Goal: Task Accomplishment & Management: Use online tool/utility

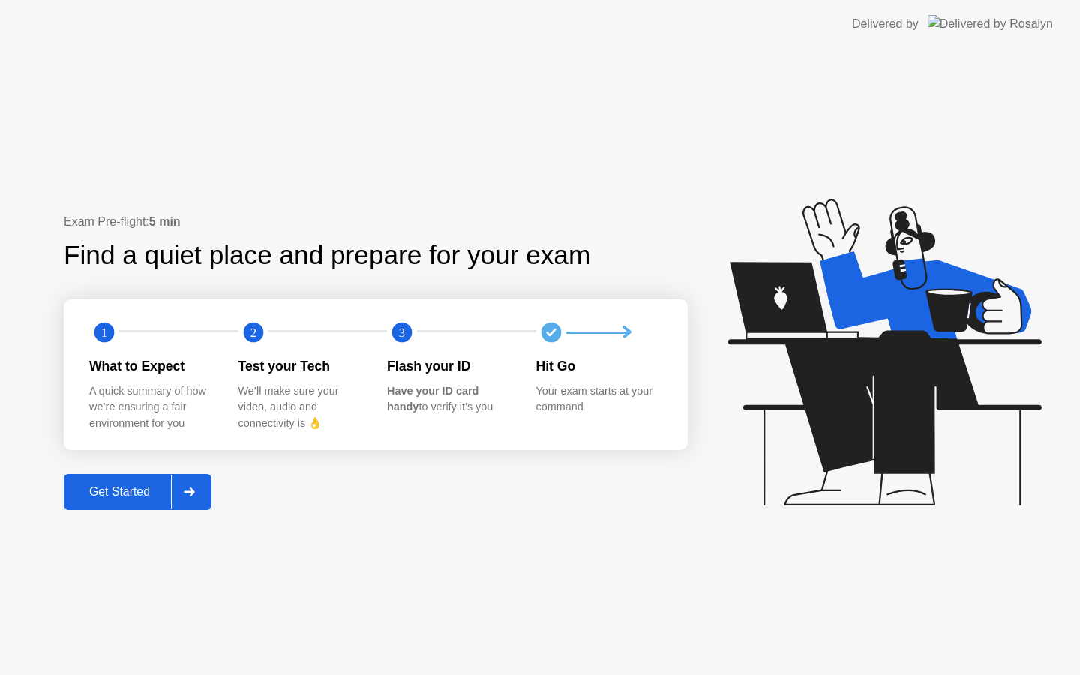
click at [98, 497] on div "Get Started" at bounding box center [119, 492] width 103 height 14
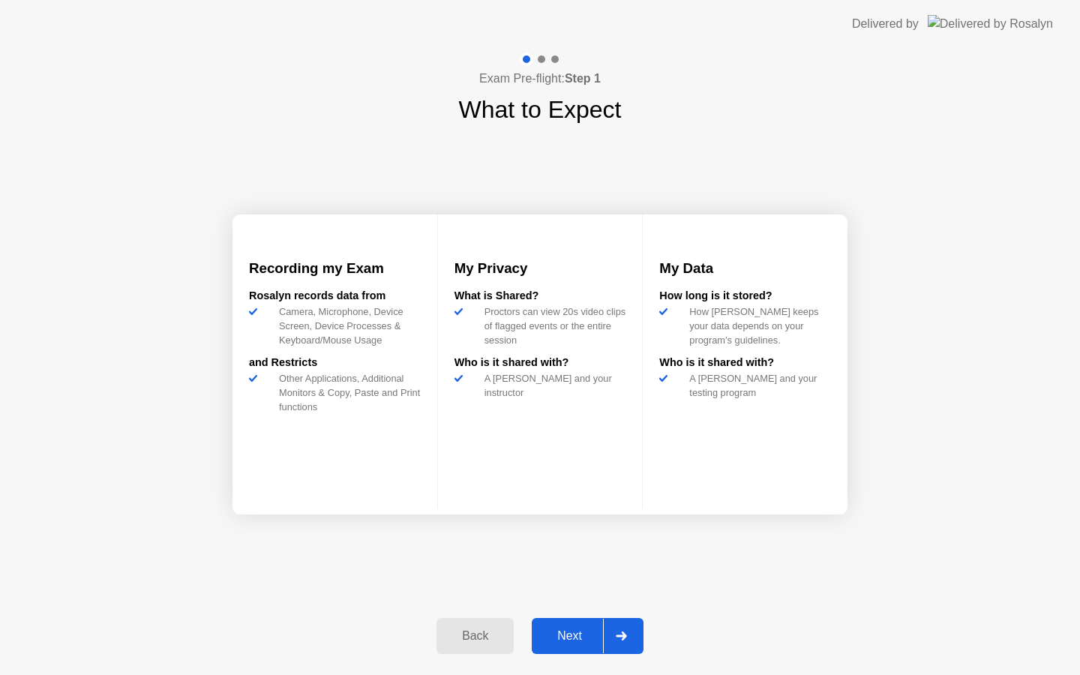
click at [565, 639] on div "Next" at bounding box center [569, 637] width 67 height 14
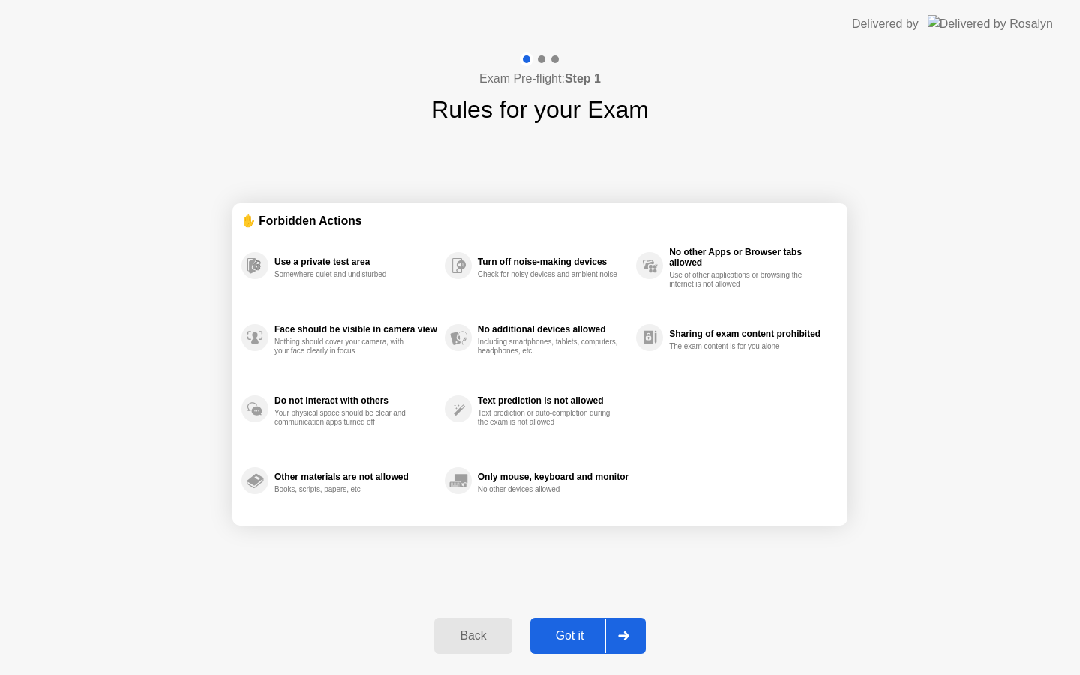
click at [566, 638] on div "Got it" at bounding box center [570, 637] width 71 height 14
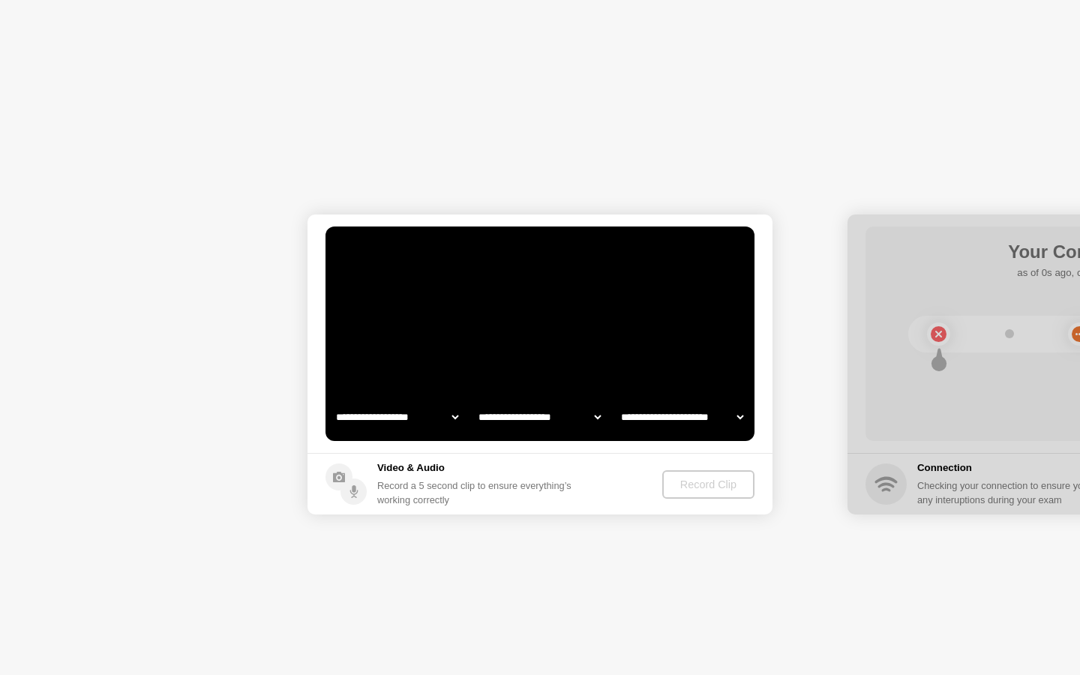
select select "**********"
select select "*******"
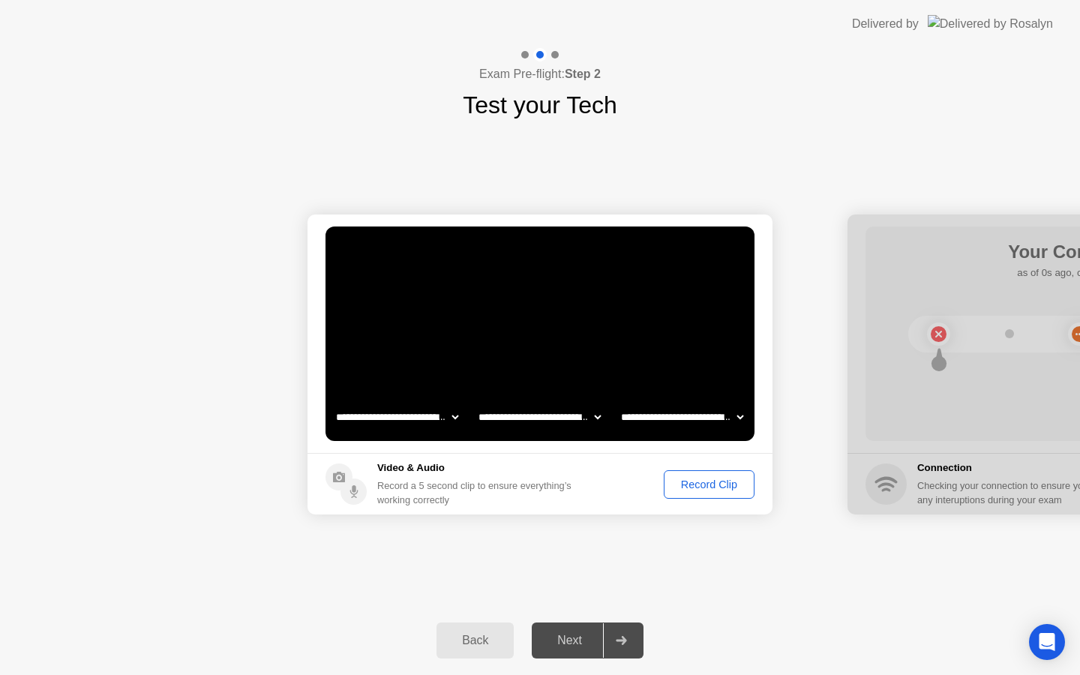
click at [697, 484] on div "Record Clip" at bounding box center [709, 485] width 80 height 12
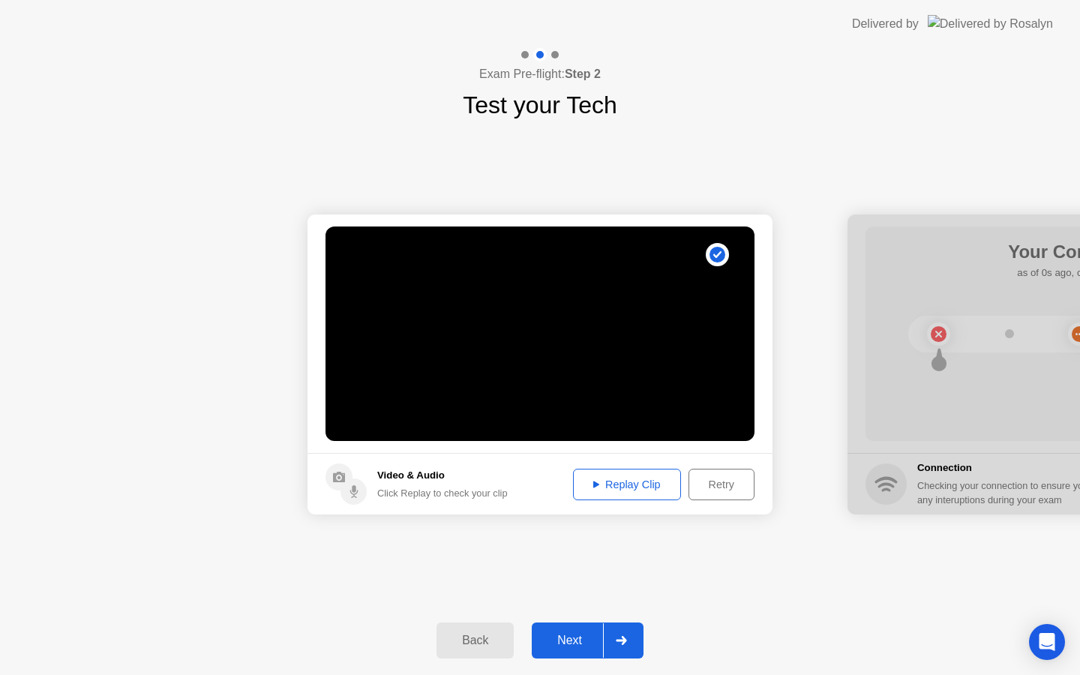
click at [607, 486] on div "Replay Clip" at bounding box center [627, 485] width 98 height 12
click at [616, 483] on div "Replay Clip" at bounding box center [627, 485] width 98 height 12
click at [711, 485] on div "Retry" at bounding box center [722, 485] width 56 height 12
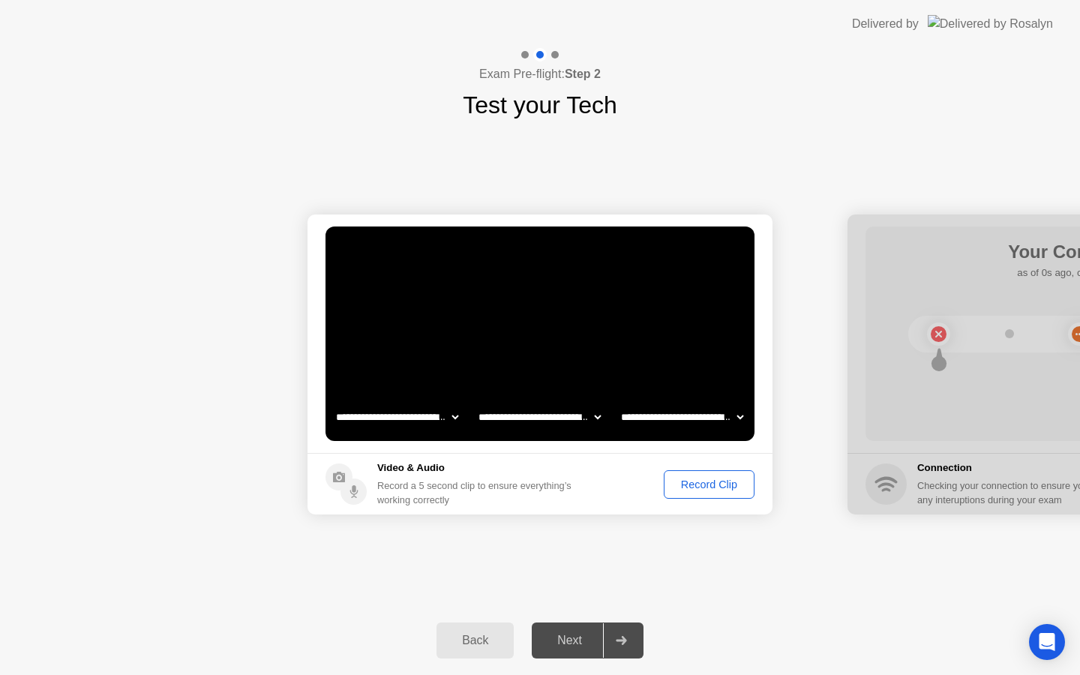
click at [701, 485] on div "Record Clip" at bounding box center [709, 485] width 80 height 12
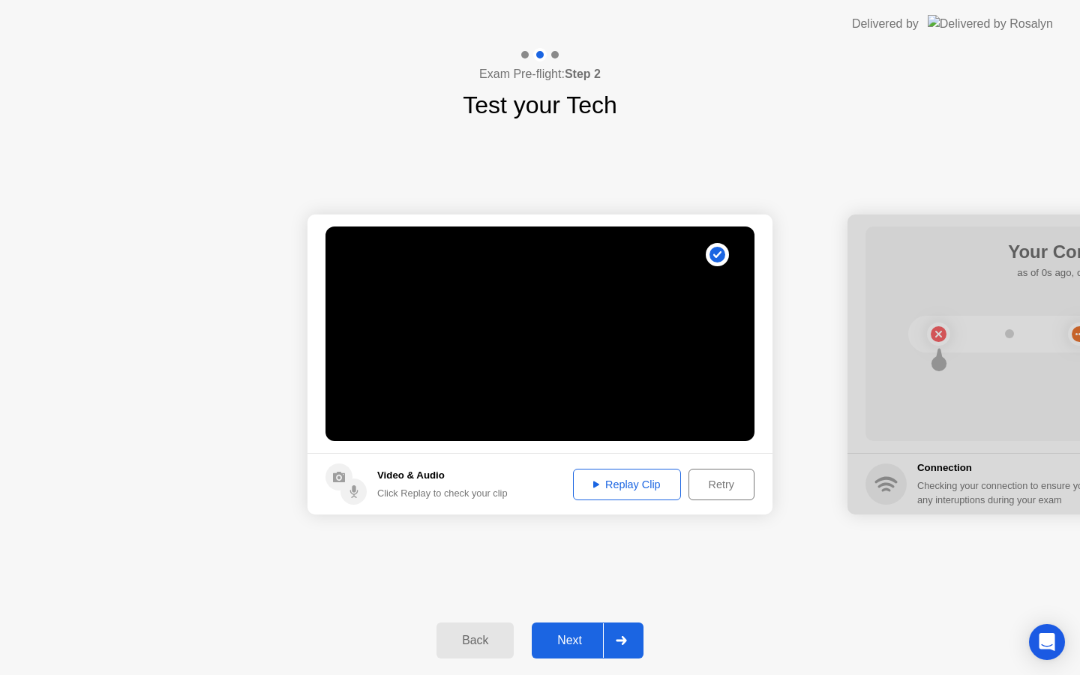
click at [605, 479] on div "Replay Clip" at bounding box center [627, 485] width 98 height 12
click at [558, 640] on div "Next" at bounding box center [569, 641] width 67 height 14
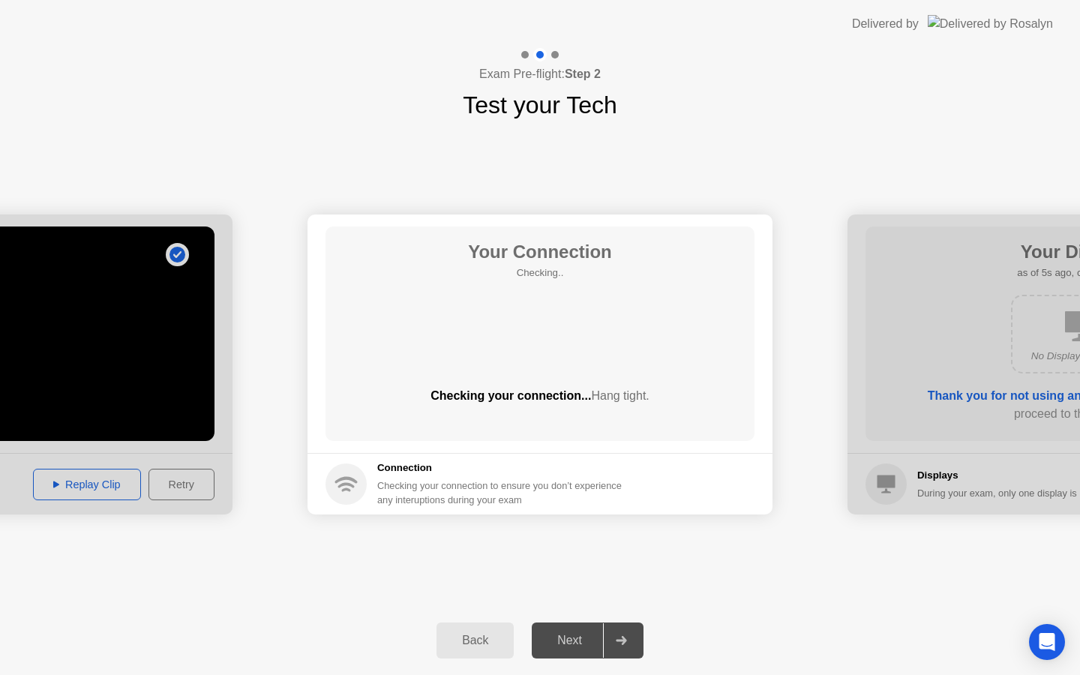
click at [473, 654] on button "Back" at bounding box center [475, 641] width 77 height 36
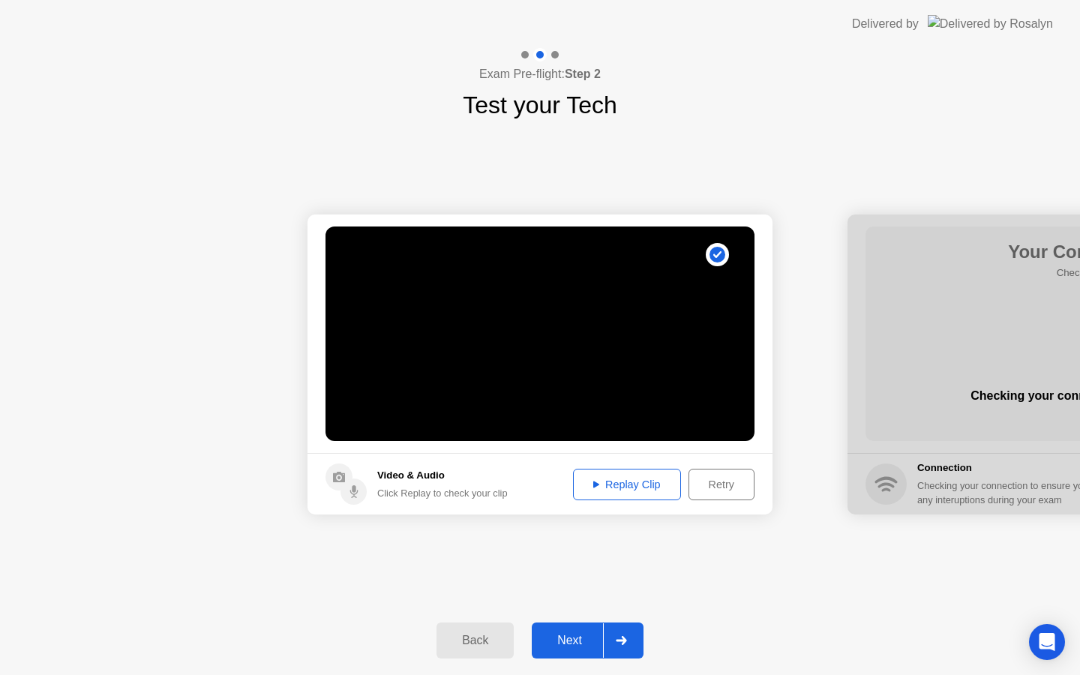
click at [729, 485] on div "Retry" at bounding box center [722, 485] width 56 height 12
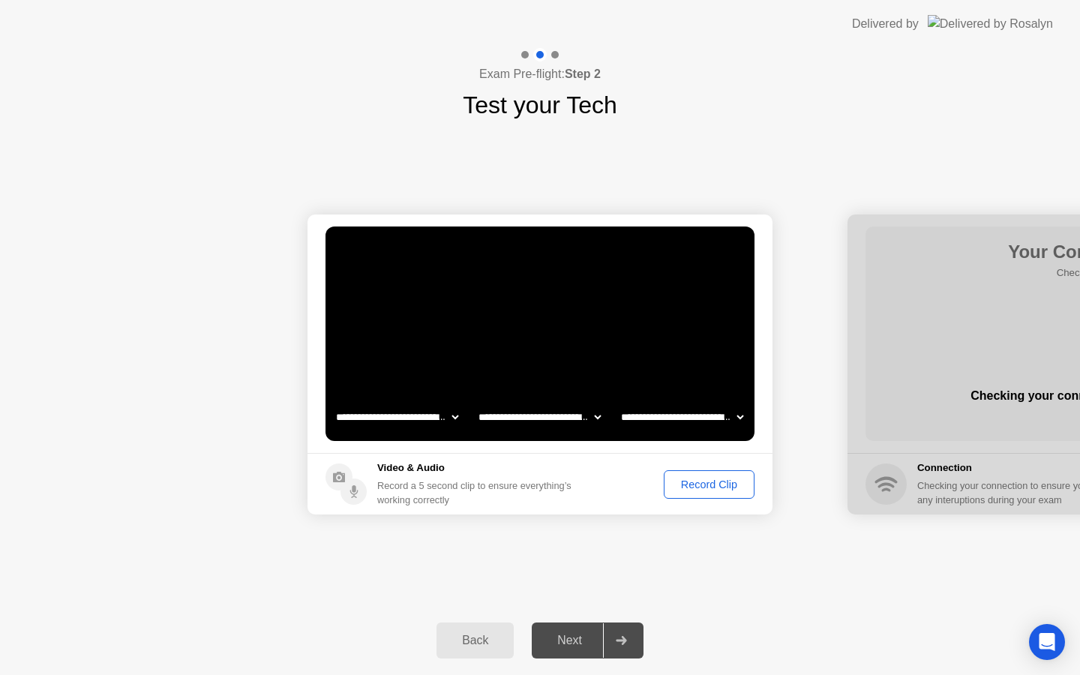
click at [729, 485] on div "Record Clip" at bounding box center [709, 485] width 80 height 12
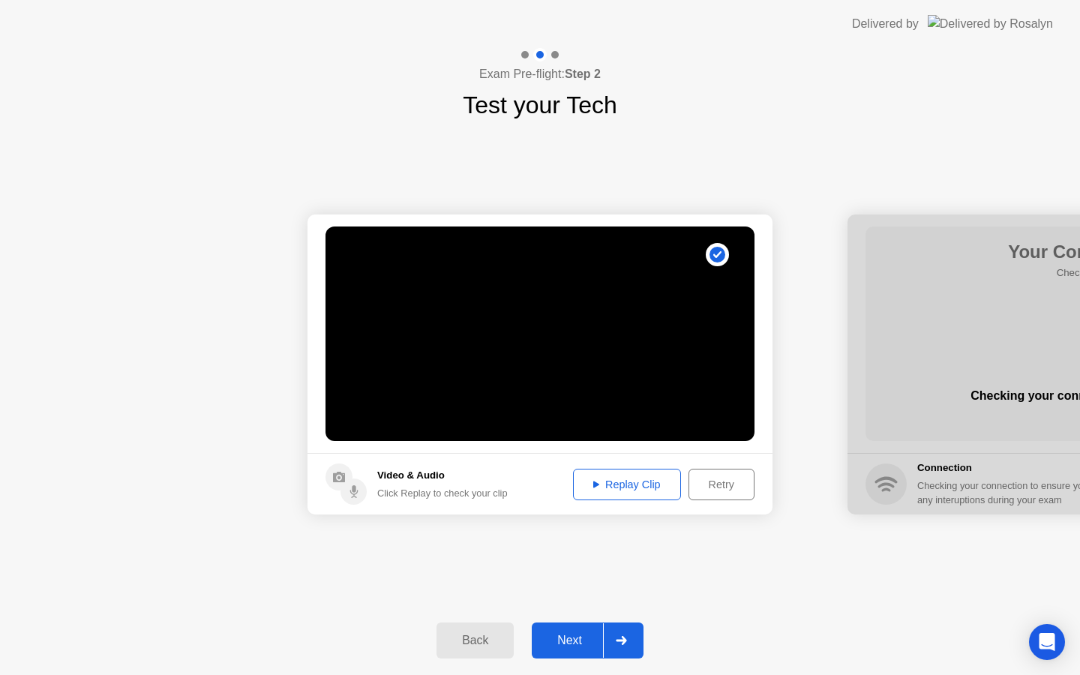
click at [637, 484] on div "Replay Clip" at bounding box center [627, 485] width 98 height 12
click at [716, 490] on div "Retry" at bounding box center [722, 485] width 56 height 12
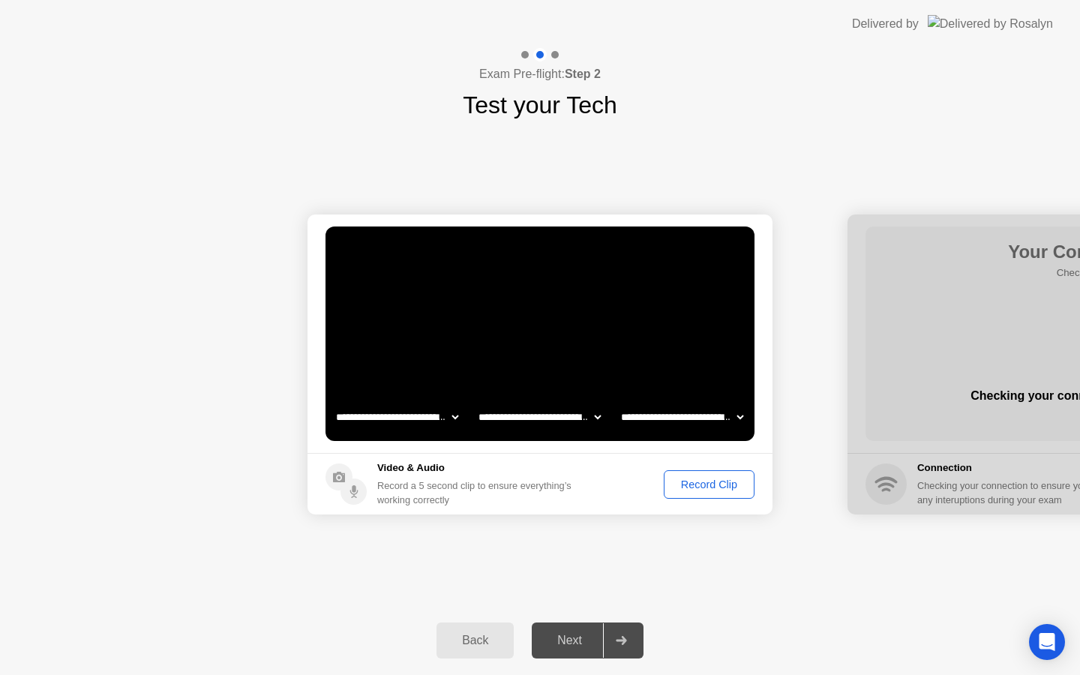
click at [708, 488] on div "Record Clip" at bounding box center [709, 485] width 80 height 12
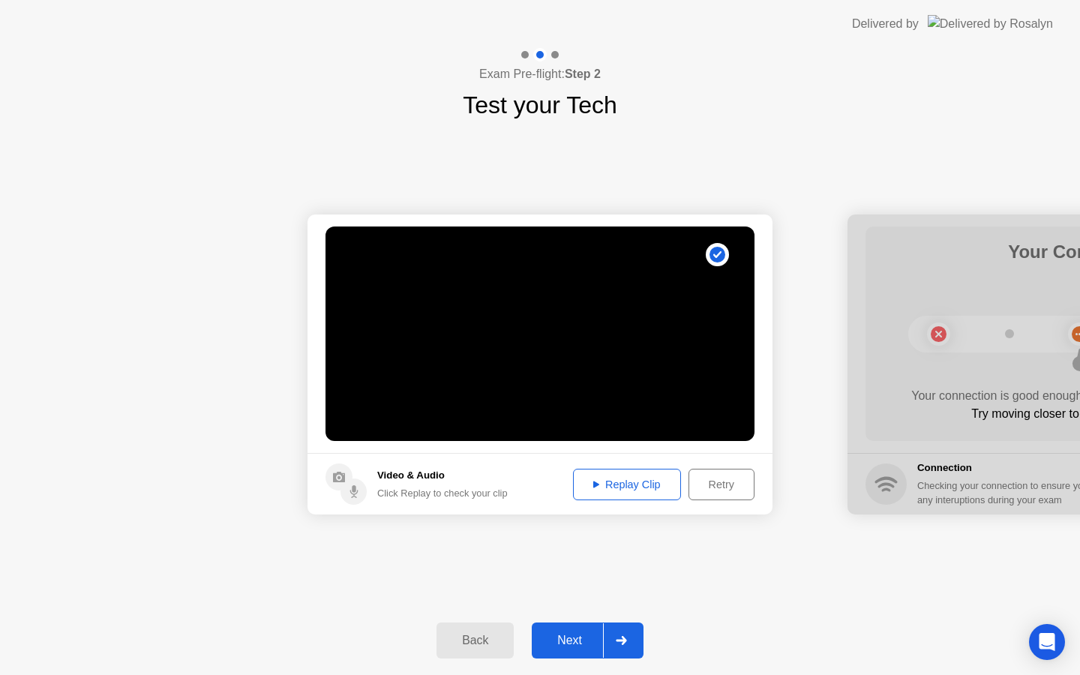
click at [630, 475] on button "Replay Clip" at bounding box center [627, 485] width 108 height 32
click at [711, 485] on div "Retry" at bounding box center [722, 485] width 56 height 12
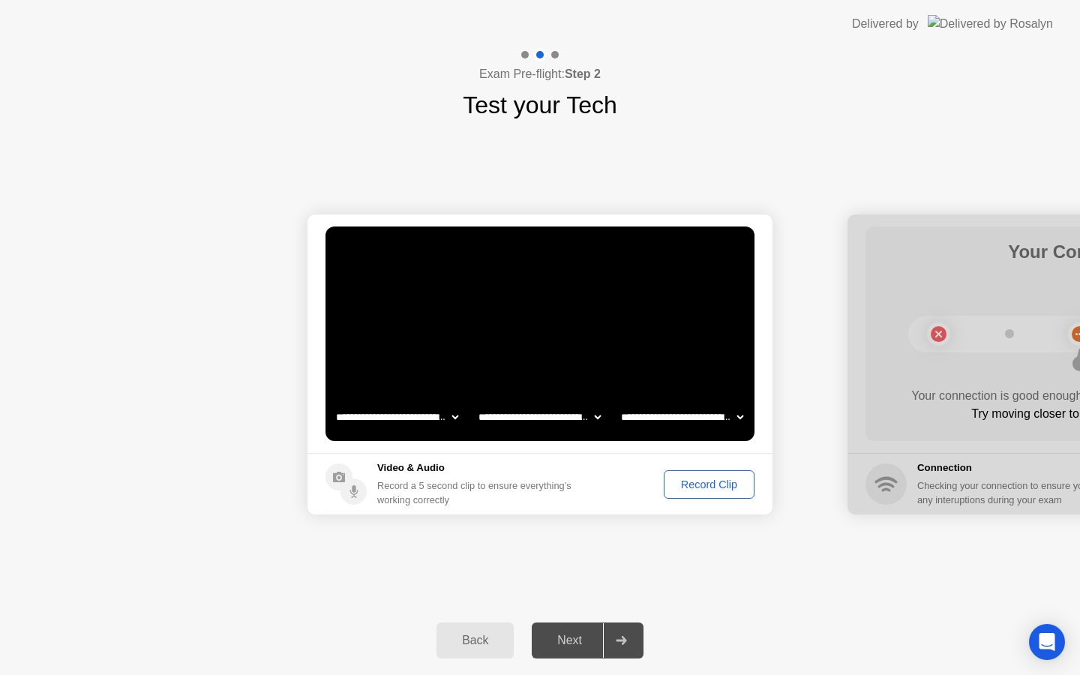
click at [696, 480] on div "Record Clip" at bounding box center [709, 485] width 80 height 12
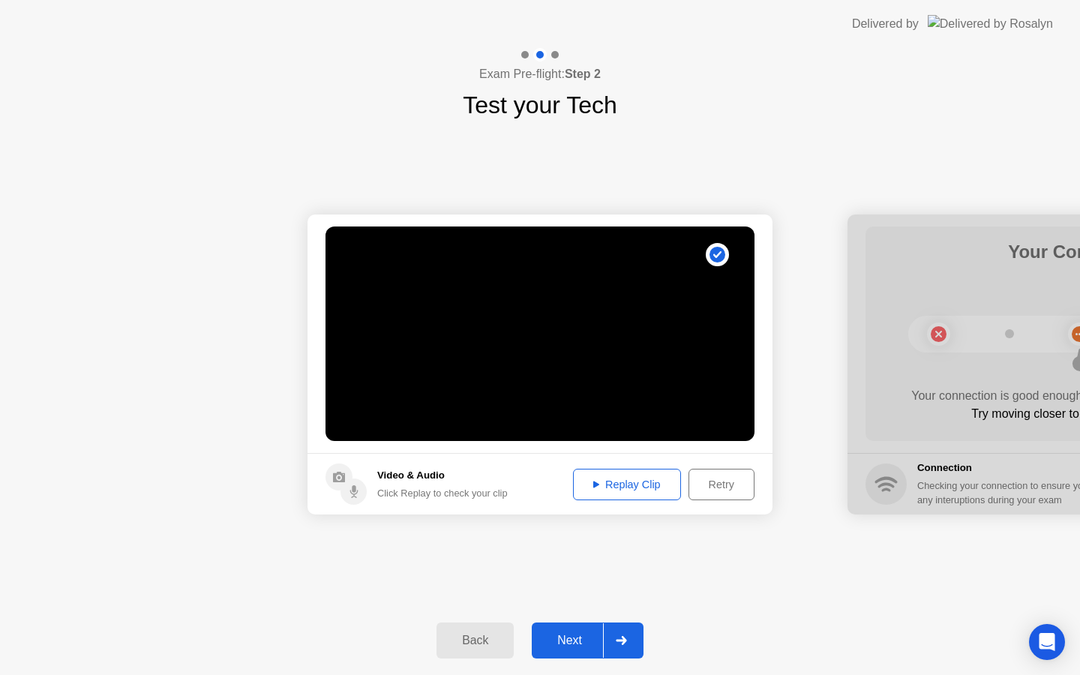
click at [648, 485] on div "Replay Clip" at bounding box center [627, 485] width 98 height 12
click at [569, 636] on div "Next" at bounding box center [569, 641] width 67 height 14
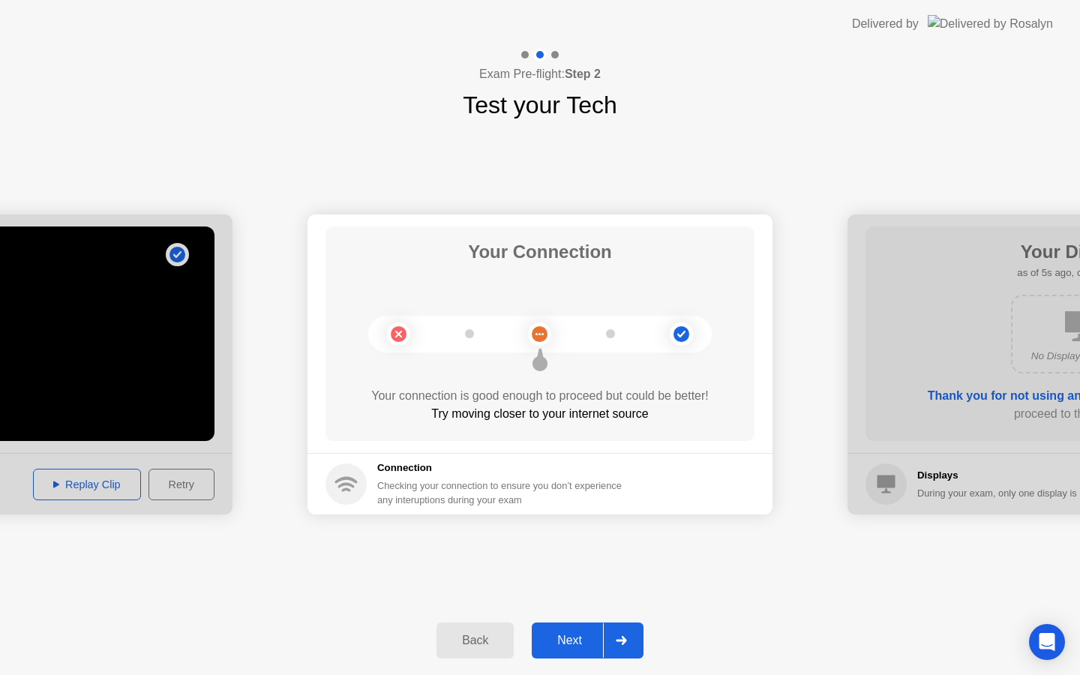
click at [536, 341] on circle at bounding box center [539, 334] width 23 height 23
click at [558, 447] on main "Your Connection Your connection is good enough to proceed but could be better! …" at bounding box center [540, 334] width 465 height 239
click at [421, 485] on div "Checking your connection to ensure you don’t experience any interuptions during…" at bounding box center [504, 493] width 254 height 29
click at [565, 640] on div "Next" at bounding box center [569, 641] width 67 height 14
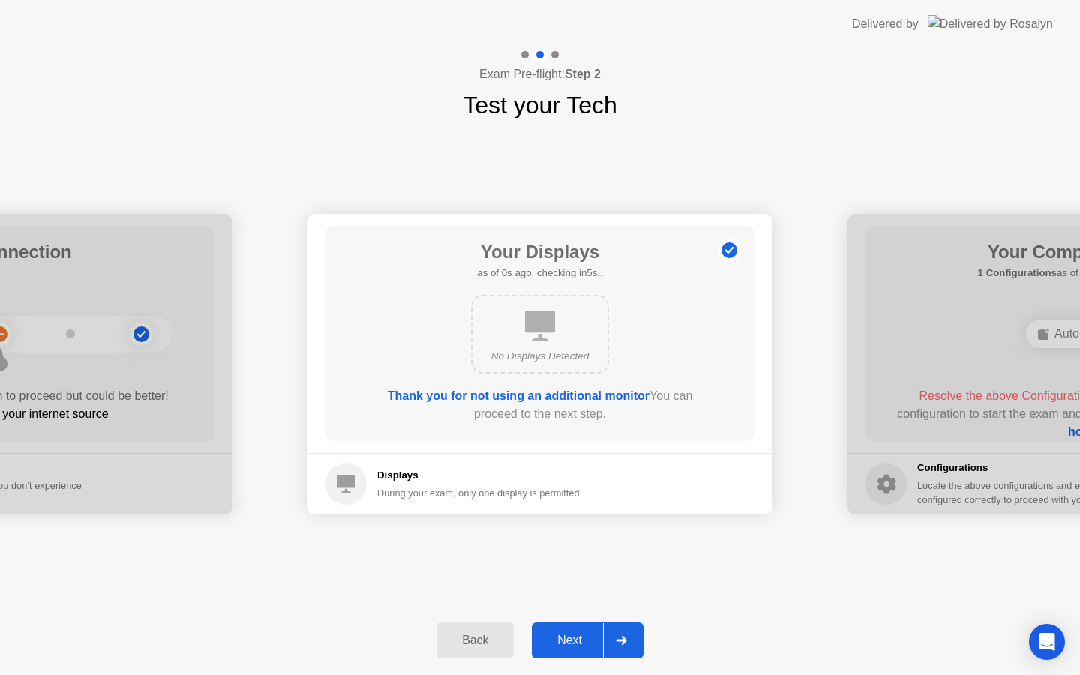
click at [560, 635] on div "Next" at bounding box center [569, 641] width 67 height 14
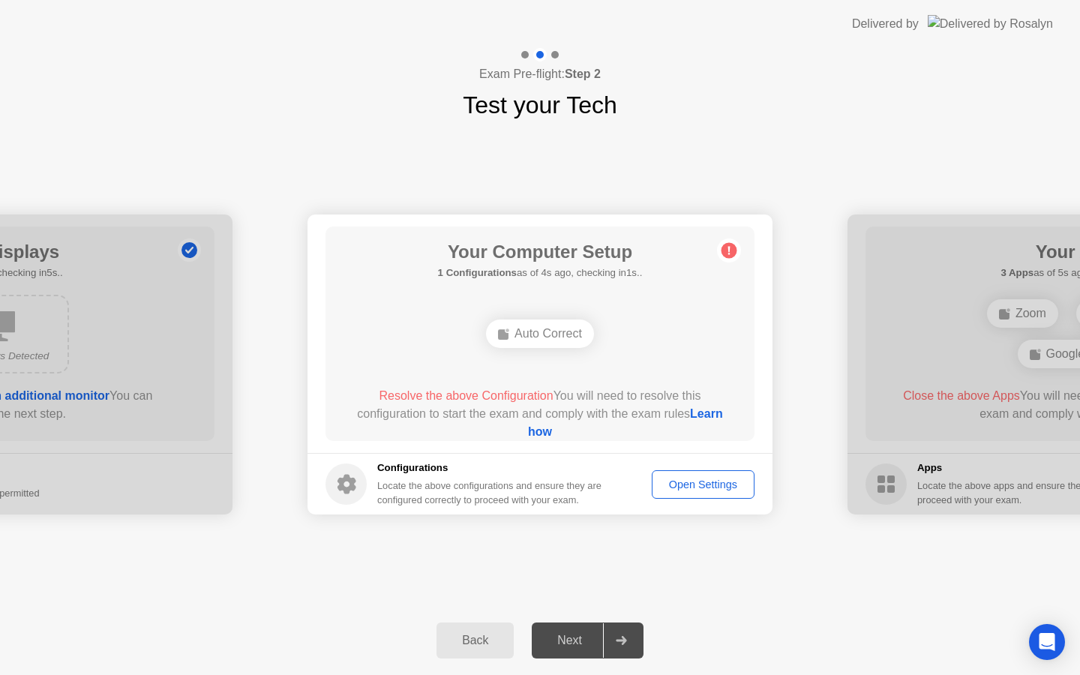
click at [727, 248] on circle at bounding box center [730, 251] width 16 height 16
click at [557, 334] on div "Auto Correct" at bounding box center [540, 334] width 108 height 29
click at [527, 335] on div "Auto Correct" at bounding box center [540, 334] width 108 height 29
click at [498, 330] on rect at bounding box center [503, 334] width 11 height 11
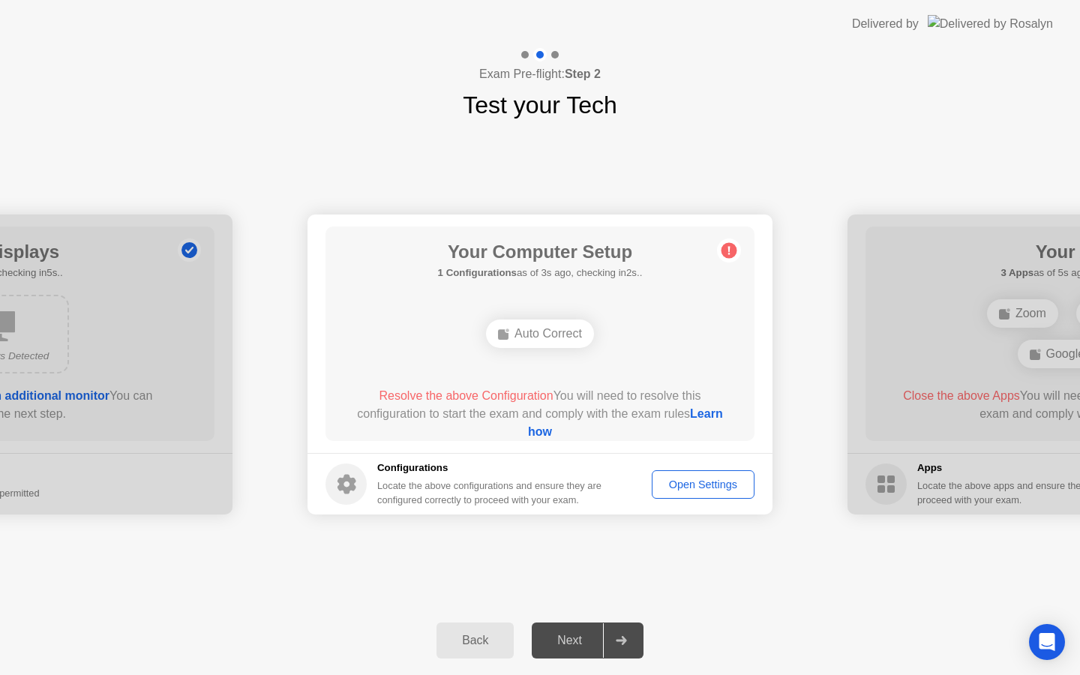
click at [729, 251] on icon at bounding box center [730, 251] width 2 height 8
click at [536, 323] on div "Auto Correct" at bounding box center [540, 334] width 108 height 29
click at [484, 395] on span "Resolve the above Configuration" at bounding box center [466, 395] width 174 height 13
click at [681, 482] on div "Open Settings" at bounding box center [703, 485] width 92 height 12
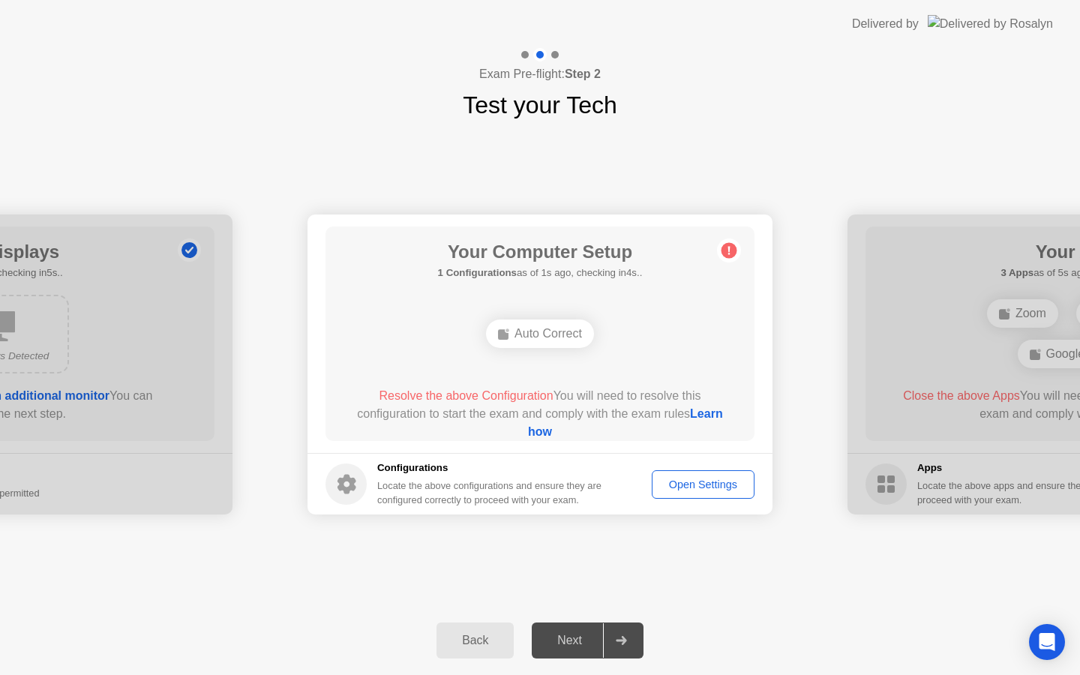
click at [519, 335] on div "Auto Correct" at bounding box center [540, 334] width 108 height 29
click at [503, 335] on rect at bounding box center [503, 334] width 11 height 11
click at [728, 247] on circle at bounding box center [730, 251] width 16 height 16
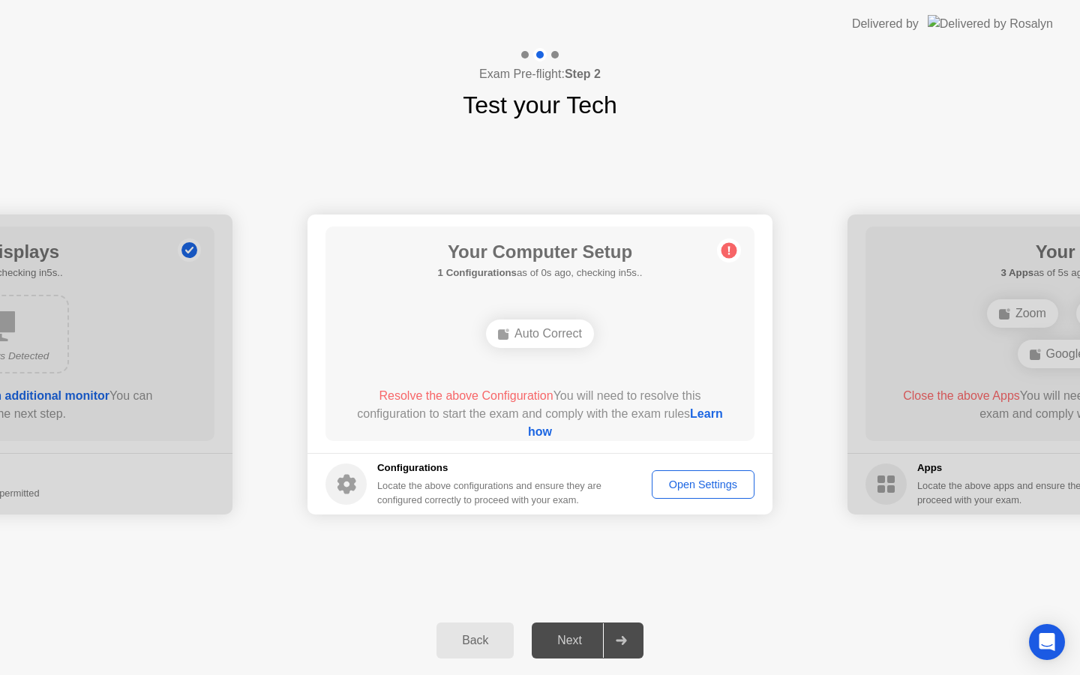
click at [728, 247] on circle at bounding box center [730, 251] width 16 height 16
click at [552, 434] on link "Learn how" at bounding box center [625, 422] width 195 height 31
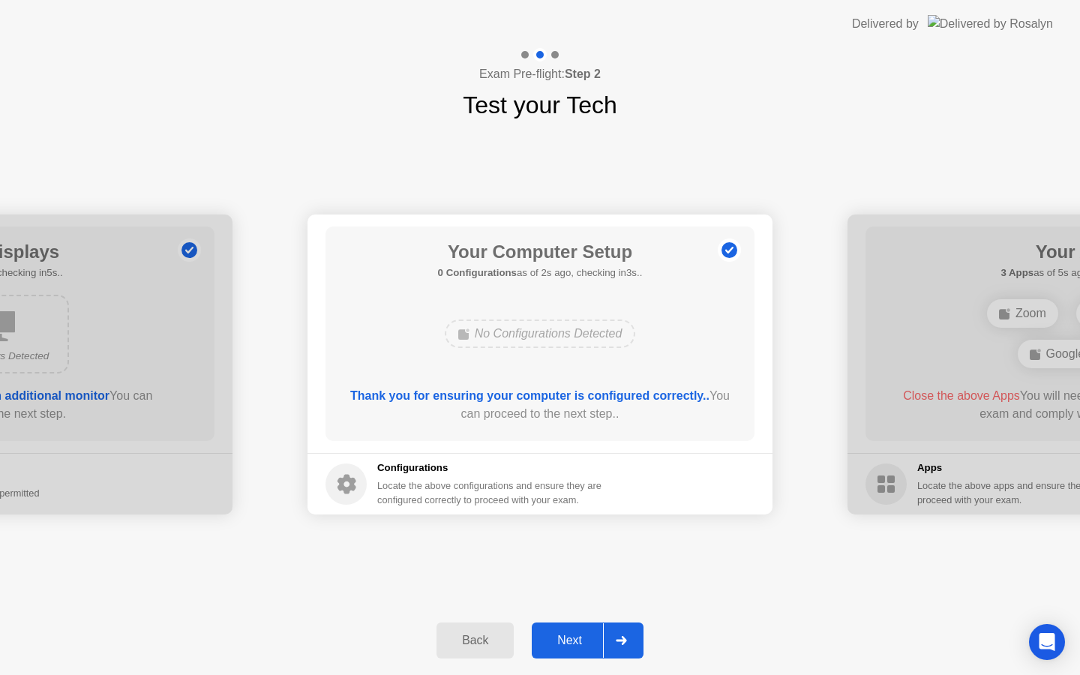
click at [494, 461] on h5 "Configurations" at bounding box center [490, 468] width 227 height 15
click at [563, 640] on div "Next" at bounding box center [569, 641] width 67 height 14
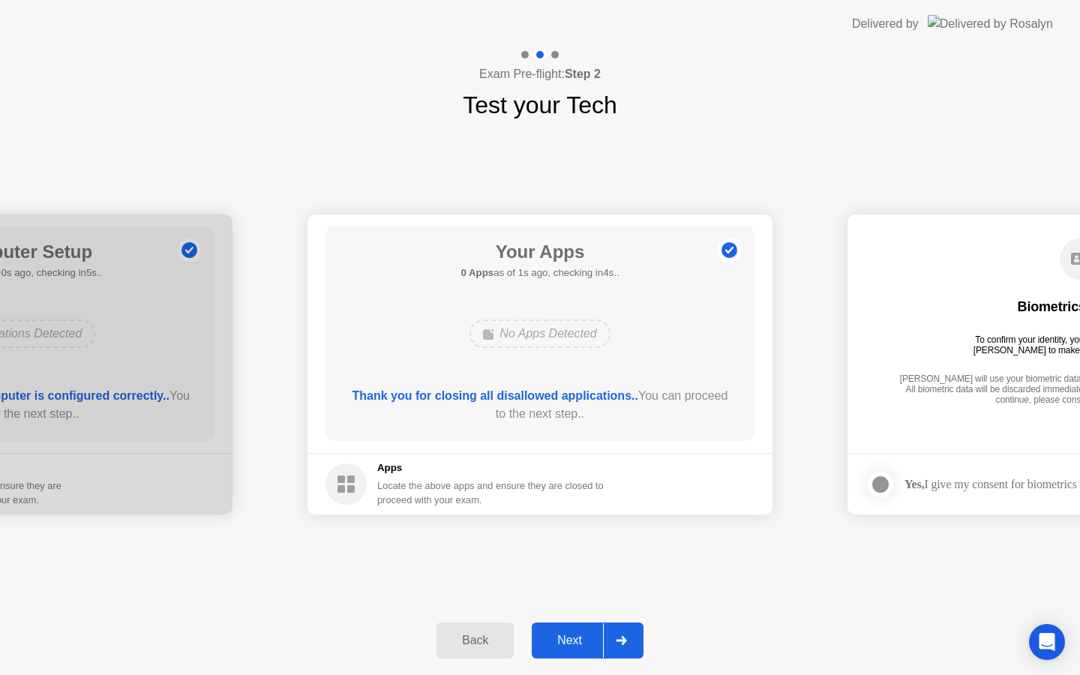
click at [584, 425] on div "Thank you for closing all disallowed applications.. You can proceed to the next…" at bounding box center [540, 408] width 386 height 42
click at [561, 647] on div "Next" at bounding box center [569, 641] width 67 height 14
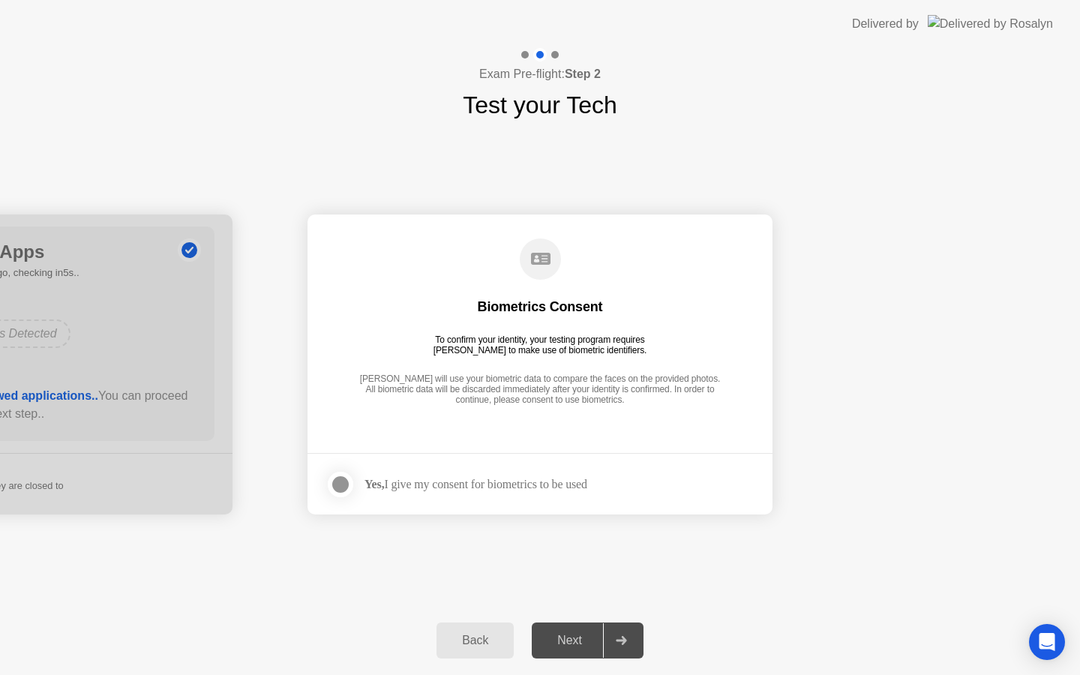
click at [506, 484] on div "Yes, I give my consent for biometrics to be used" at bounding box center [476, 484] width 223 height 14
click at [341, 488] on div at bounding box center [341, 485] width 18 height 18
click at [564, 640] on div "Next" at bounding box center [569, 641] width 67 height 14
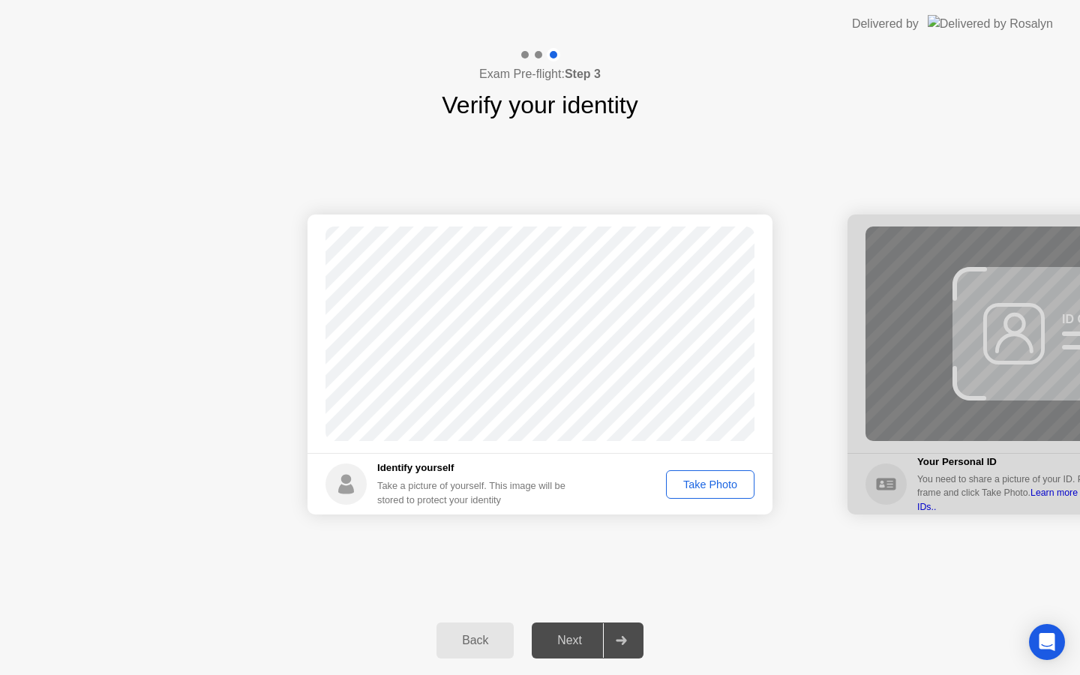
click at [693, 479] on div "Take Photo" at bounding box center [711, 485] width 78 height 12
click at [706, 483] on div "Retake" at bounding box center [720, 485] width 59 height 12
click at [706, 483] on div "Take Photo" at bounding box center [711, 485] width 78 height 12
click at [563, 635] on div "Next" at bounding box center [569, 641] width 67 height 14
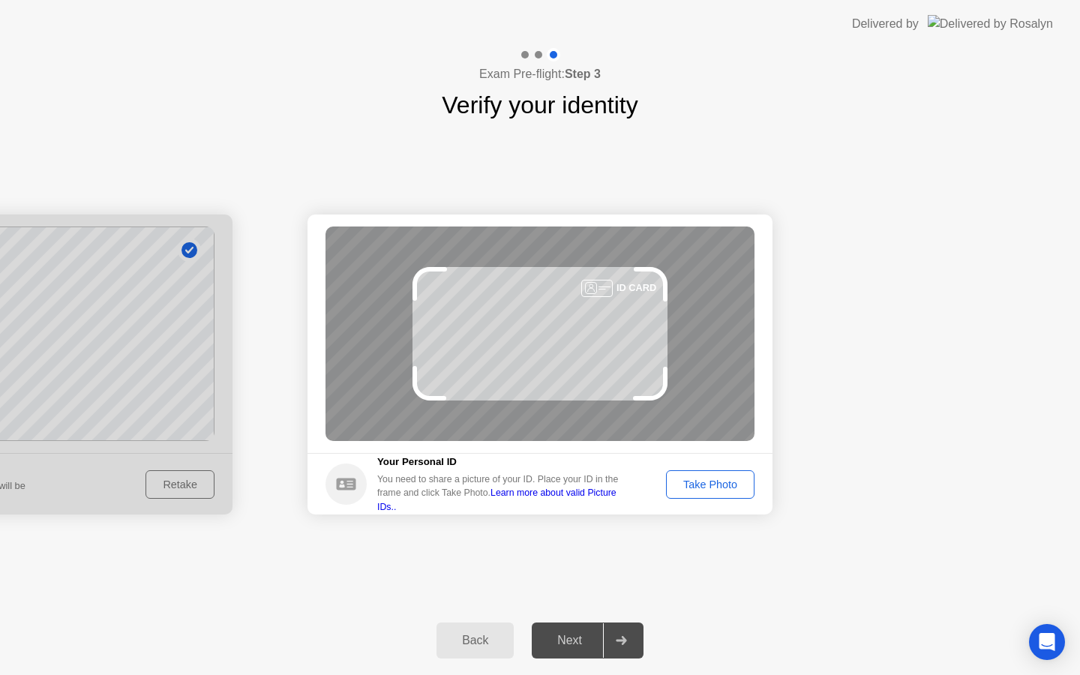
click at [700, 485] on div "Take Photo" at bounding box center [711, 485] width 78 height 12
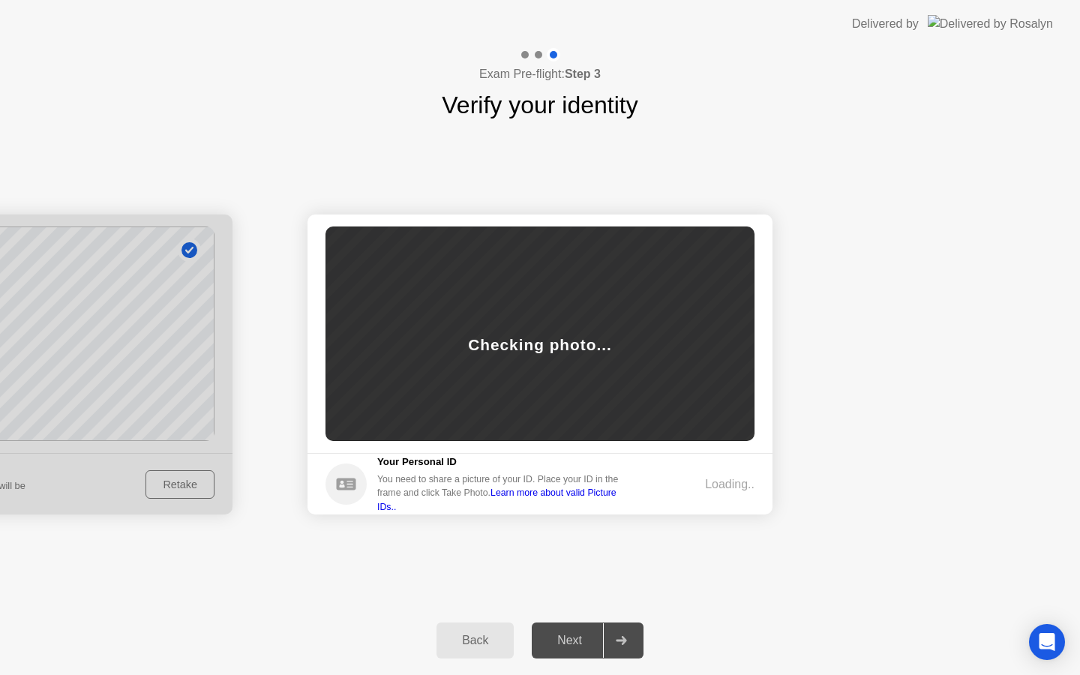
click at [603, 498] on link "Learn more about valid Picture IDs.." at bounding box center [496, 500] width 239 height 24
click at [519, 338] on div "Checking photo..." at bounding box center [539, 344] width 143 height 23
click at [575, 502] on link "Learn more about valid Picture IDs.." at bounding box center [496, 500] width 239 height 24
click at [719, 488] on div "Loading.." at bounding box center [730, 485] width 50 height 18
click at [536, 54] on div at bounding box center [539, 55] width 8 height 8
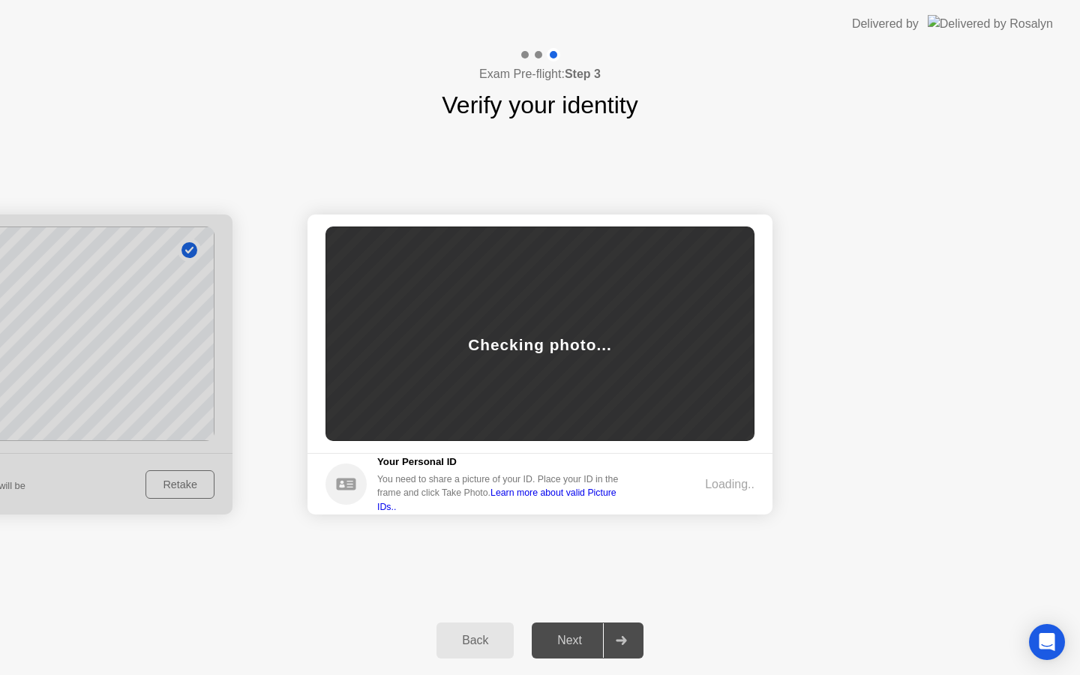
click at [567, 645] on div "Next" at bounding box center [569, 641] width 67 height 14
click at [486, 639] on div "Back" at bounding box center [475, 641] width 68 height 14
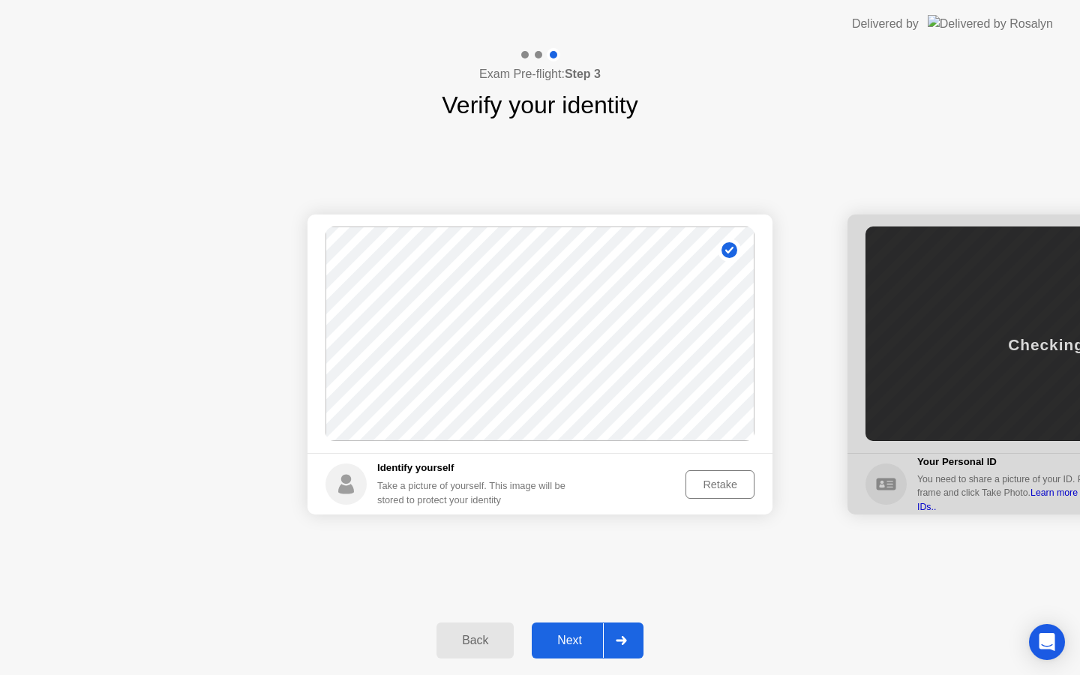
click at [478, 638] on div "Back" at bounding box center [475, 641] width 68 height 14
select select "**********"
select select "*******"
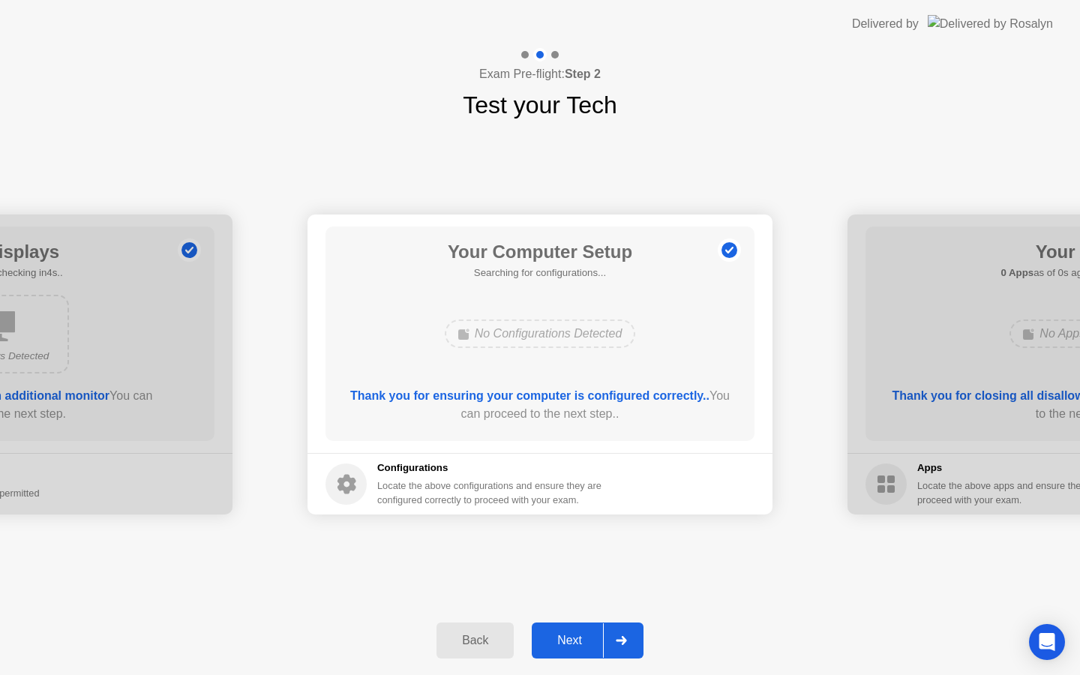
click at [557, 657] on button "Next" at bounding box center [588, 641] width 112 height 36
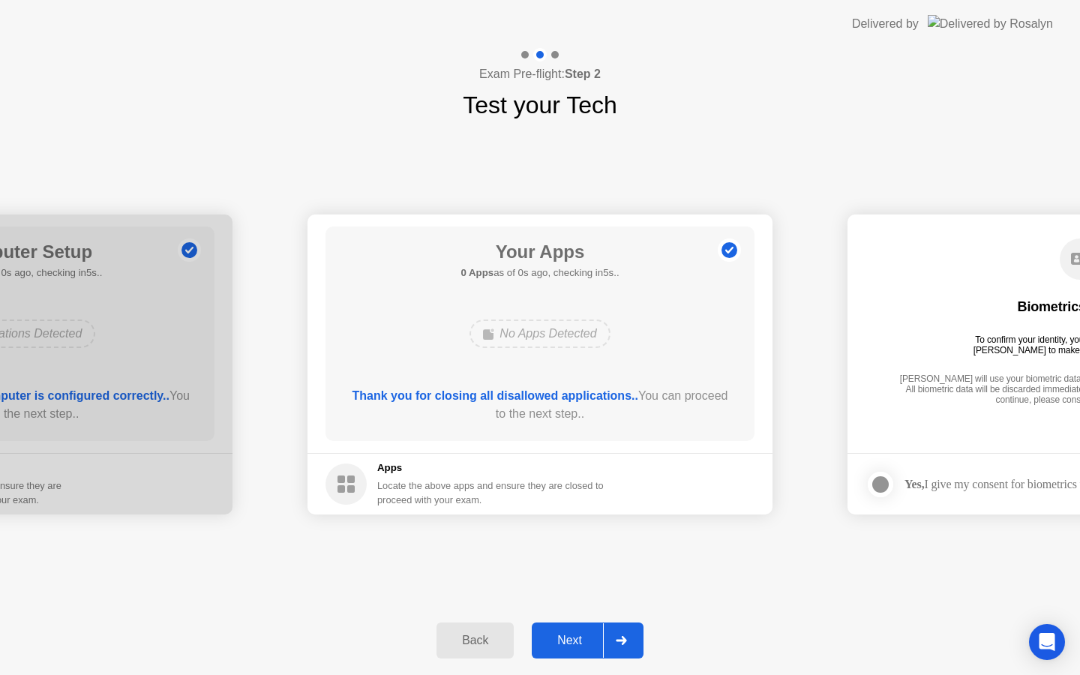
click at [559, 648] on div "Next" at bounding box center [569, 641] width 67 height 14
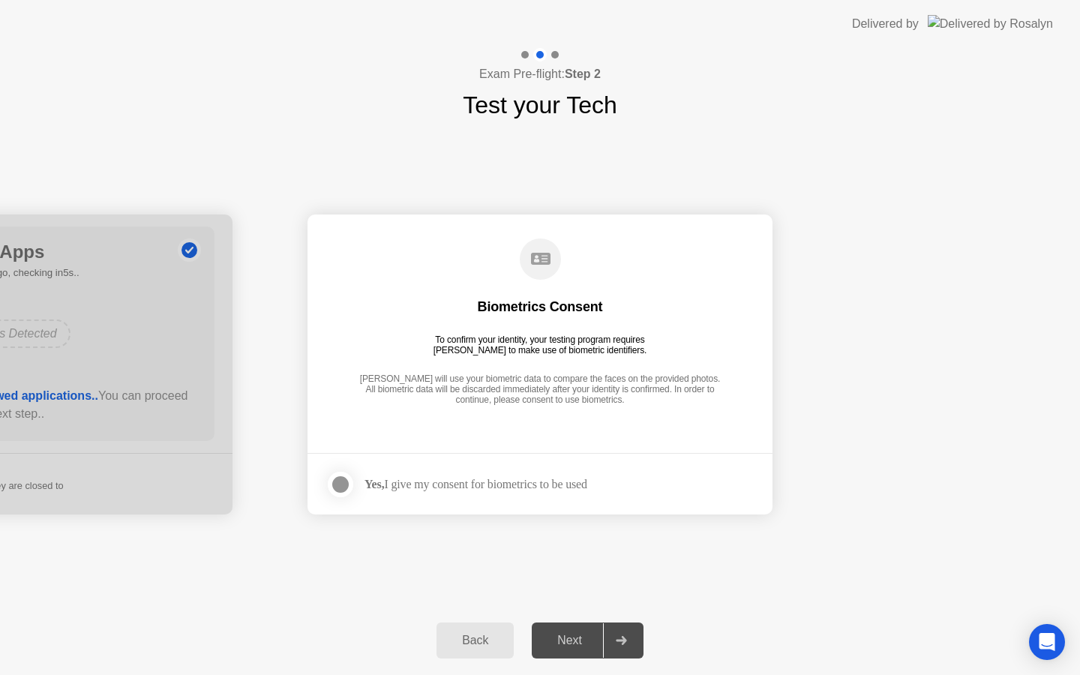
click at [559, 648] on div "Next" at bounding box center [569, 641] width 67 height 14
click at [465, 483] on div "Yes, I give my consent for biometrics to be used" at bounding box center [476, 484] width 223 height 14
click at [341, 482] on div at bounding box center [341, 485] width 18 height 18
click at [575, 648] on div "Next" at bounding box center [569, 641] width 67 height 14
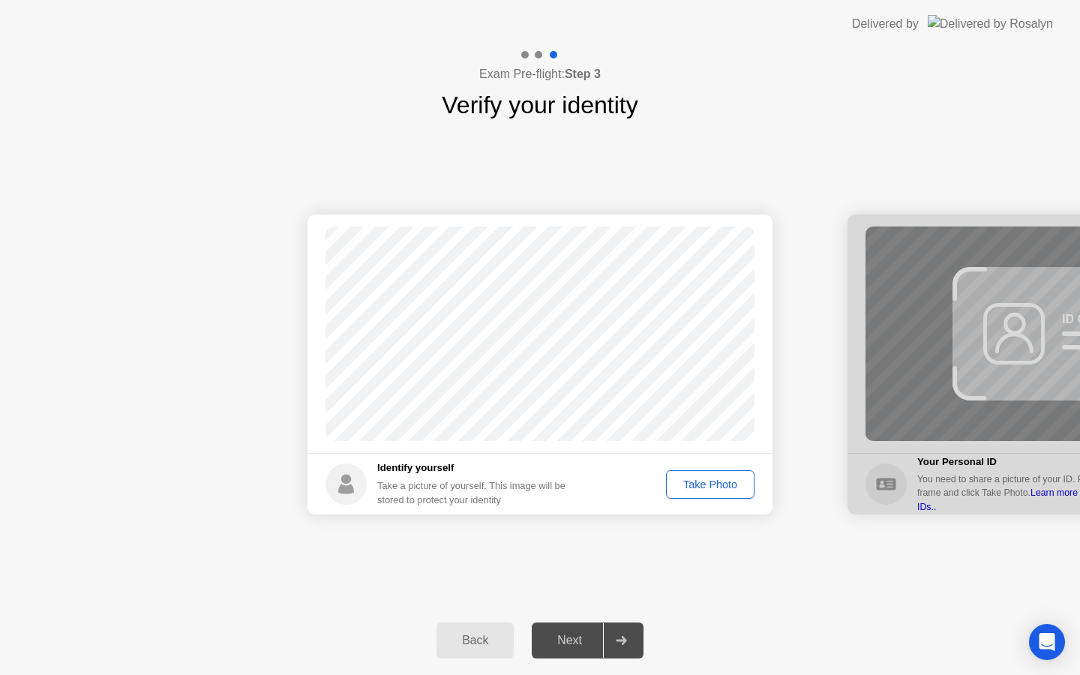
click at [488, 624] on button "Back" at bounding box center [475, 641] width 77 height 36
select select "**********"
select select "*******"
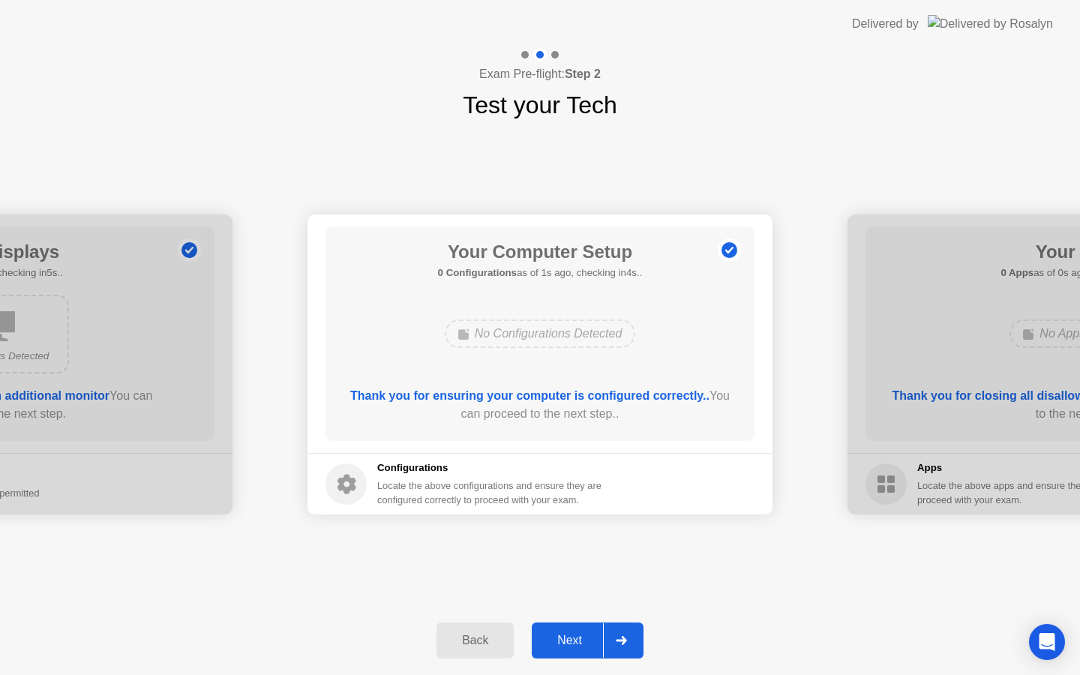
click at [554, 648] on div "Next" at bounding box center [569, 641] width 67 height 14
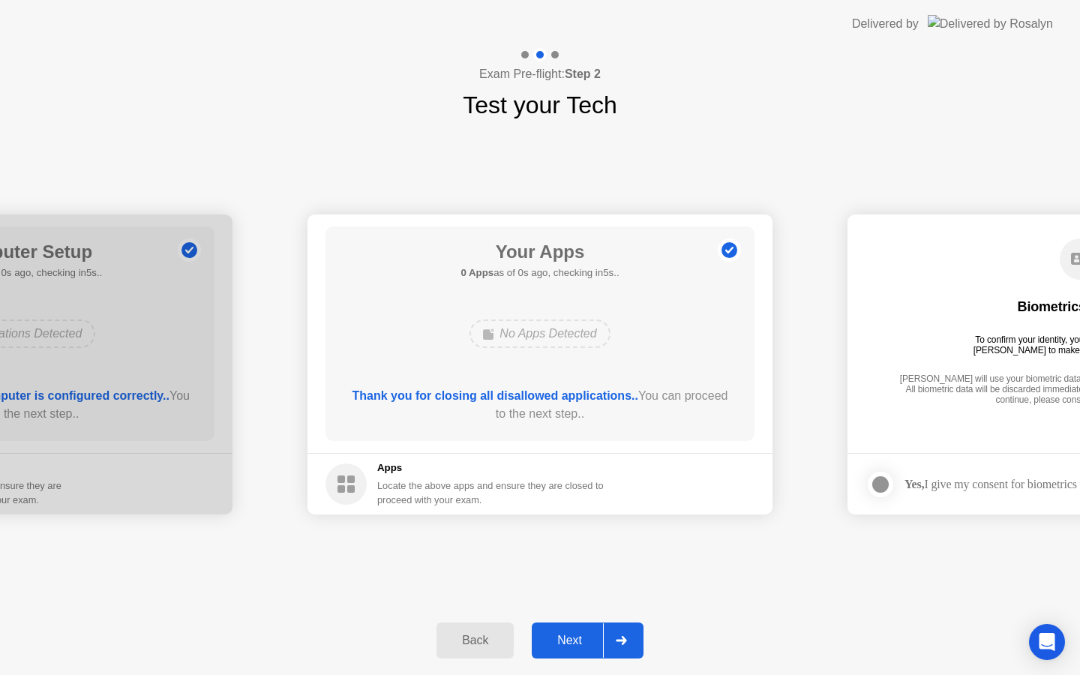
click at [554, 648] on div "Next" at bounding box center [569, 641] width 67 height 14
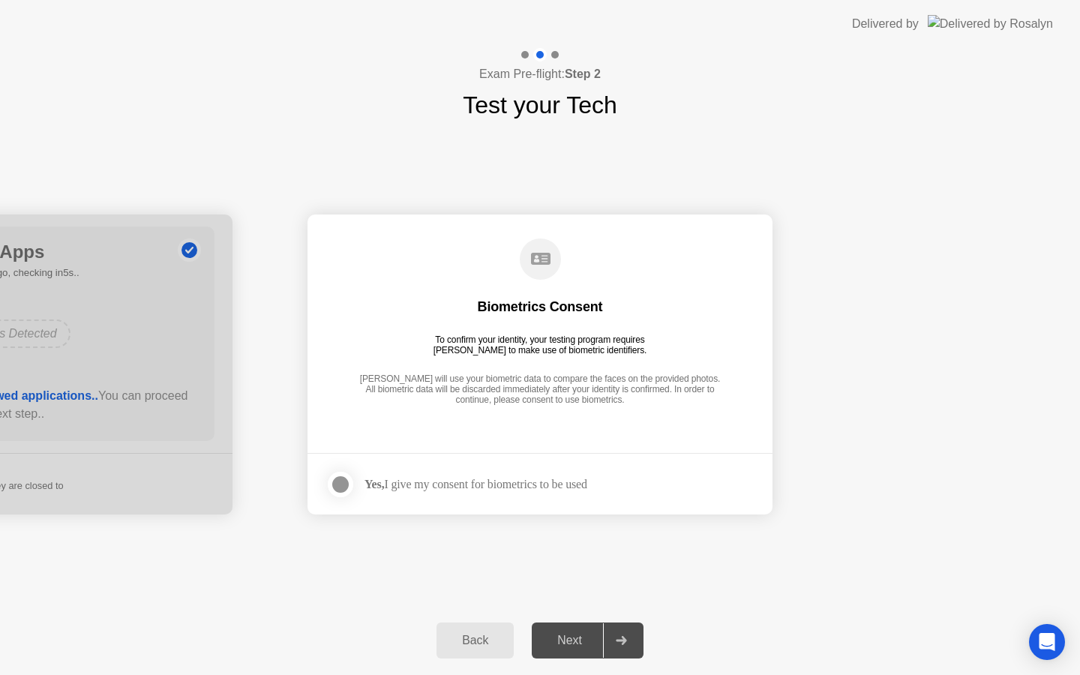
click at [554, 648] on div "Next" at bounding box center [569, 641] width 67 height 14
click at [478, 637] on div "Back" at bounding box center [475, 641] width 68 height 14
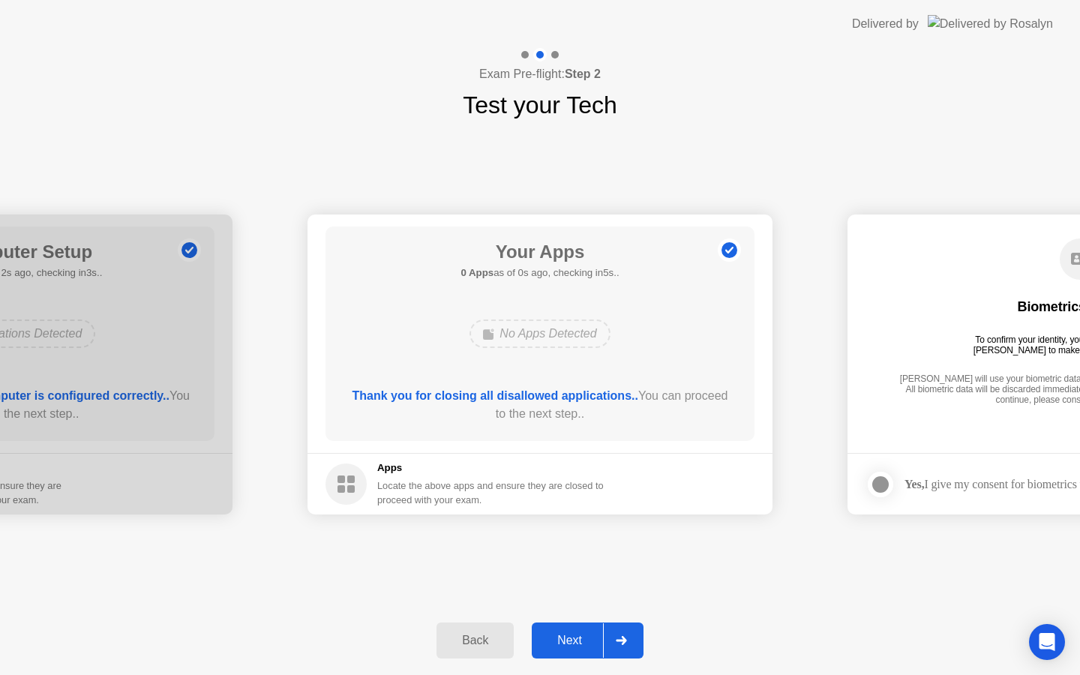
click at [567, 648] on div "Next" at bounding box center [569, 641] width 67 height 14
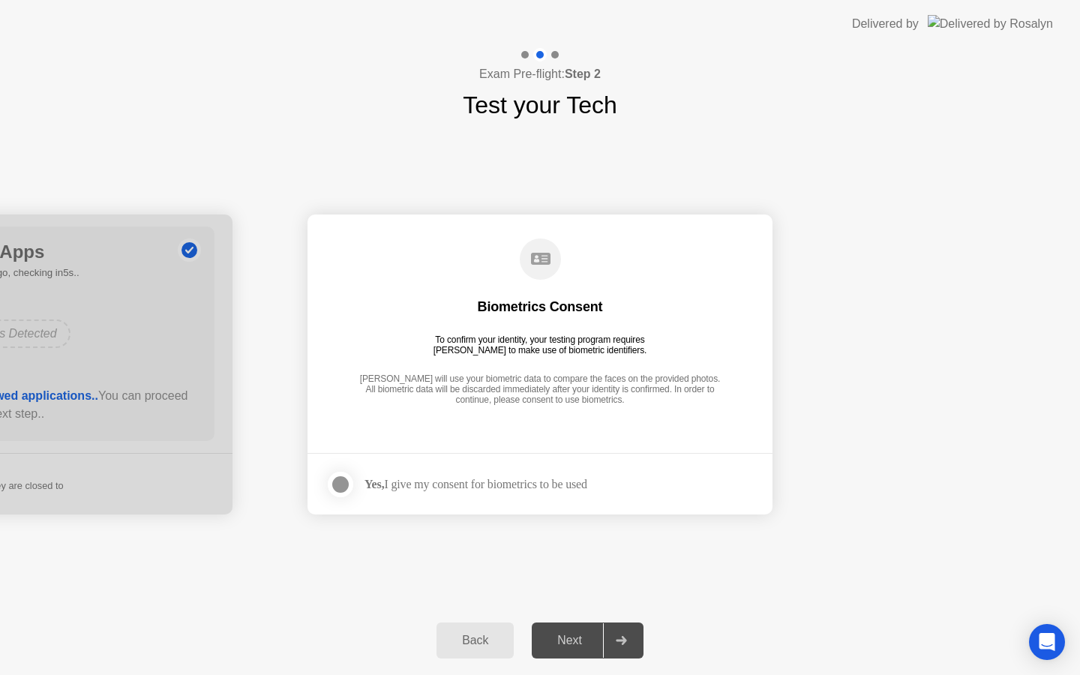
click at [437, 483] on div "Yes, I give my consent for biometrics to be used" at bounding box center [476, 484] width 223 height 14
click at [344, 479] on div at bounding box center [341, 485] width 18 height 18
click at [568, 650] on button "Next" at bounding box center [588, 641] width 112 height 36
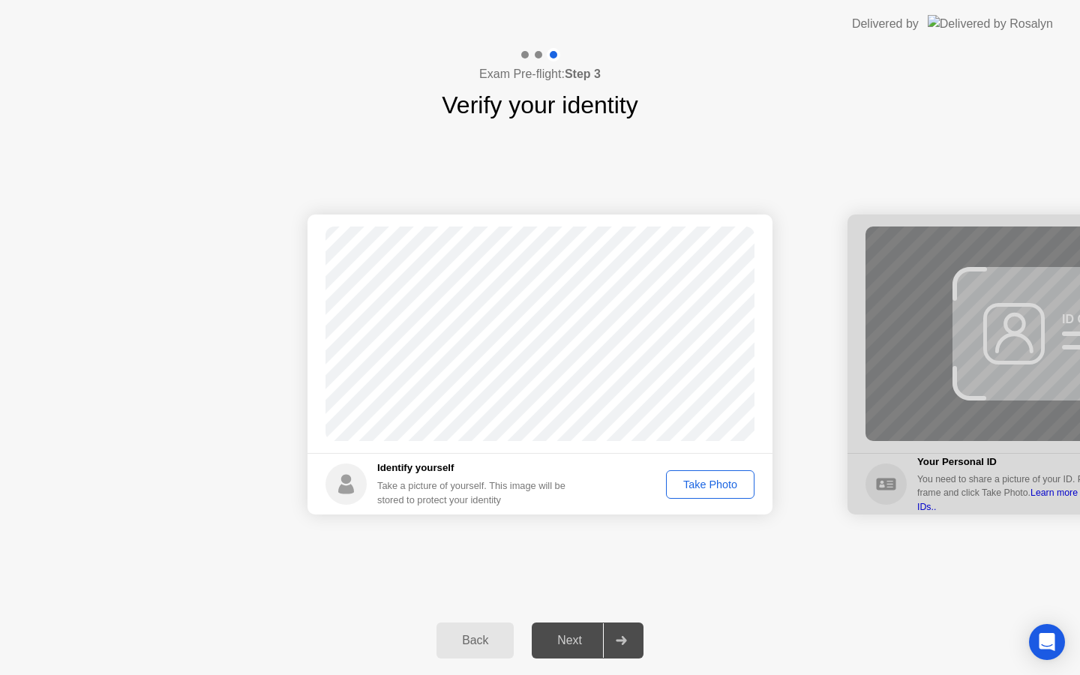
click at [699, 479] on div "Take Photo" at bounding box center [711, 485] width 78 height 12
click at [563, 642] on div "Next" at bounding box center [569, 641] width 67 height 14
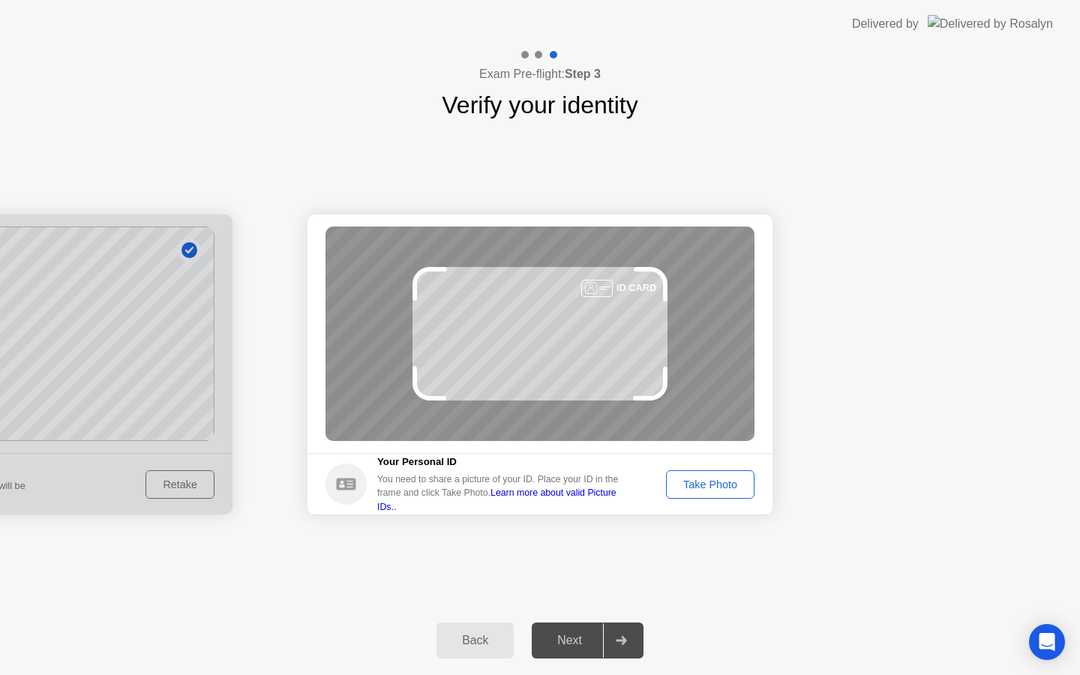
click at [690, 487] on div "Take Photo" at bounding box center [711, 485] width 78 height 12
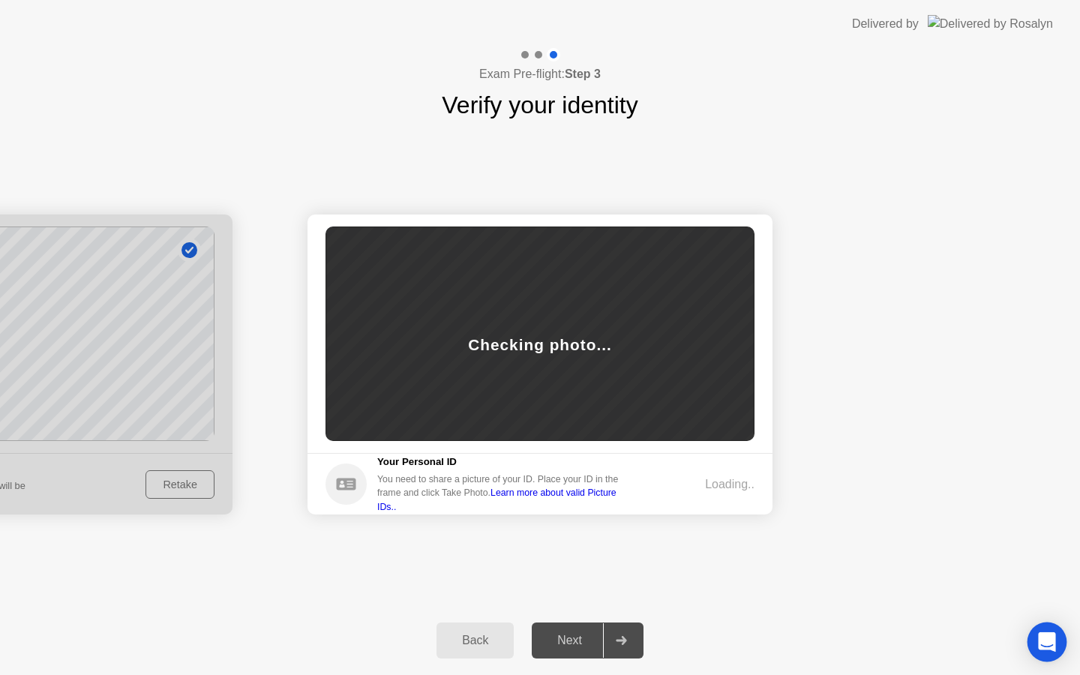
click at [1053, 640] on icon "Open Intercom Messenger" at bounding box center [1046, 643] width 17 height 20
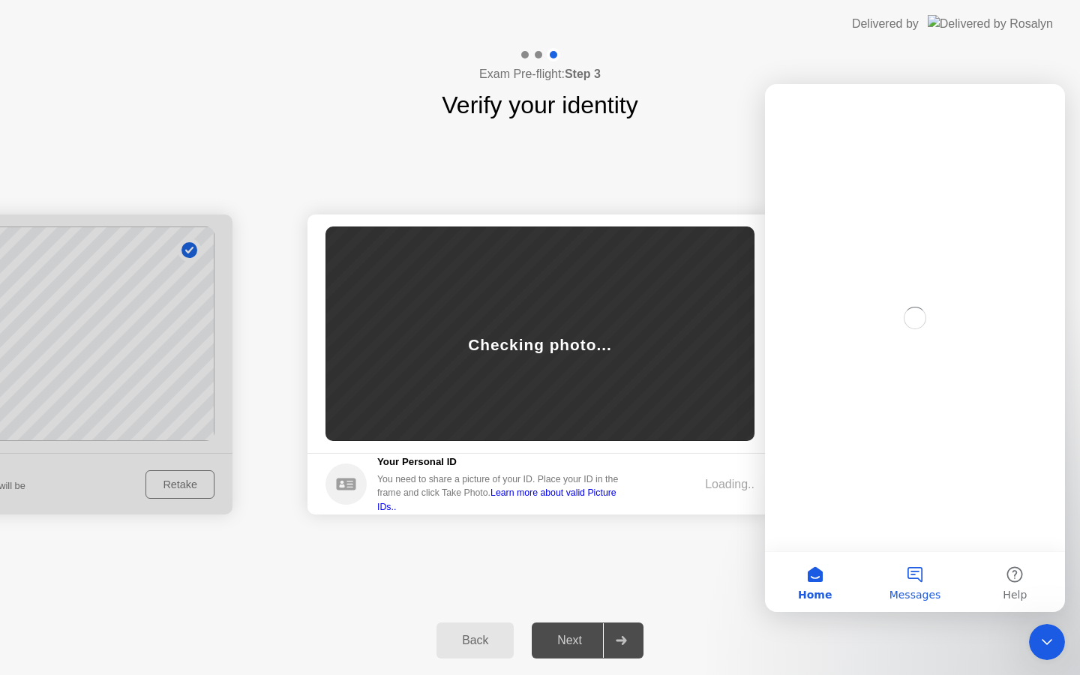
click at [934, 581] on button "Messages" at bounding box center [915, 582] width 100 height 60
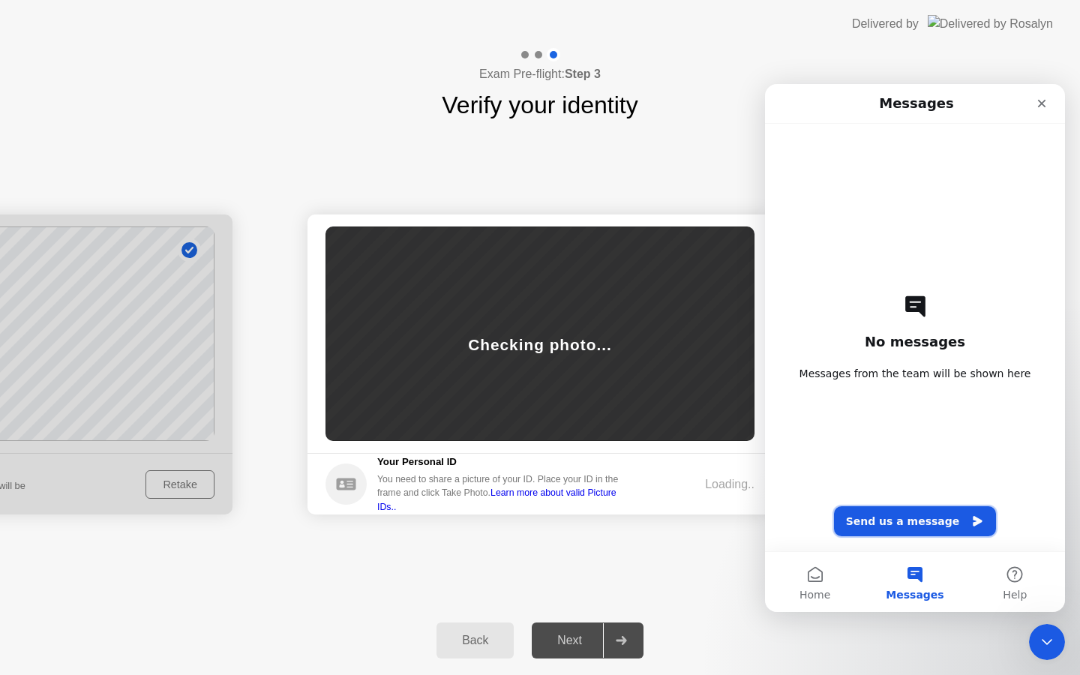
click at [930, 529] on button "Send us a message" at bounding box center [915, 521] width 163 height 30
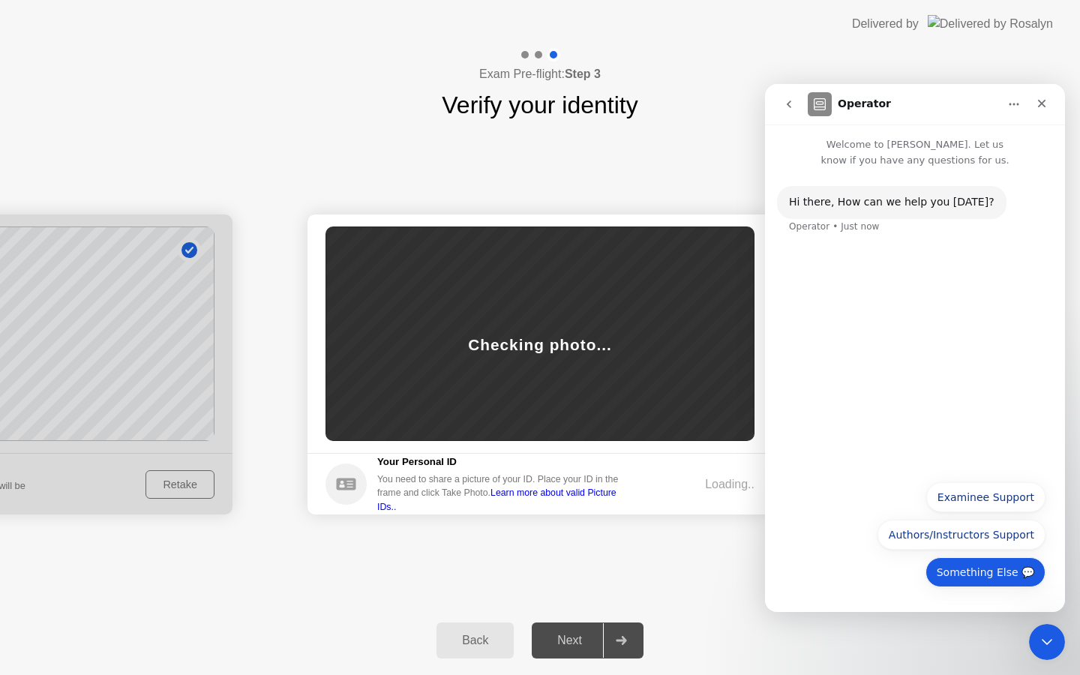
click at [979, 562] on button "Something Else 💬" at bounding box center [986, 572] width 120 height 30
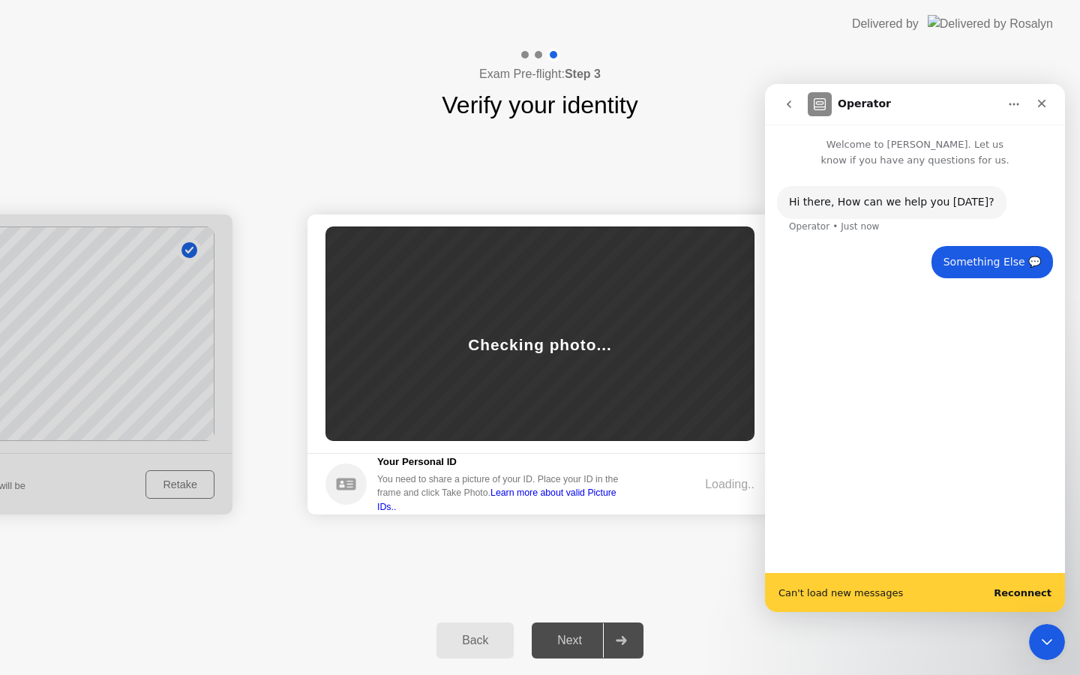
click at [1028, 596] on b "Reconnect" at bounding box center [1023, 593] width 58 height 11
click at [823, 363] on div "Hi ​there, How can we help you today? Operator • Just now Something Else 💬 • Ju…" at bounding box center [915, 364] width 300 height 392
click at [792, 101] on icon "go back" at bounding box center [789, 104] width 12 height 12
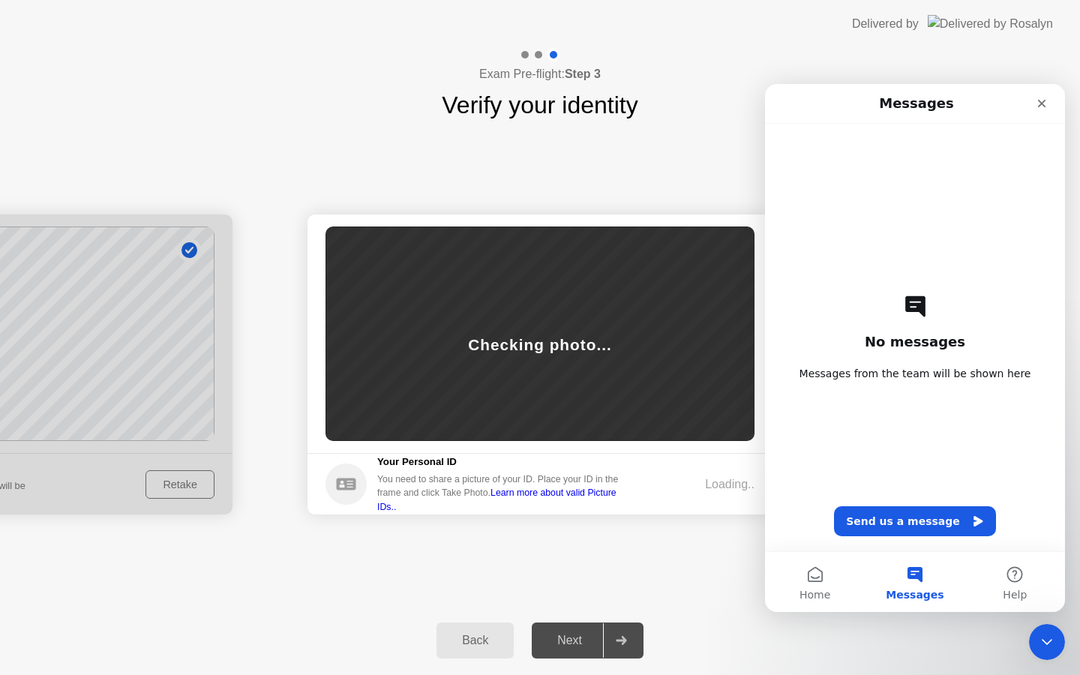
click at [922, 504] on div "No messages Messages from the team will be shown here Send us a message" at bounding box center [916, 338] width 248 height 428
click at [910, 513] on button "Send us a message" at bounding box center [915, 521] width 162 height 30
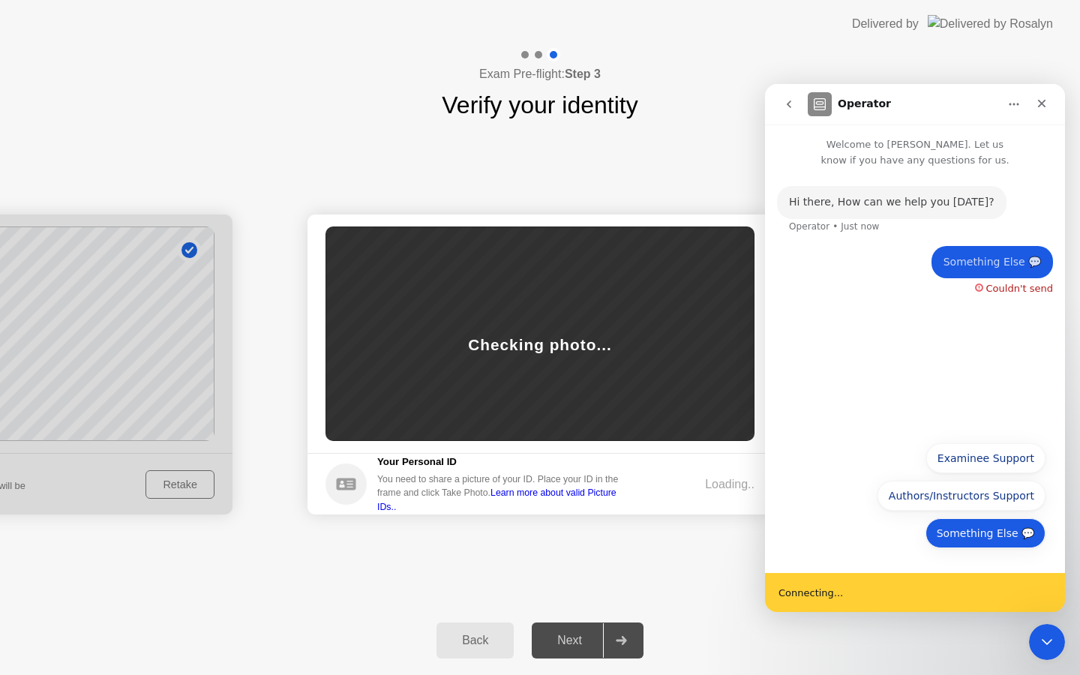
click at [999, 534] on button "Something Else 💬" at bounding box center [986, 533] width 120 height 30
click at [886, 353] on div "Hi ​there, How can we help you today? Operator • Just now Something Else 💬 • Ju…" at bounding box center [915, 301] width 300 height 266
click at [991, 533] on button "Something Else 💬" at bounding box center [986, 533] width 120 height 30
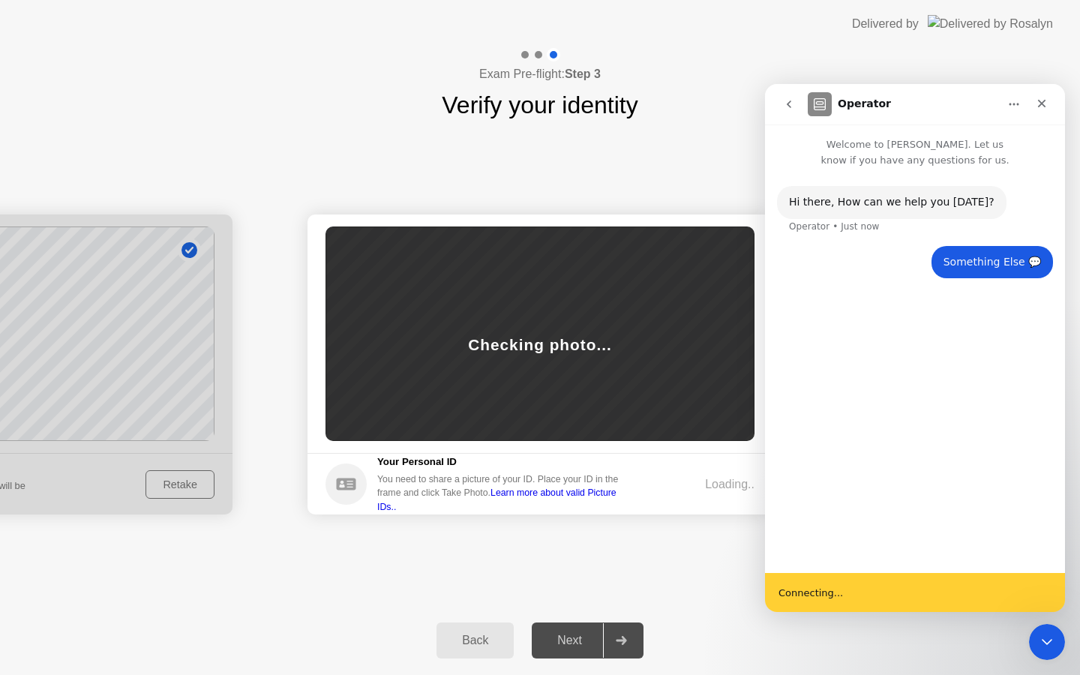
click at [478, 640] on div "Back" at bounding box center [475, 641] width 68 height 14
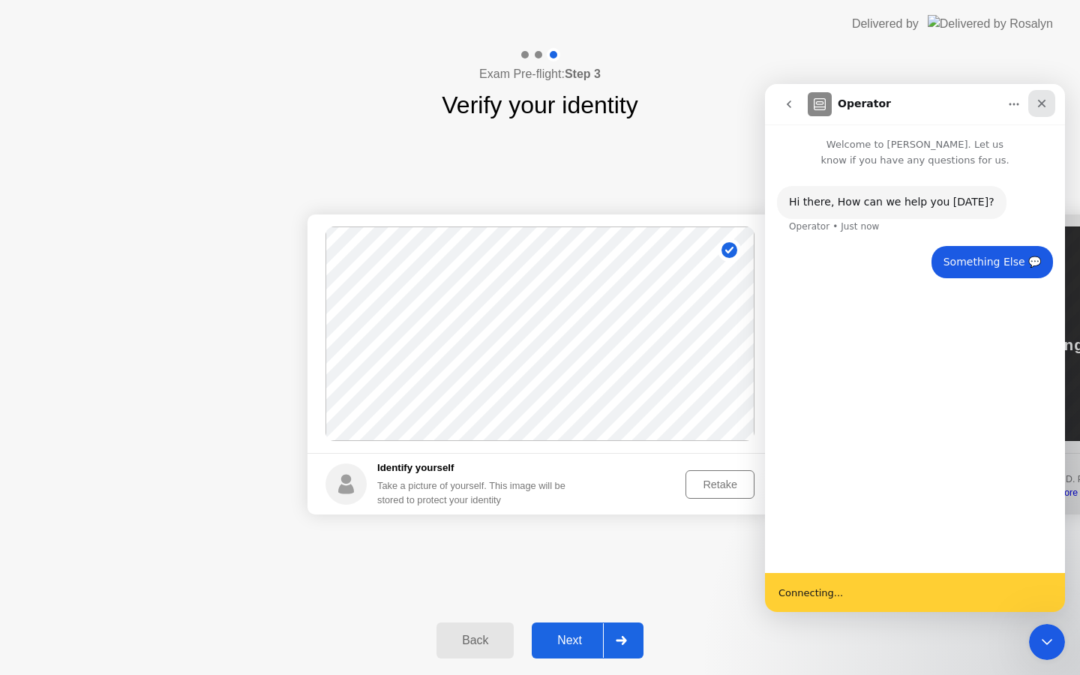
click at [1047, 99] on icon "Close" at bounding box center [1042, 104] width 12 height 12
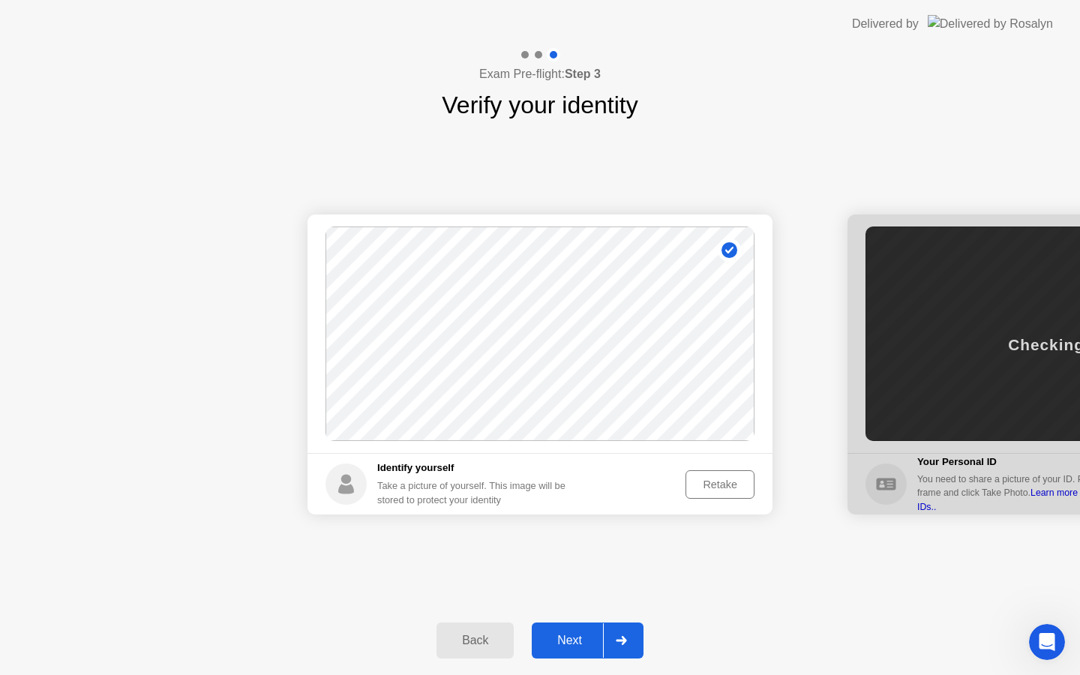
click at [560, 639] on div "Next" at bounding box center [569, 641] width 67 height 14
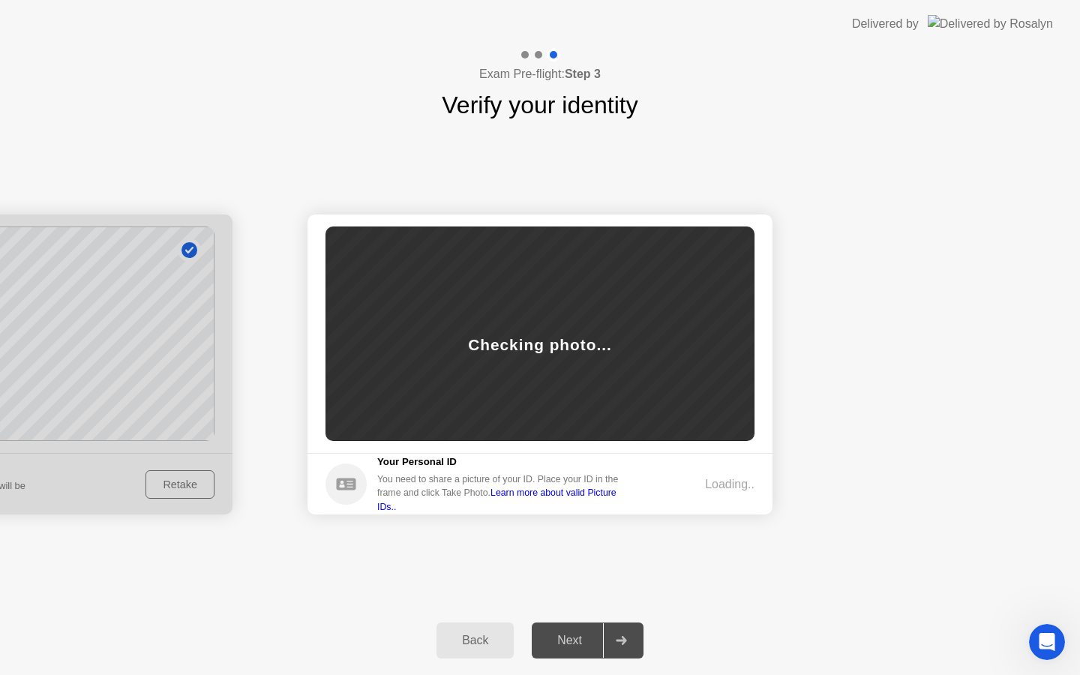
click at [464, 639] on div "Back" at bounding box center [475, 641] width 68 height 14
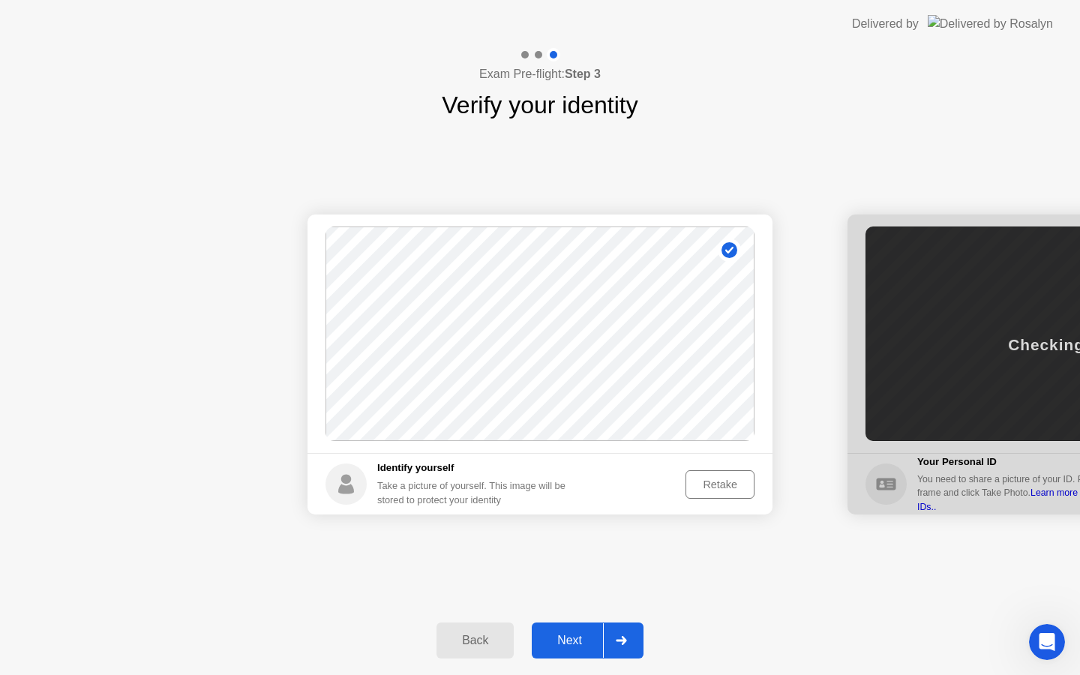
click at [473, 642] on div "Back" at bounding box center [475, 641] width 68 height 14
select select "**********"
select select "*******"
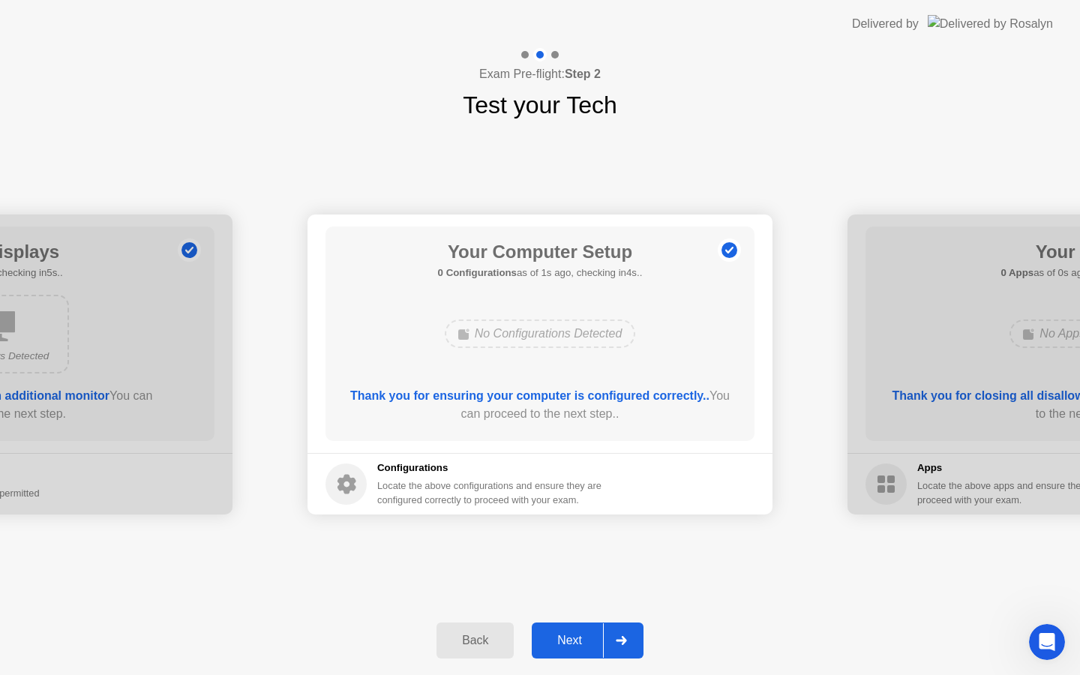
click at [563, 646] on div "Next" at bounding box center [569, 641] width 67 height 14
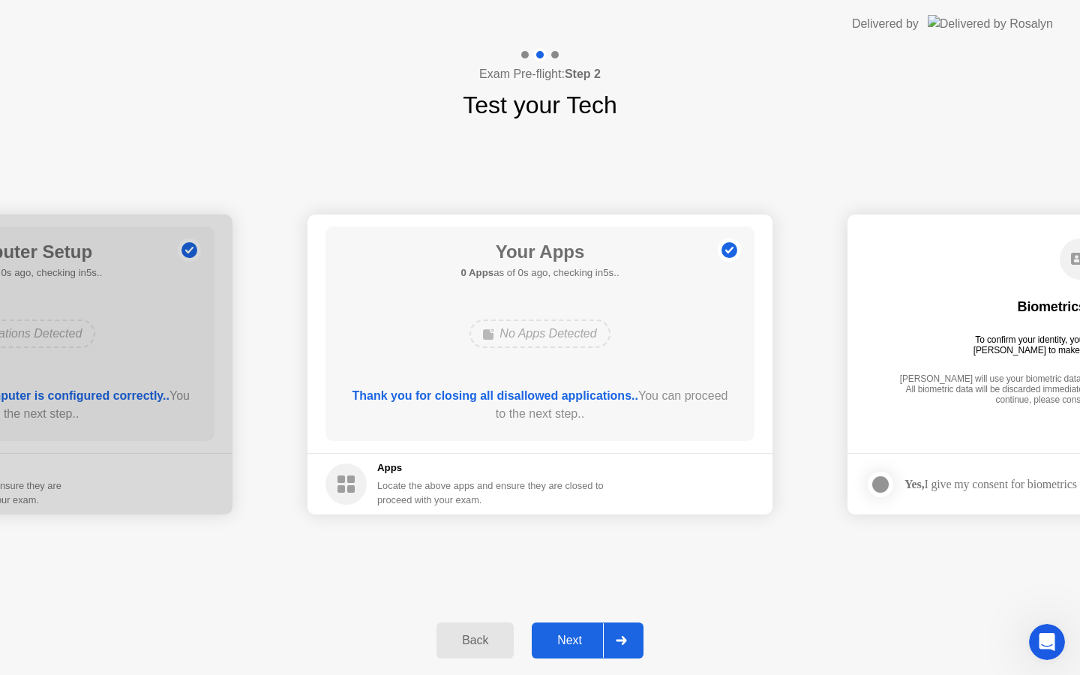
click at [479, 645] on div "Back" at bounding box center [475, 641] width 68 height 14
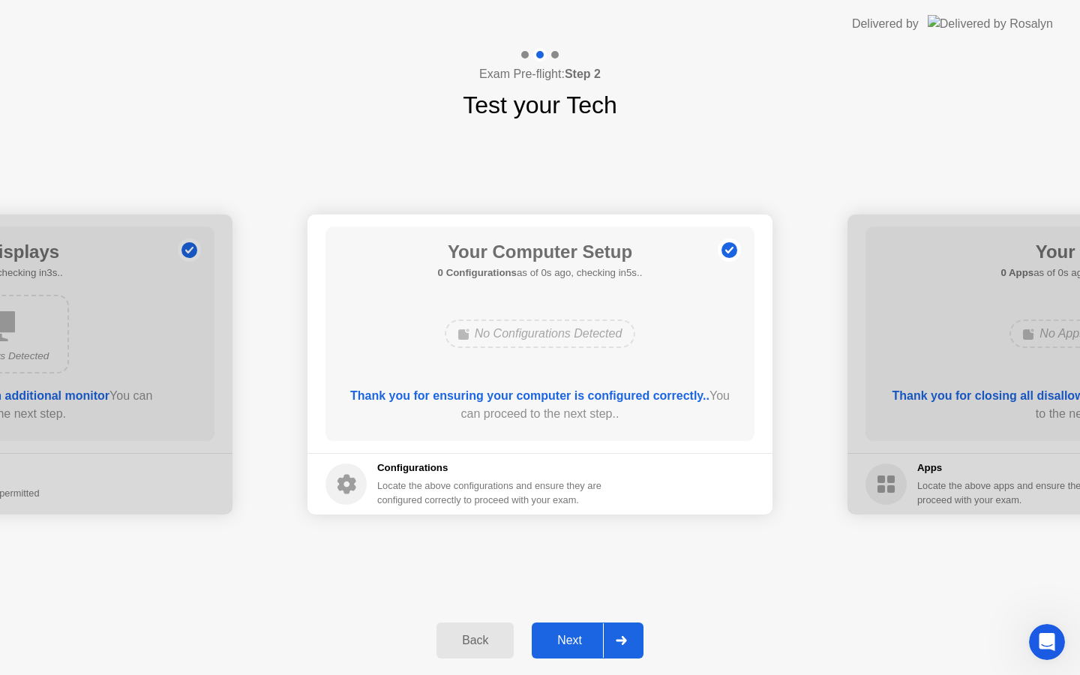
click at [479, 645] on div "Back" at bounding box center [475, 641] width 68 height 14
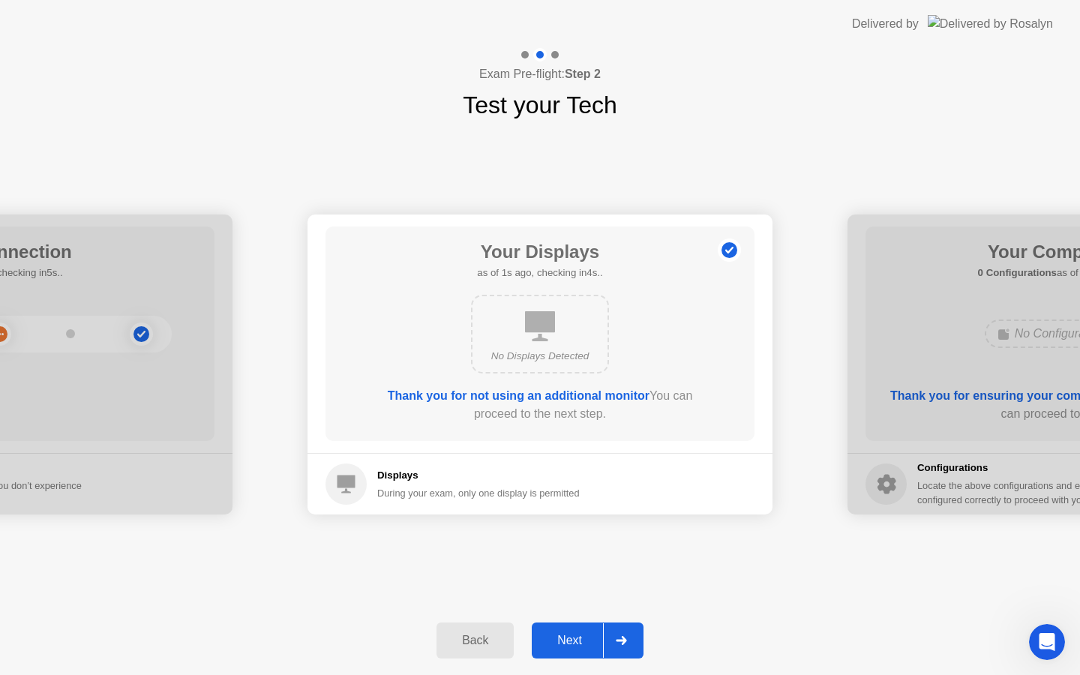
click at [485, 645] on div "Back" at bounding box center [475, 641] width 68 height 14
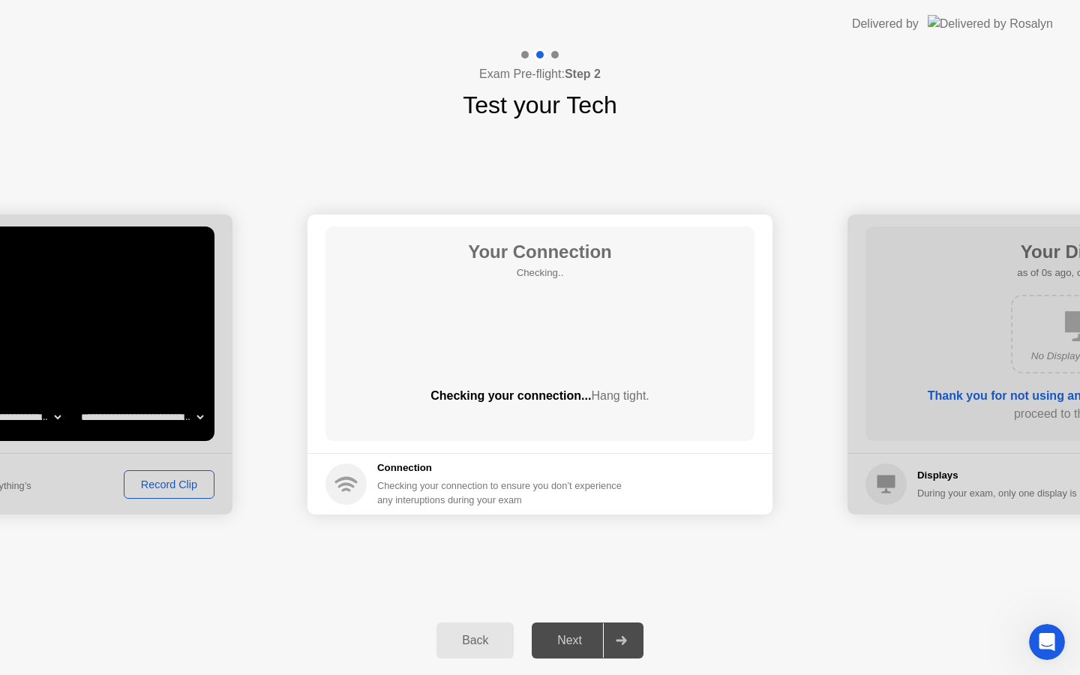
click at [506, 648] on div "Back" at bounding box center [475, 641] width 68 height 14
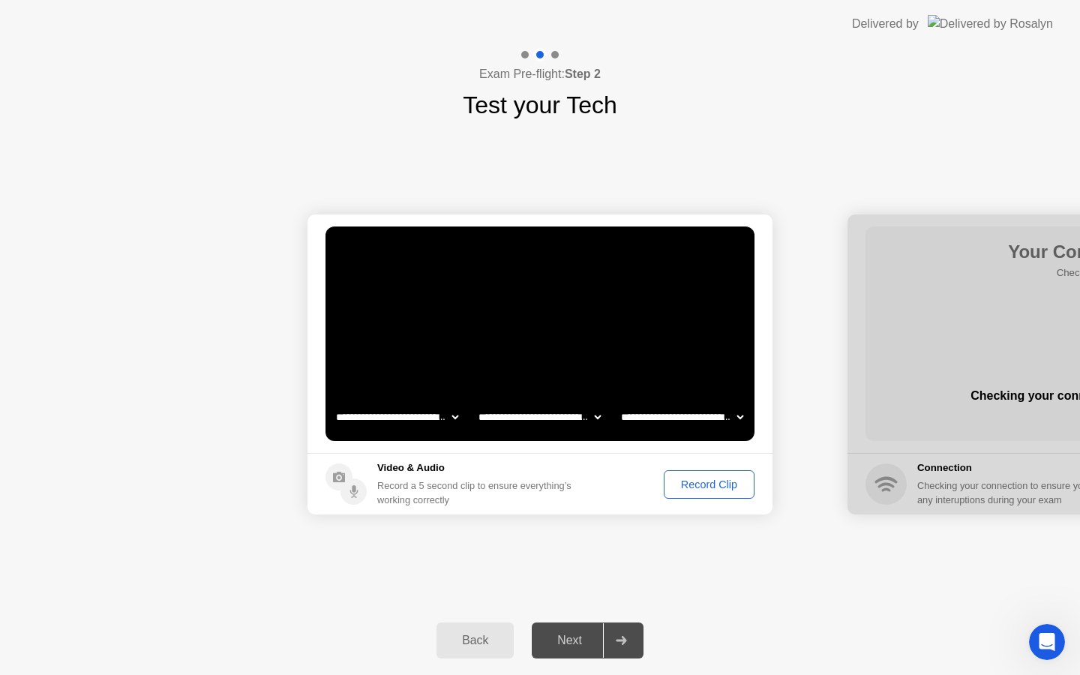
click at [692, 481] on div "Record Clip" at bounding box center [709, 485] width 80 height 12
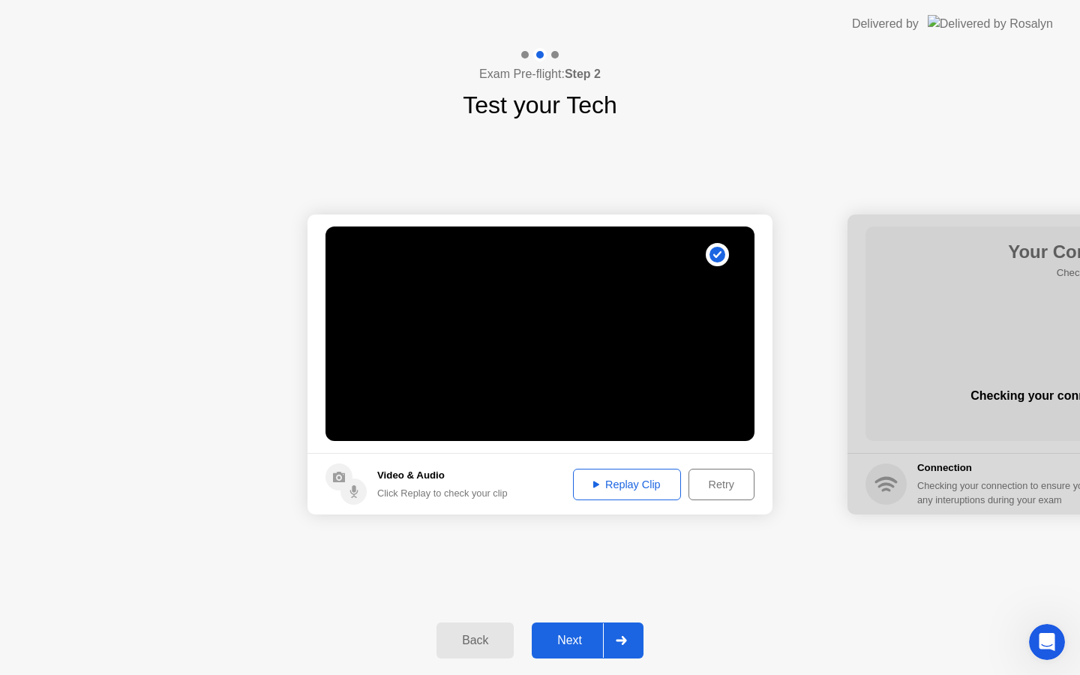
click at [562, 644] on div "Next" at bounding box center [569, 641] width 67 height 14
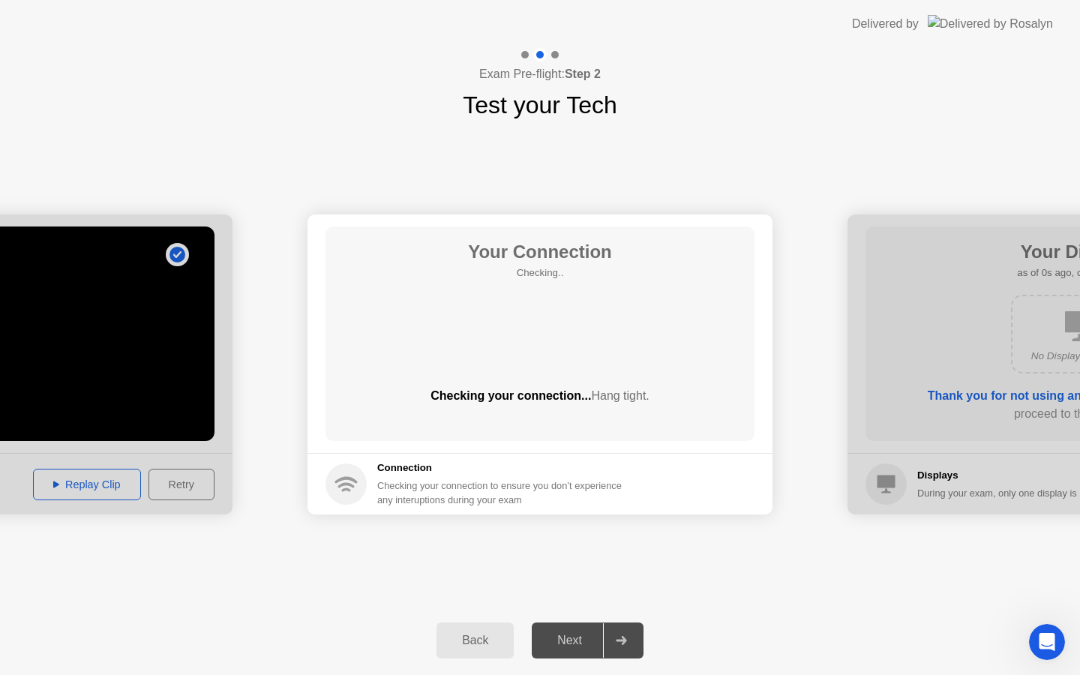
click at [711, 574] on div "**********" at bounding box center [540, 364] width 1080 height 483
click at [548, 452] on main "Your Connection Checking.. Checking your connection... Hang tight." at bounding box center [540, 334] width 465 height 239
click at [1036, 640] on icon "Open Intercom Messenger" at bounding box center [1045, 640] width 25 height 25
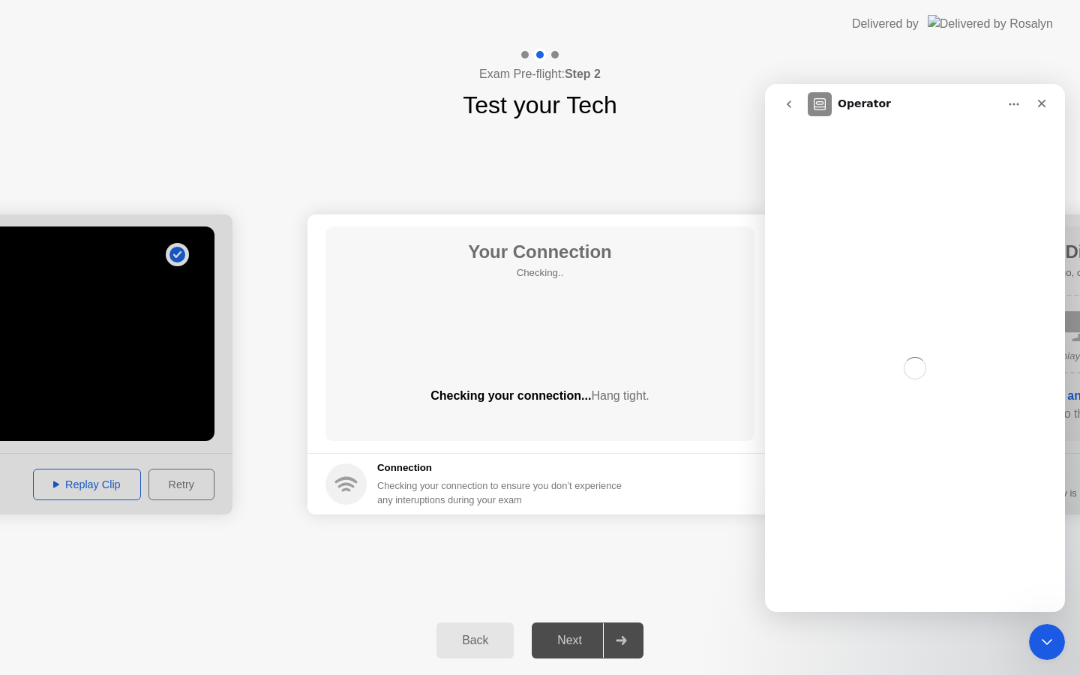
click at [778, 101] on button "go back" at bounding box center [789, 104] width 29 height 29
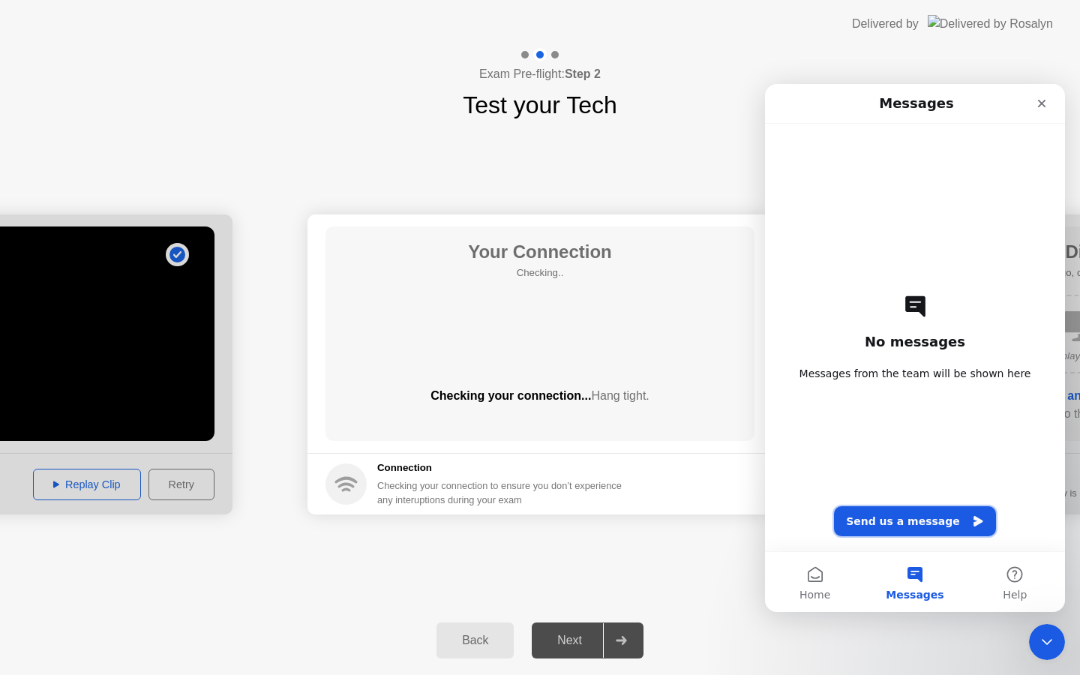
click at [885, 525] on button "Send us a message" at bounding box center [915, 521] width 162 height 30
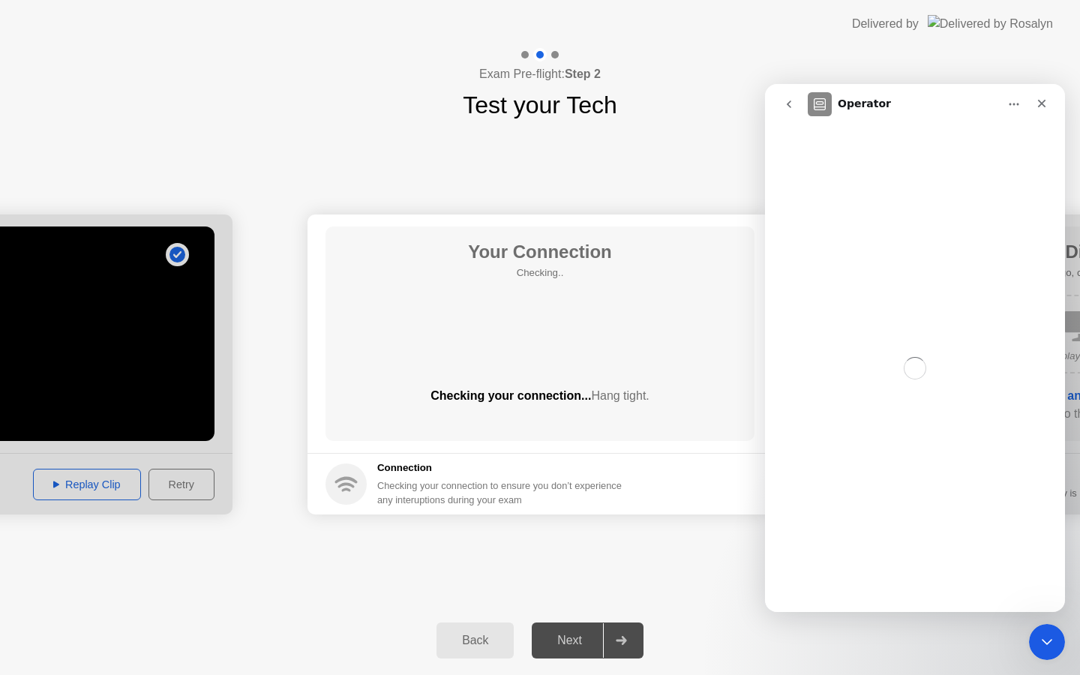
click at [648, 251] on div "Your Connection Checking.. Checking your connection... Hang tight." at bounding box center [540, 334] width 429 height 215
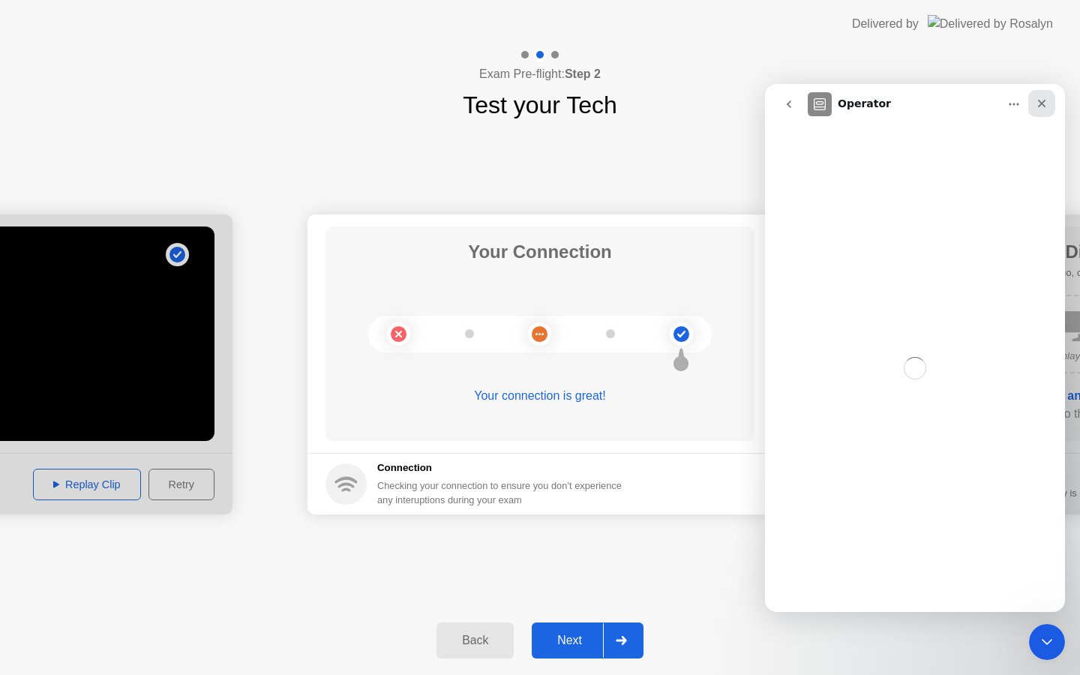
click at [1041, 101] on icon "Close" at bounding box center [1042, 104] width 12 height 12
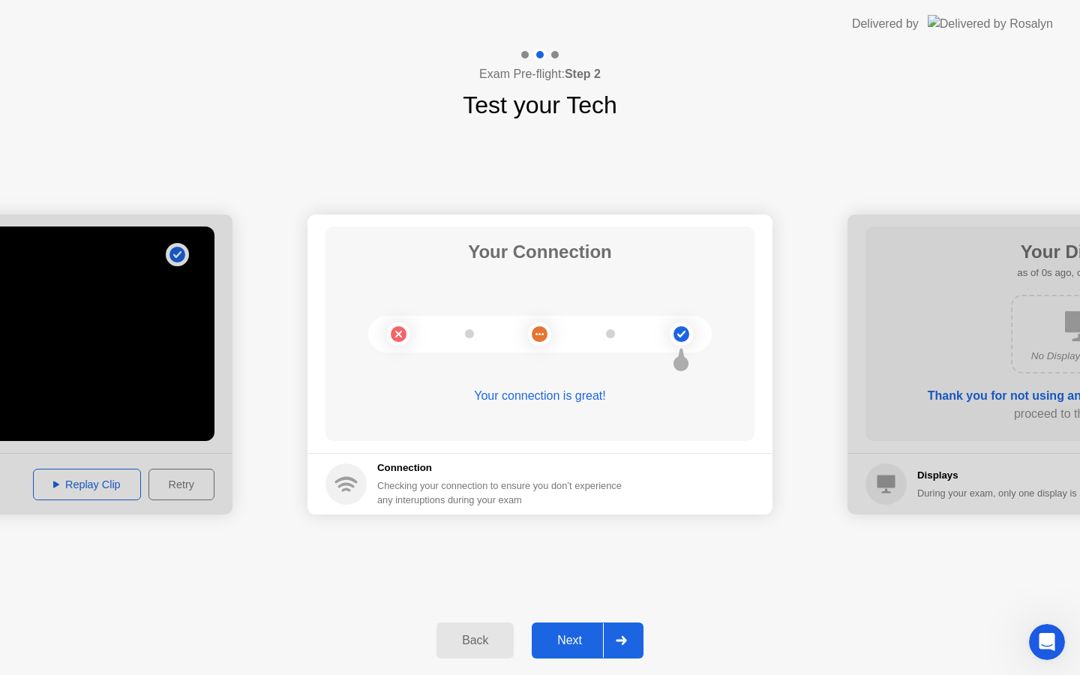
click at [572, 636] on div "Next" at bounding box center [569, 641] width 67 height 14
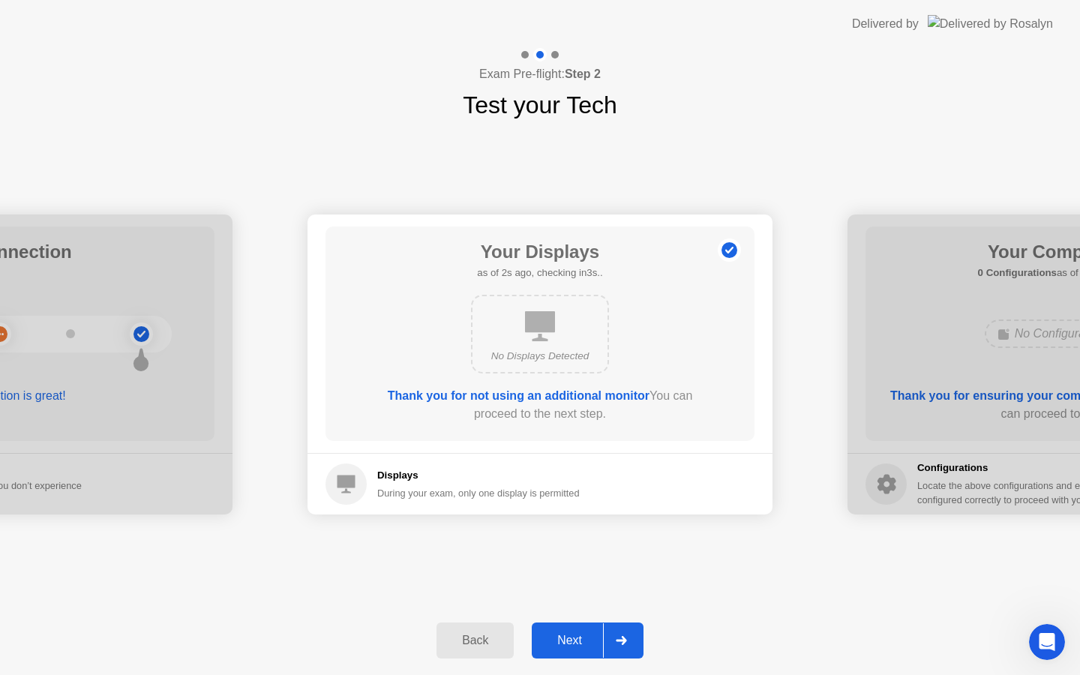
click at [570, 634] on div "Next" at bounding box center [569, 641] width 67 height 14
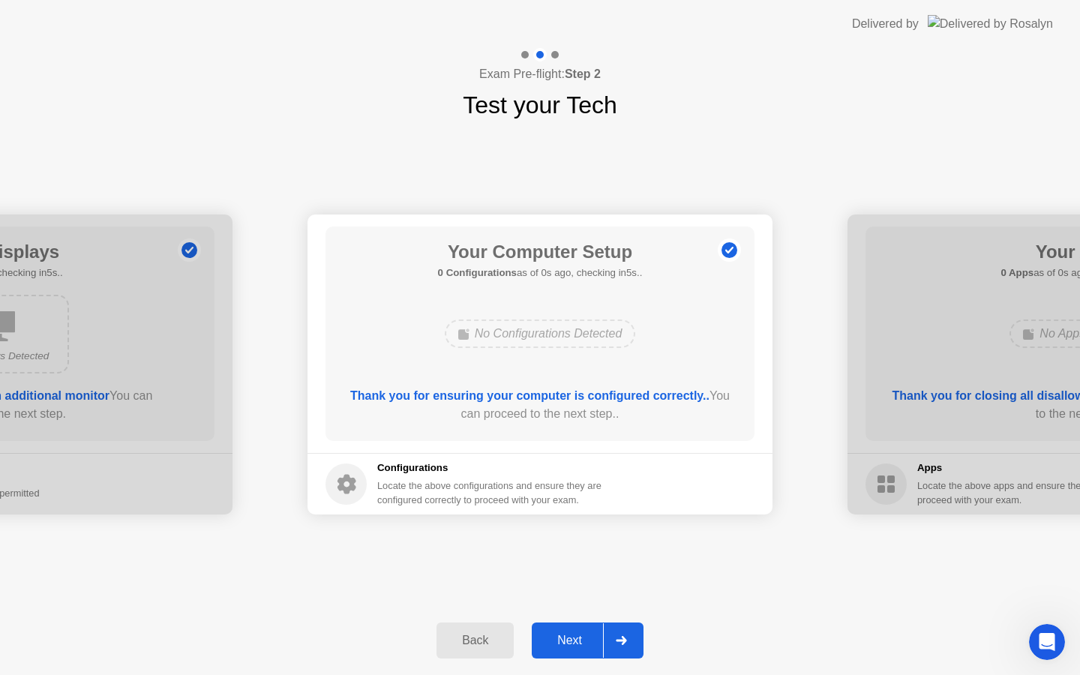
click at [570, 634] on div "Next" at bounding box center [569, 641] width 67 height 14
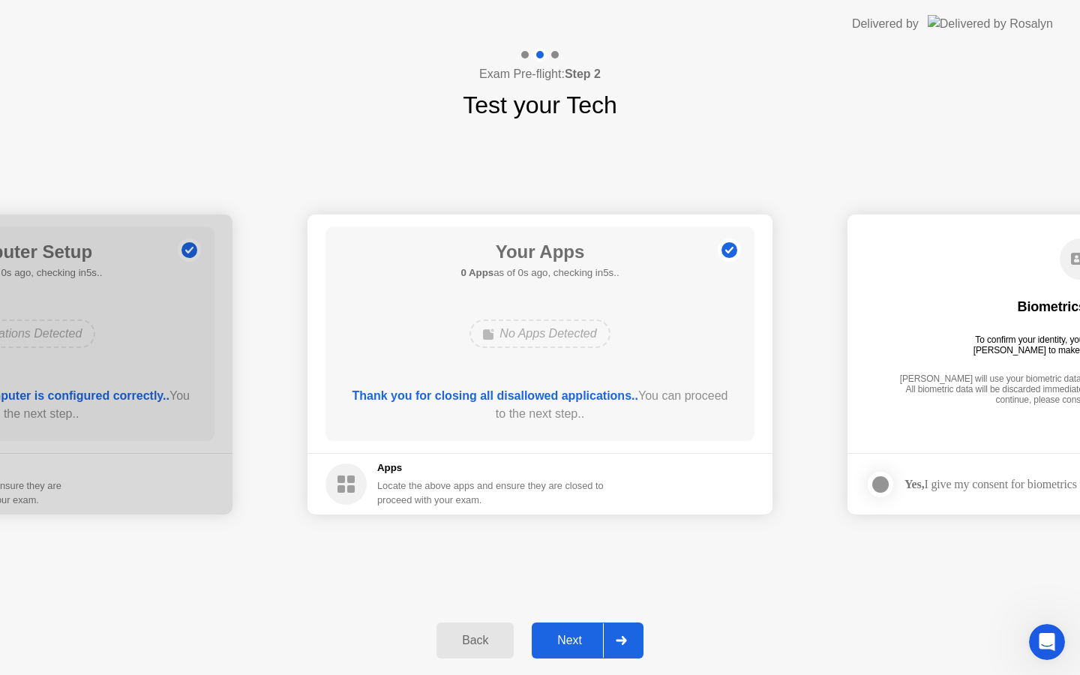
click at [570, 634] on div "Next" at bounding box center [569, 641] width 67 height 14
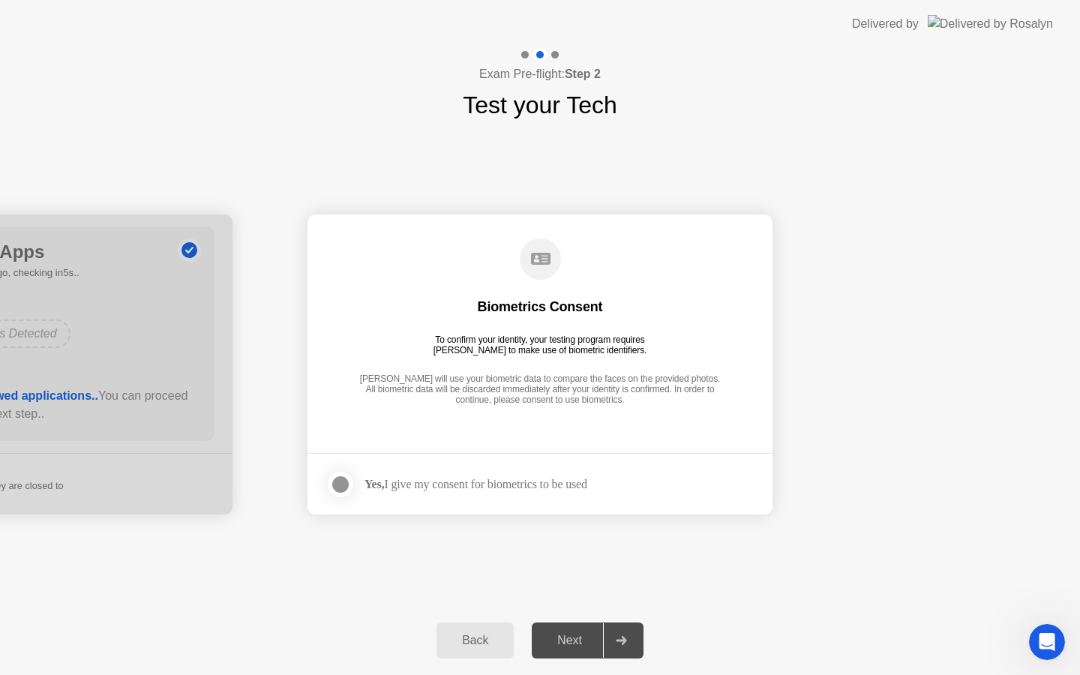
click at [342, 487] on div at bounding box center [341, 485] width 18 height 18
click at [574, 654] on button "Next" at bounding box center [588, 641] width 112 height 36
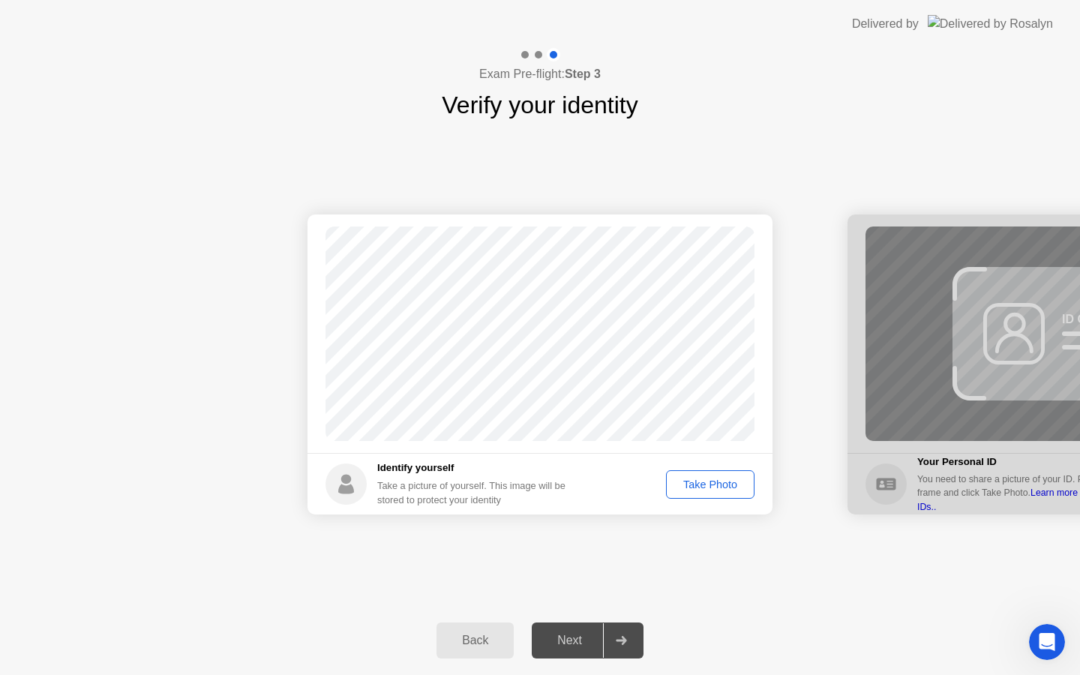
click at [711, 489] on div "Take Photo" at bounding box center [711, 485] width 78 height 12
click at [555, 634] on div "Next" at bounding box center [569, 641] width 67 height 14
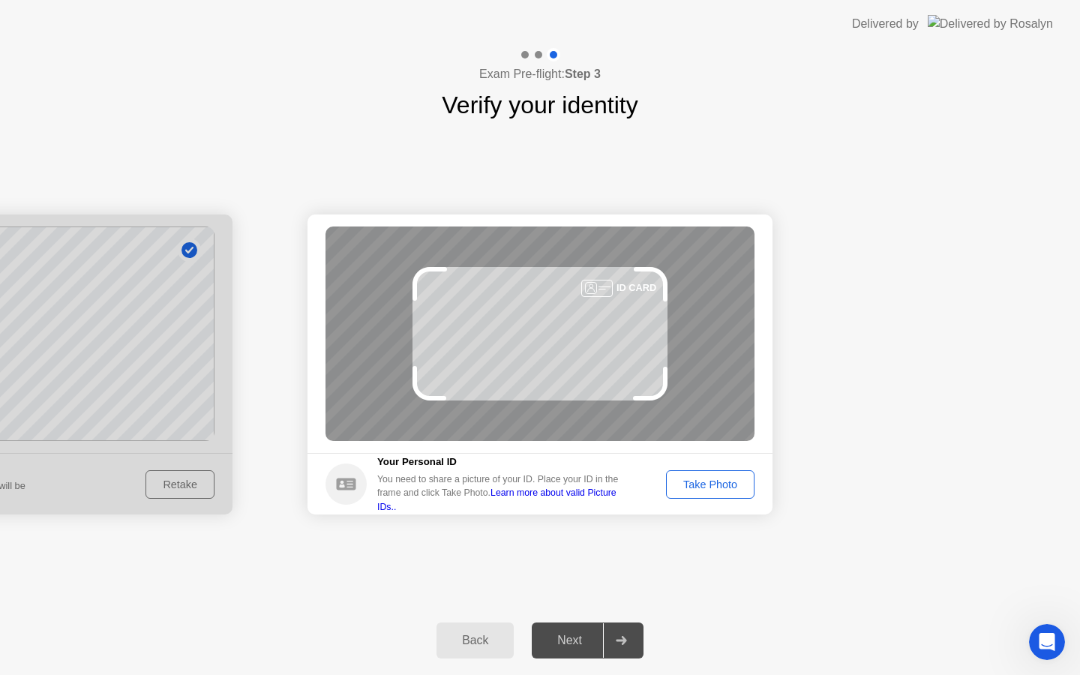
click at [704, 482] on div "Take Photo" at bounding box center [711, 485] width 78 height 12
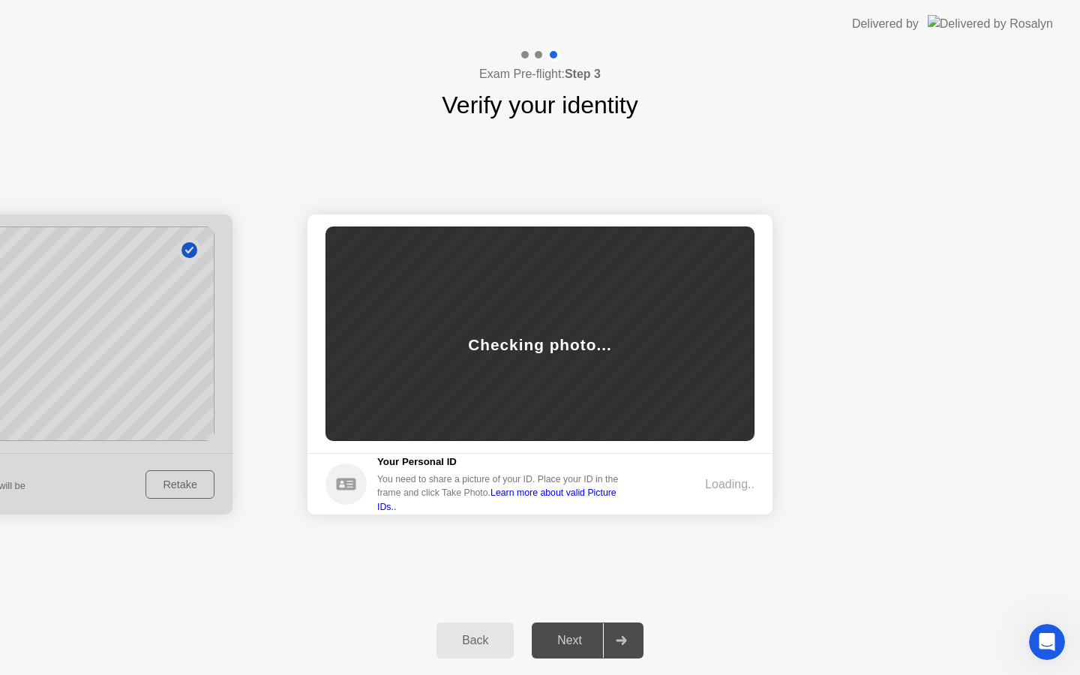
click at [588, 501] on link "Learn more about valid Picture IDs.." at bounding box center [496, 500] width 239 height 24
click at [1046, 644] on icon "Open Intercom Messenger" at bounding box center [1045, 640] width 25 height 25
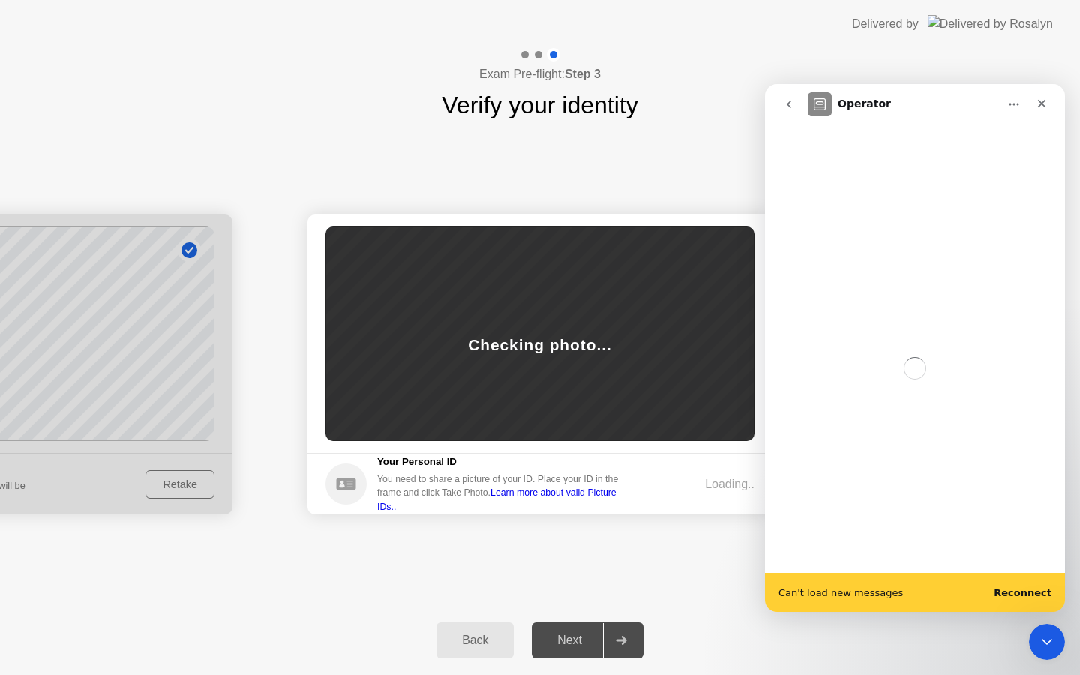
click at [1024, 589] on b "Reconnect" at bounding box center [1023, 593] width 58 height 11
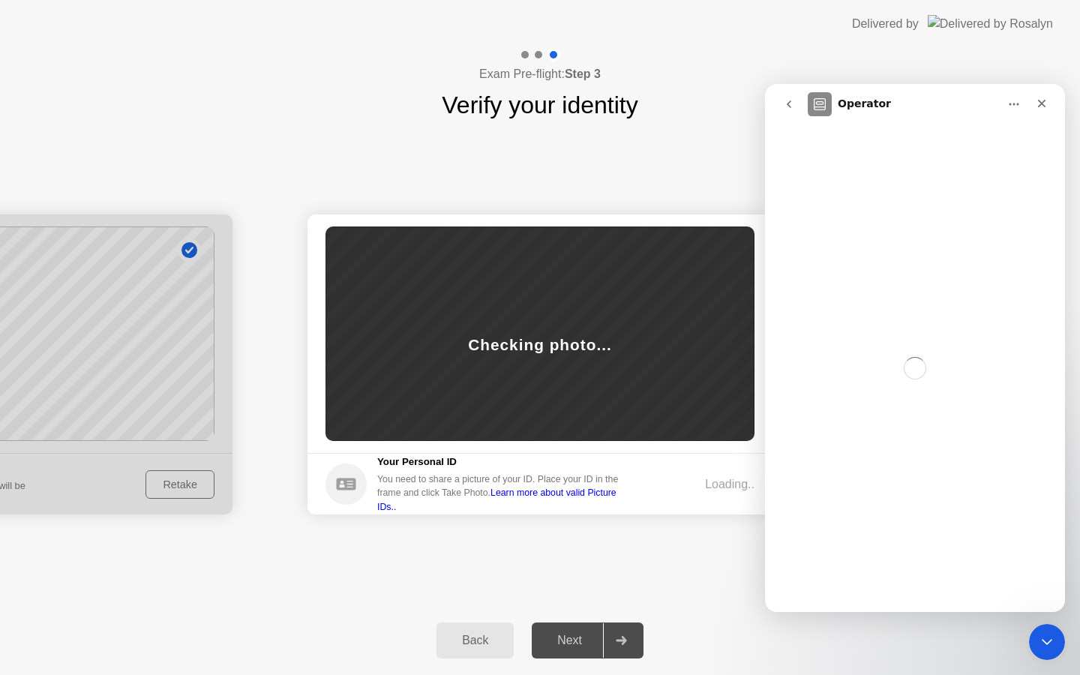
click at [790, 105] on icon "go back" at bounding box center [789, 104] width 12 height 12
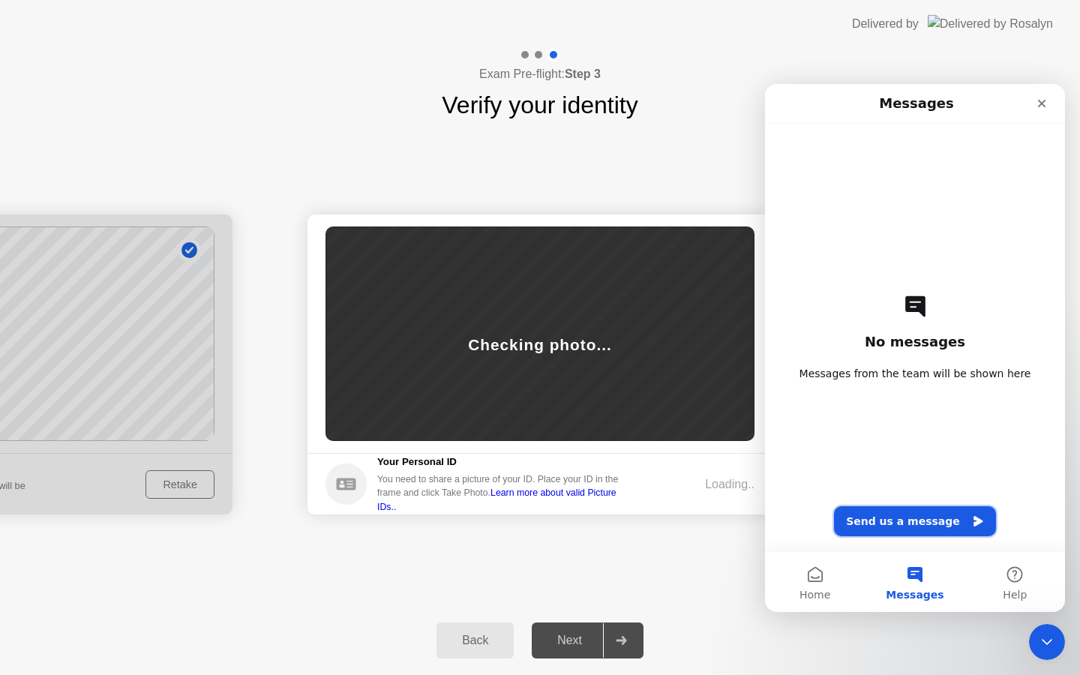
click at [884, 524] on button "Send us a message" at bounding box center [915, 521] width 162 height 30
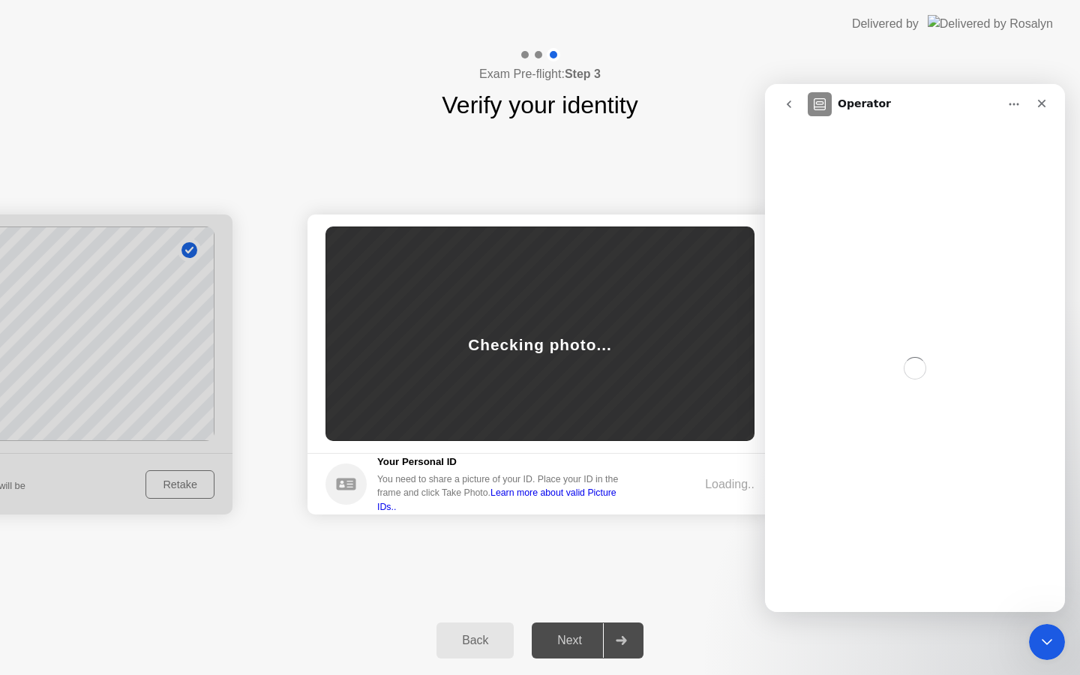
click at [787, 108] on icon "go back" at bounding box center [789, 104] width 12 height 12
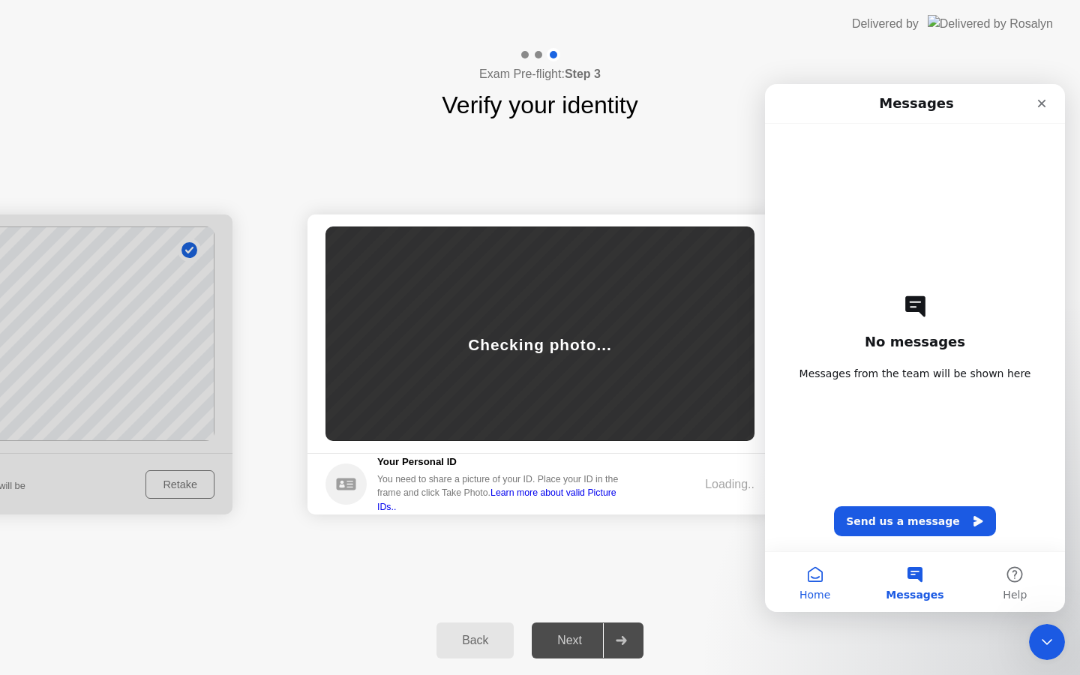
click at [813, 575] on button "Home" at bounding box center [815, 582] width 100 height 60
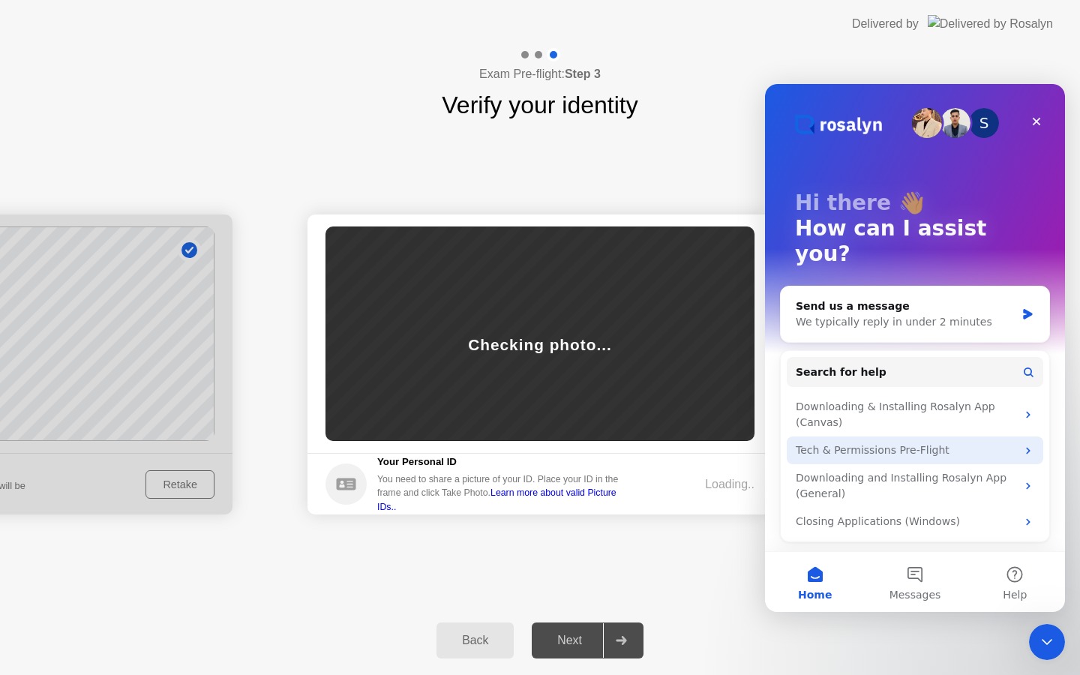
click at [909, 443] on div "Tech & Permissions Pre-Flight" at bounding box center [906, 451] width 221 height 16
click at [844, 443] on div "Tech & Permissions Pre-Flight" at bounding box center [906, 451] width 221 height 16
click at [1026, 445] on icon "Intercom messenger" at bounding box center [1029, 451] width 12 height 12
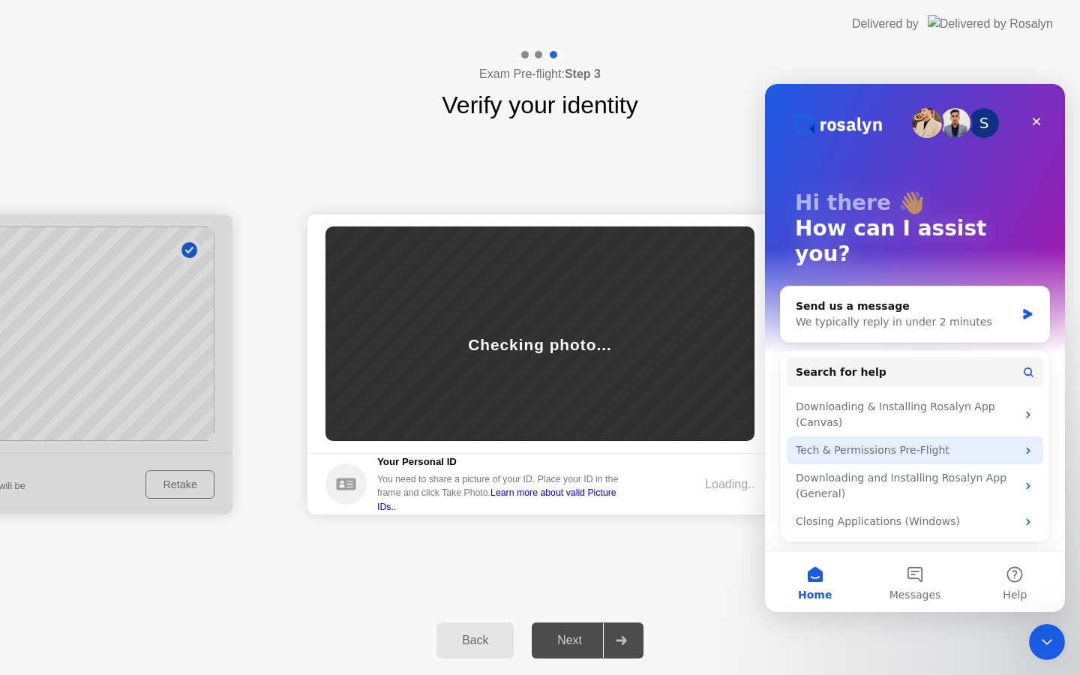
click at [884, 443] on div "Tech & Permissions Pre-Flight" at bounding box center [906, 451] width 221 height 16
click at [903, 437] on div "Tech & Permissions Pre-Flight" at bounding box center [915, 451] width 257 height 28
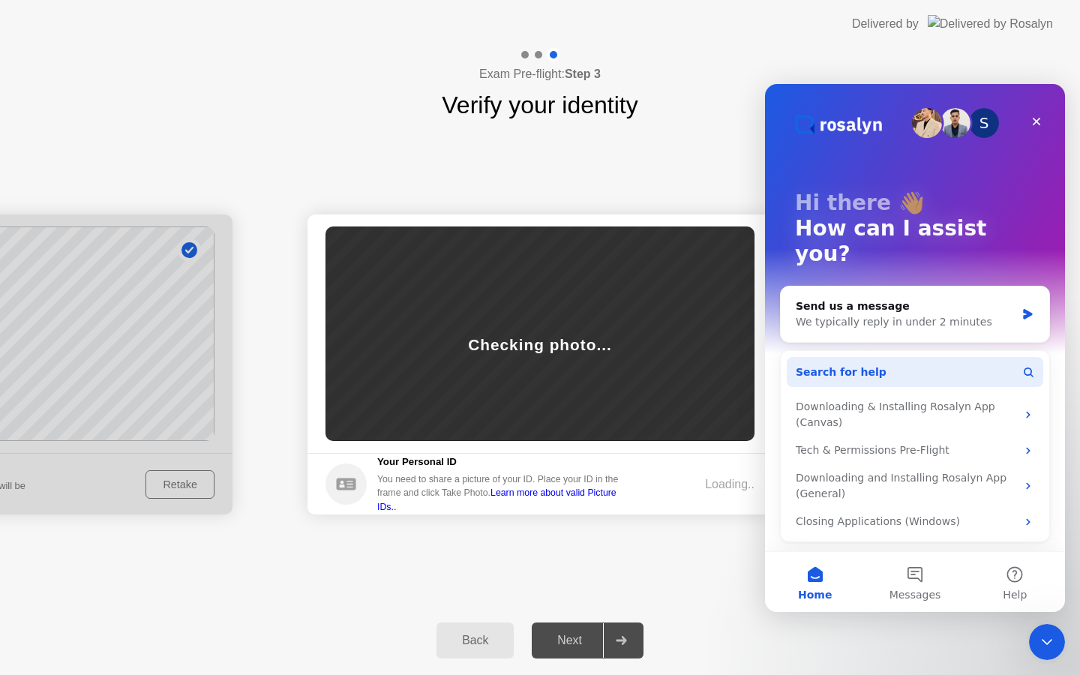
click at [888, 357] on button "Search for help" at bounding box center [915, 372] width 257 height 30
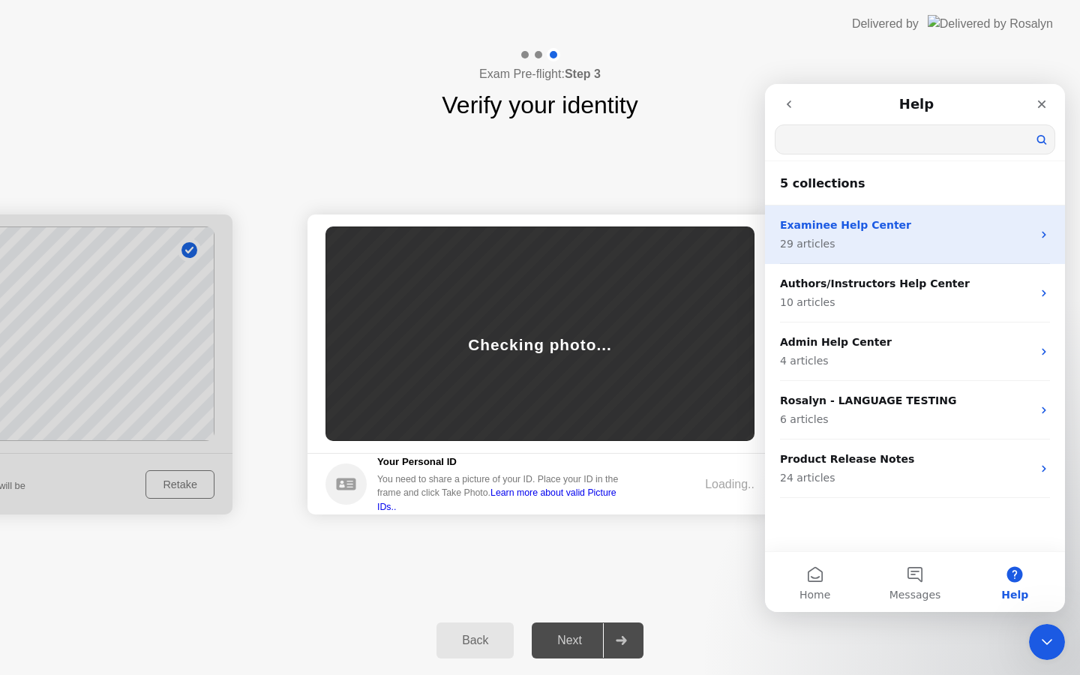
click at [932, 235] on div "Examinee Help Center 29 articles" at bounding box center [906, 235] width 252 height 35
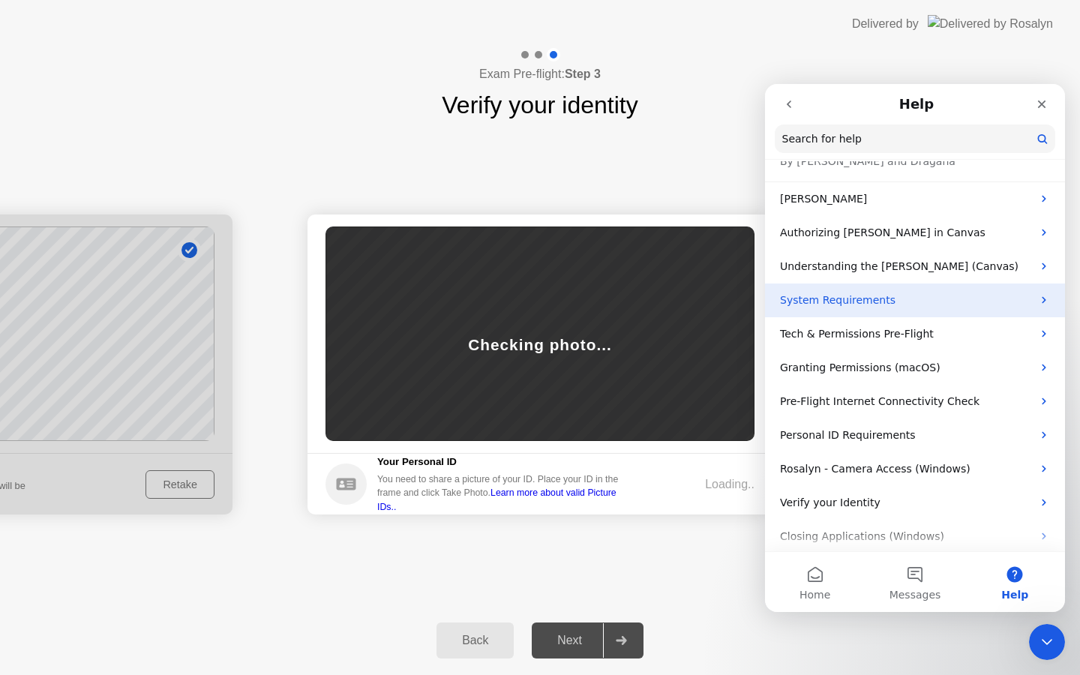
scroll to position [69, 0]
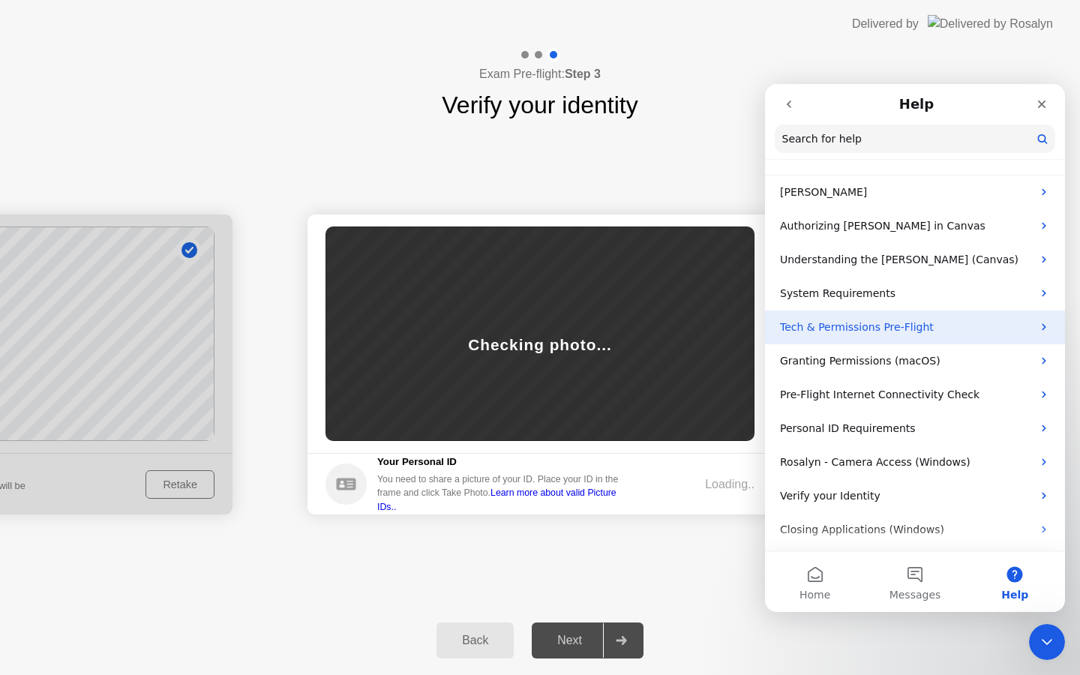
click at [893, 323] on p "Tech & Permissions Pre-Flight" at bounding box center [906, 328] width 252 height 16
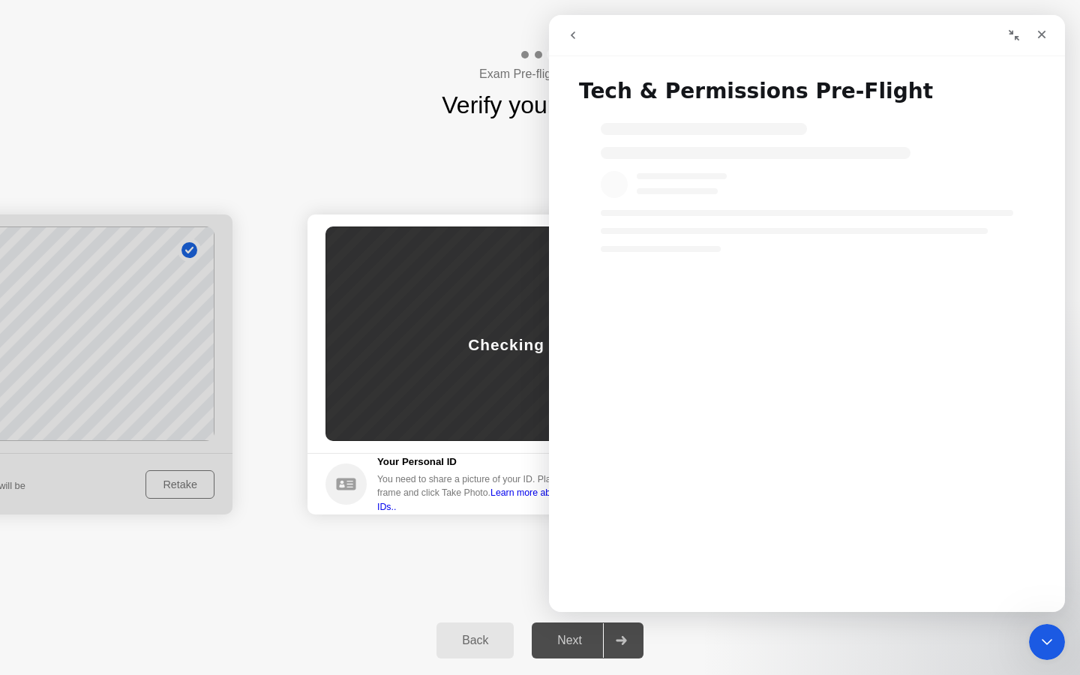
click at [566, 39] on button "go back" at bounding box center [573, 35] width 29 height 29
click at [573, 34] on icon "go back" at bounding box center [573, 36] width 5 height 8
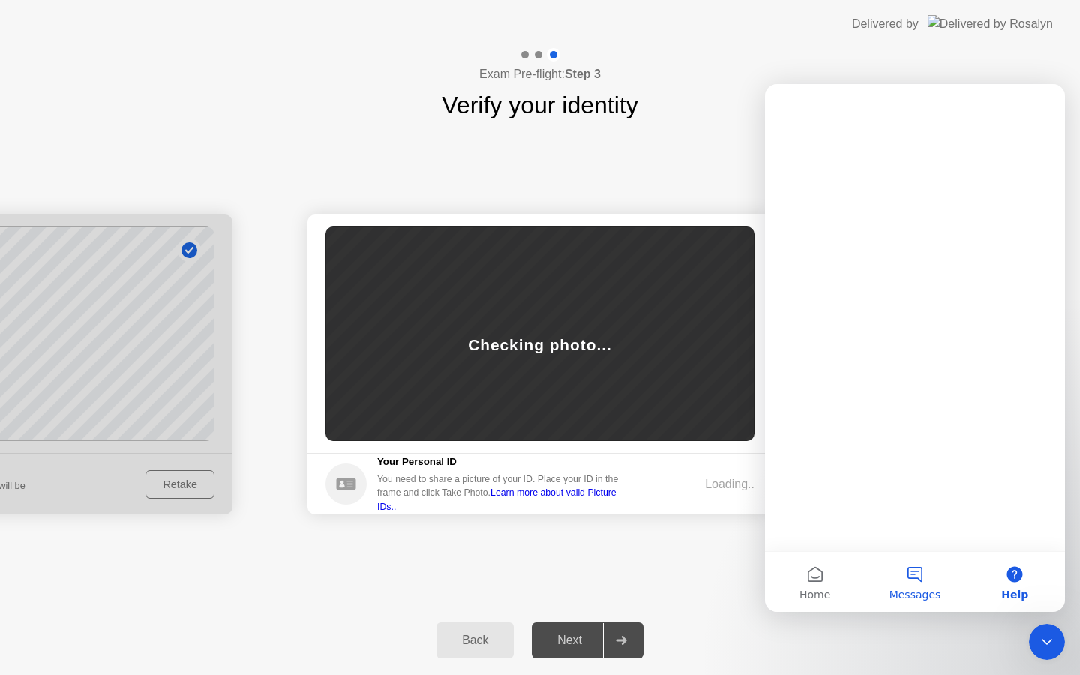
click at [909, 583] on button "Messages" at bounding box center [915, 582] width 100 height 60
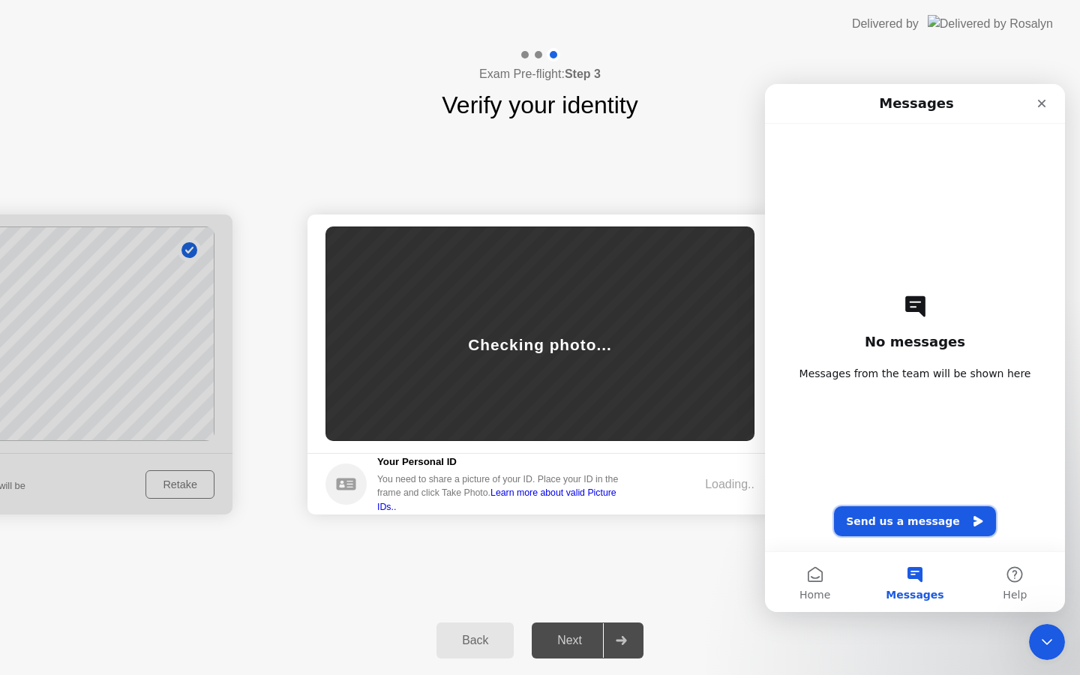
click at [900, 533] on button "Send us a message" at bounding box center [915, 521] width 162 height 30
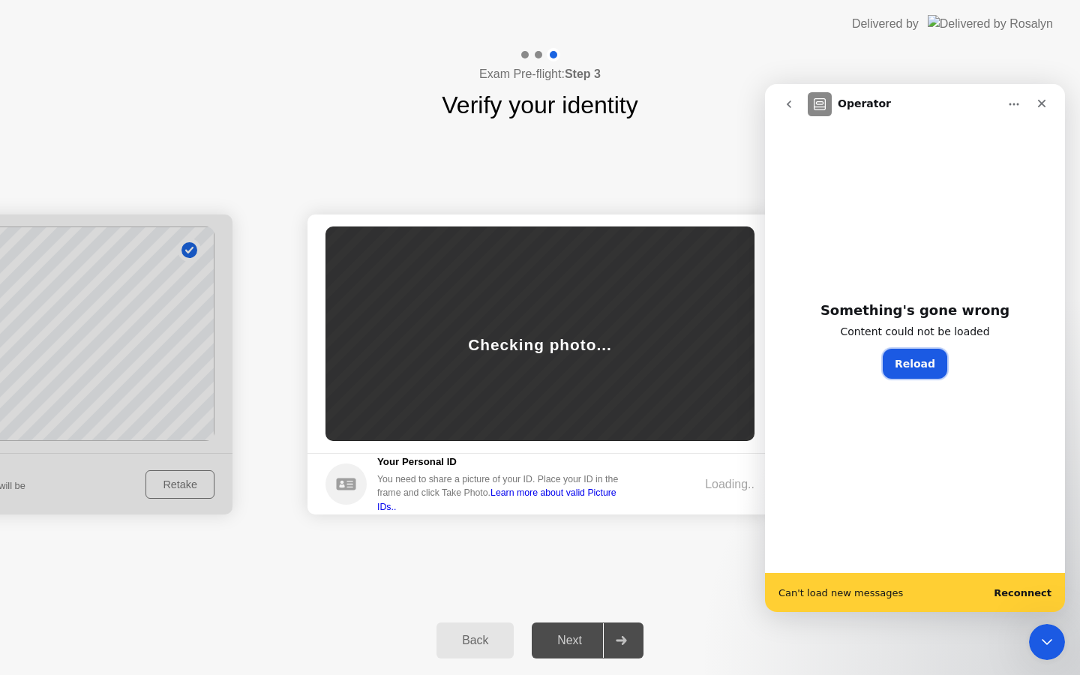
click at [907, 371] on button "Reload" at bounding box center [915, 364] width 65 height 30
click at [1024, 594] on b "Reconnect" at bounding box center [1023, 593] width 58 height 11
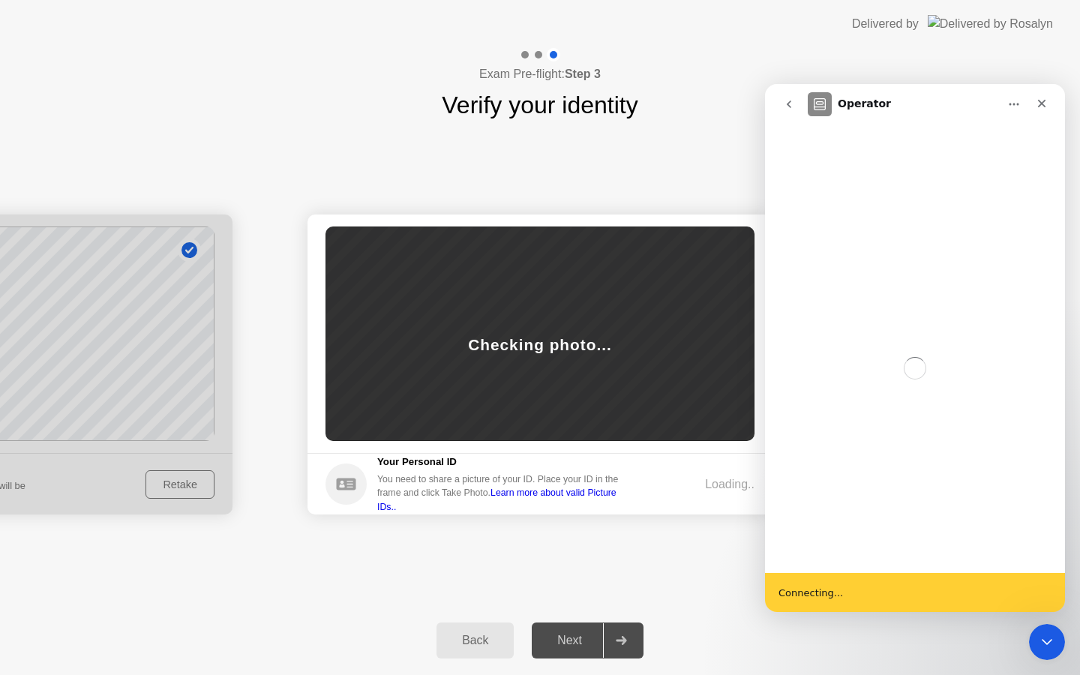
click at [796, 104] on button "go back" at bounding box center [789, 104] width 29 height 29
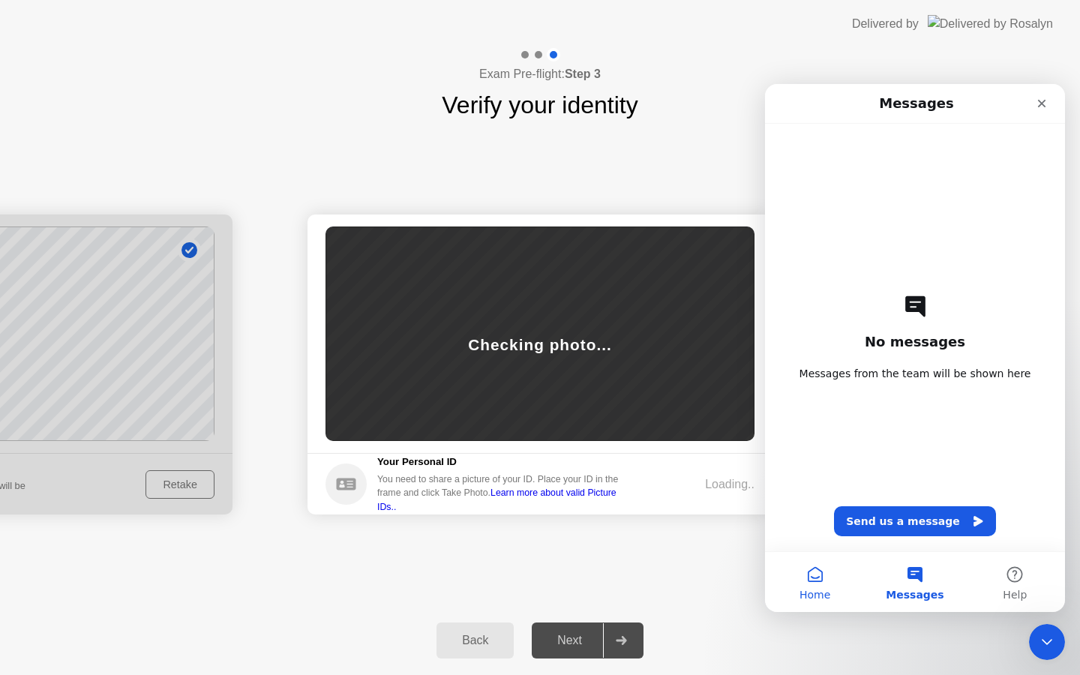
click at [819, 575] on button "Home" at bounding box center [815, 582] width 100 height 60
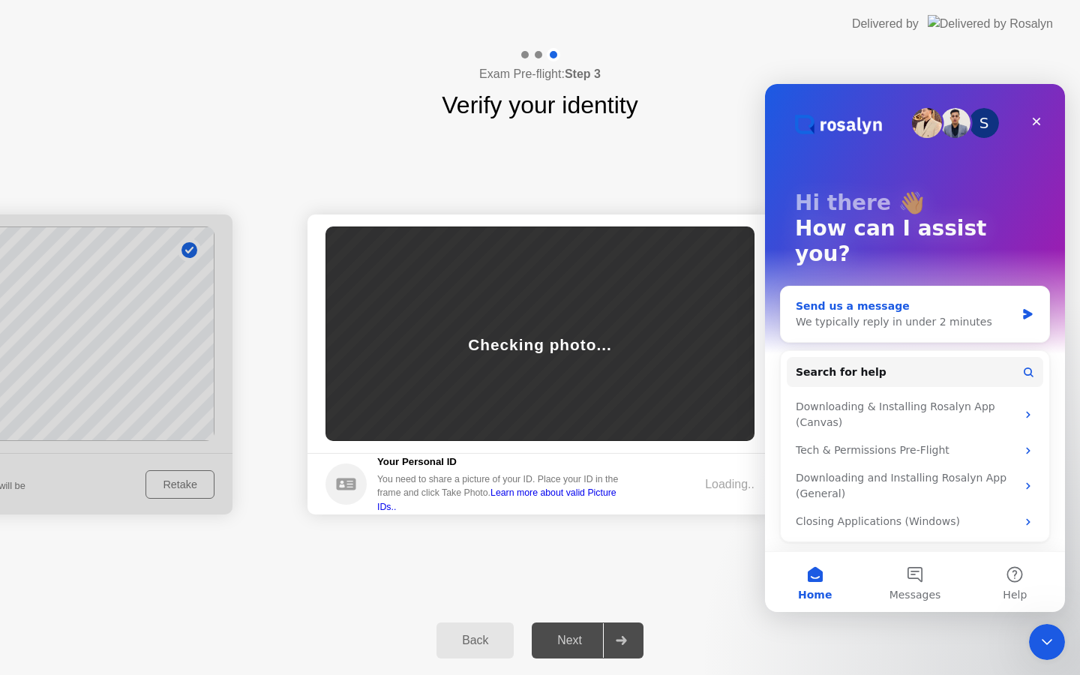
click at [876, 299] on div "Send us a message" at bounding box center [906, 307] width 220 height 16
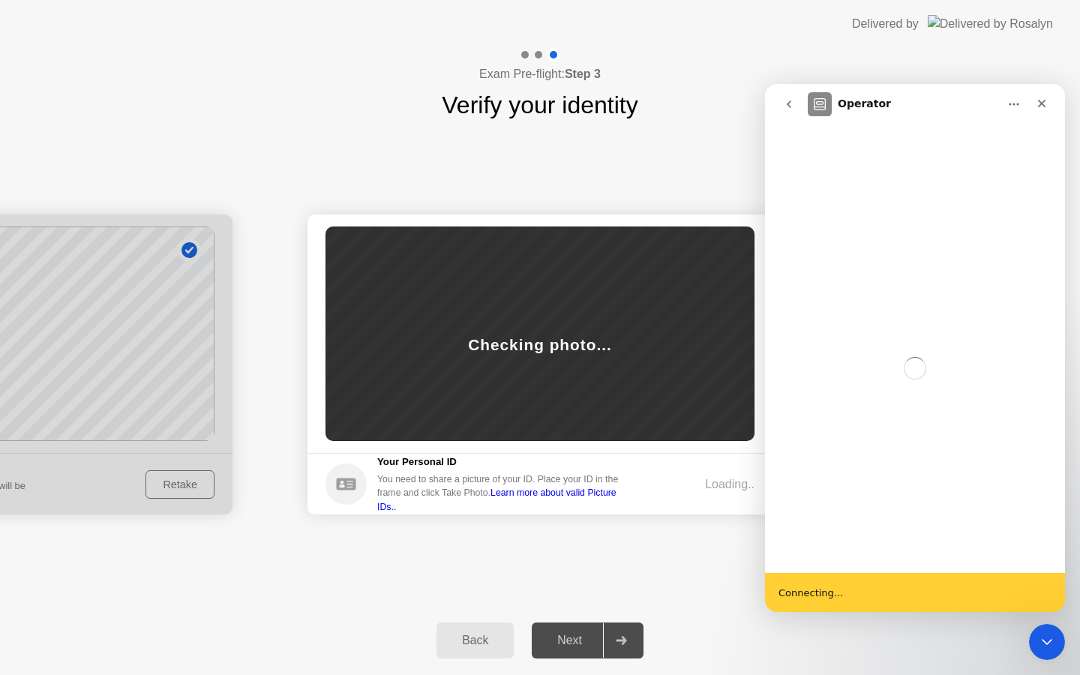
click at [988, 348] on div "Intercom messenger" at bounding box center [915, 349] width 300 height 449
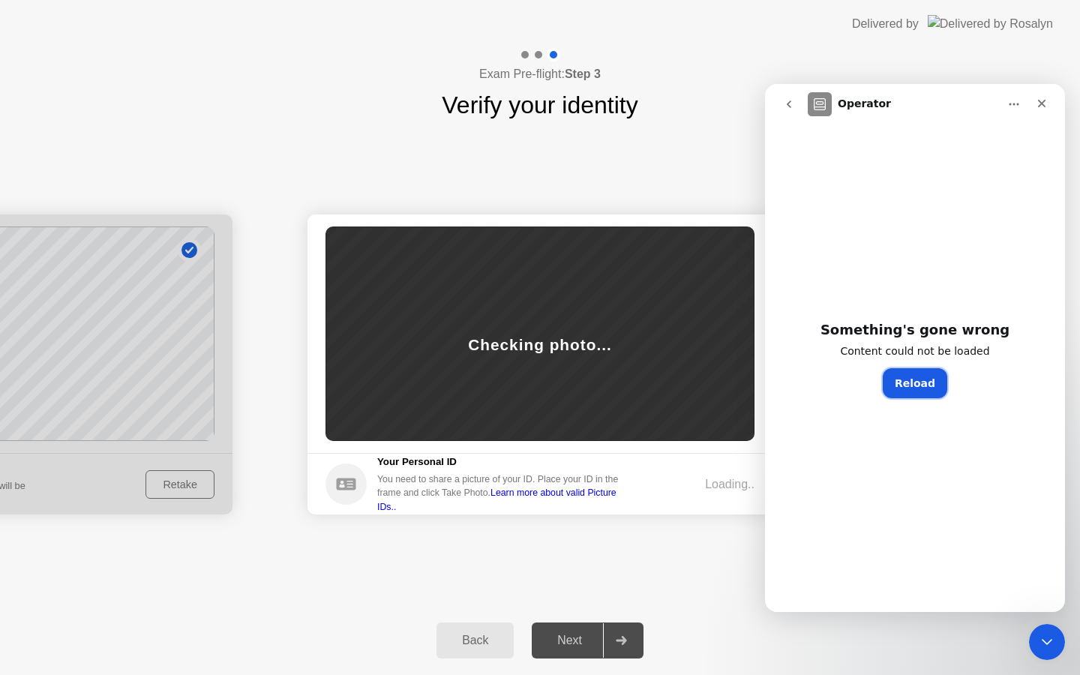
click at [924, 376] on button "Reload" at bounding box center [915, 383] width 65 height 30
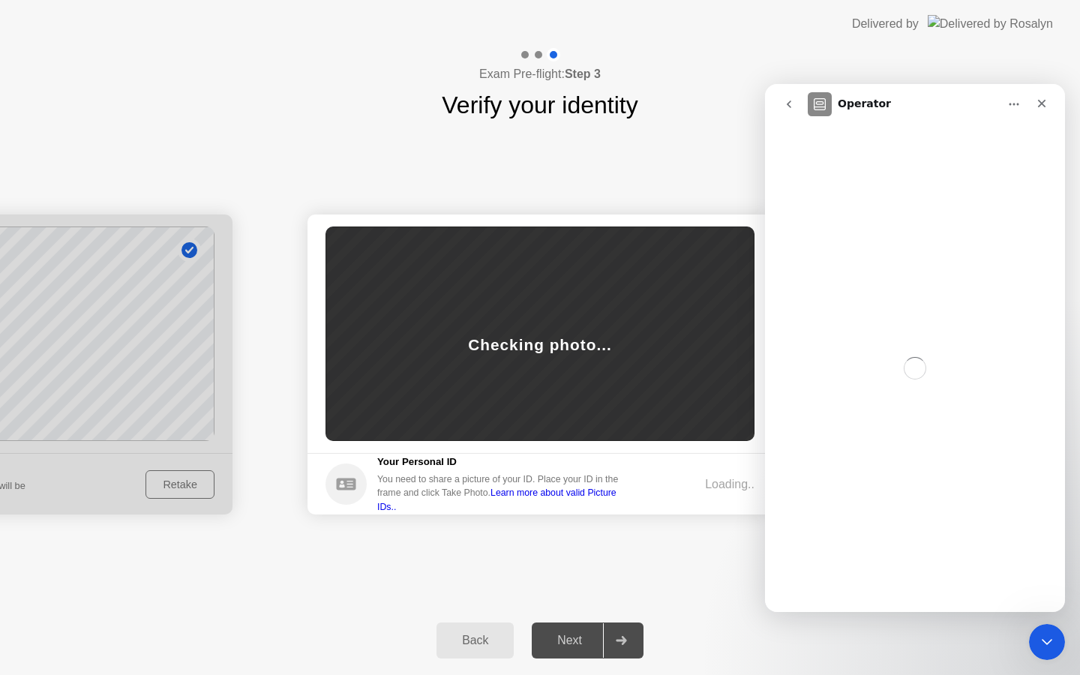
click at [794, 96] on button "go back" at bounding box center [789, 104] width 29 height 29
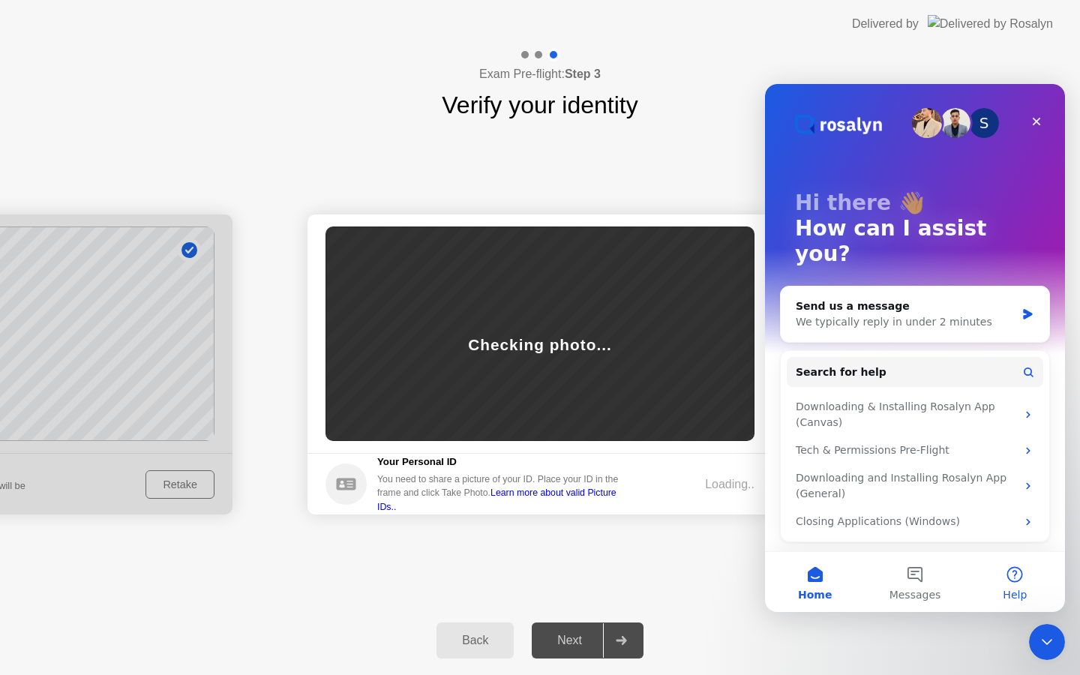
click at [997, 577] on button "Help" at bounding box center [1016, 582] width 100 height 60
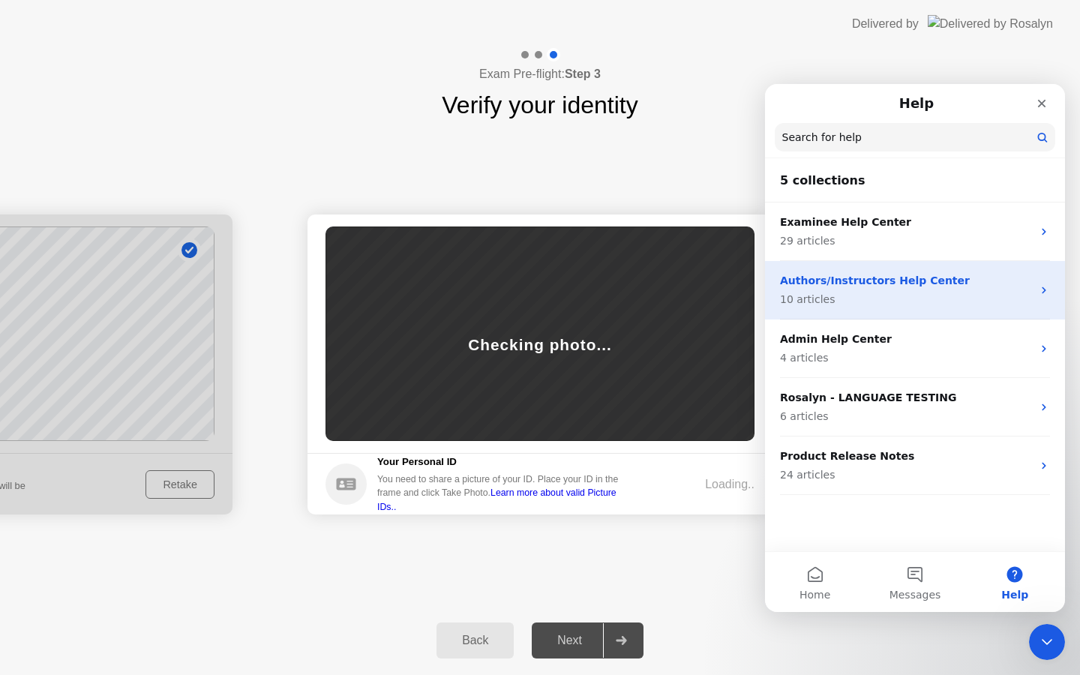
click at [920, 285] on p "Authors/Instructors Help Center" at bounding box center [906, 281] width 252 height 16
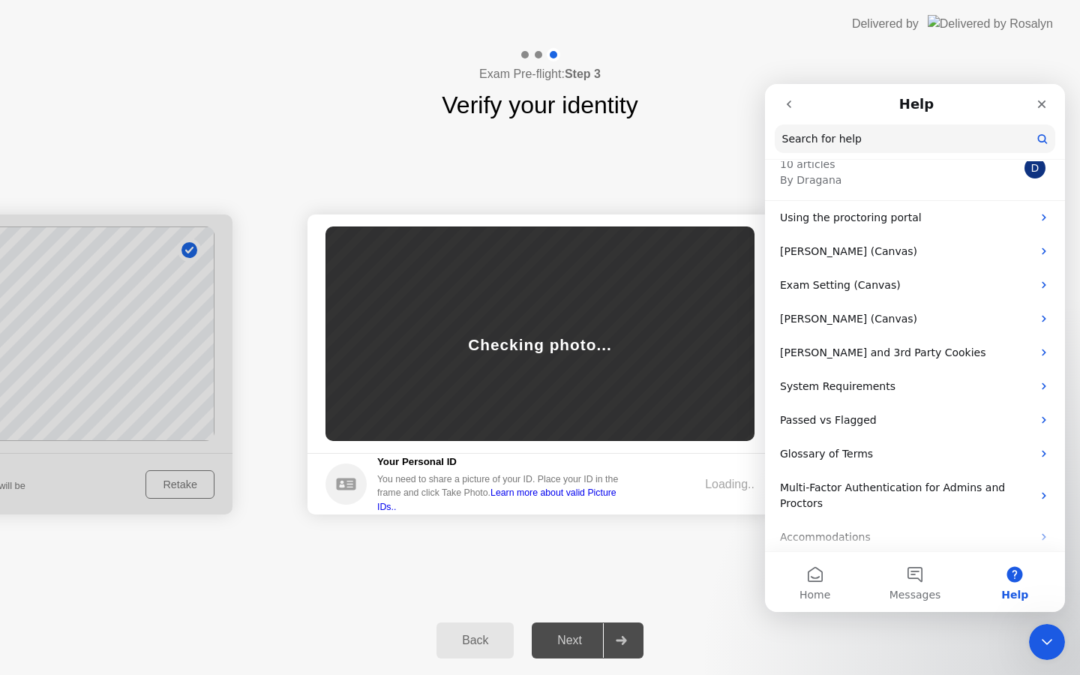
scroll to position [52, 0]
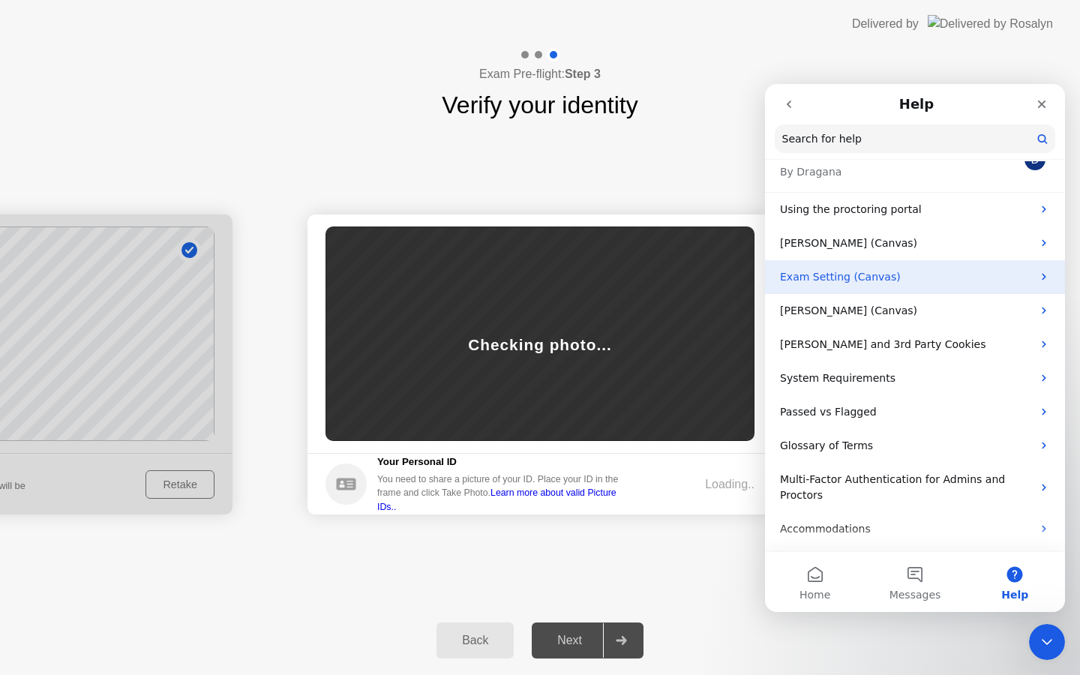
click at [914, 276] on p "Exam Setting (Canvas)" at bounding box center [906, 277] width 252 height 16
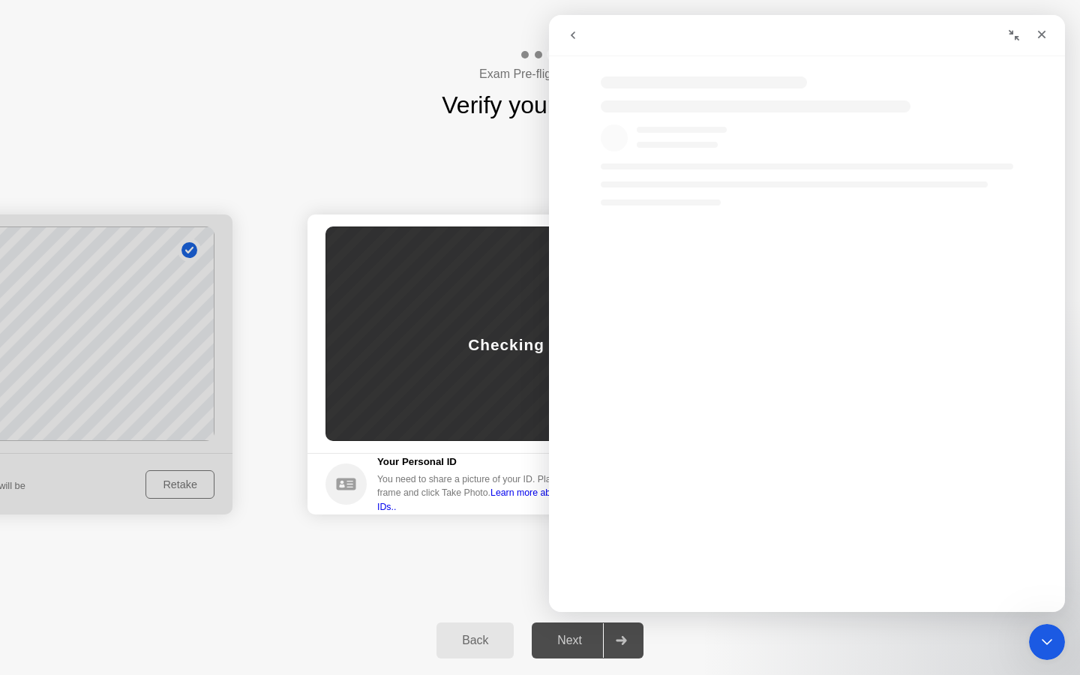
click at [567, 45] on button "go back" at bounding box center [573, 35] width 29 height 29
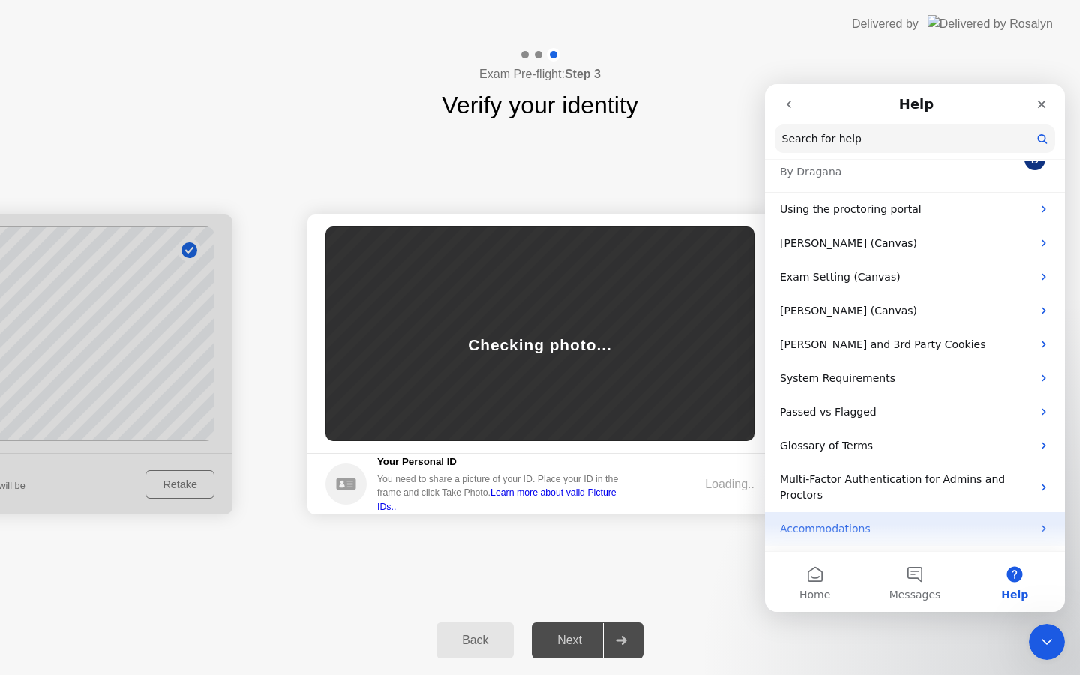
click at [868, 529] on p "Accommodations" at bounding box center [906, 529] width 252 height 16
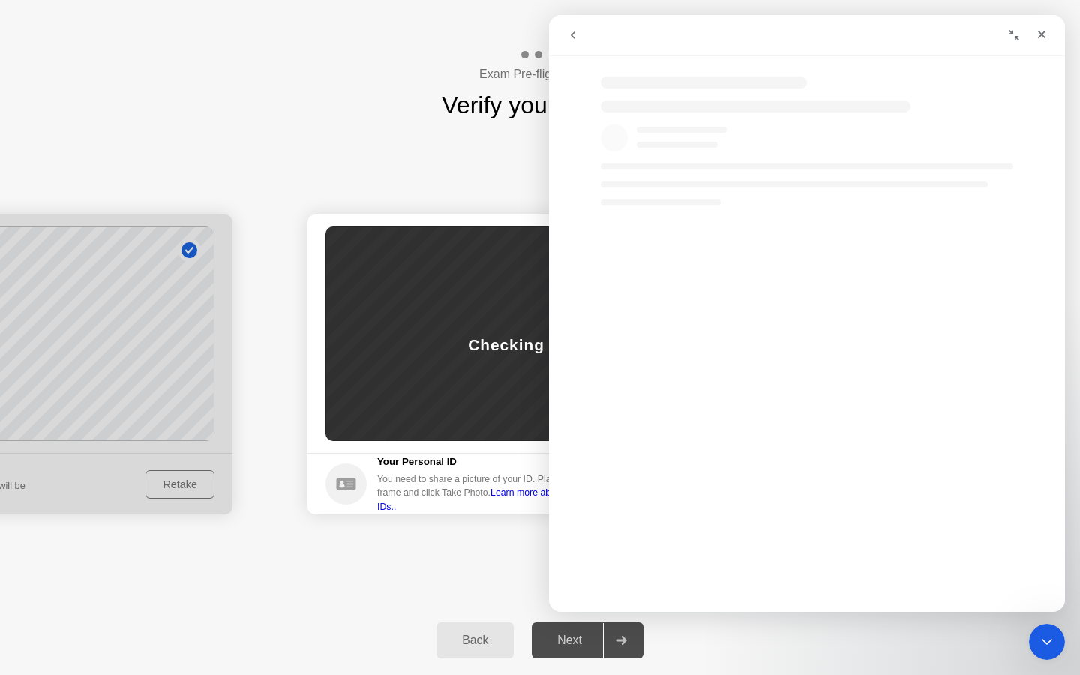
click at [575, 43] on button "go back" at bounding box center [573, 35] width 29 height 29
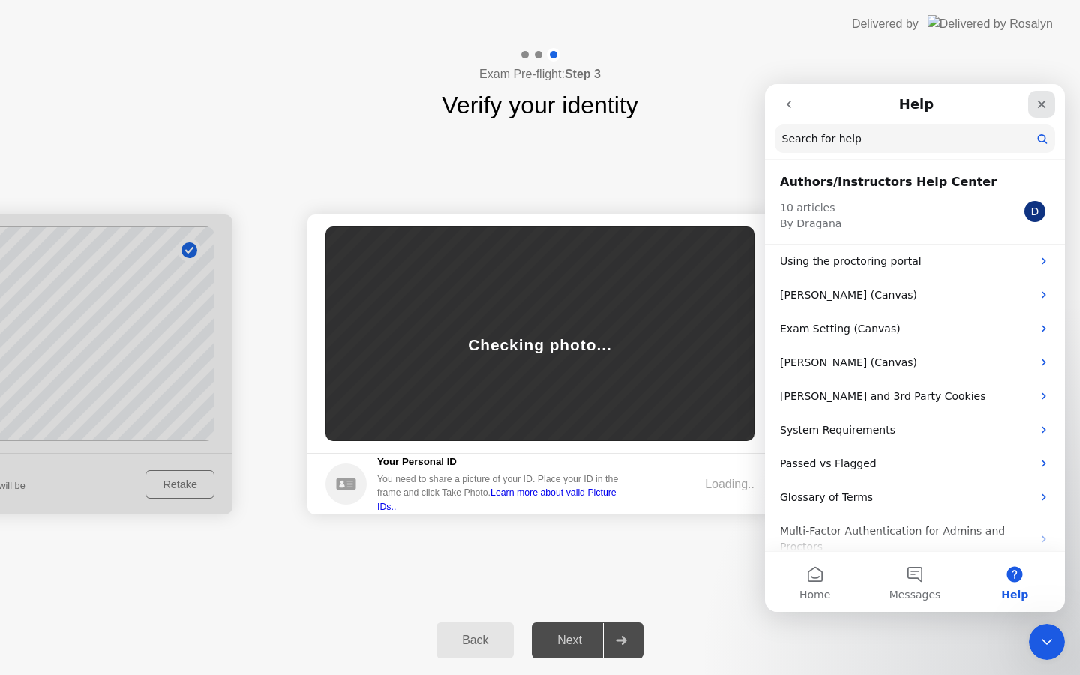
click at [1044, 102] on icon "Close" at bounding box center [1042, 105] width 8 height 8
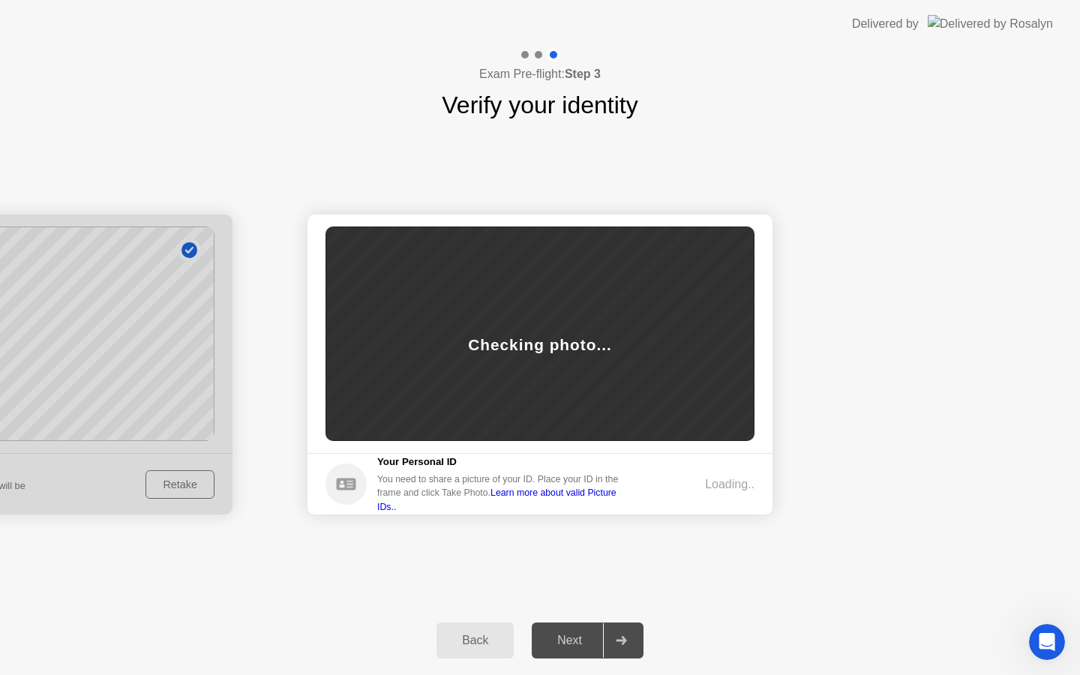
click at [612, 644] on div at bounding box center [621, 641] width 36 height 35
click at [583, 499] on link "Learn more about valid Picture IDs.." at bounding box center [496, 500] width 239 height 24
click at [979, 22] on img at bounding box center [990, 23] width 125 height 17
click at [602, 116] on h1 "Verify your identity" at bounding box center [540, 105] width 196 height 36
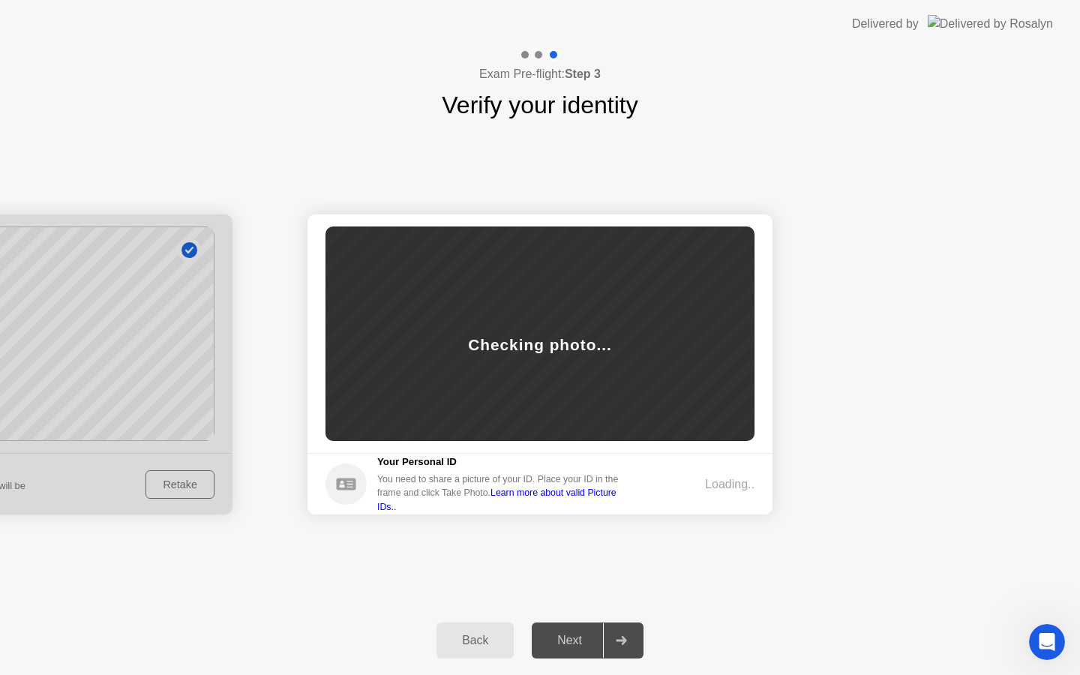
click at [566, 642] on div "Next" at bounding box center [569, 641] width 67 height 14
click at [550, 500] on link "Learn more about valid Picture IDs.." at bounding box center [496, 500] width 239 height 24
click at [489, 647] on div "Back" at bounding box center [475, 641] width 68 height 14
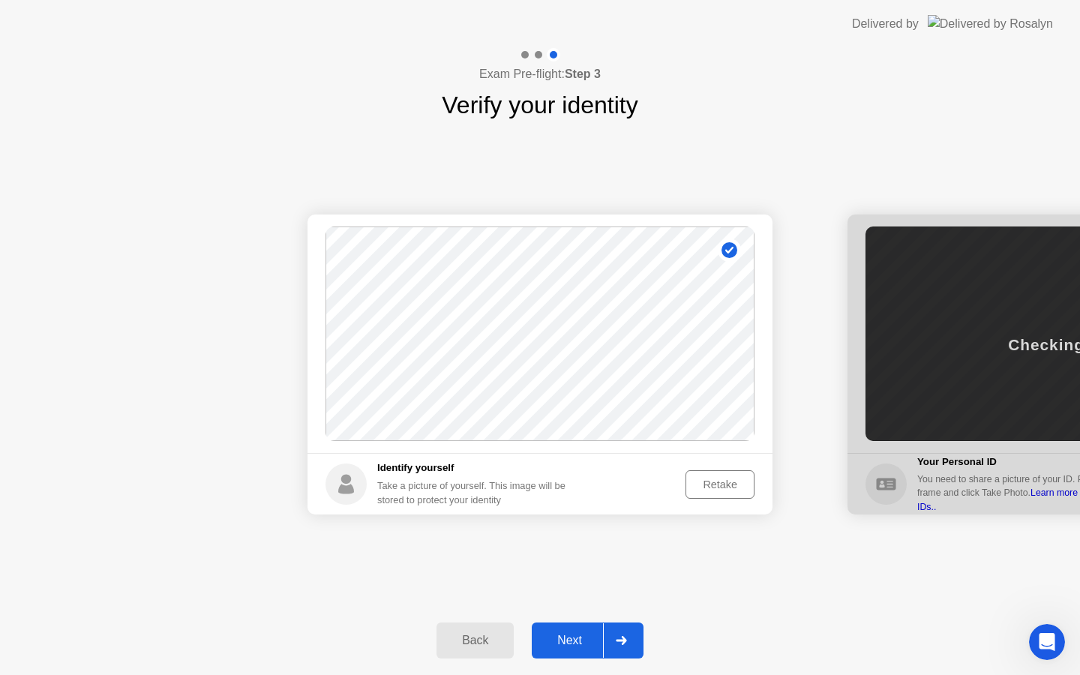
click at [566, 642] on div "Next" at bounding box center [569, 641] width 67 height 14
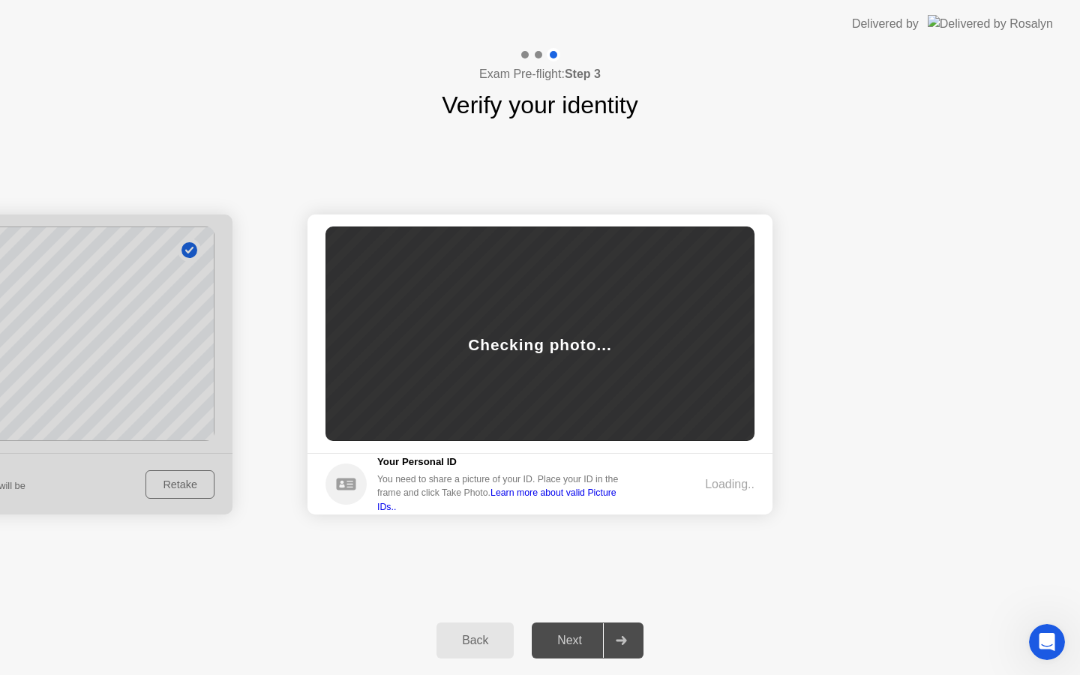
click at [480, 639] on div "Back" at bounding box center [475, 641] width 68 height 14
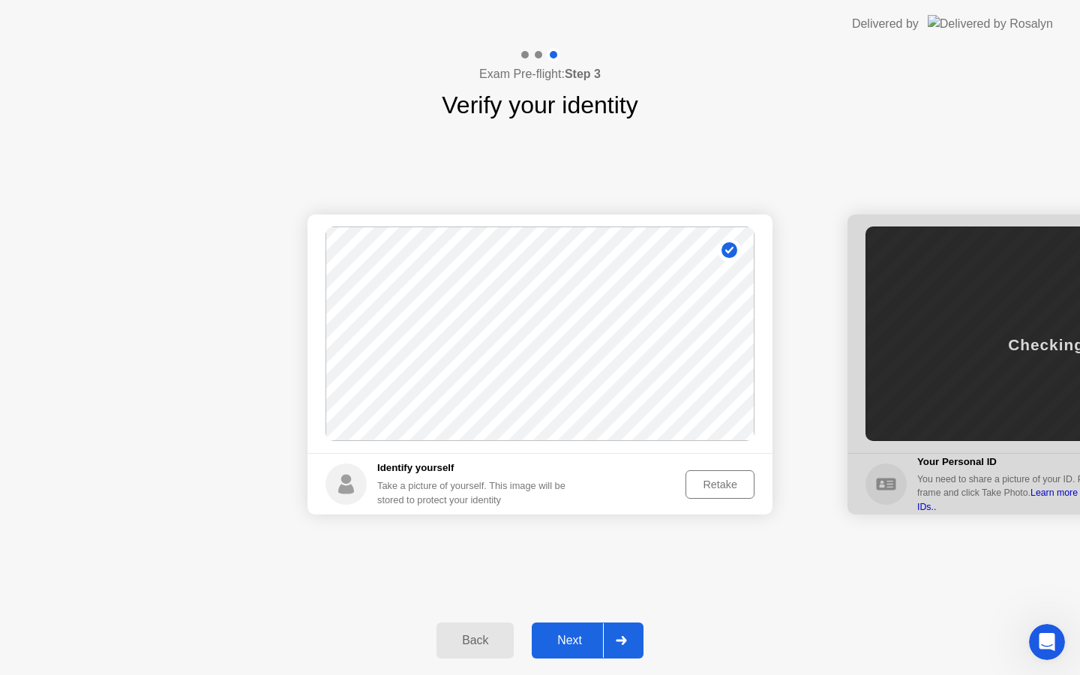
click at [545, 639] on div "Next" at bounding box center [569, 641] width 67 height 14
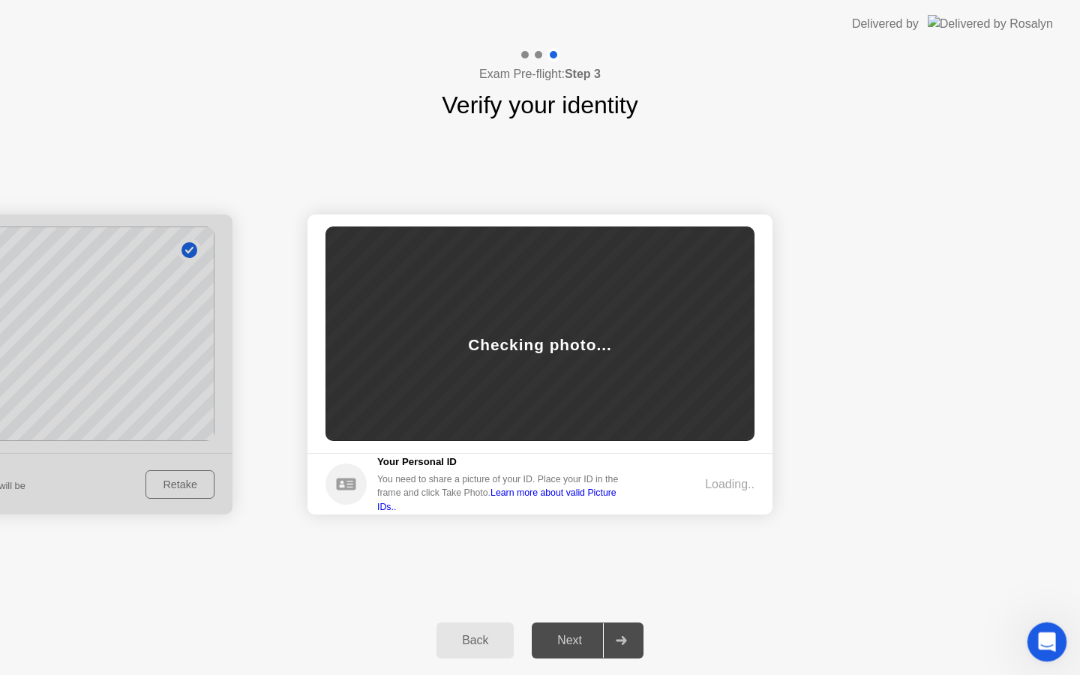
click at [1030, 639] on div "Open Intercom Messenger" at bounding box center [1045, 640] width 50 height 50
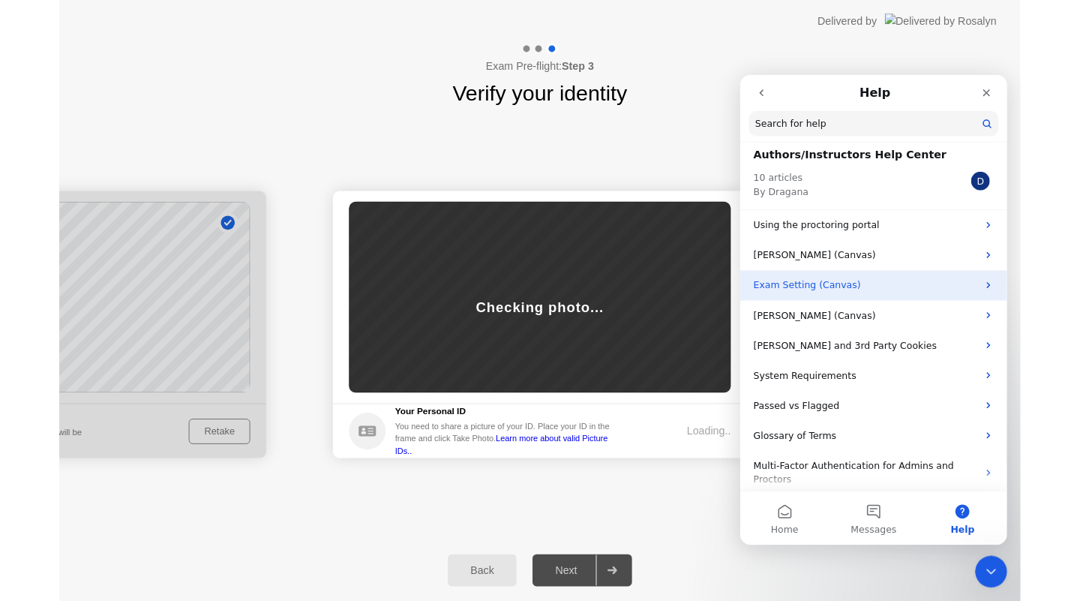
scroll to position [0, 0]
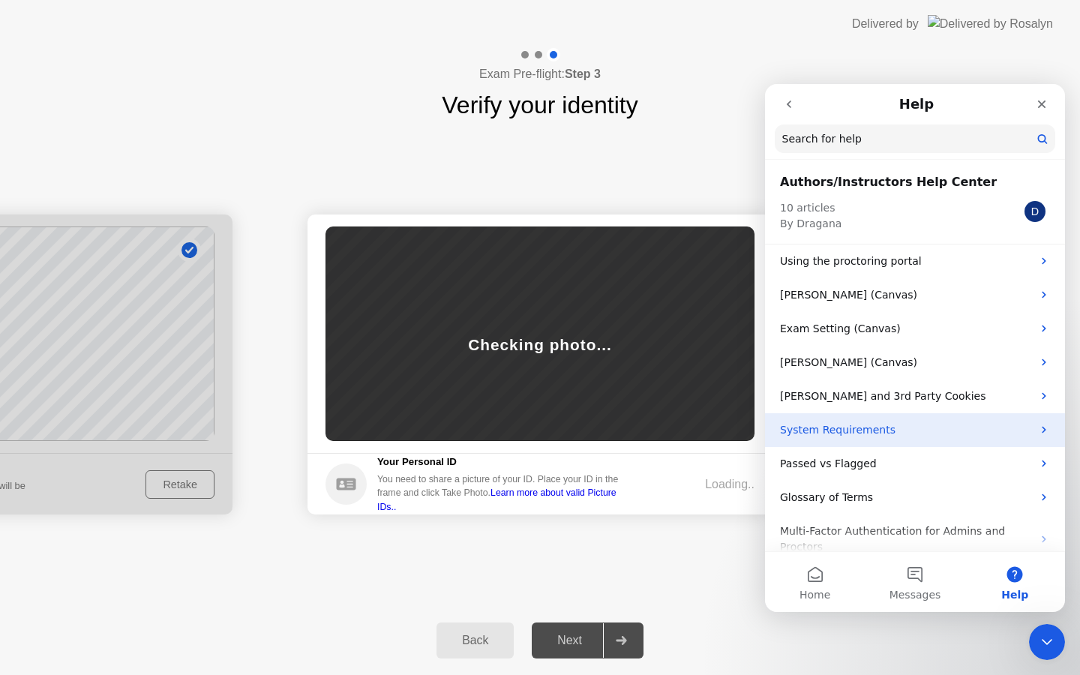
click at [870, 425] on p "System Requirements" at bounding box center [906, 430] width 252 height 16
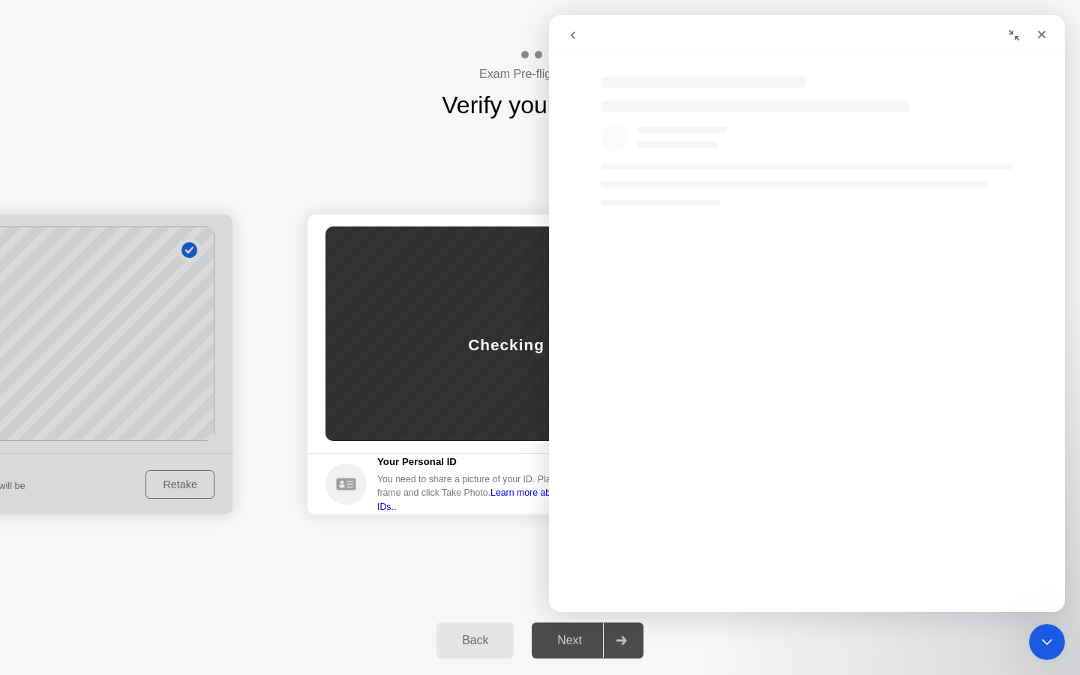
click at [1008, 33] on icon "Collapse window" at bounding box center [1014, 35] width 12 height 12
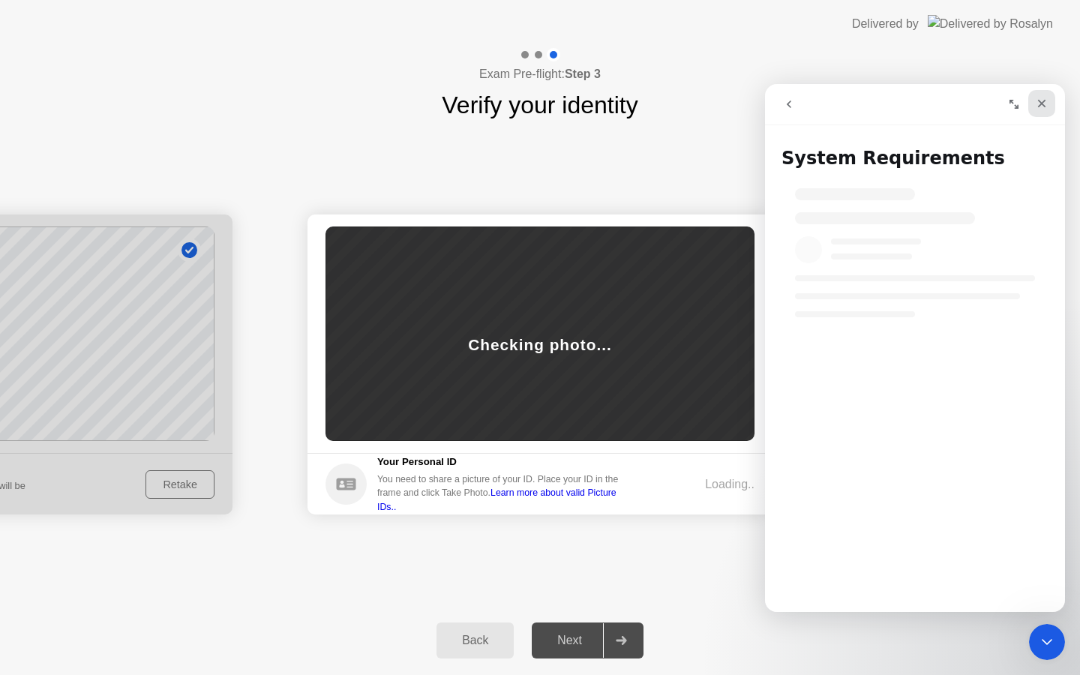
click at [1032, 110] on div "Close" at bounding box center [1042, 103] width 27 height 27
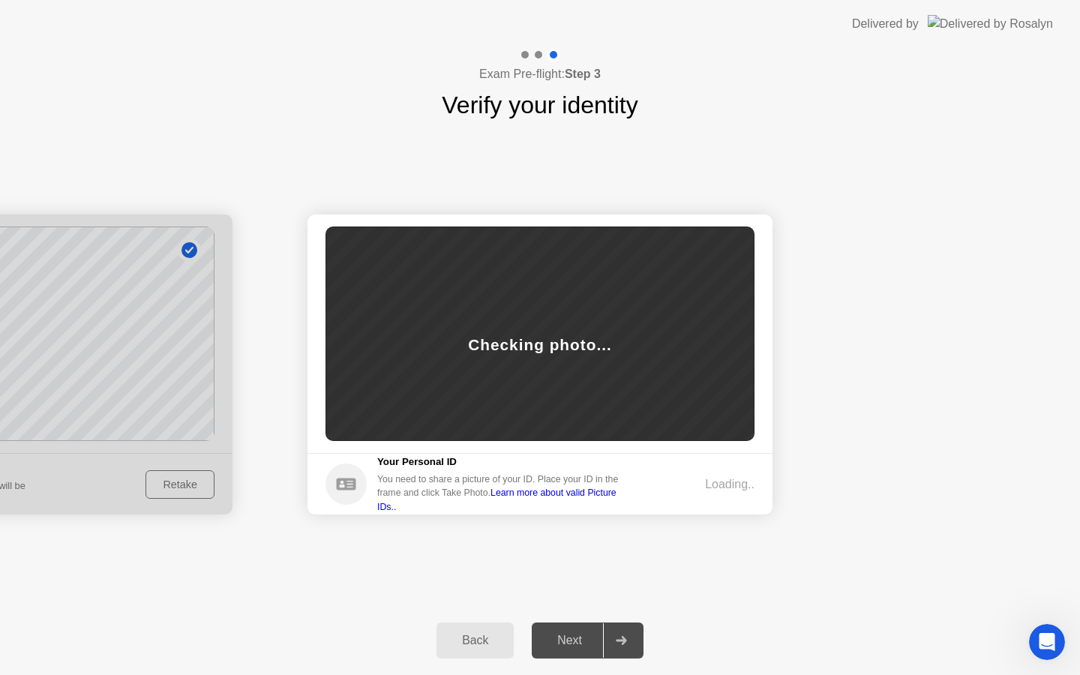
click at [453, 642] on div "Back" at bounding box center [475, 641] width 68 height 14
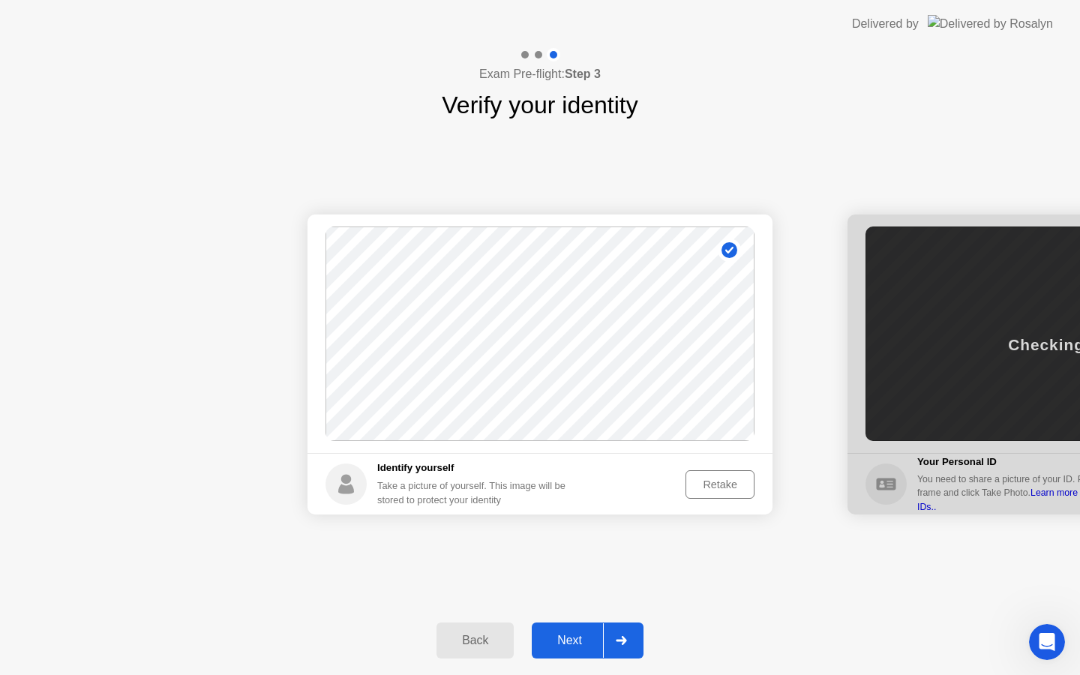
click at [453, 642] on div "Back" at bounding box center [475, 641] width 68 height 14
select select "**********"
select select "*******"
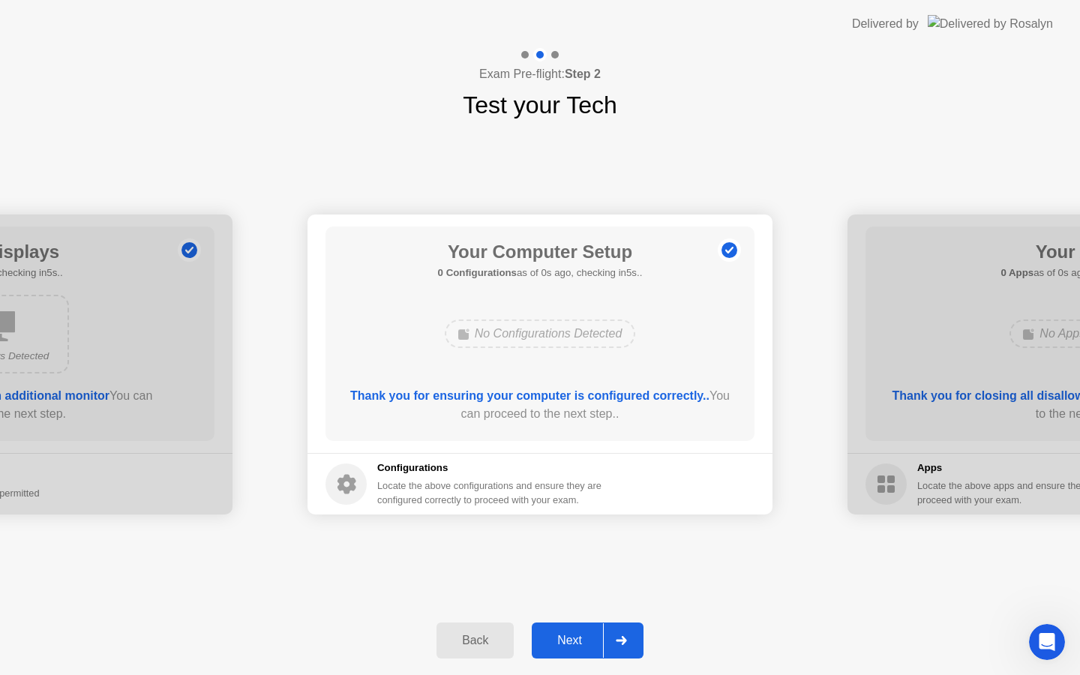
click at [470, 636] on div "Back" at bounding box center [475, 641] width 68 height 14
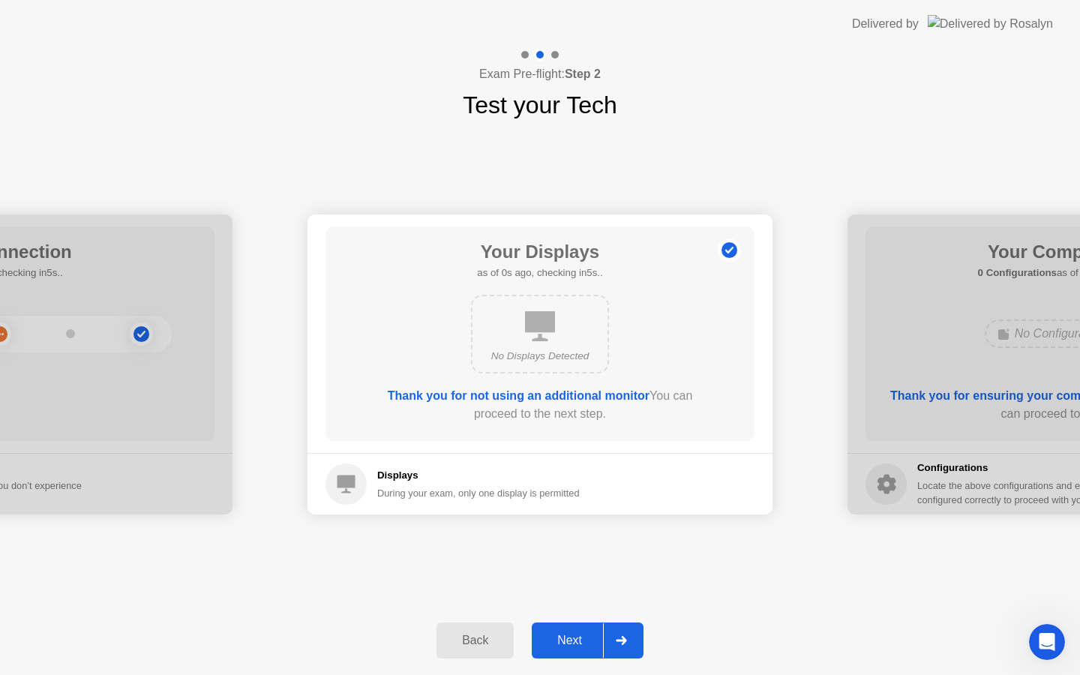
click at [470, 636] on div "Back" at bounding box center [475, 641] width 68 height 14
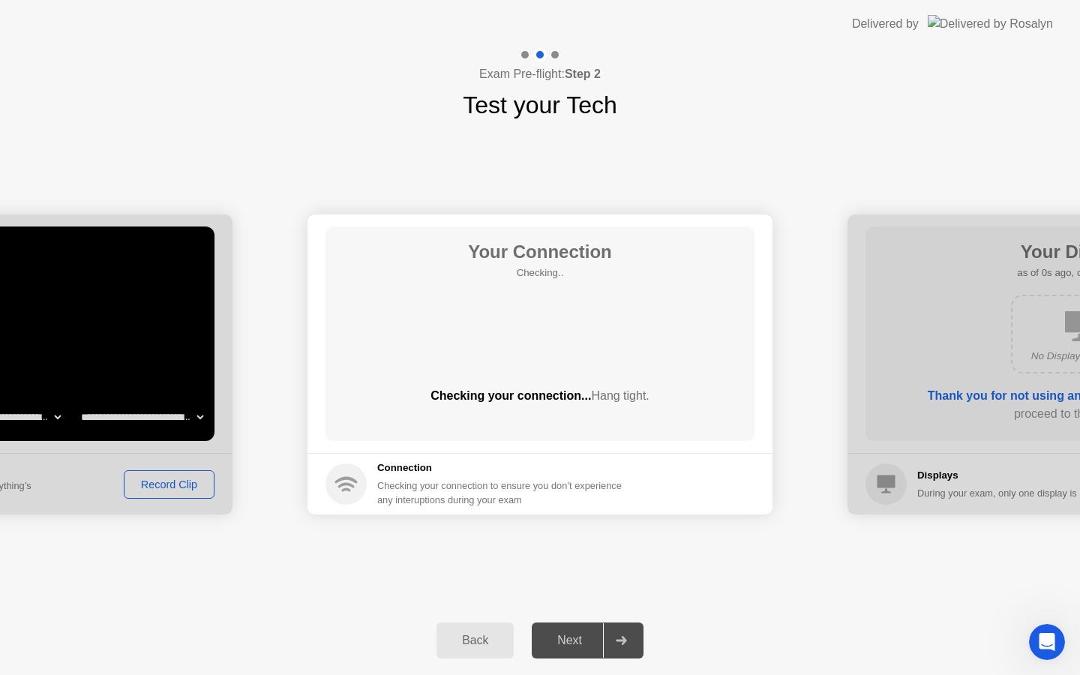
click at [470, 636] on div "Back" at bounding box center [475, 641] width 68 height 14
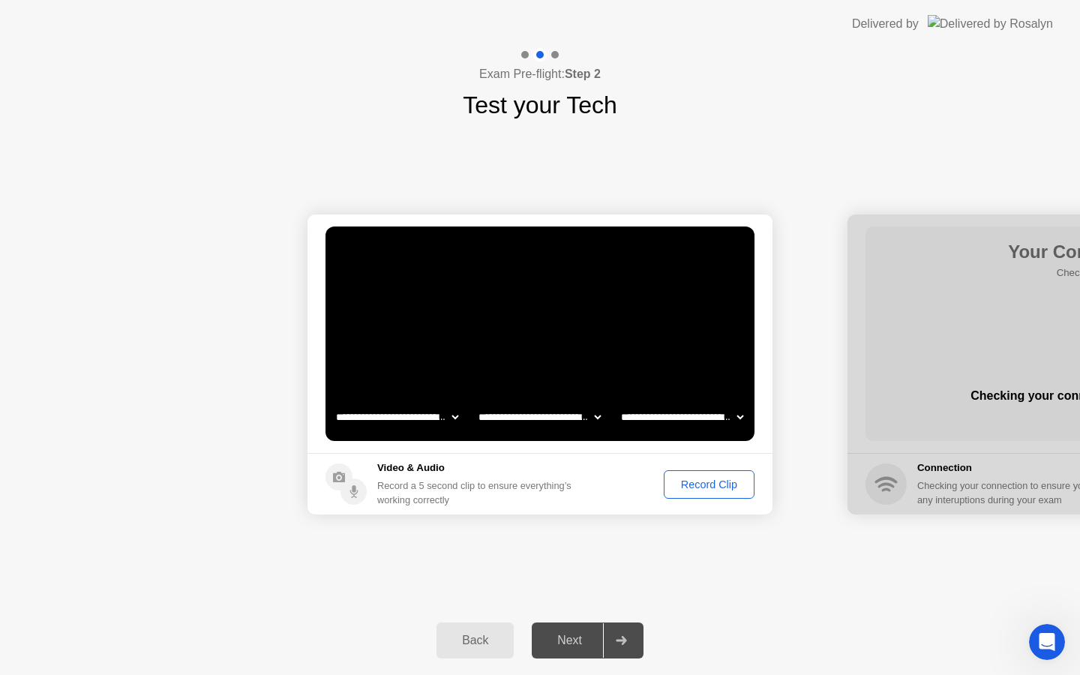
click at [470, 636] on div "Back" at bounding box center [475, 641] width 68 height 14
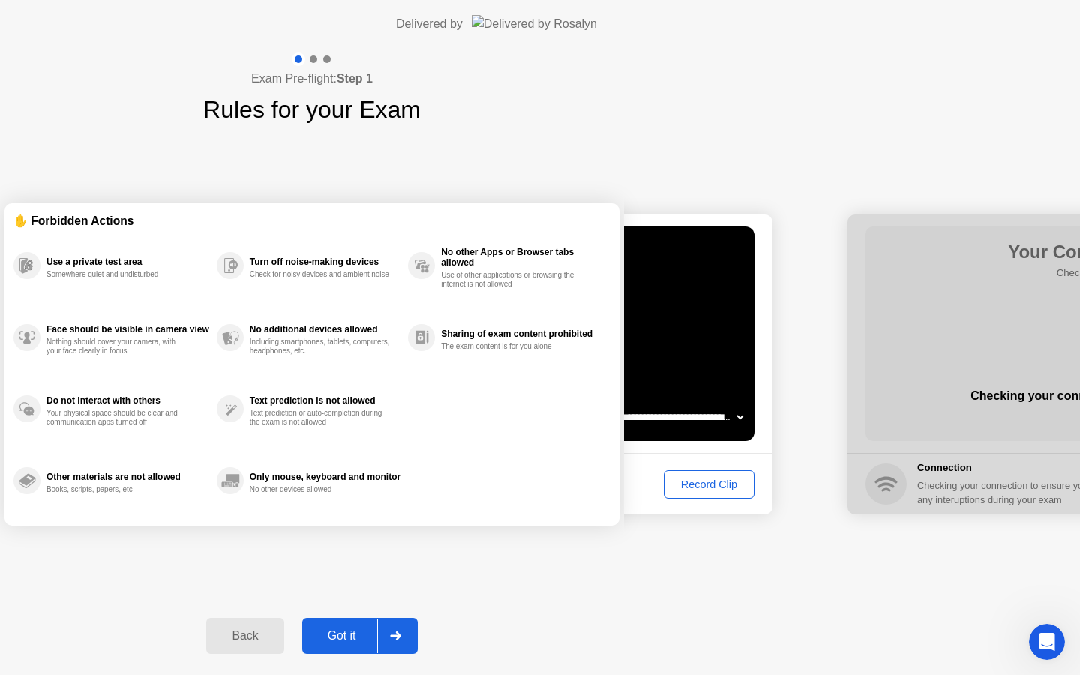
click at [279, 636] on div "Back" at bounding box center [245, 637] width 68 height 14
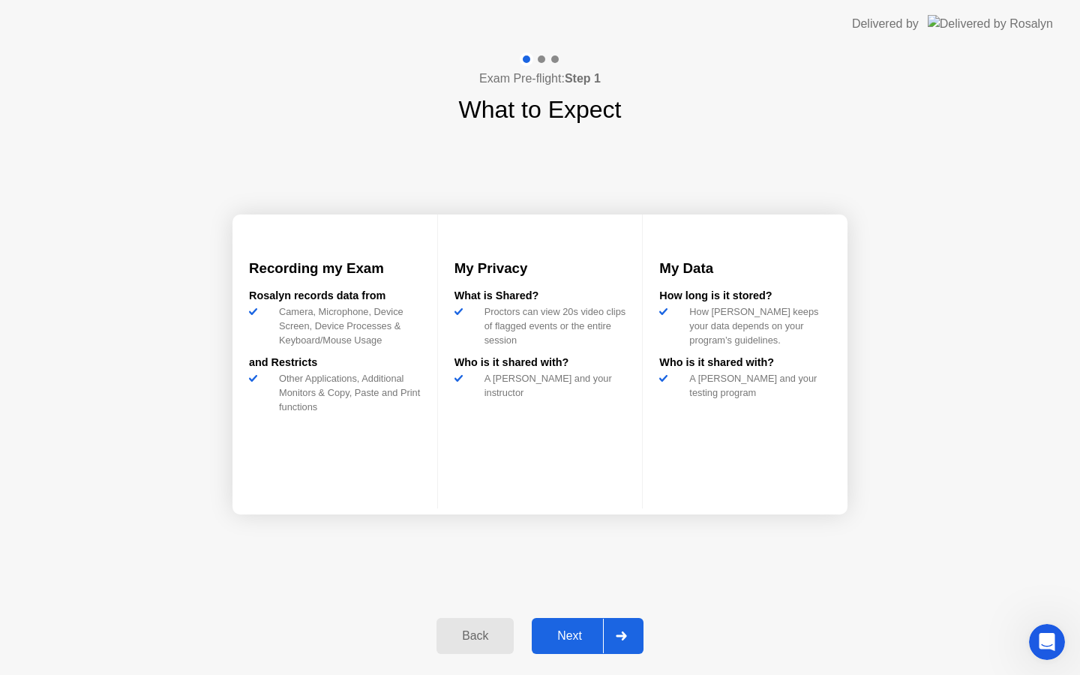
click at [470, 636] on div "Back" at bounding box center [475, 637] width 68 height 14
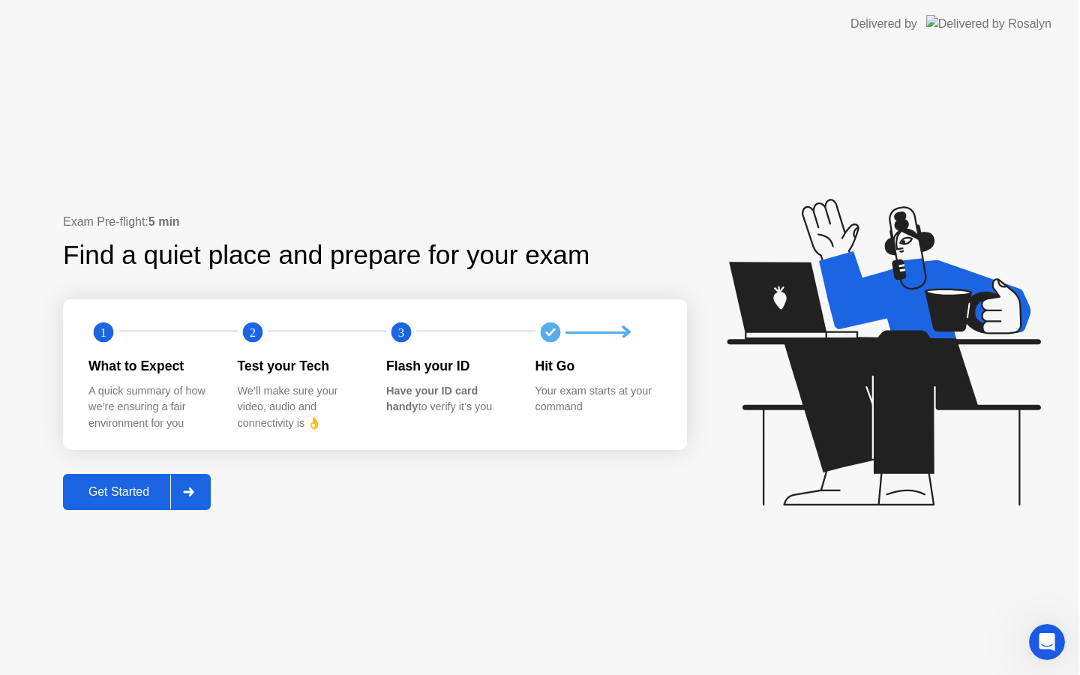
click at [470, 636] on div "Exam Pre-flight: 5 min Find a quiet place and prepare for your exam 1 2 3 What …" at bounding box center [539, 361] width 1079 height 627
click at [560, 333] on circle at bounding box center [551, 333] width 20 height 20
click at [583, 409] on div "Your exam starts at your command" at bounding box center [598, 399] width 125 height 32
click at [199, 492] on div at bounding box center [189, 492] width 36 height 35
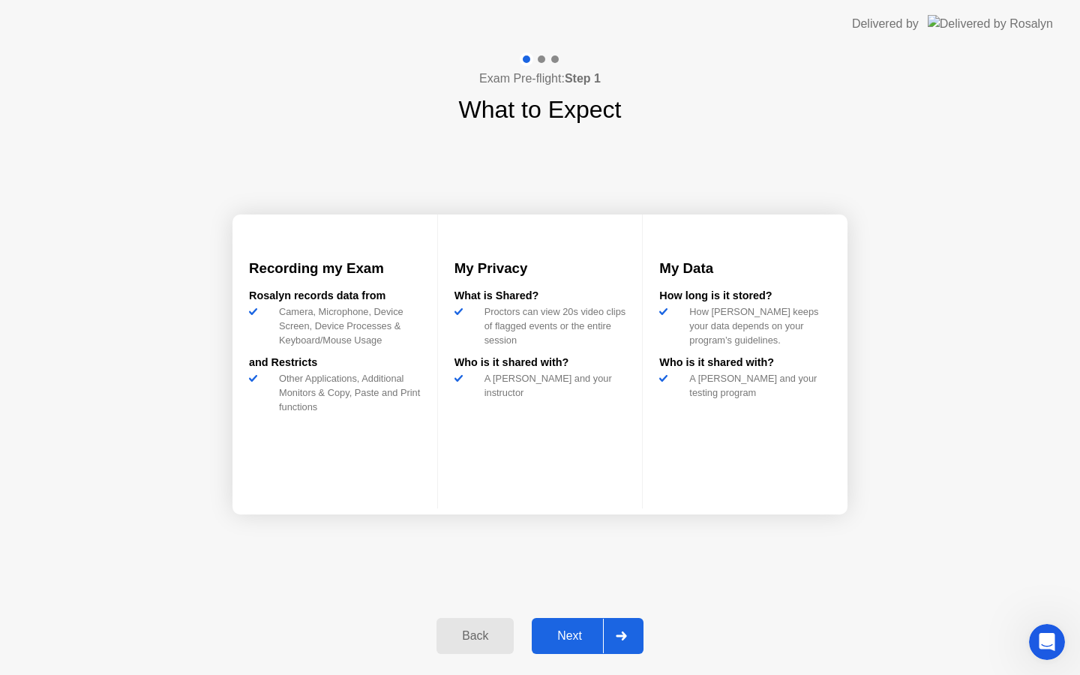
click at [461, 631] on div "Back" at bounding box center [475, 637] width 68 height 14
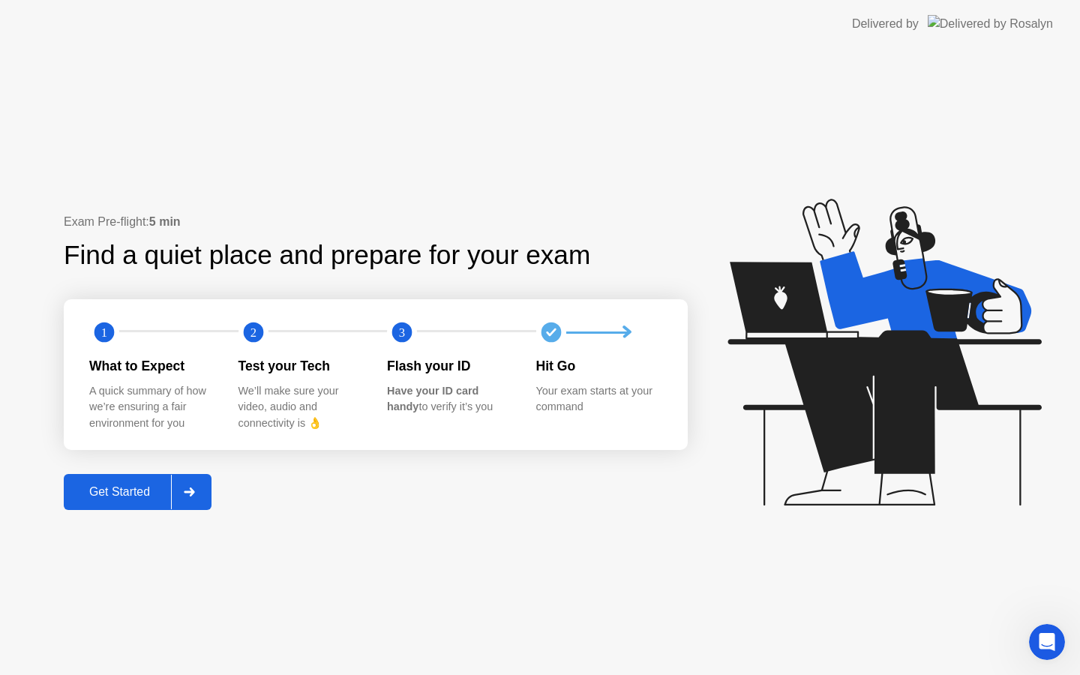
click at [106, 493] on div "Get Started" at bounding box center [119, 492] width 103 height 14
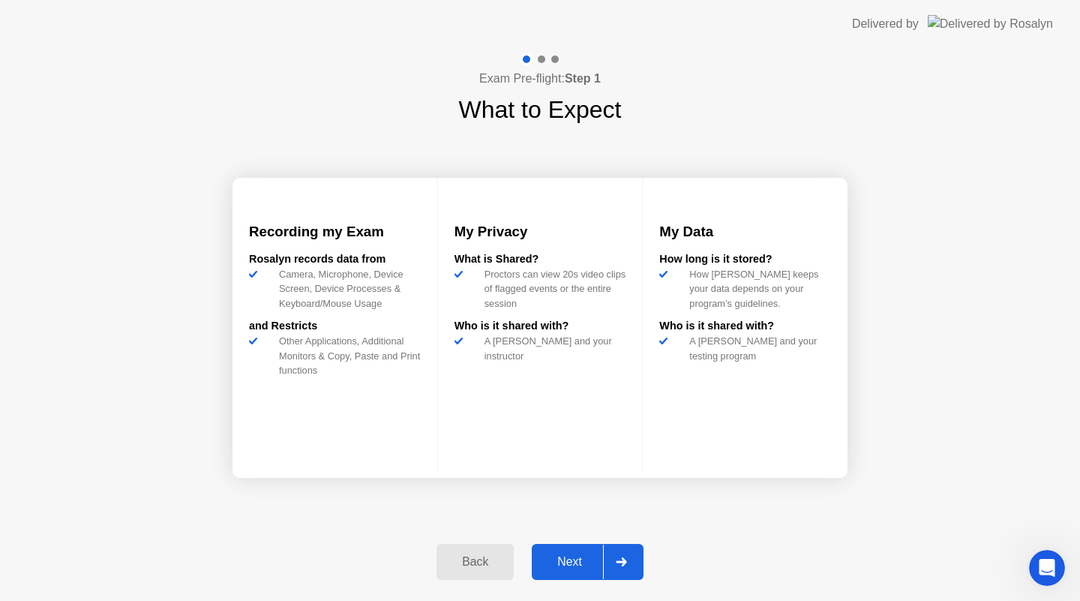
click at [566, 560] on div "Next" at bounding box center [569, 562] width 67 height 14
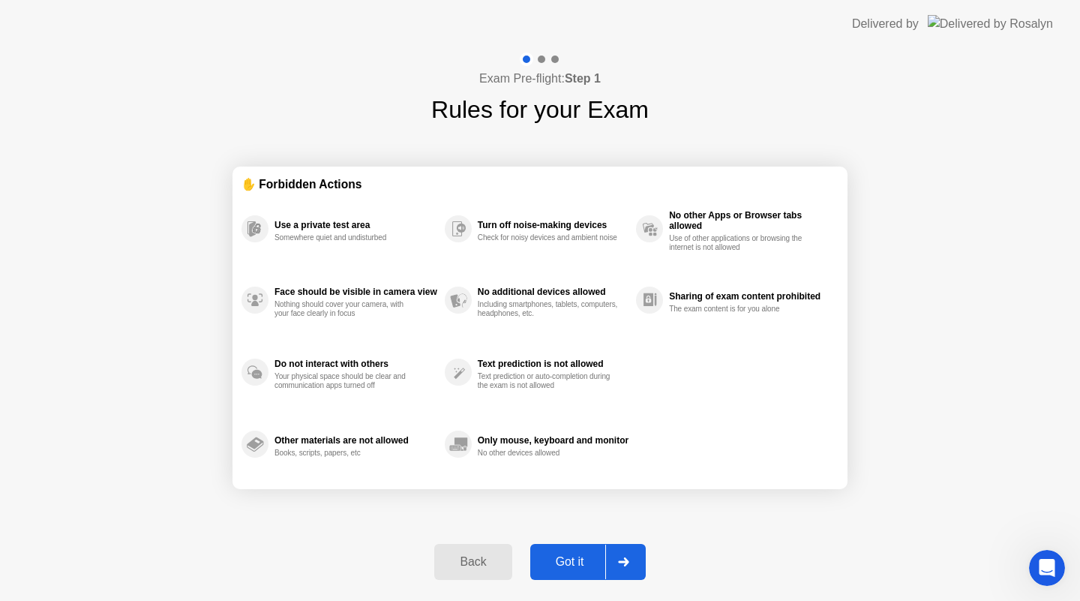
click at [566, 559] on div "Got it" at bounding box center [570, 562] width 71 height 14
select select "**********"
select select "*******"
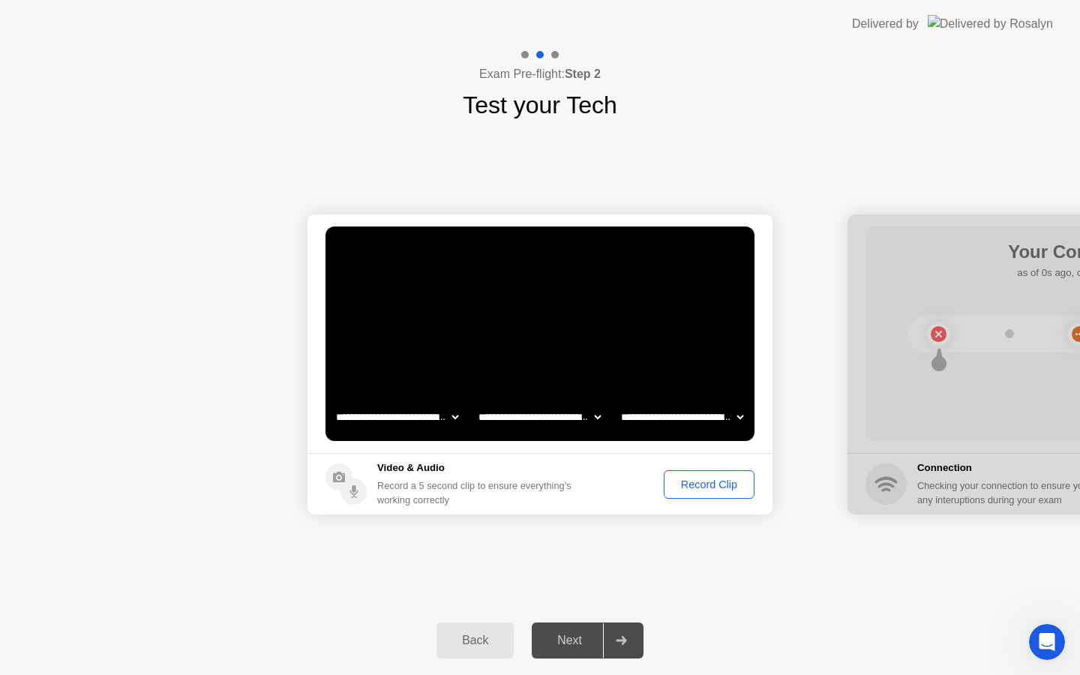
click at [696, 488] on div "Record Clip" at bounding box center [709, 485] width 80 height 12
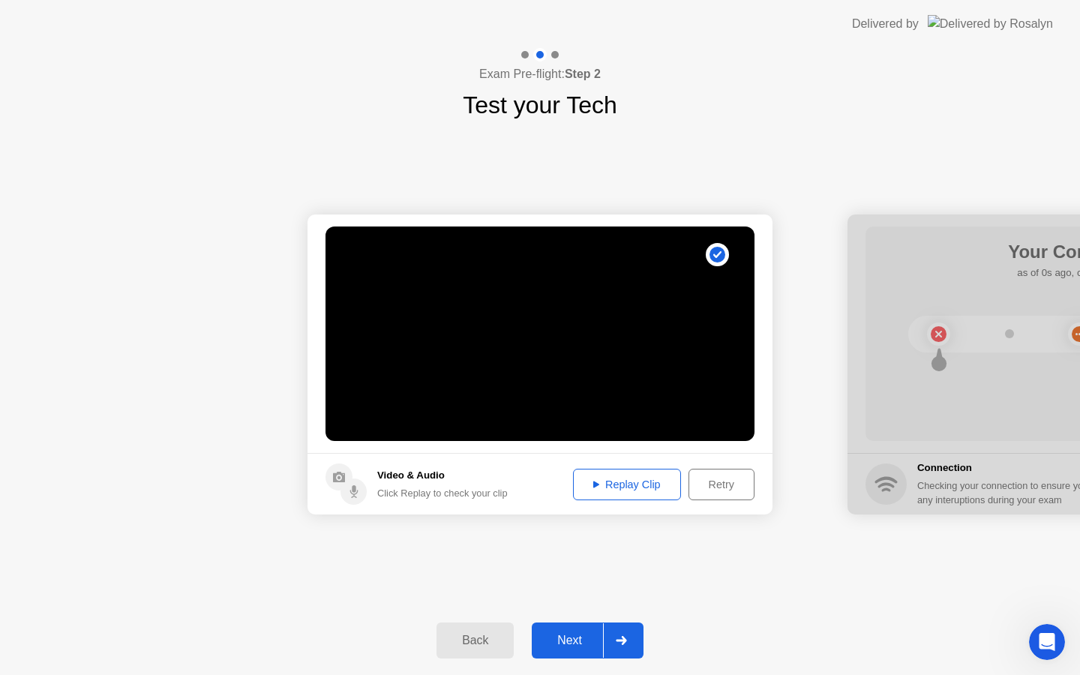
click at [560, 647] on div "Next" at bounding box center [569, 641] width 67 height 14
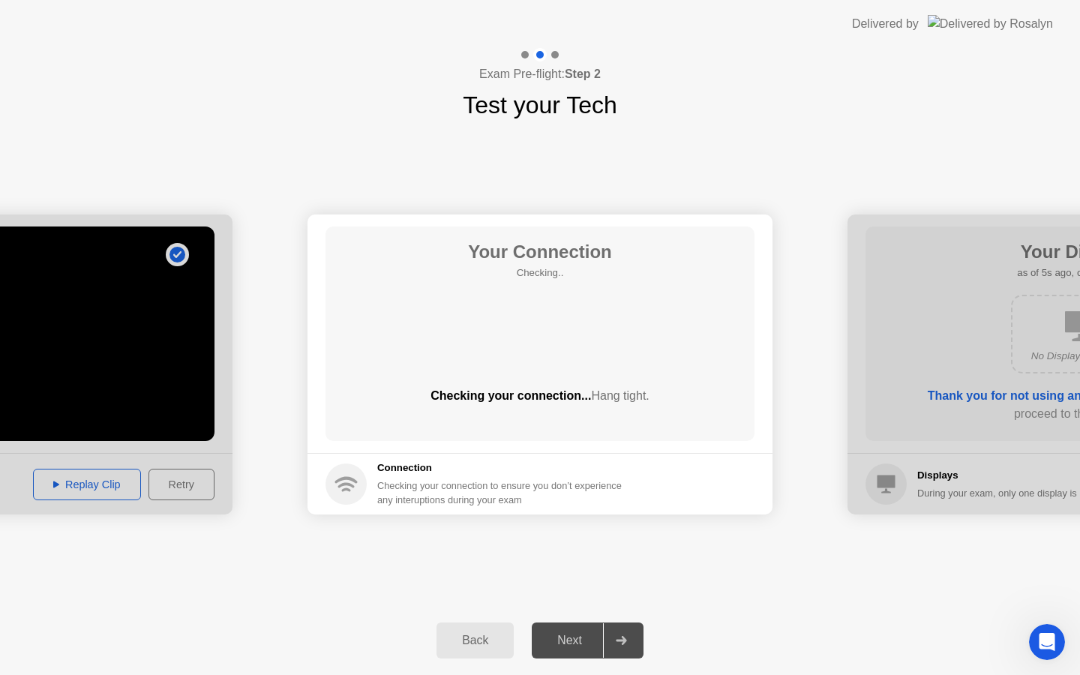
click at [482, 642] on div "Back" at bounding box center [475, 641] width 68 height 14
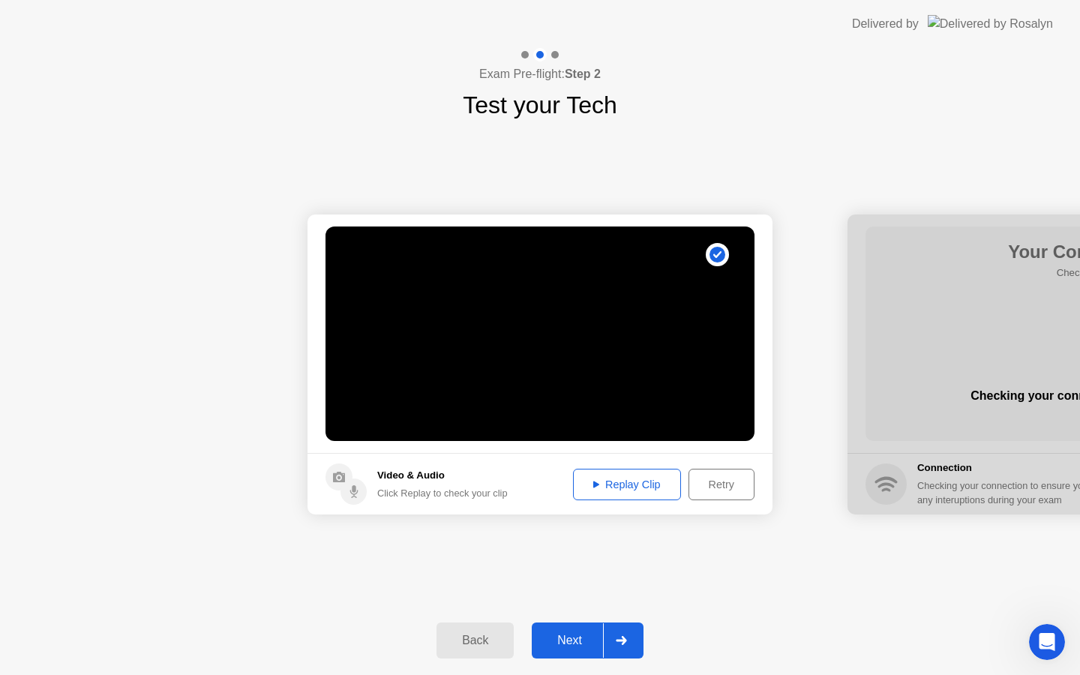
click at [560, 639] on div "Next" at bounding box center [569, 641] width 67 height 14
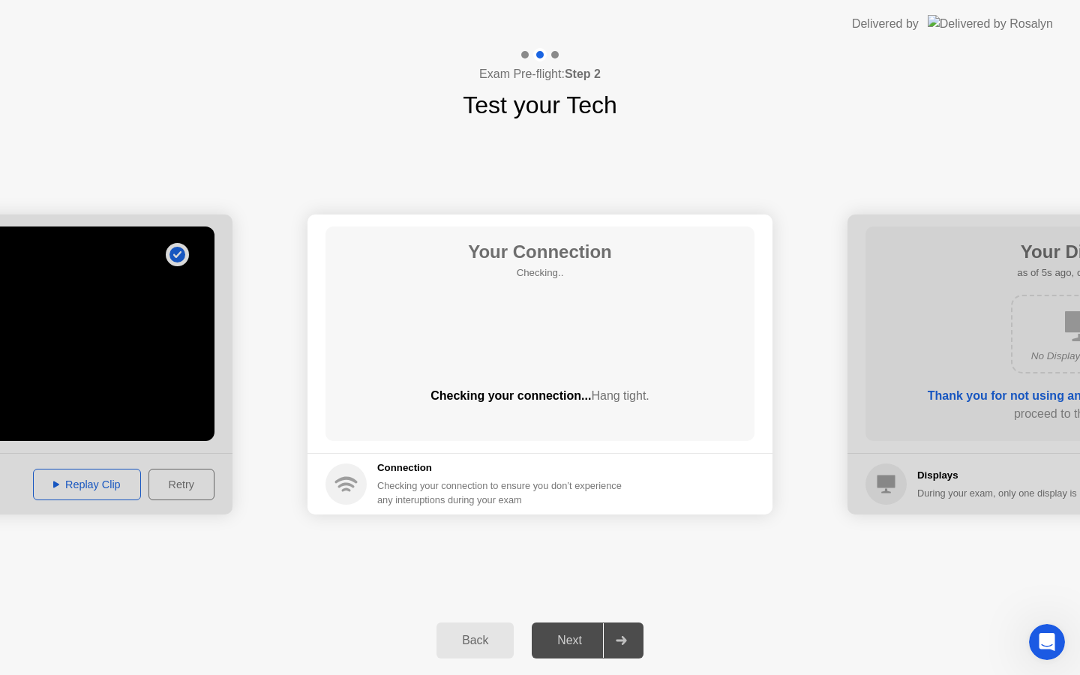
click at [560, 639] on div "Next" at bounding box center [569, 641] width 67 height 14
click at [494, 646] on div "Back" at bounding box center [475, 641] width 68 height 14
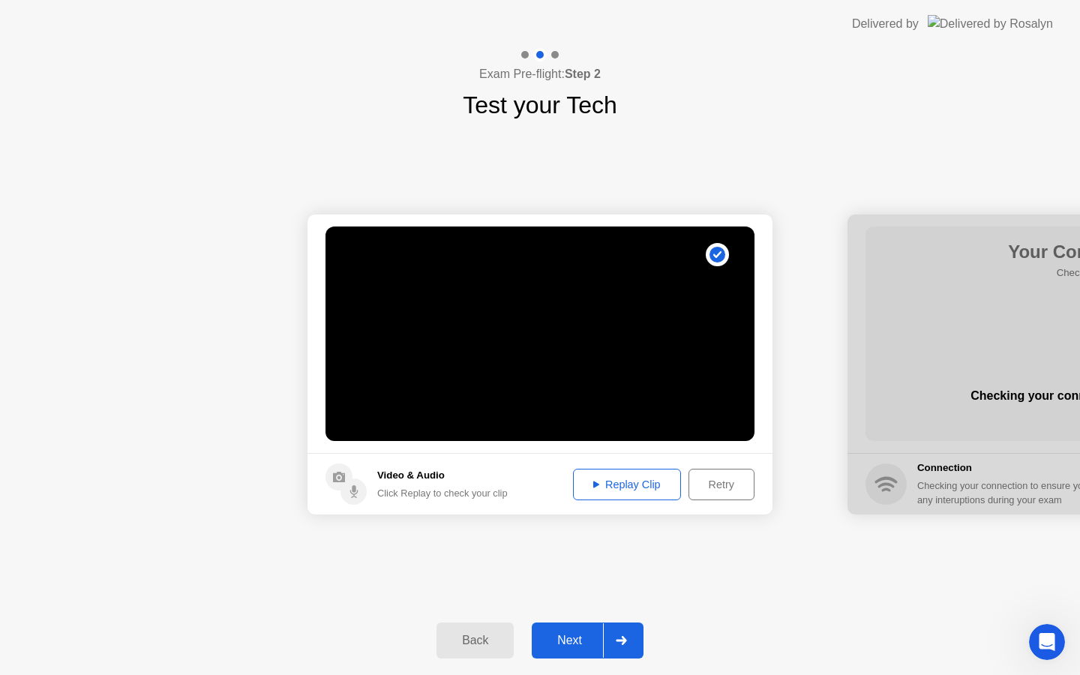
click at [619, 480] on div "Replay Clip" at bounding box center [627, 485] width 98 height 12
click at [560, 637] on div "Next" at bounding box center [569, 641] width 67 height 14
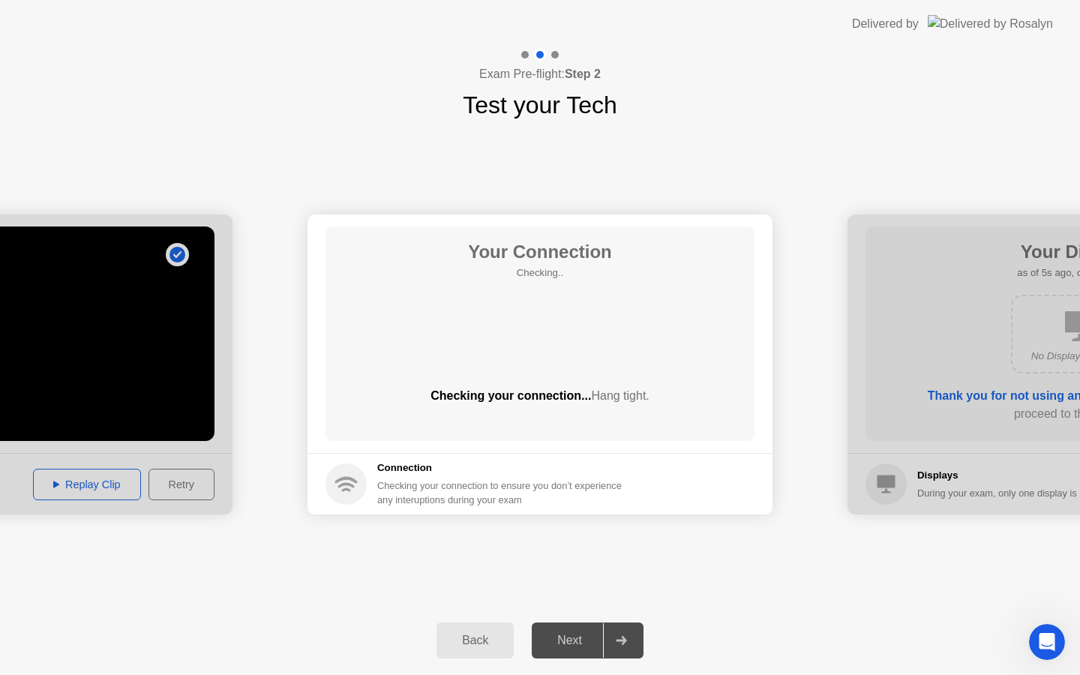
click at [998, 31] on img at bounding box center [990, 23] width 125 height 17
click at [563, 634] on div "Next" at bounding box center [569, 641] width 67 height 14
click at [929, 137] on div "**********" at bounding box center [540, 364] width 1080 height 483
click at [555, 642] on div "Next" at bounding box center [569, 641] width 67 height 14
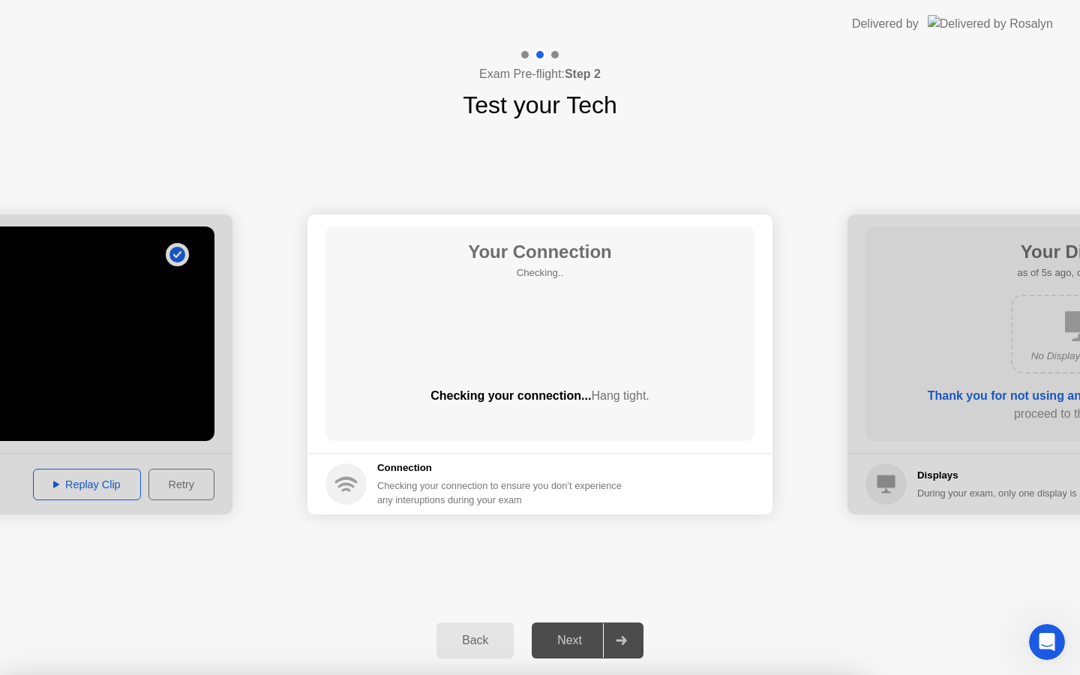
click at [482, 635] on div "Back" at bounding box center [475, 641] width 68 height 14
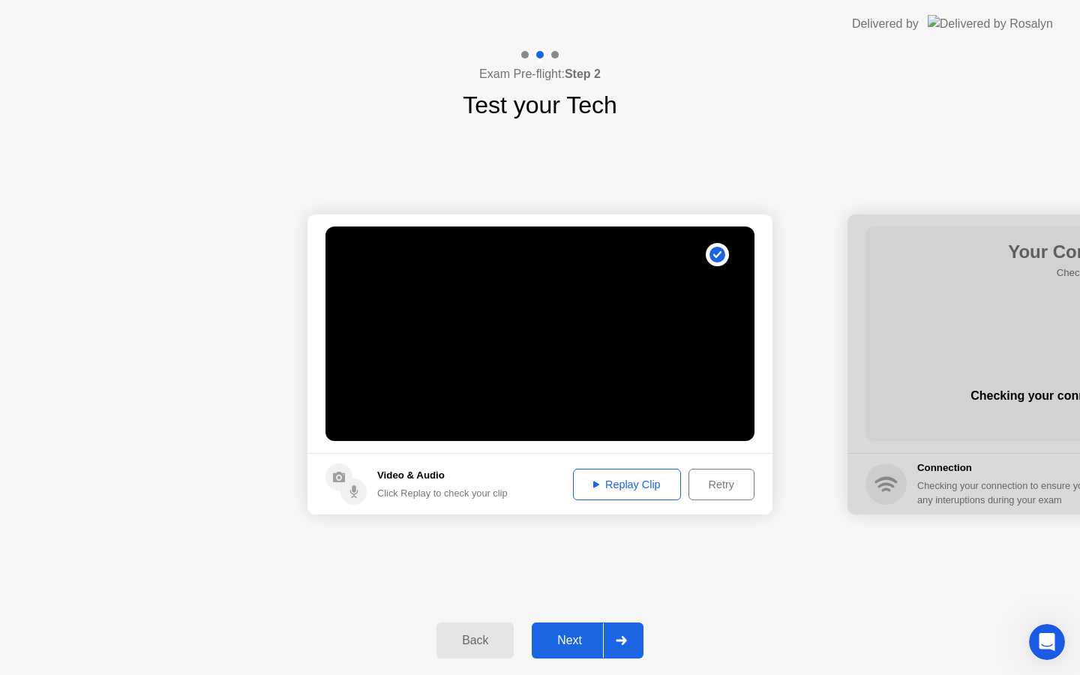
click at [482, 635] on div "Back" at bounding box center [475, 641] width 68 height 14
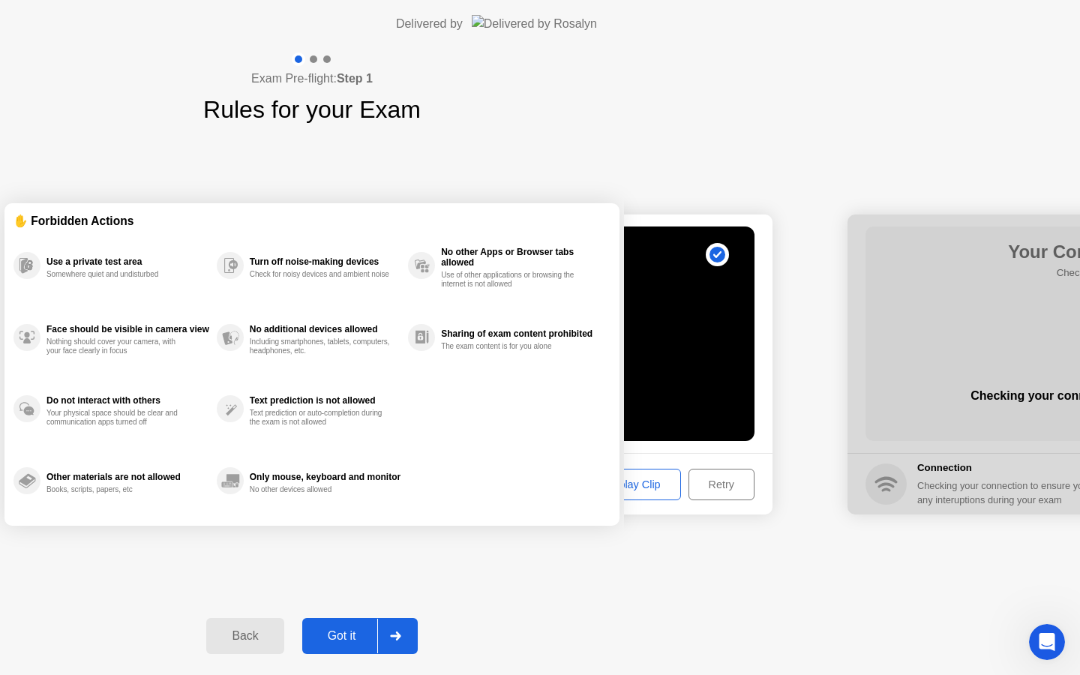
click at [279, 635] on div "Back" at bounding box center [245, 637] width 68 height 14
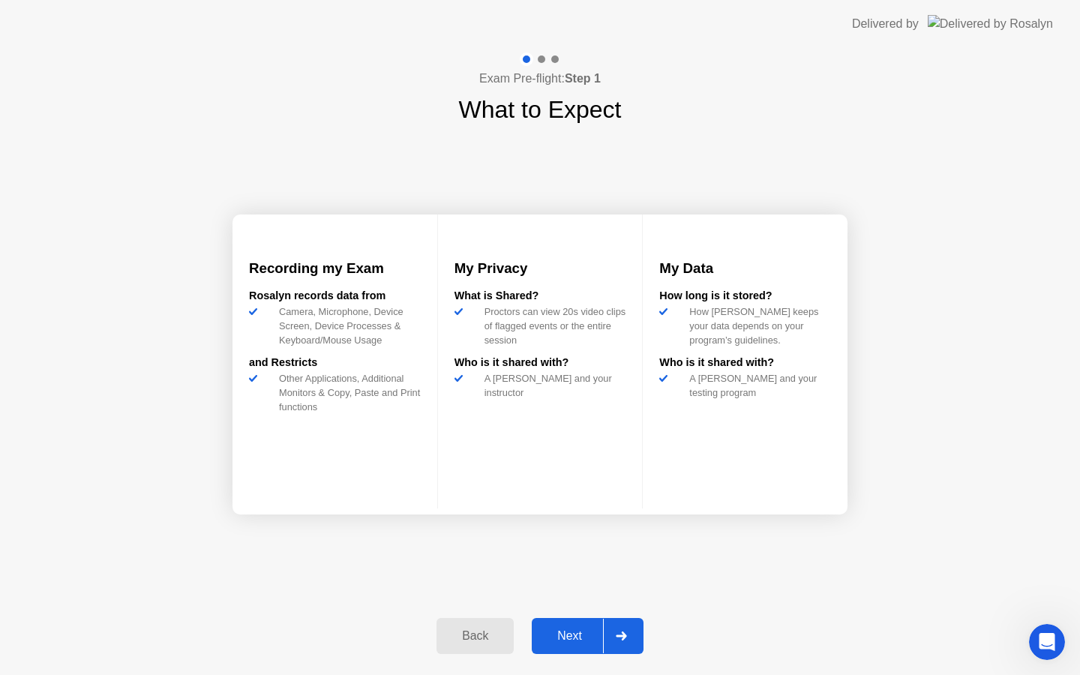
click at [482, 635] on div "Back" at bounding box center [475, 637] width 68 height 14
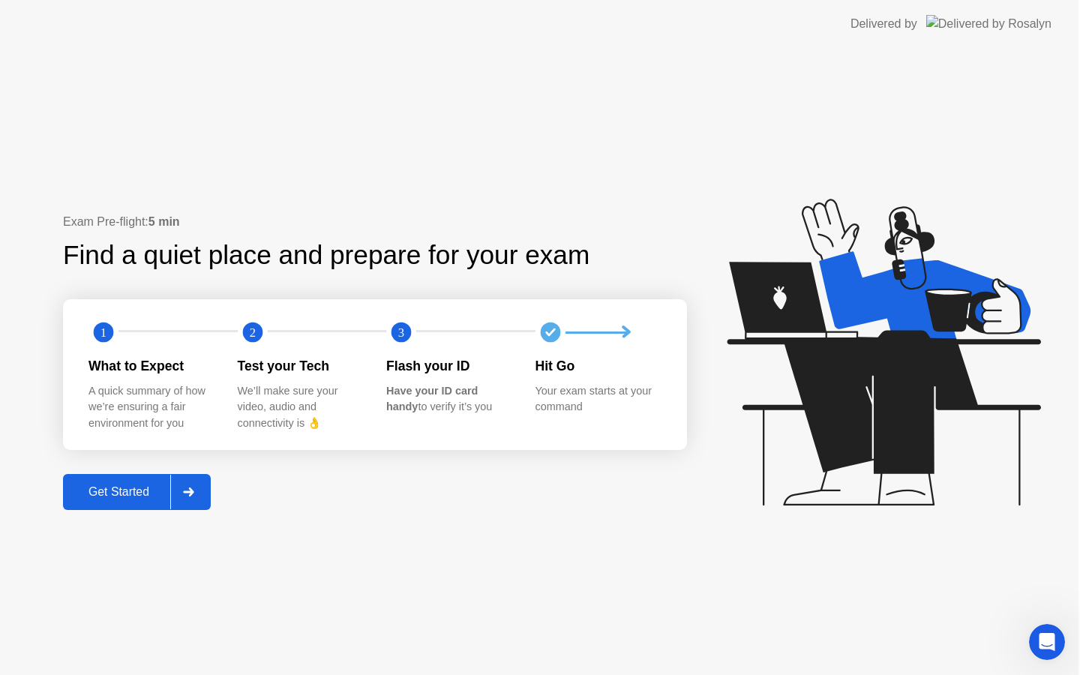
click at [482, 635] on div "Exam Pre-flight: 5 min Find a quiet place and prepare for your exam 1 2 3 What …" at bounding box center [539, 361] width 1079 height 627
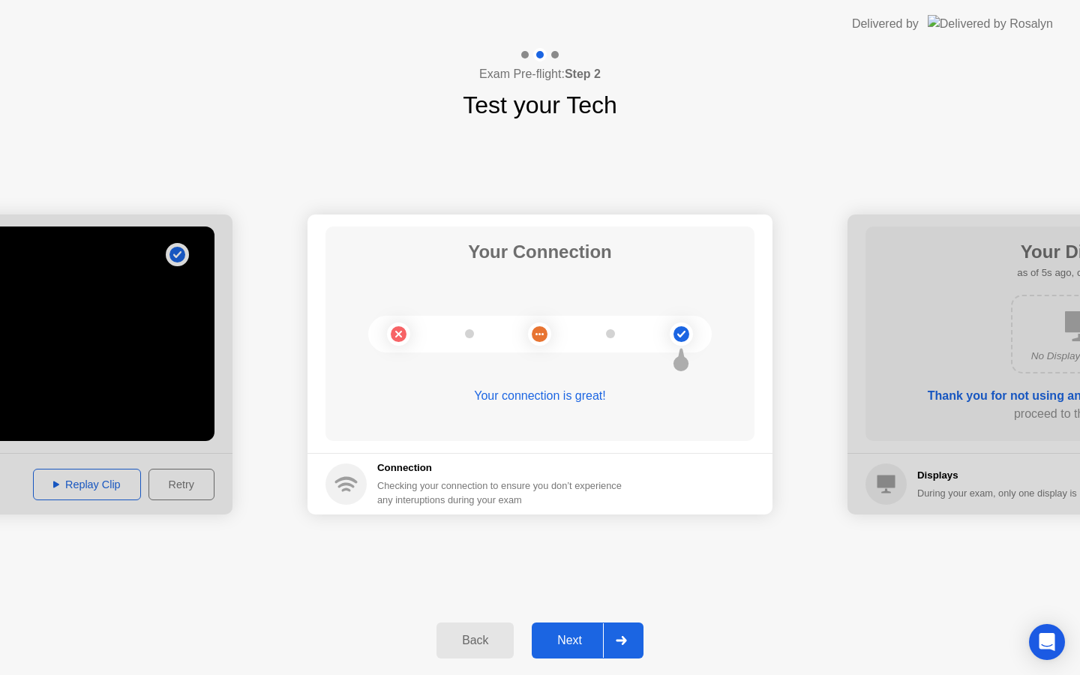
click at [568, 643] on div "Next" at bounding box center [569, 641] width 67 height 14
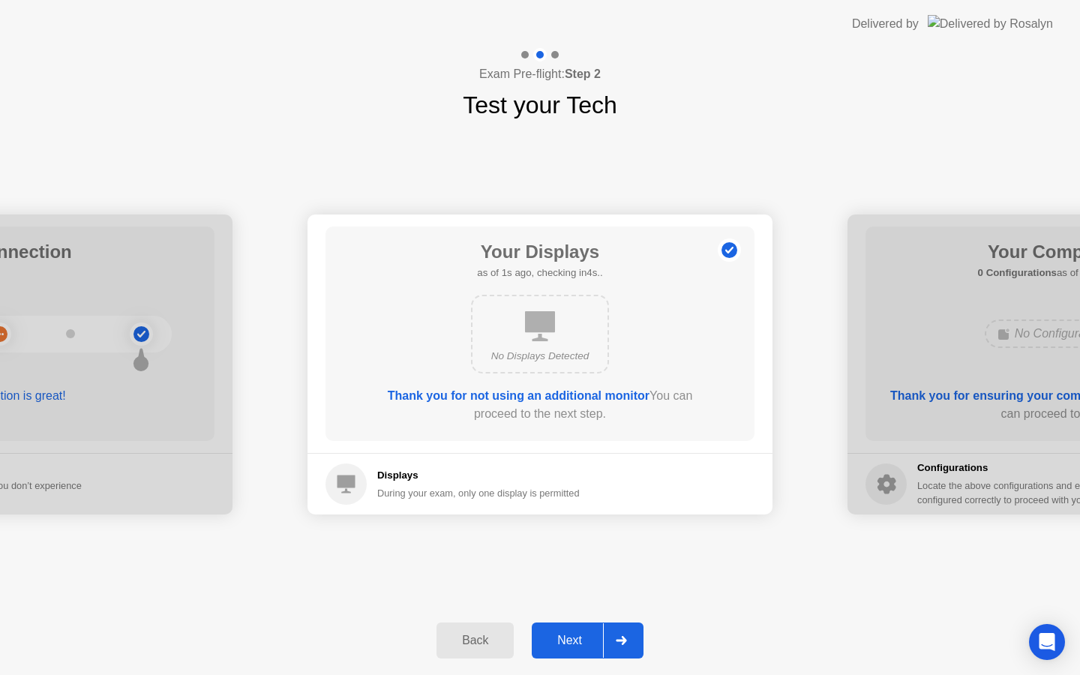
click at [564, 642] on div "Next" at bounding box center [569, 641] width 67 height 14
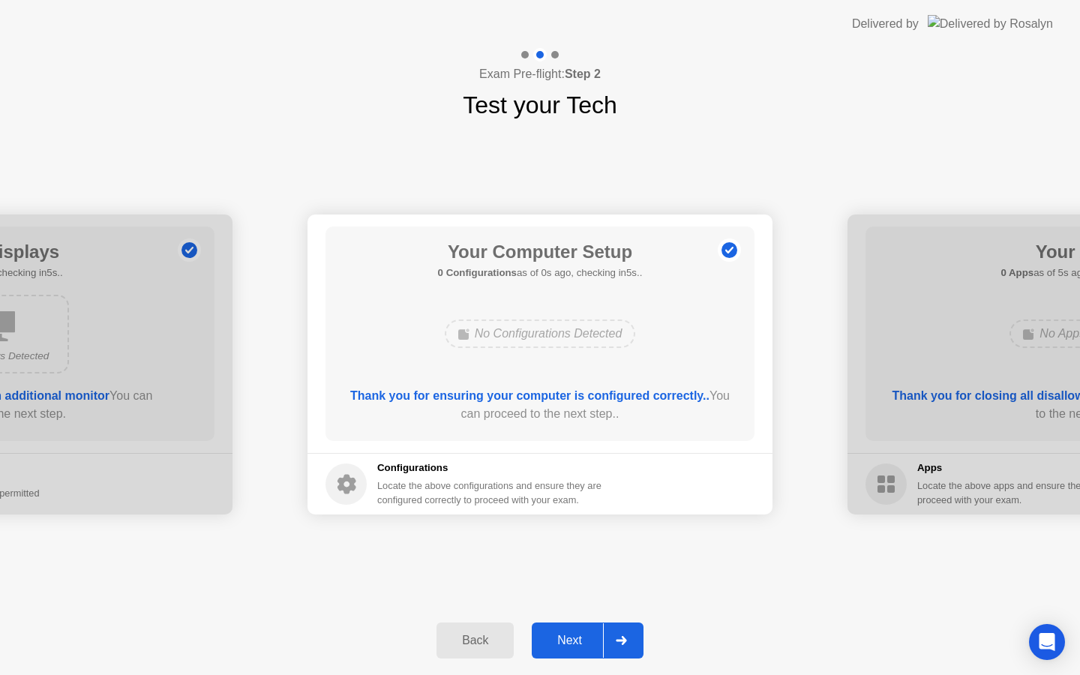
click at [487, 639] on div "Back" at bounding box center [475, 641] width 68 height 14
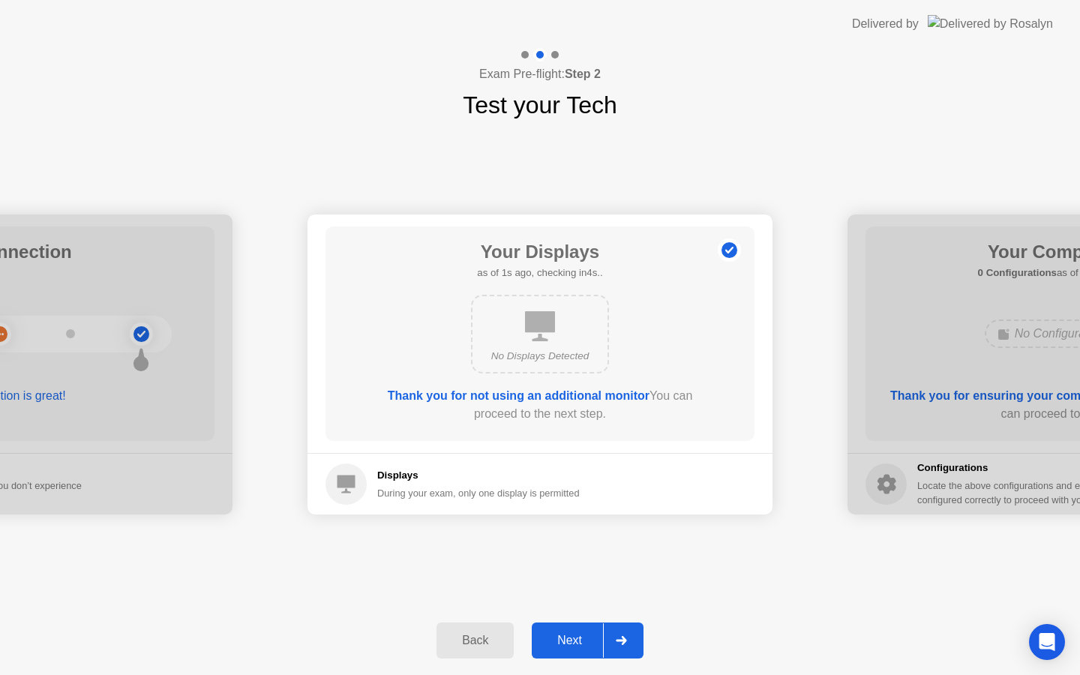
click at [563, 639] on div "Next" at bounding box center [569, 641] width 67 height 14
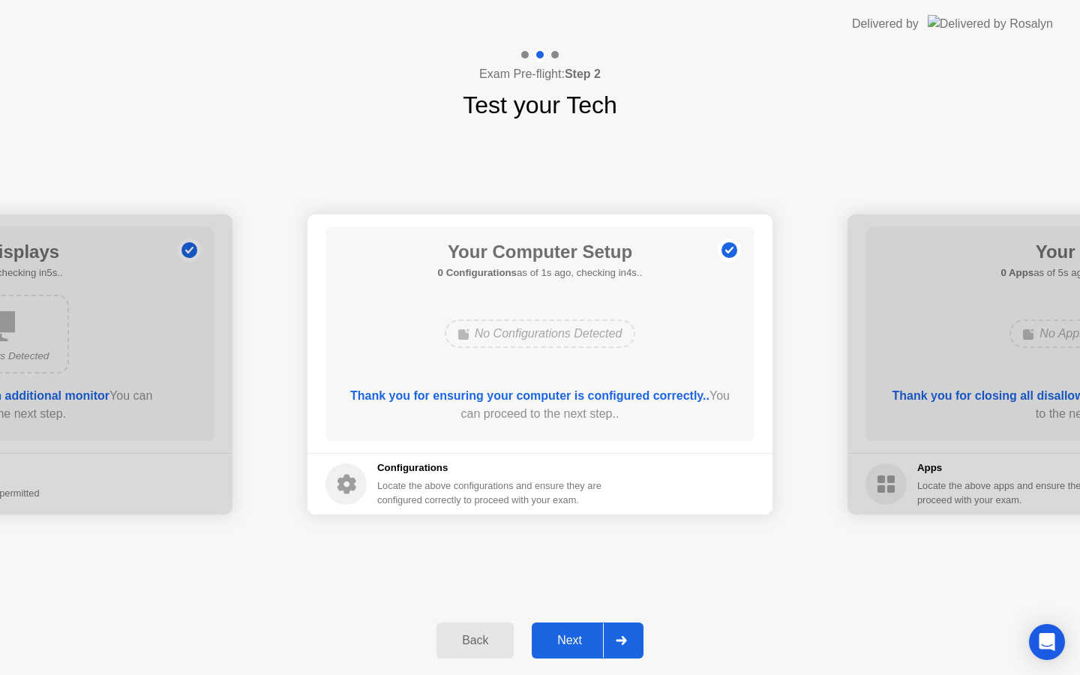
click at [567, 642] on div "Next" at bounding box center [569, 641] width 67 height 14
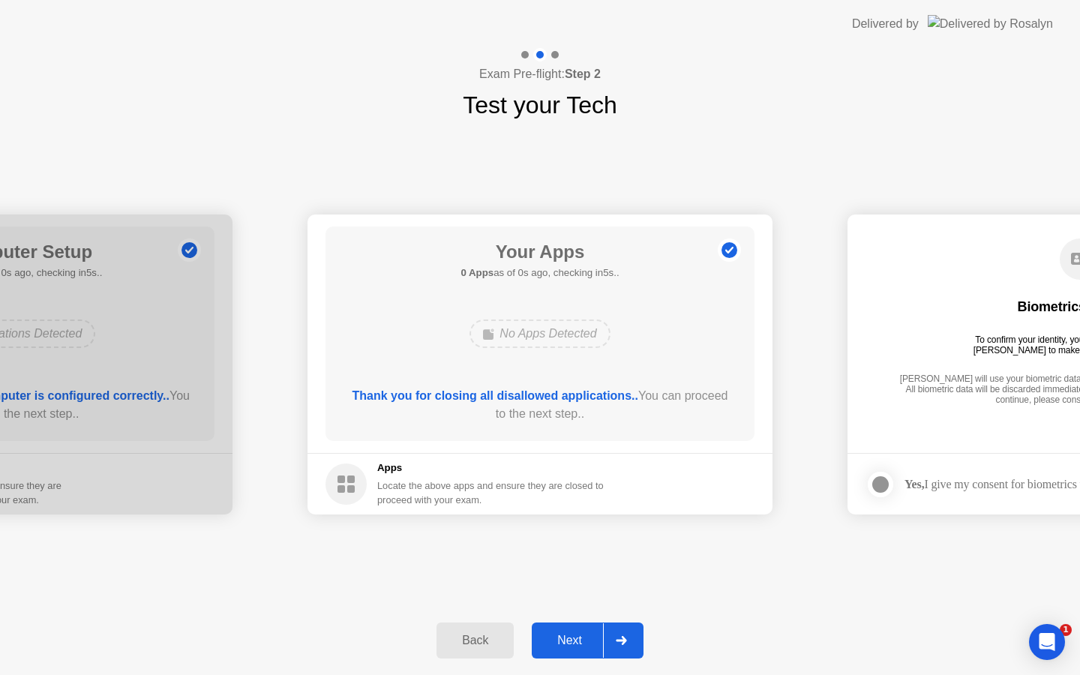
click at [567, 642] on div "Next" at bounding box center [569, 641] width 67 height 14
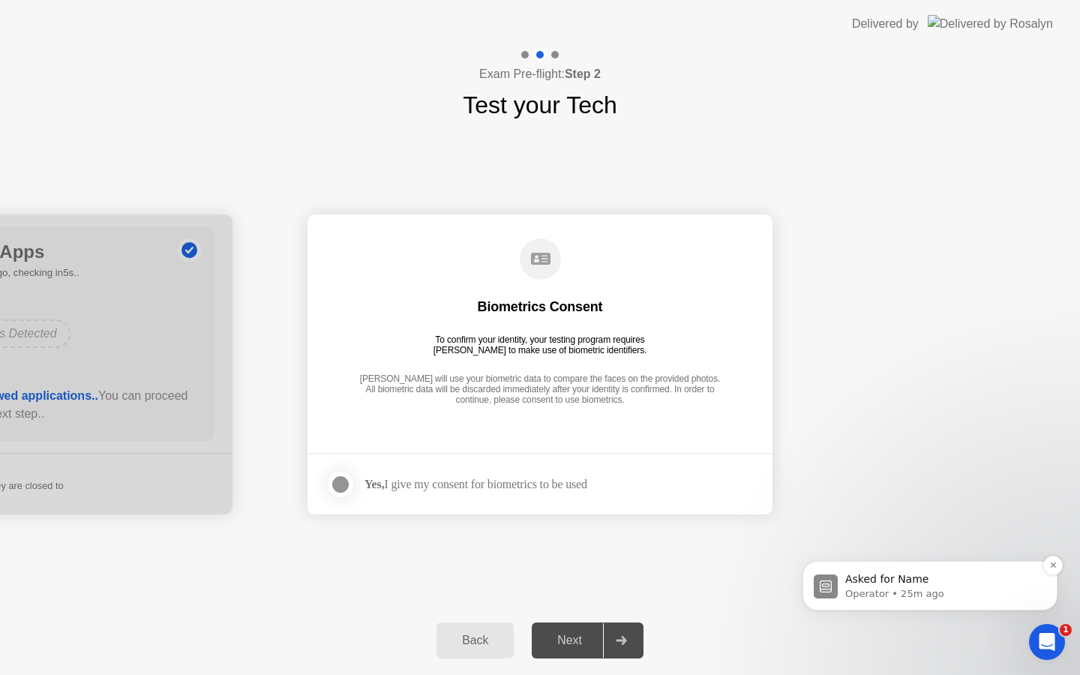
click at [882, 586] on p "Asked for Name" at bounding box center [943, 579] width 194 height 15
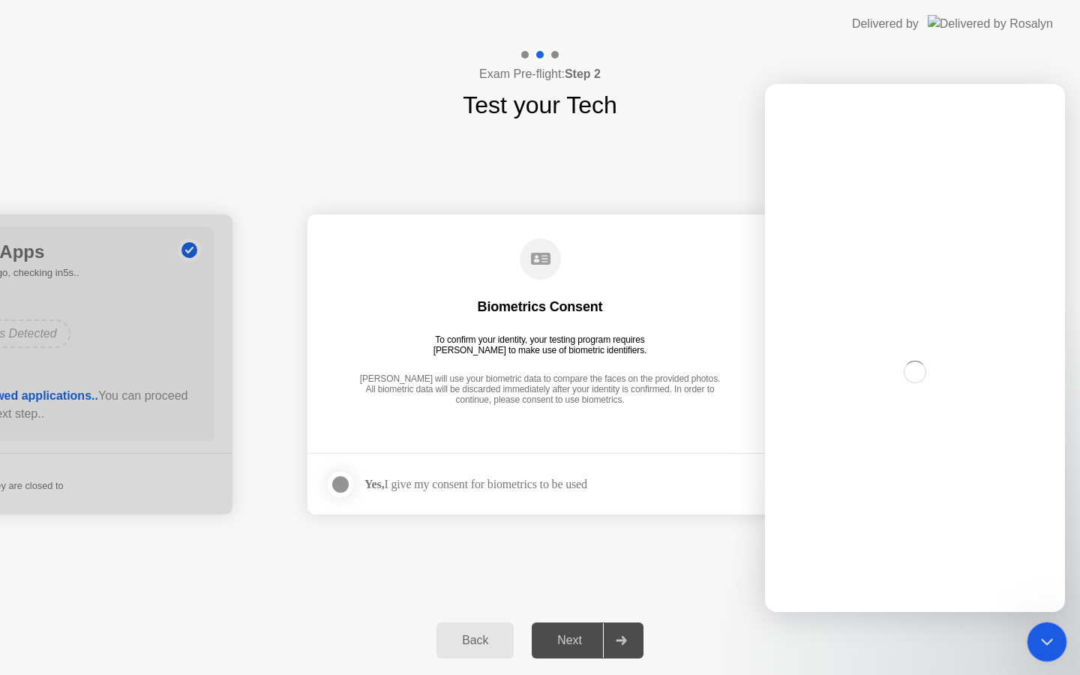
click at [1050, 638] on icon "Close Intercom Messenger" at bounding box center [1045, 640] width 11 height 6
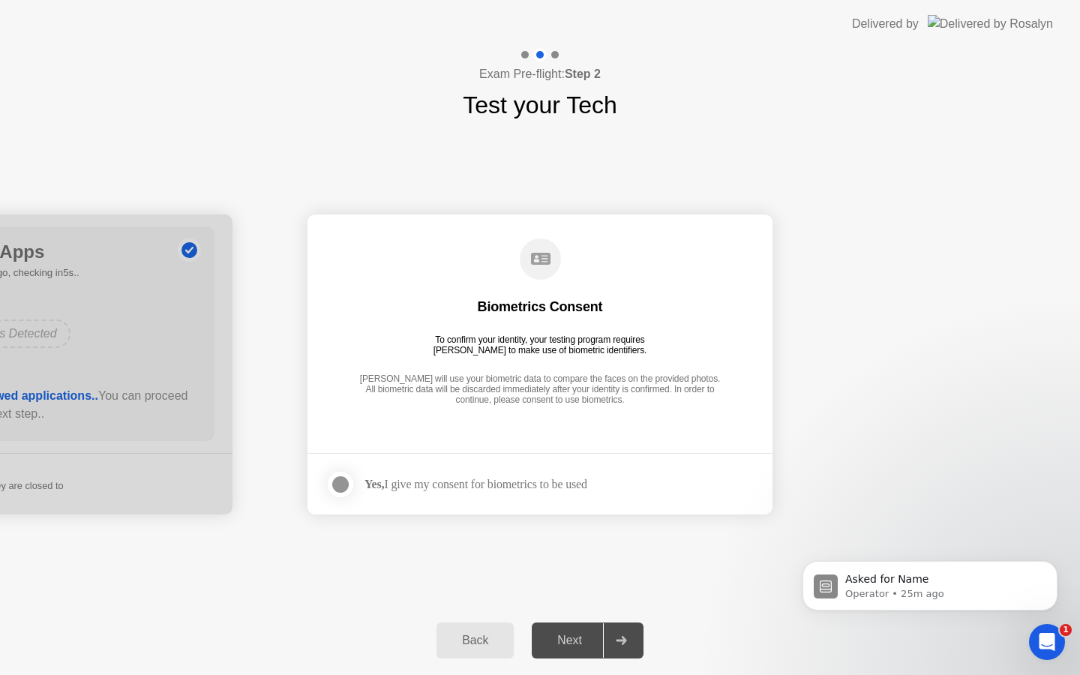
click at [551, 486] on div "Yes, I give my consent for biometrics to be used" at bounding box center [476, 484] width 223 height 14
click at [341, 484] on div at bounding box center [341, 485] width 18 height 18
click at [568, 638] on div "Next" at bounding box center [569, 641] width 67 height 14
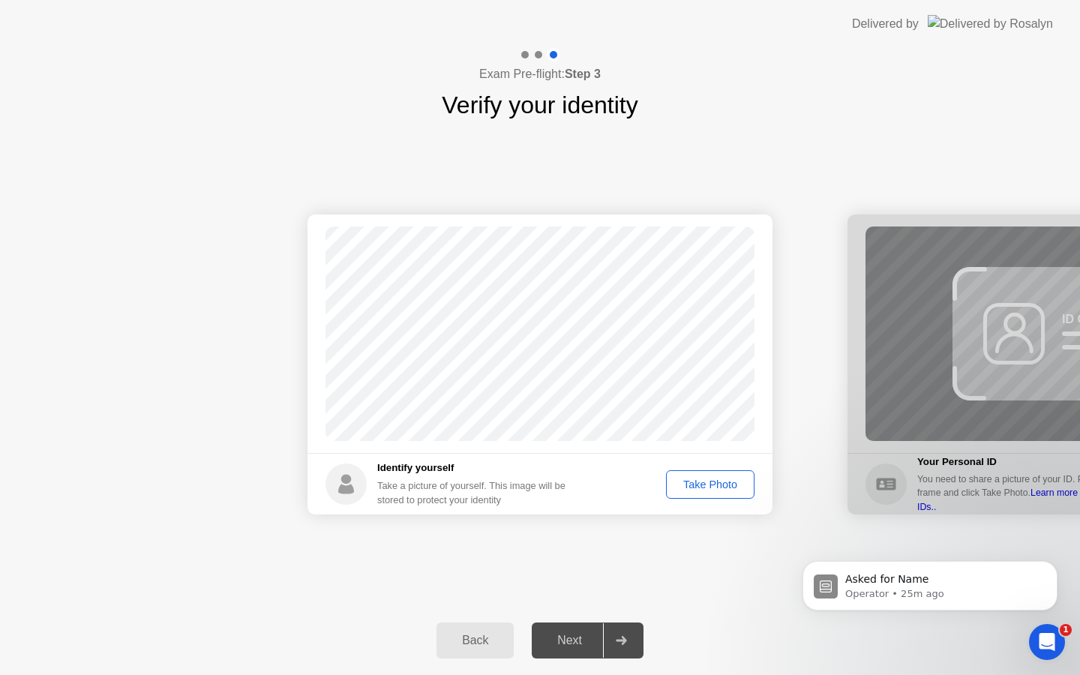
click at [703, 480] on div "Take Photo" at bounding box center [711, 485] width 78 height 12
click at [712, 475] on button "Retake" at bounding box center [720, 484] width 69 height 29
click at [567, 639] on div "Next" at bounding box center [569, 641] width 67 height 14
click at [699, 493] on button "Take Photo" at bounding box center [710, 484] width 89 height 29
click at [728, 482] on div "Retake" at bounding box center [720, 485] width 59 height 12
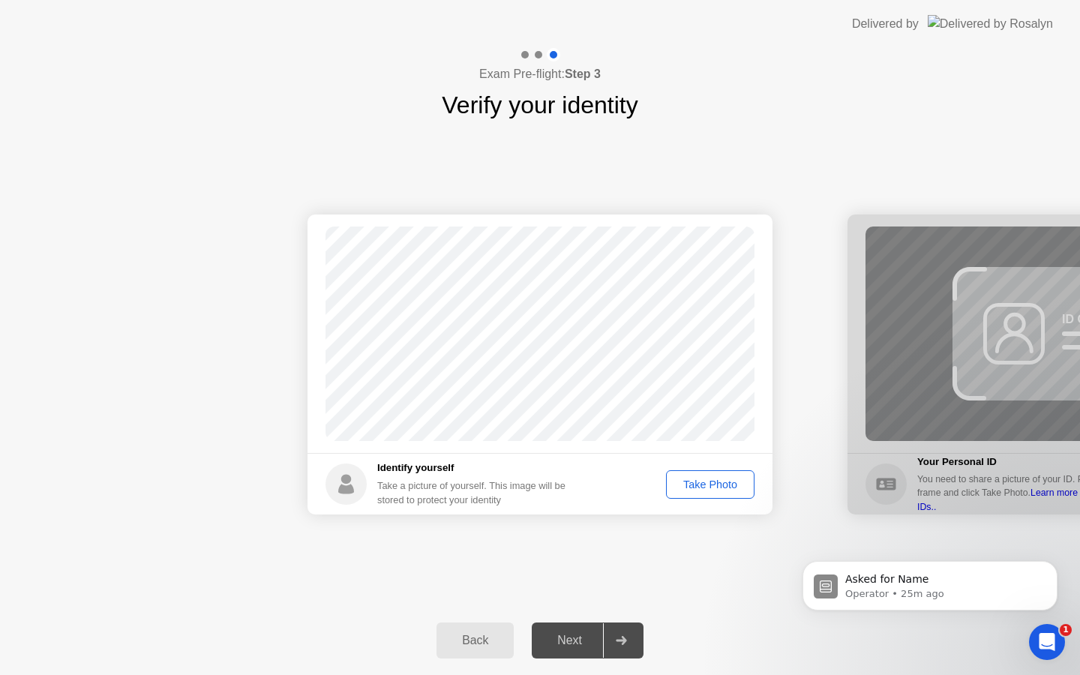
click at [709, 485] on div "Take Photo" at bounding box center [711, 485] width 78 height 12
click at [563, 641] on div "Next" at bounding box center [569, 641] width 67 height 14
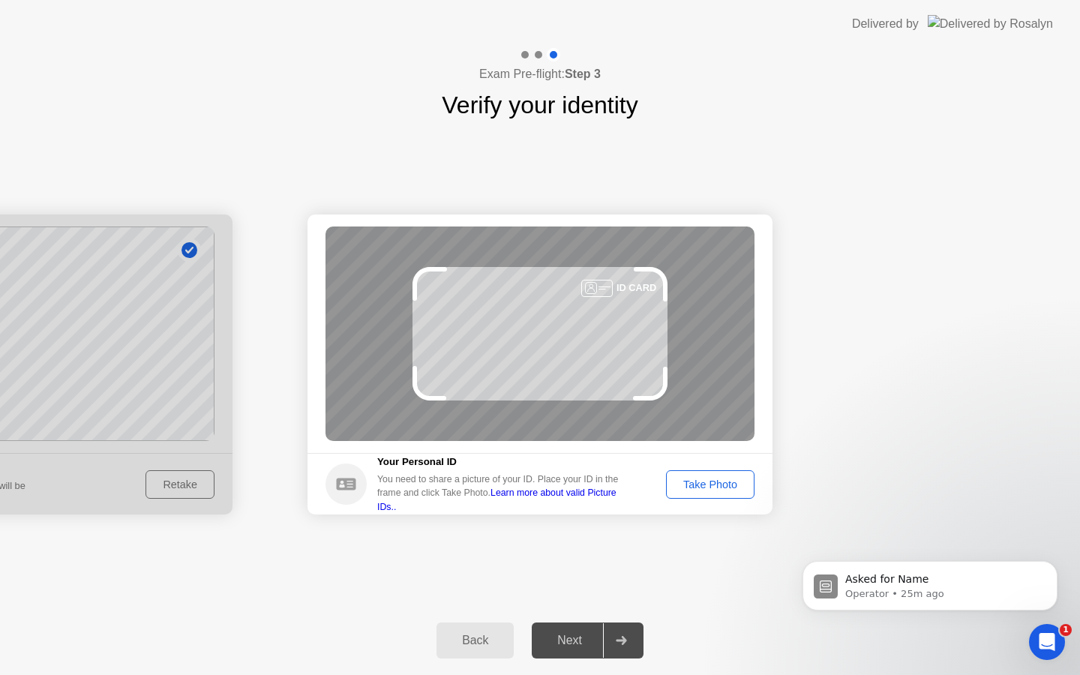
click at [710, 482] on div "Take Photo" at bounding box center [711, 485] width 78 height 12
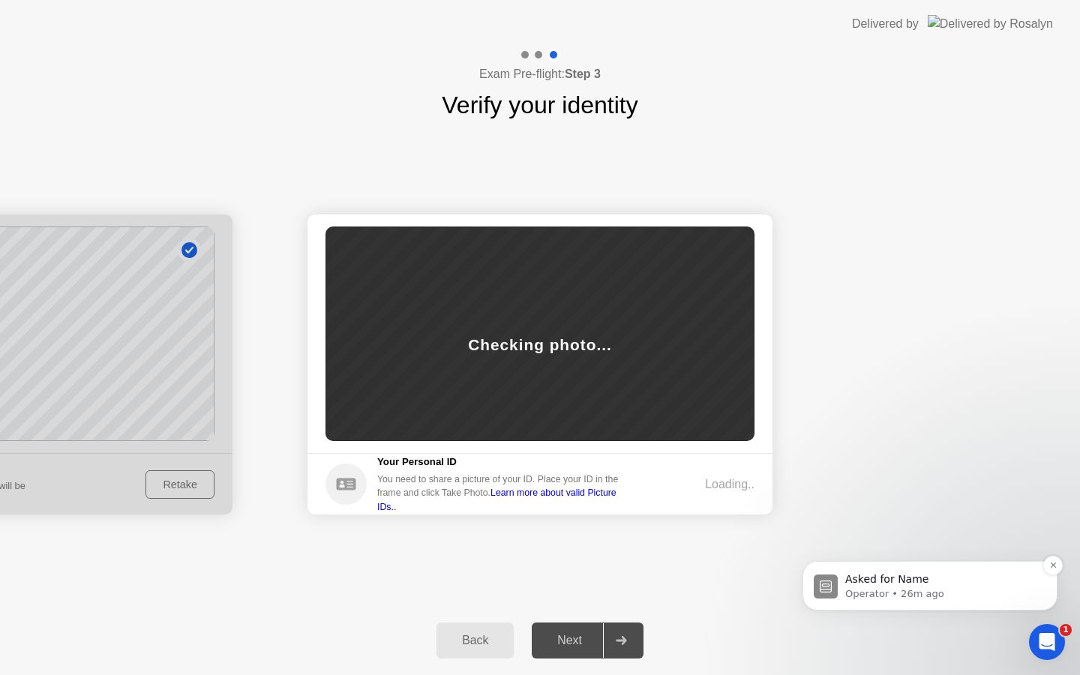
click at [928, 594] on p "Operator • 26m ago" at bounding box center [943, 595] width 194 height 14
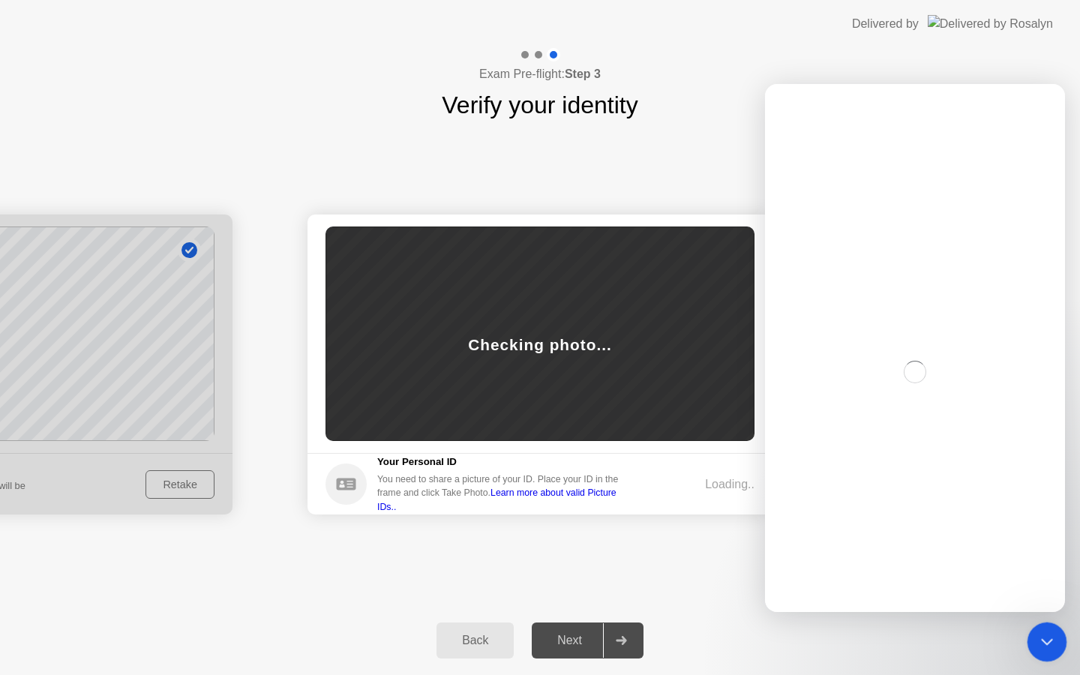
click at [1048, 634] on icon "Close Intercom Messenger" at bounding box center [1045, 640] width 18 height 18
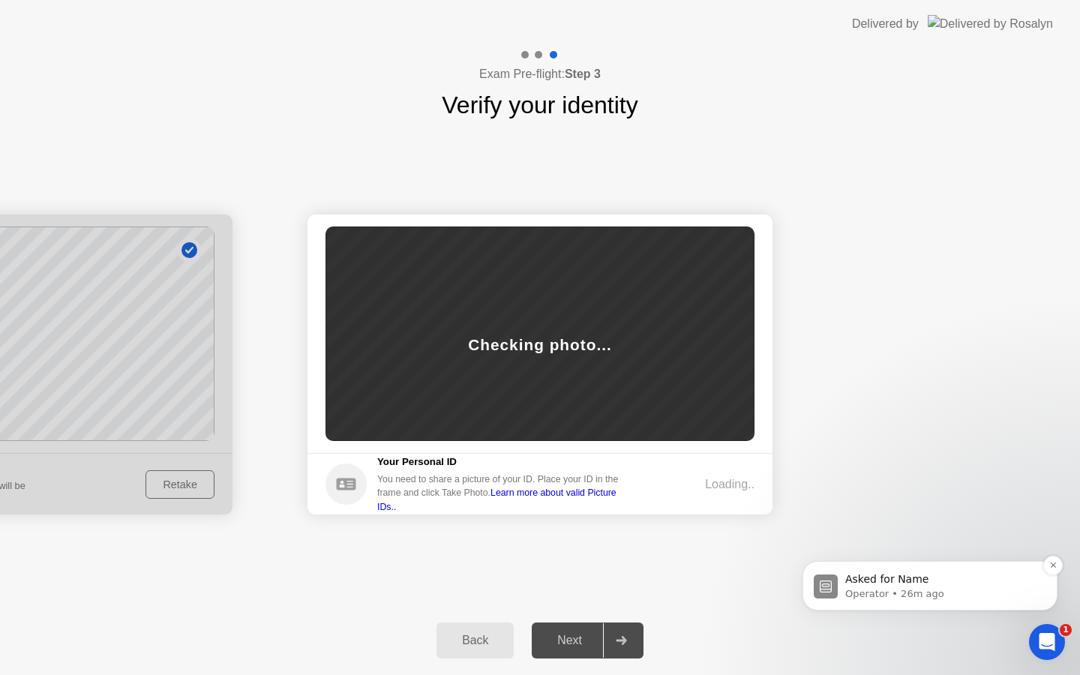
click at [942, 588] on p "Operator • 26m ago" at bounding box center [943, 595] width 194 height 14
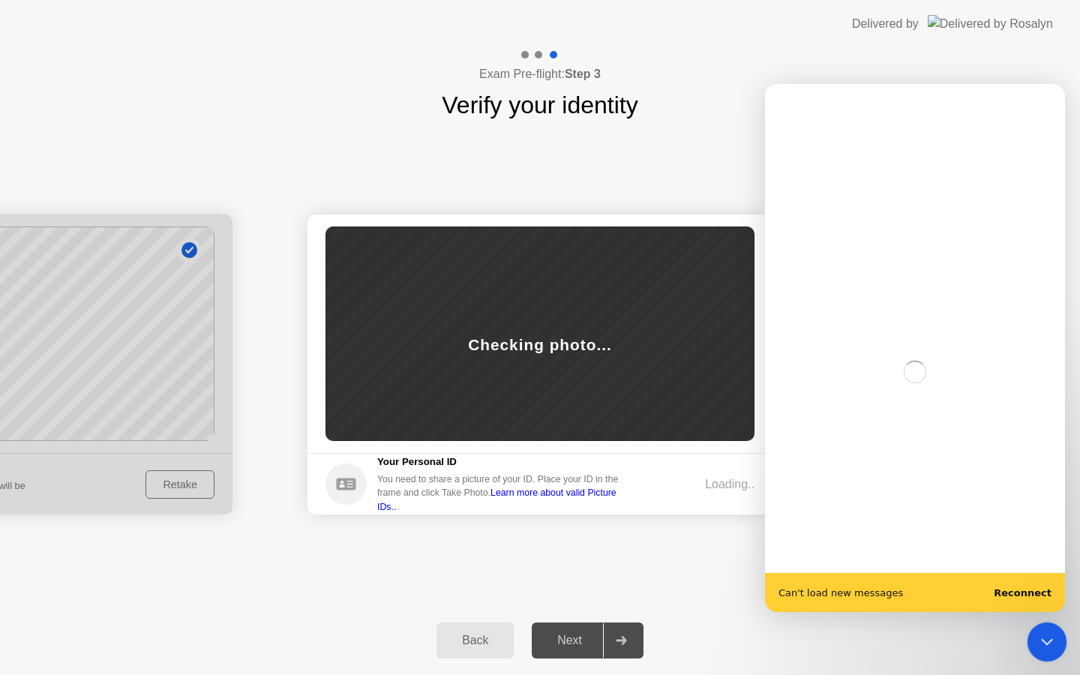
click at [1047, 631] on icon "Close Intercom Messenger" at bounding box center [1045, 640] width 18 height 18
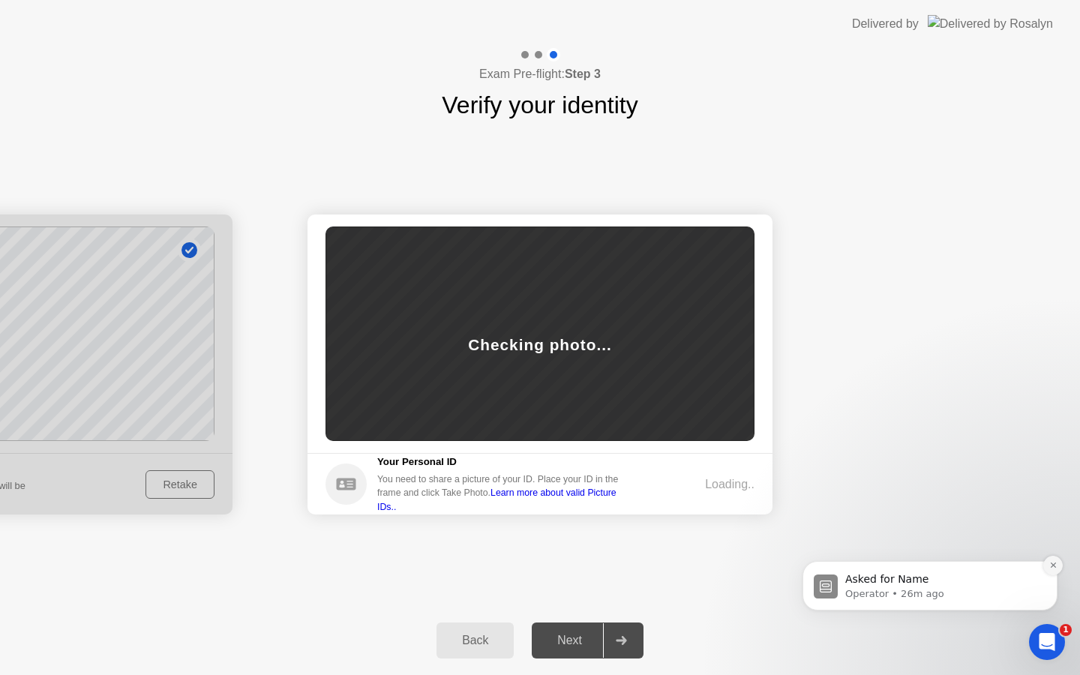
click at [1055, 565] on icon "Dismiss notification" at bounding box center [1054, 565] width 8 height 8
click at [909, 584] on p "Asked for Name" at bounding box center [943, 579] width 194 height 15
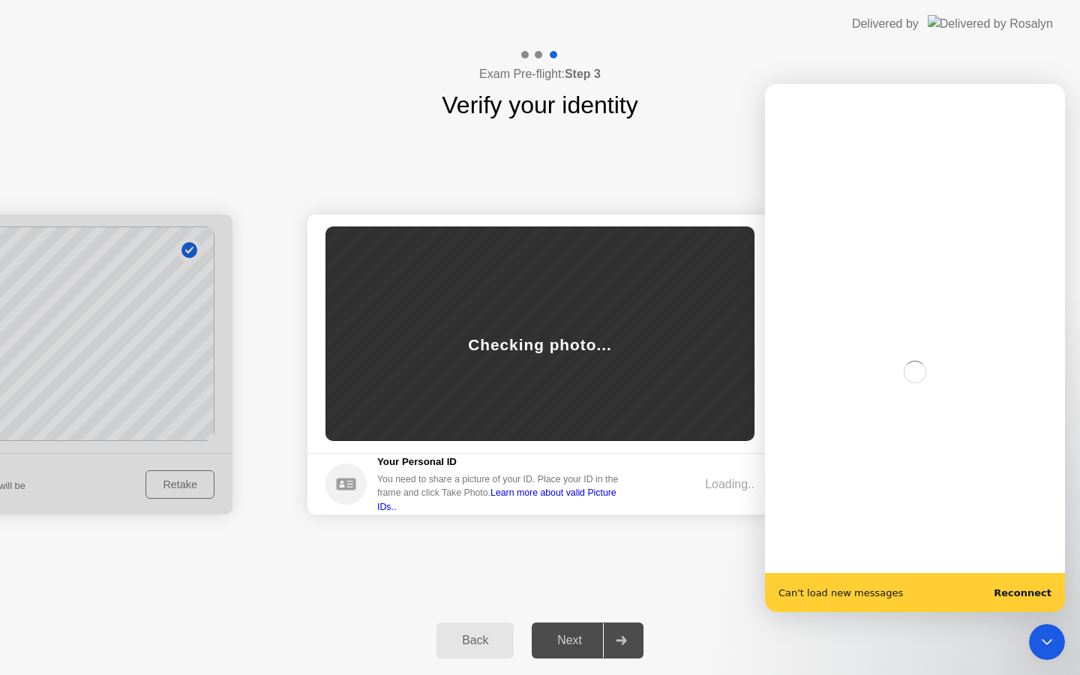
click at [1016, 585] on div "Can't load new messages Reconnect" at bounding box center [915, 592] width 300 height 39
click at [1016, 591] on b "Reconnect" at bounding box center [1023, 593] width 58 height 11
click at [1051, 630] on div "Close Intercom Messenger" at bounding box center [1045, 640] width 36 height 36
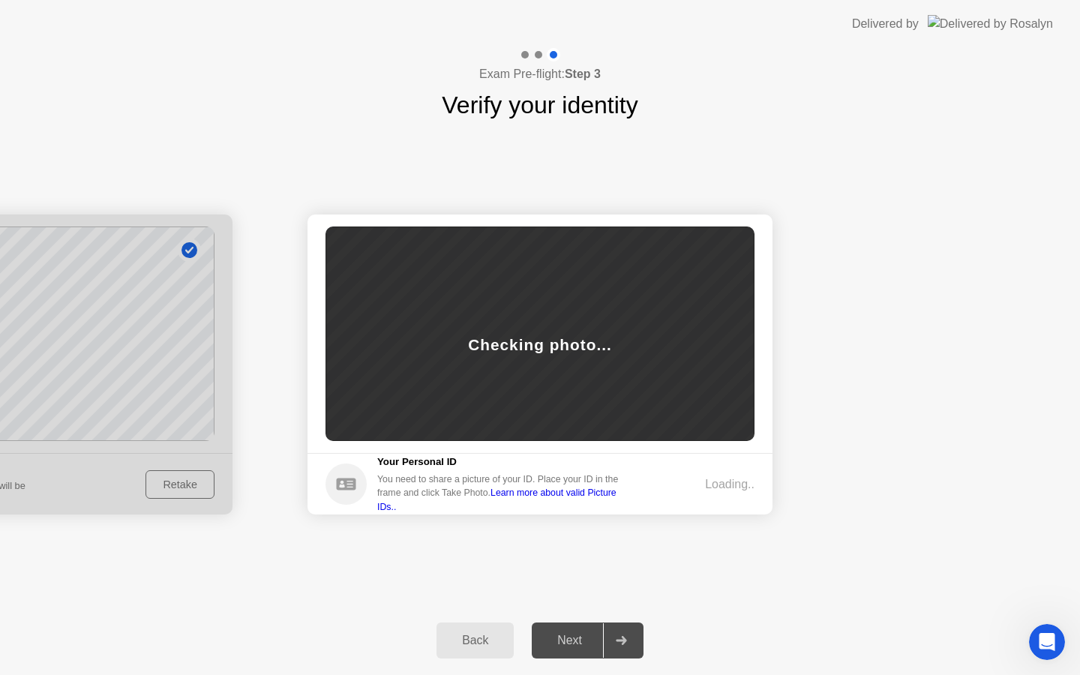
click at [726, 483] on div "Loading.." at bounding box center [730, 485] width 50 height 18
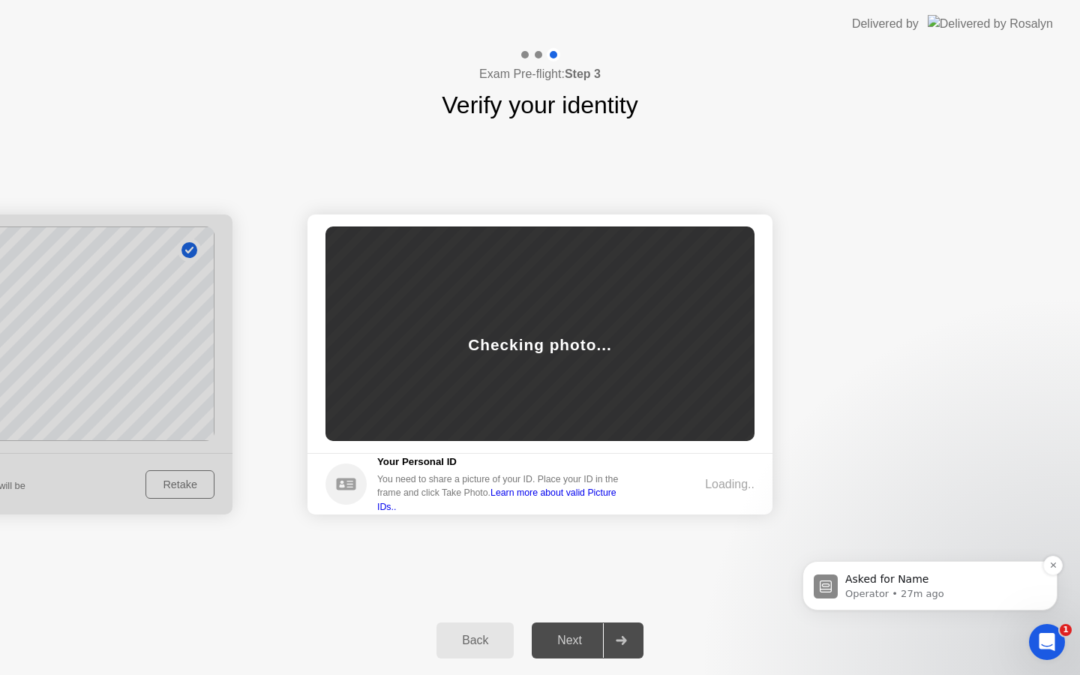
click at [899, 590] on p "Operator • 27m ago" at bounding box center [943, 595] width 194 height 14
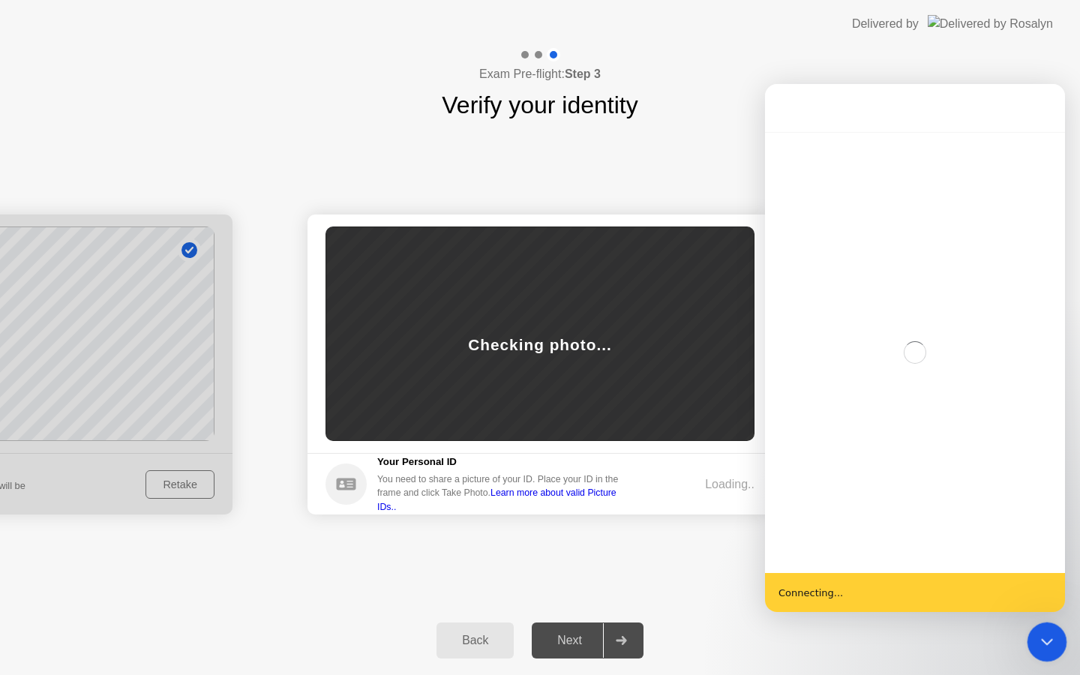
click at [1038, 644] on icon "Close Intercom Messenger" at bounding box center [1045, 640] width 18 height 18
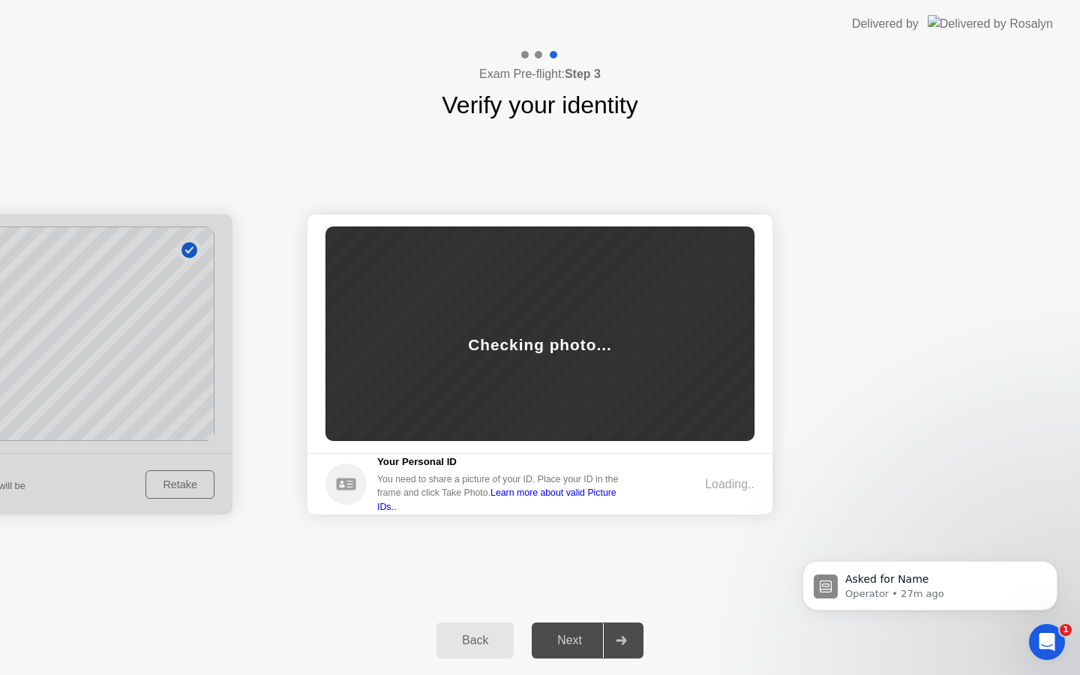
click at [575, 641] on div "Next" at bounding box center [569, 641] width 67 height 14
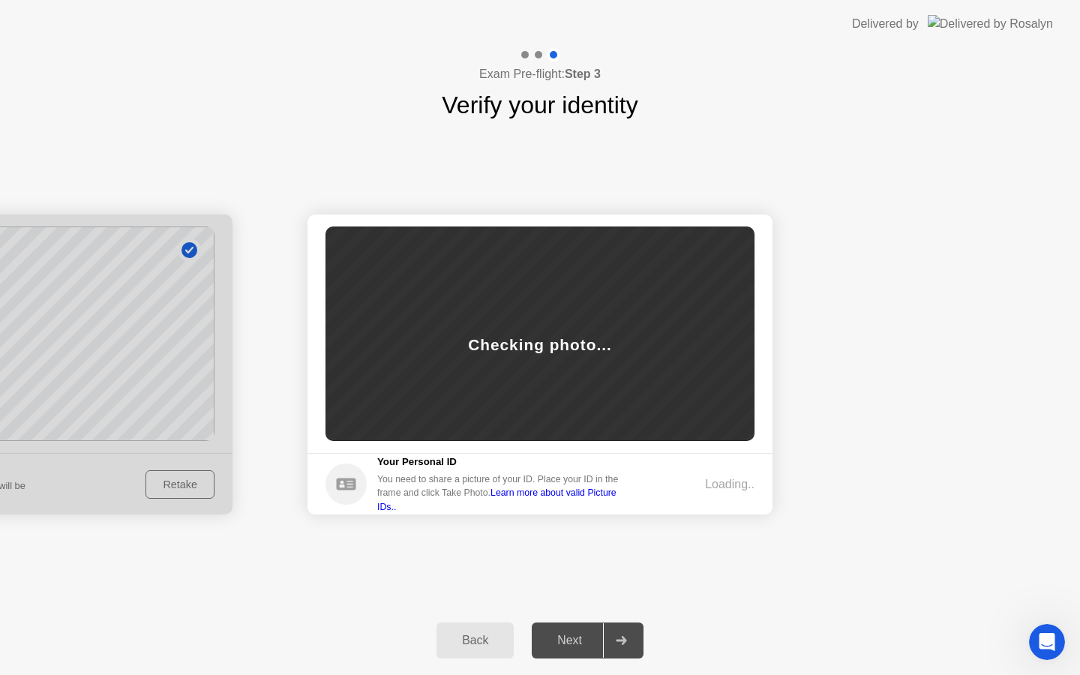
click at [563, 500] on link "Learn more about valid Picture IDs.." at bounding box center [496, 500] width 239 height 24
click at [551, 637] on div "Next" at bounding box center [569, 641] width 67 height 14
click at [478, 645] on div "Back" at bounding box center [475, 641] width 68 height 14
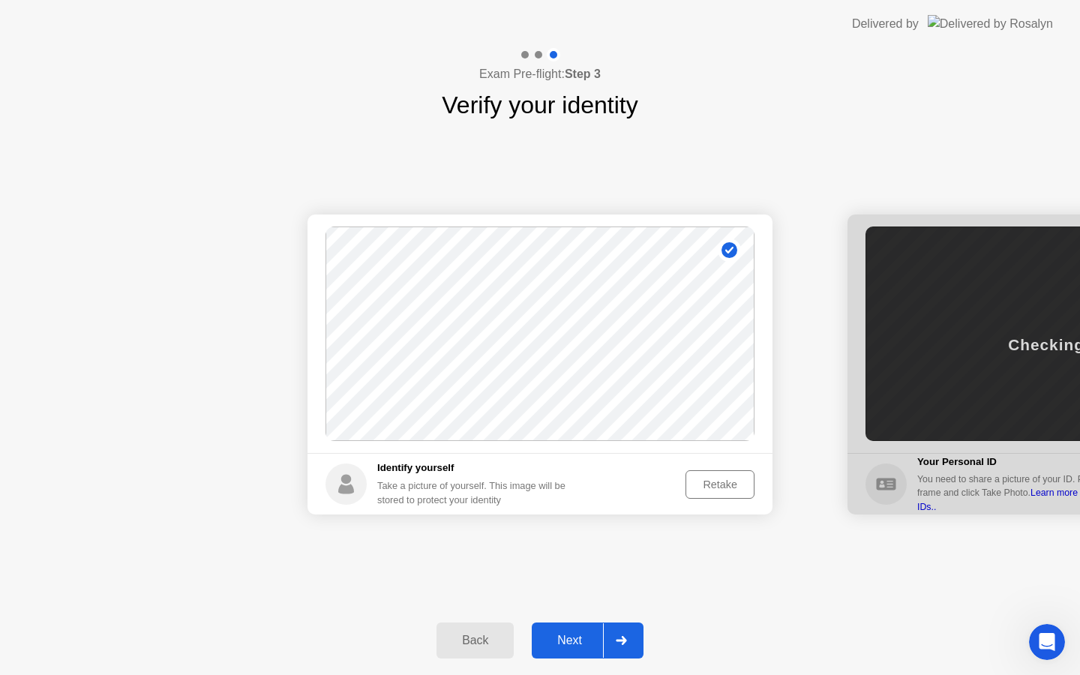
click at [729, 252] on icon at bounding box center [730, 250] width 8 height 7
click at [458, 624] on button "Back" at bounding box center [475, 641] width 77 height 36
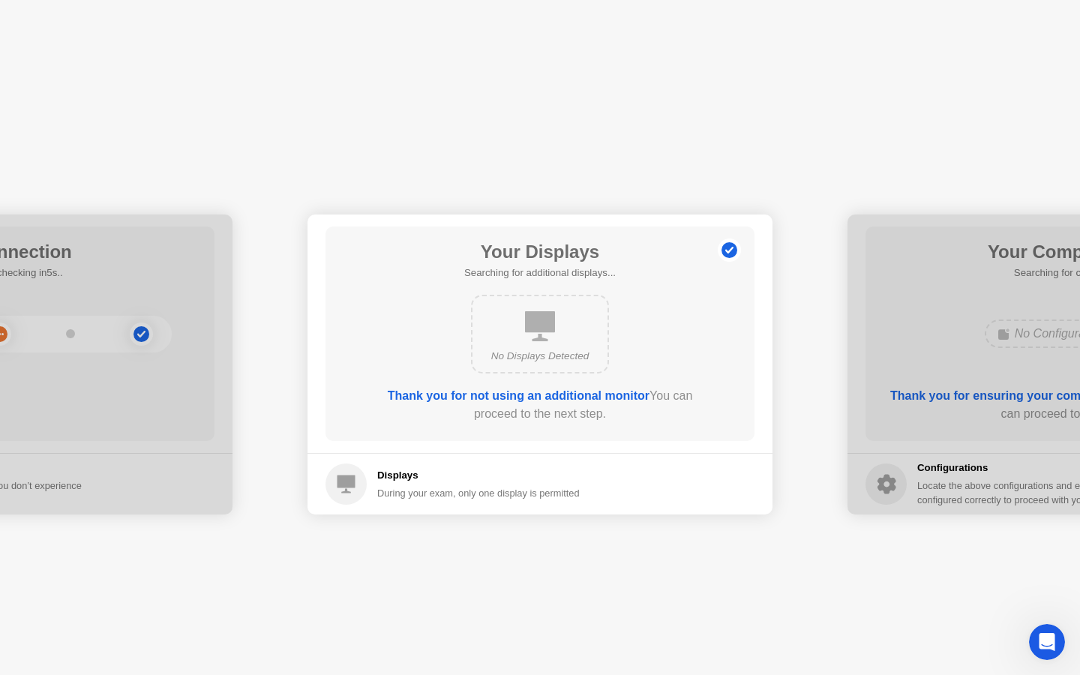
select select "**********"
select select "*******"
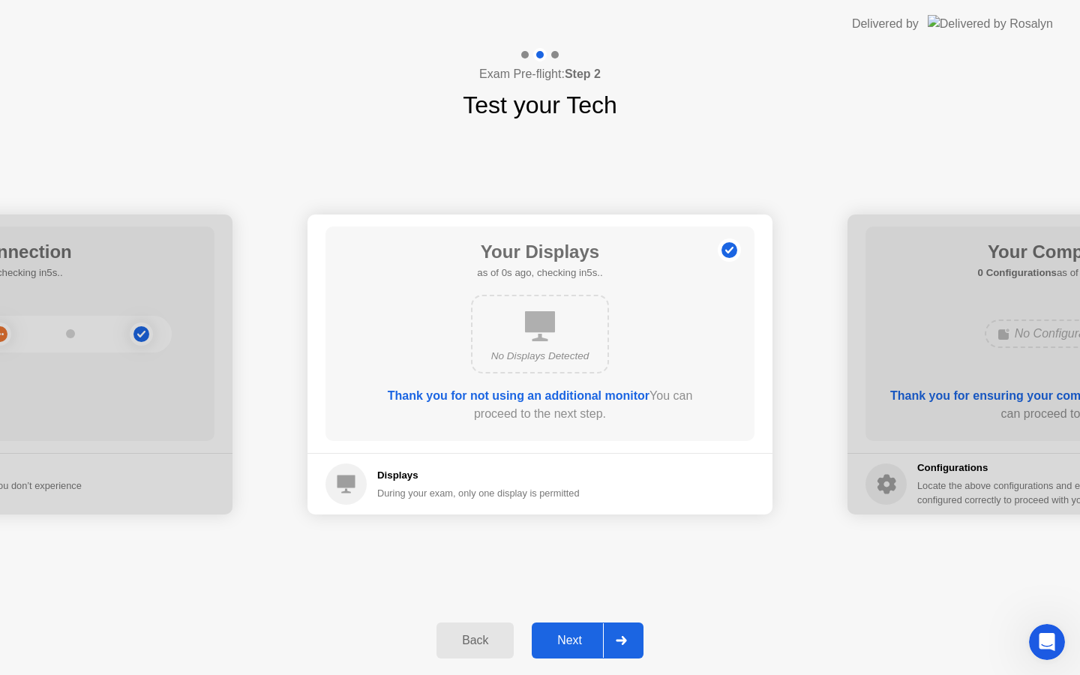
click at [565, 641] on div "Next" at bounding box center [569, 641] width 67 height 14
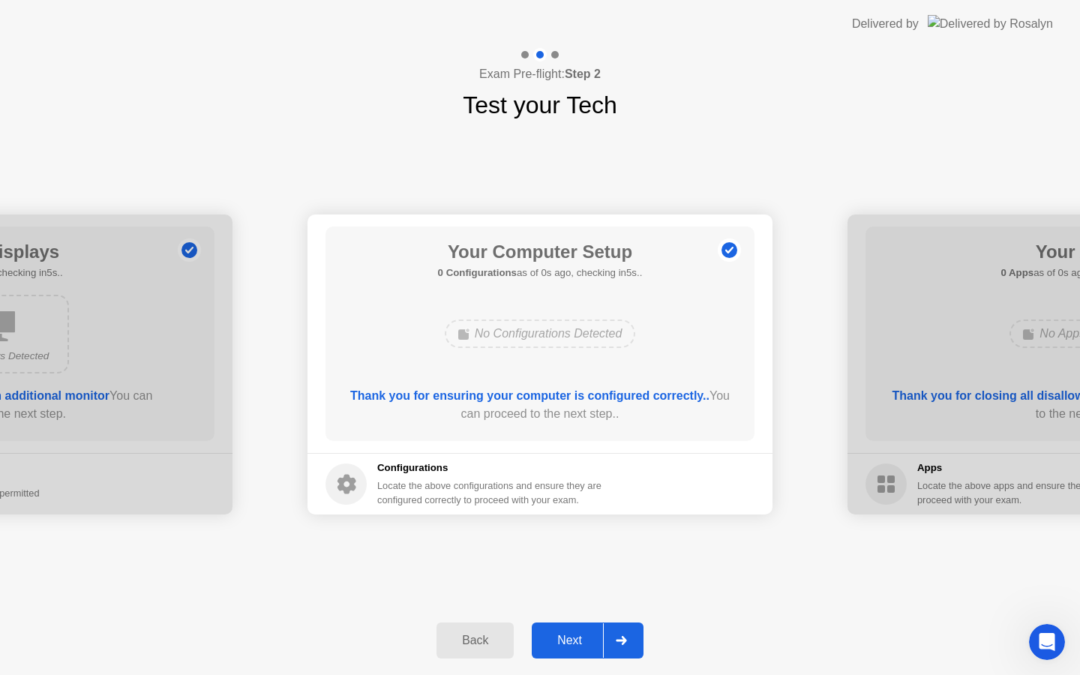
click at [565, 641] on div "Next" at bounding box center [569, 641] width 67 height 14
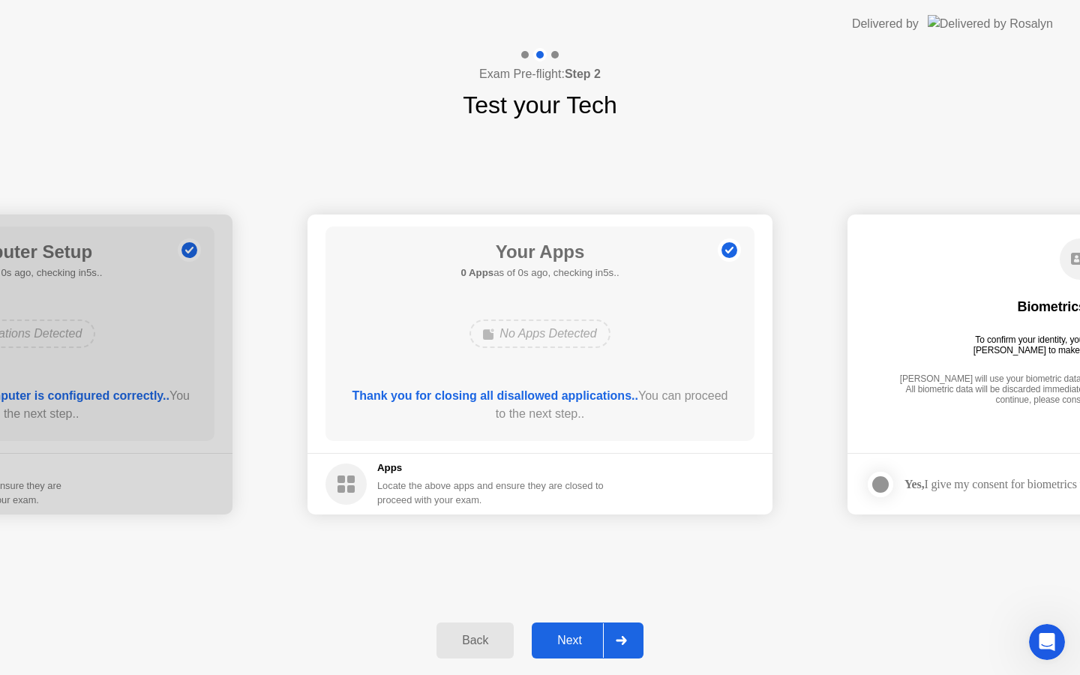
click at [565, 641] on div "Next" at bounding box center [569, 641] width 67 height 14
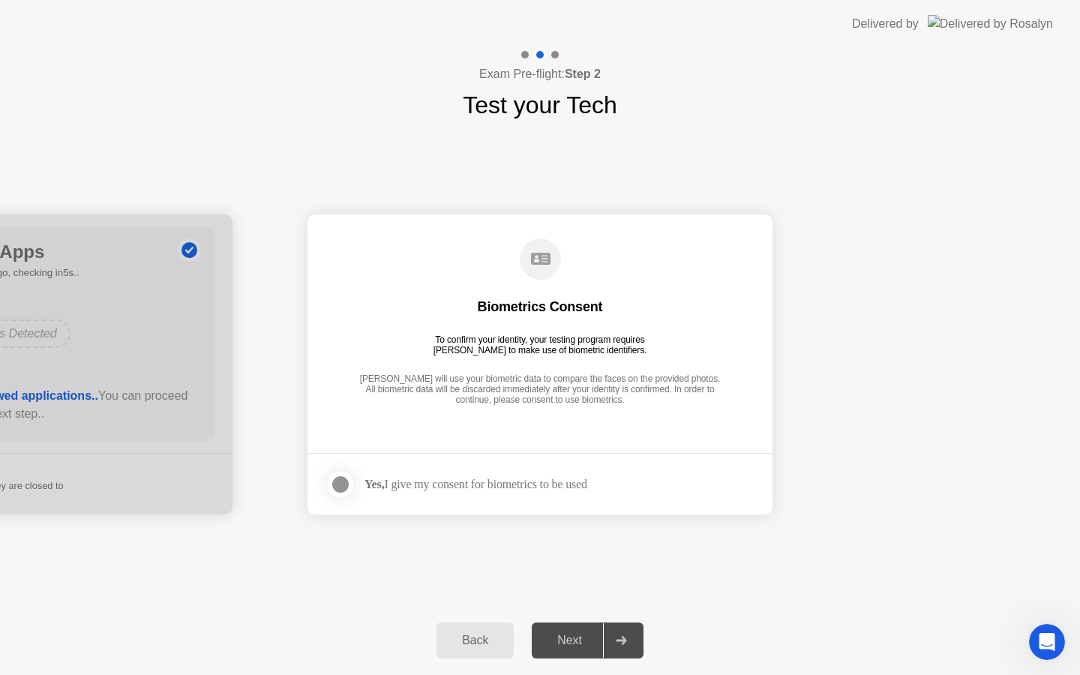
drag, startPoint x: 389, startPoint y: 378, endPoint x: 645, endPoint y: 381, distance: 256.6
click at [645, 381] on div "[PERSON_NAME] will use your biometric data to compare the faces on the provided…" at bounding box center [540, 391] width 369 height 34
click at [635, 381] on div "[PERSON_NAME] will use your biometric data to compare the faces on the provided…" at bounding box center [540, 391] width 369 height 34
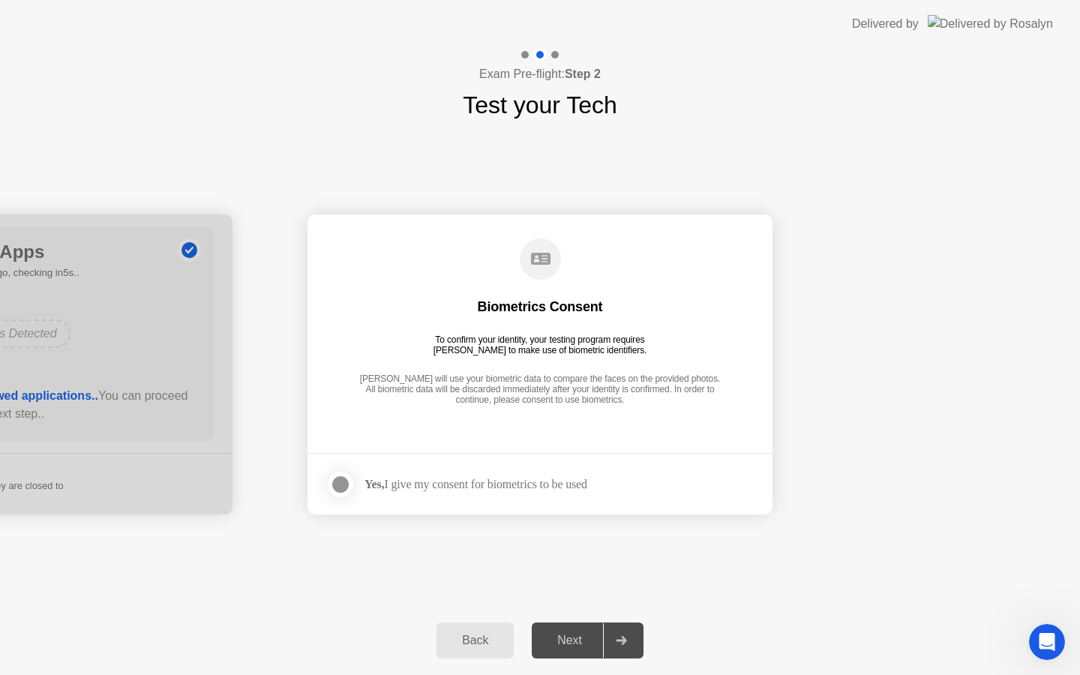
click at [344, 486] on div at bounding box center [341, 485] width 18 height 18
click at [624, 642] on icon at bounding box center [621, 640] width 11 height 9
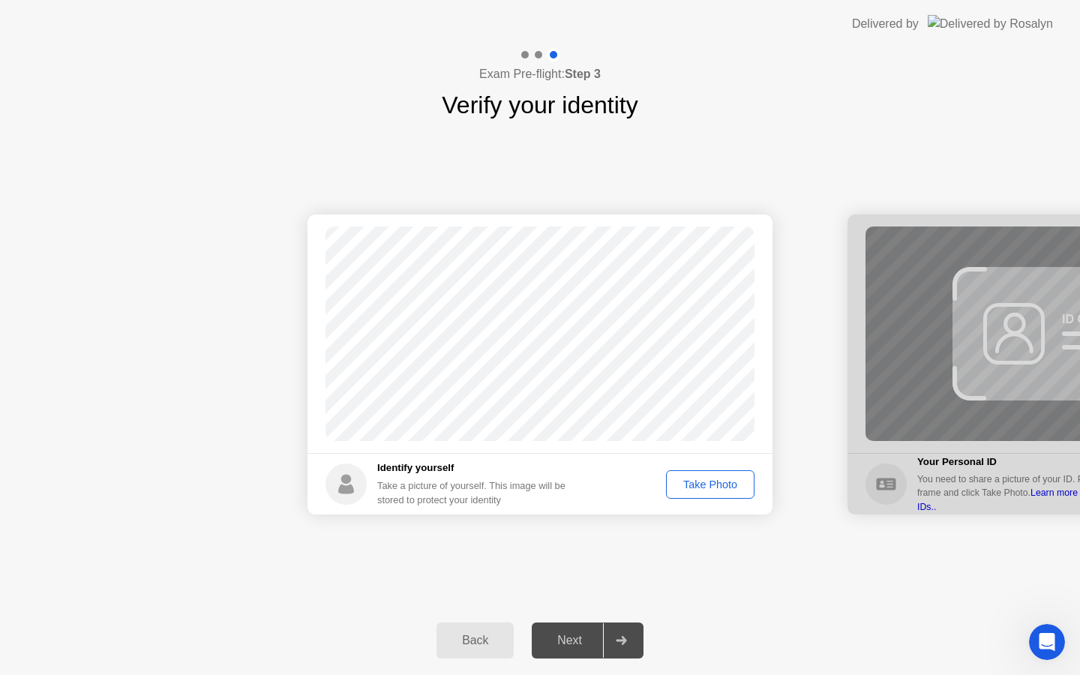
click at [693, 491] on div "Take Photo" at bounding box center [711, 485] width 78 height 12
click at [705, 487] on div "Retake" at bounding box center [720, 485] width 59 height 12
click at [696, 483] on div "Take Photo" at bounding box center [711, 485] width 78 height 12
click at [560, 643] on div "Next" at bounding box center [569, 641] width 67 height 14
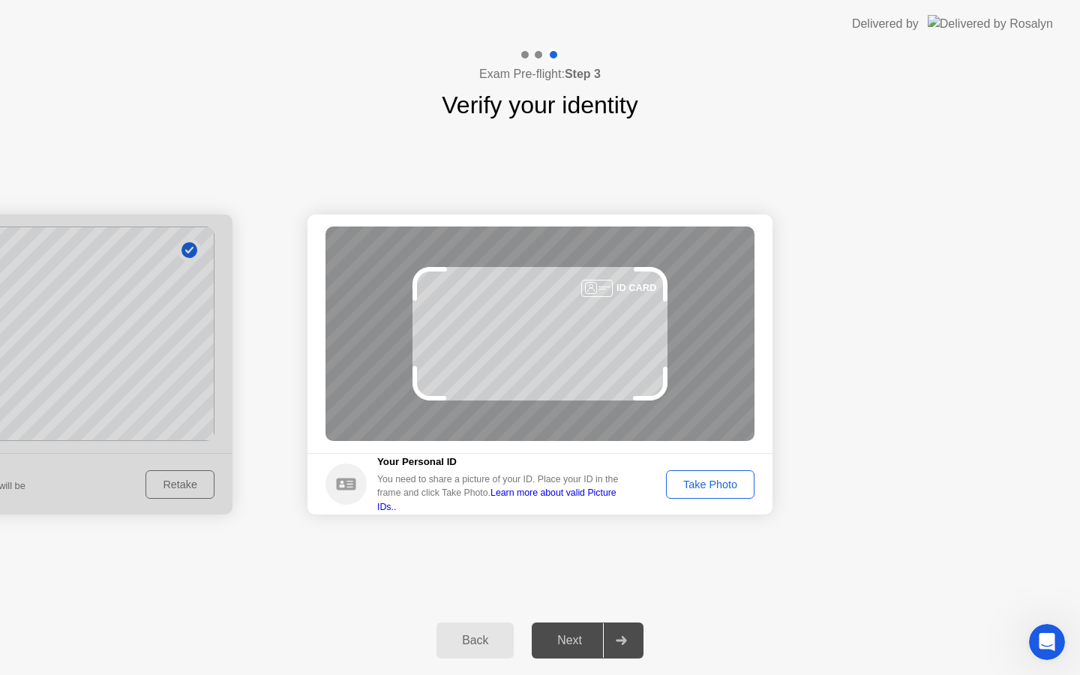
click at [723, 484] on div "Take Photo" at bounding box center [711, 485] width 78 height 12
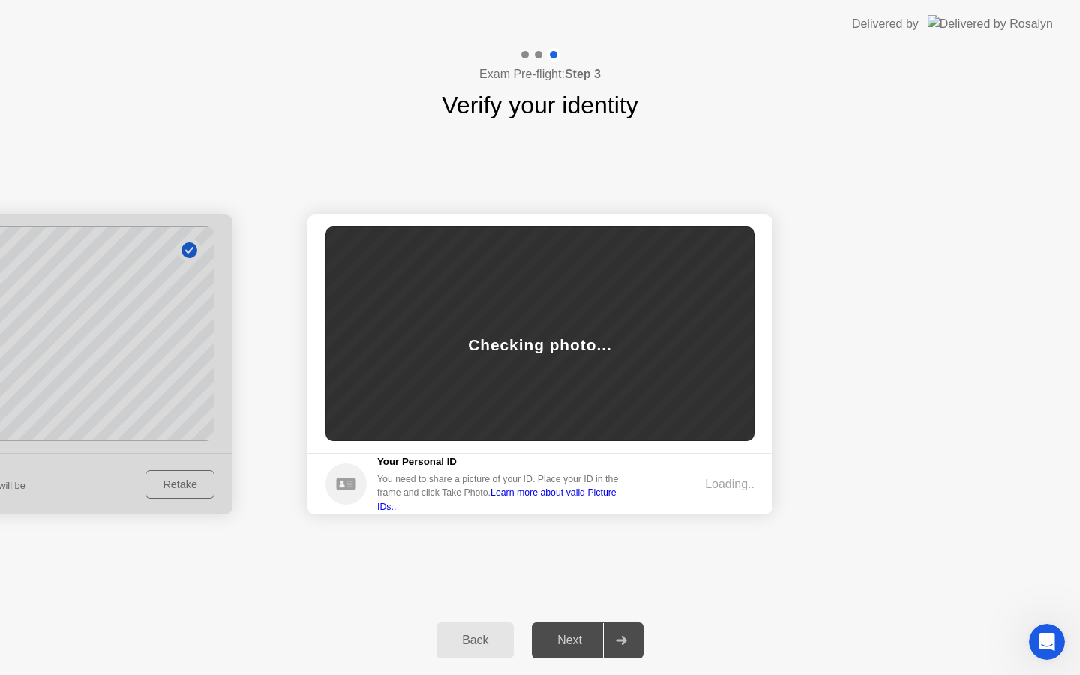
click at [466, 639] on div "Back" at bounding box center [475, 641] width 68 height 14
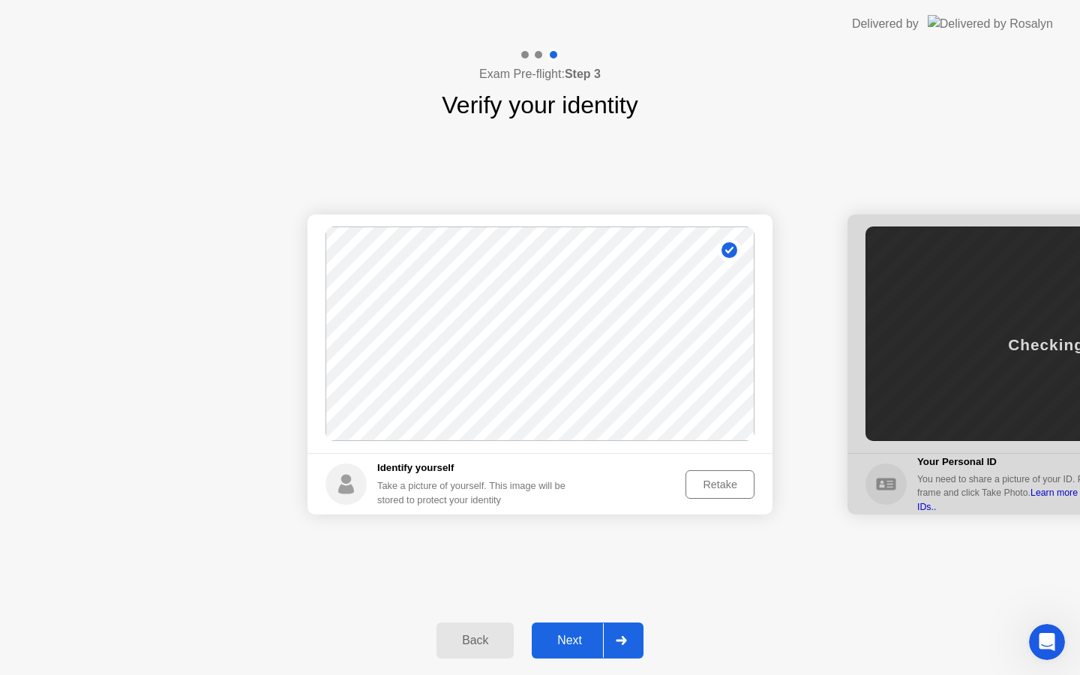
click at [461, 648] on div "Back" at bounding box center [475, 641] width 68 height 14
select select "**********"
select select "*******"
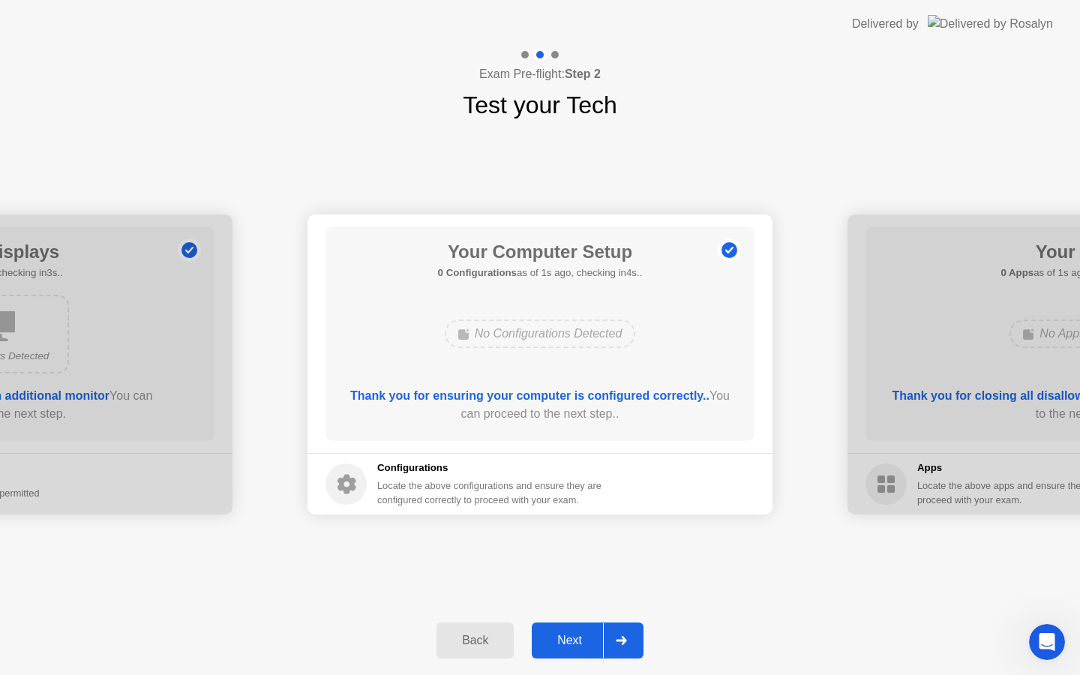
click at [548, 636] on div "Next" at bounding box center [569, 641] width 67 height 14
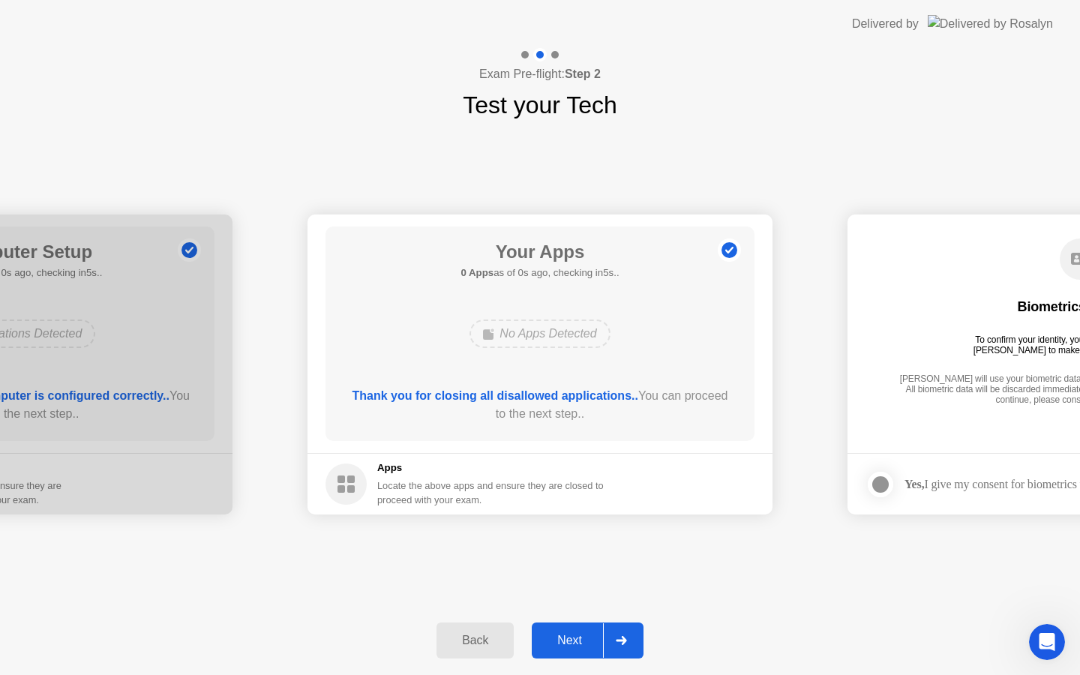
click at [548, 636] on div "Next" at bounding box center [569, 641] width 67 height 14
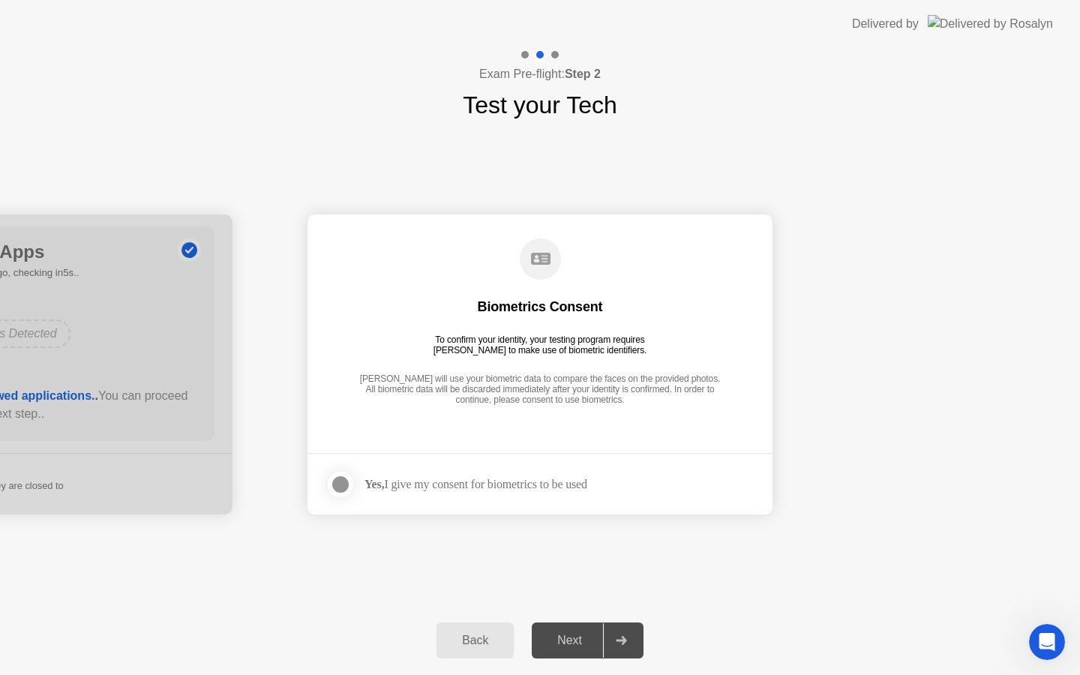
click at [548, 636] on div "Next" at bounding box center [569, 641] width 67 height 14
click at [469, 488] on div "Yes, I give my consent for biometrics to be used" at bounding box center [476, 484] width 223 height 14
click at [335, 480] on div at bounding box center [341, 485] width 18 height 18
click at [554, 634] on div "Next" at bounding box center [569, 641] width 67 height 14
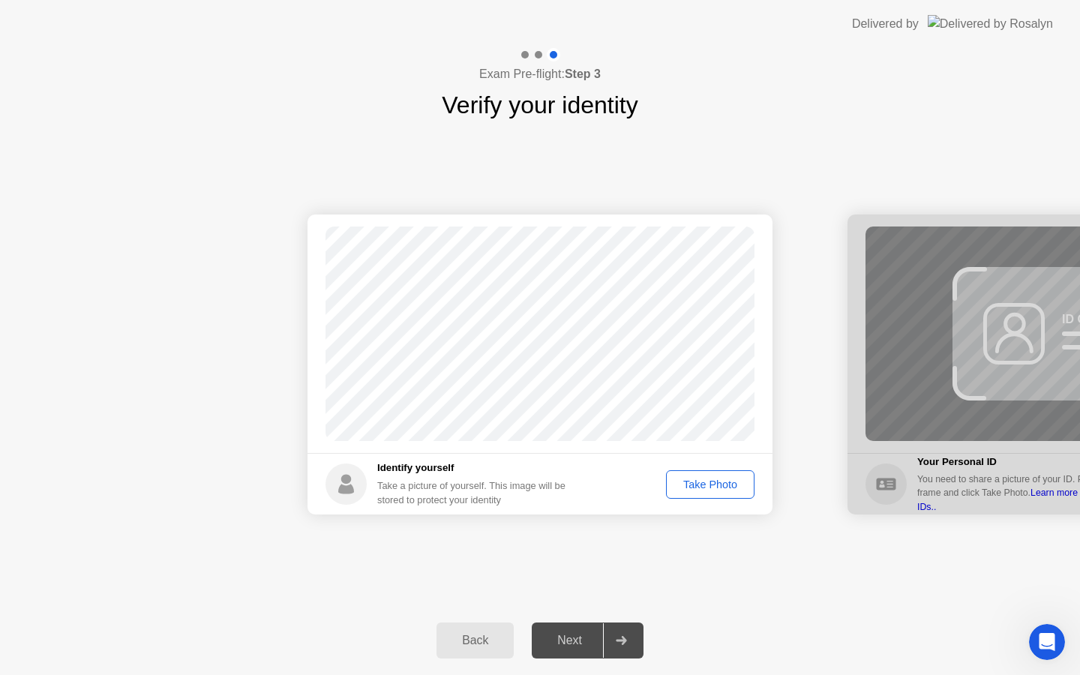
click at [554, 634] on div "Next" at bounding box center [569, 641] width 67 height 14
click at [675, 484] on div "Take Photo" at bounding box center [711, 485] width 78 height 12
click at [569, 636] on div "Next" at bounding box center [569, 641] width 67 height 14
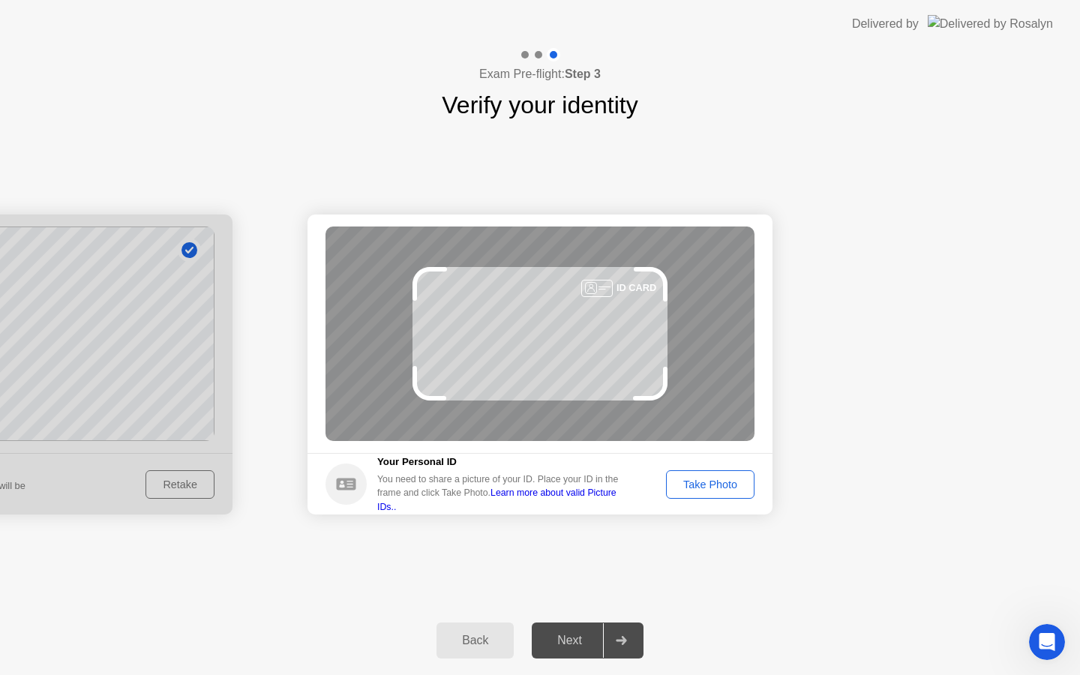
click at [687, 479] on div "Take Photo" at bounding box center [711, 485] width 78 height 12
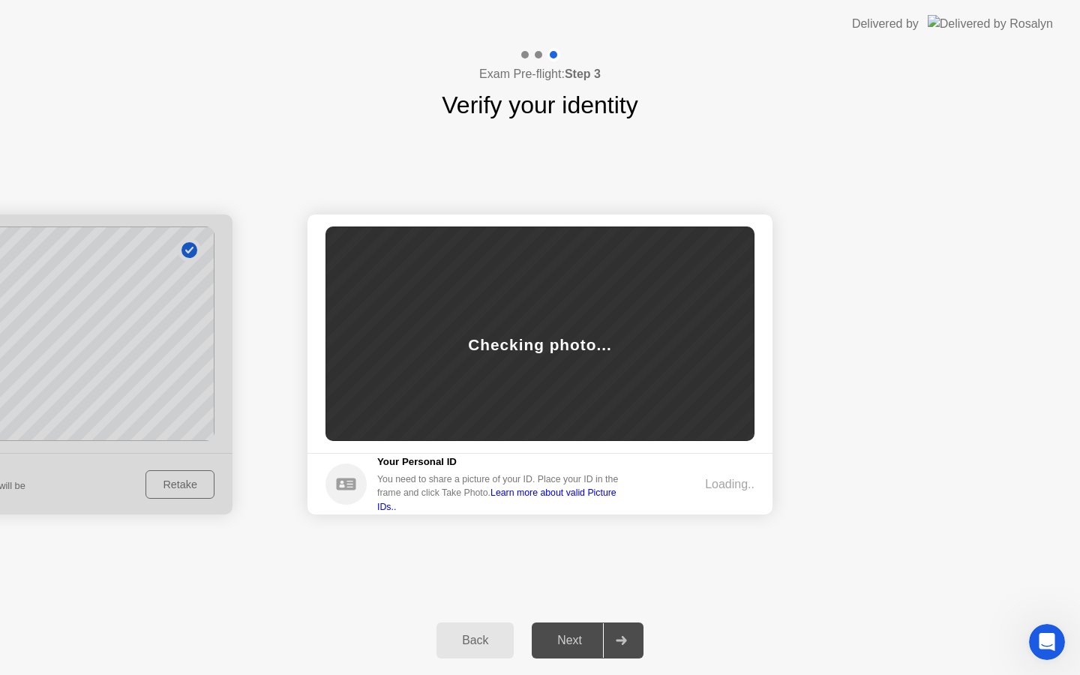
click at [547, 501] on link "Learn more about valid Picture IDs.." at bounding box center [496, 500] width 239 height 24
click at [617, 498] on link "Learn more about valid Picture IDs.." at bounding box center [496, 500] width 239 height 24
click at [1044, 633] on icon "Open Intercom Messenger" at bounding box center [1045, 640] width 25 height 25
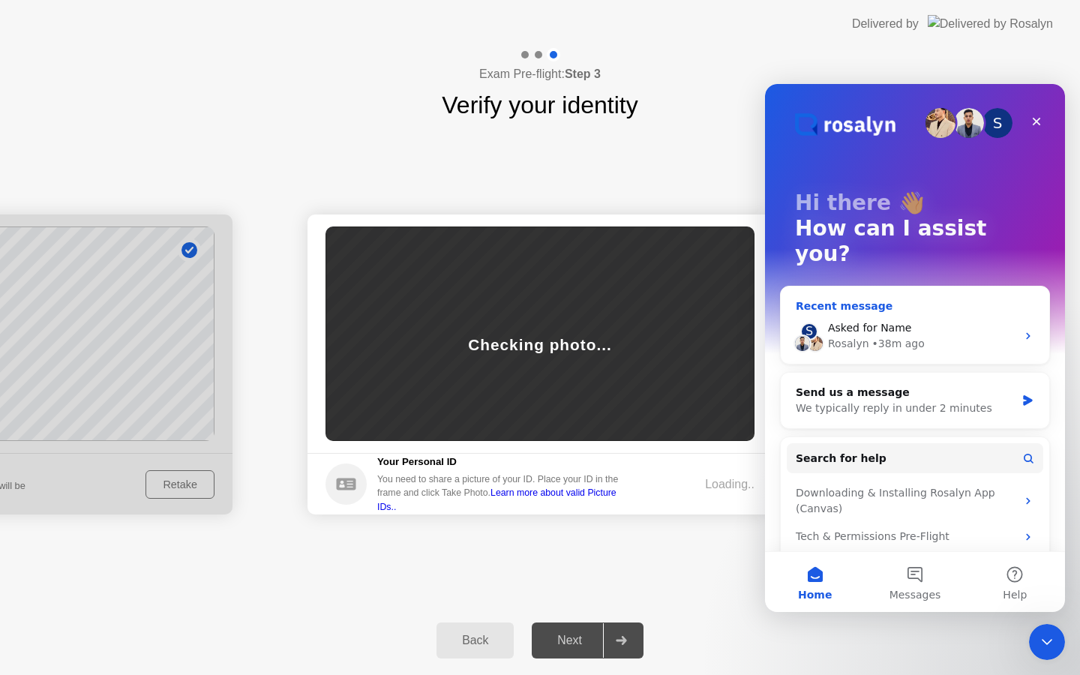
click at [914, 336] on div "• 38m ago" at bounding box center [899, 344] width 53 height 16
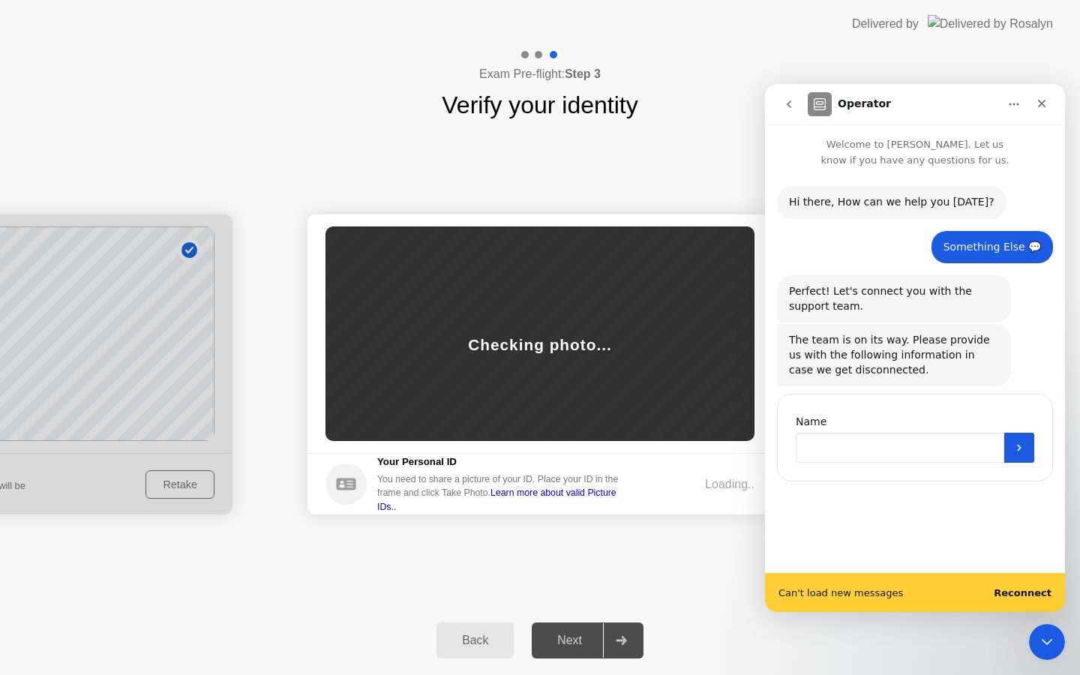
click at [882, 448] on input "Name" at bounding box center [900, 448] width 209 height 30
type input "*********"
click at [1020, 449] on icon "Submit" at bounding box center [1019, 448] width 4 height 7
click at [1028, 594] on b "Reconnect" at bounding box center [1023, 593] width 58 height 11
click at [1005, 234] on div "Something Else 💬 • 39m ago" at bounding box center [993, 247] width 122 height 33
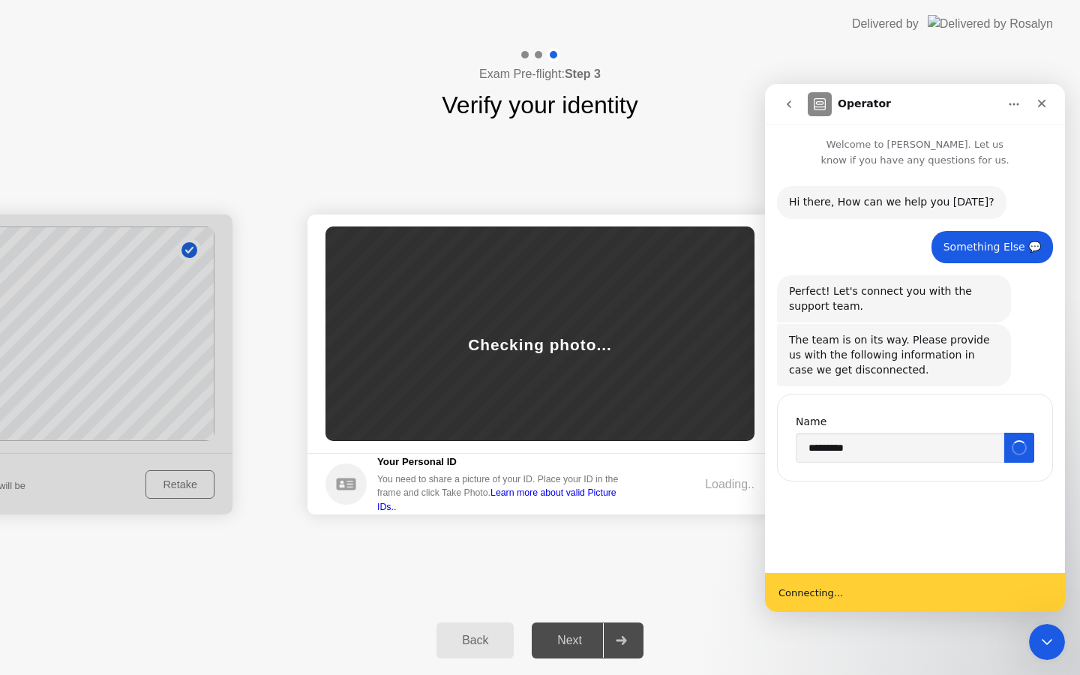
click at [1005, 234] on div "Something Else 💬 • 39m ago" at bounding box center [993, 247] width 122 height 33
click at [1002, 247] on div "Something Else 💬" at bounding box center [993, 247] width 98 height 15
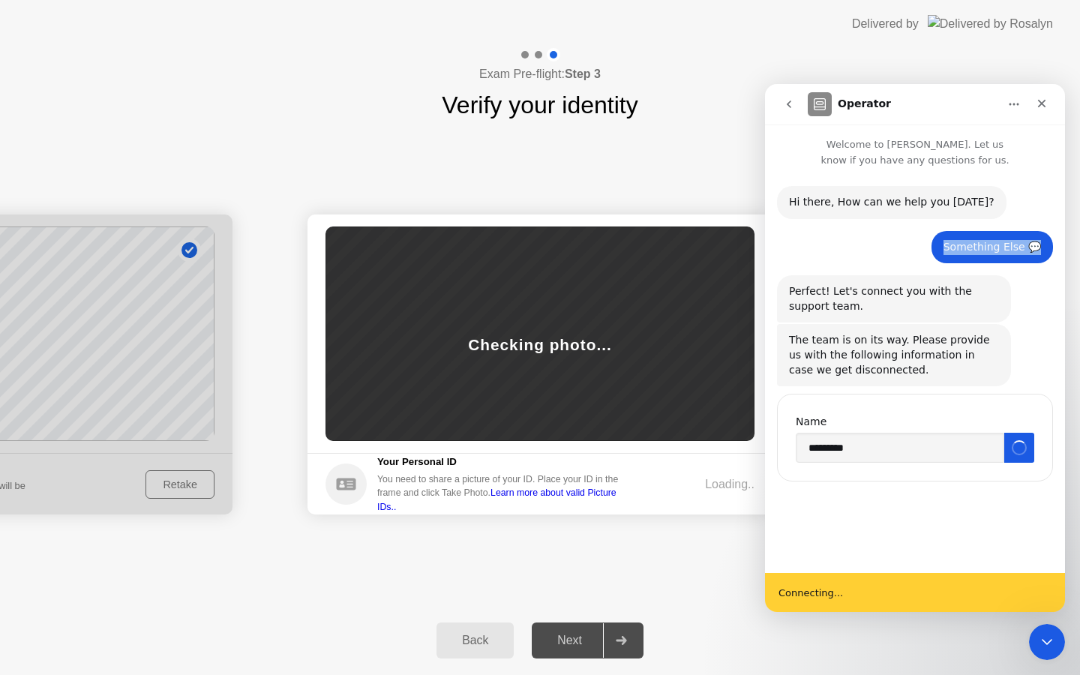
click at [1002, 247] on div "Something Else 💬" at bounding box center [993, 247] width 98 height 15
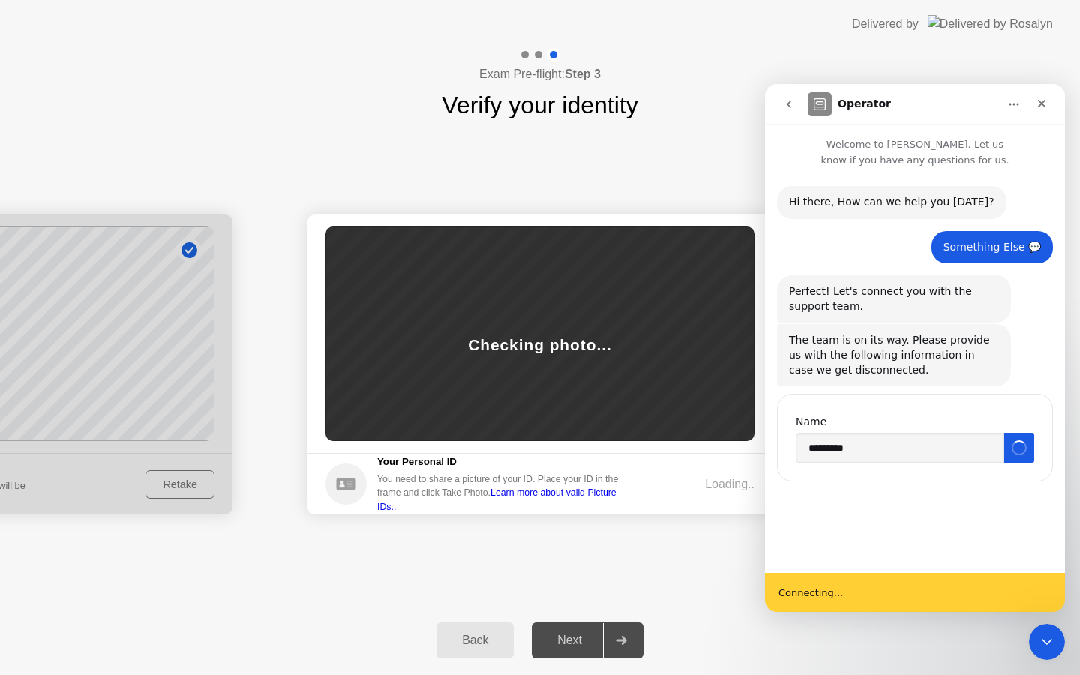
click at [1002, 247] on div "Something Else 💬" at bounding box center [993, 247] width 98 height 15
click at [1017, 107] on icon "Home" at bounding box center [1014, 104] width 12 height 12
click at [890, 270] on div "Something Else 💬 • 39m ago" at bounding box center [915, 253] width 276 height 45
click at [871, 161] on p "Welcome to [PERSON_NAME]. Let us know if you have any questions for us." at bounding box center [915, 147] width 300 height 44
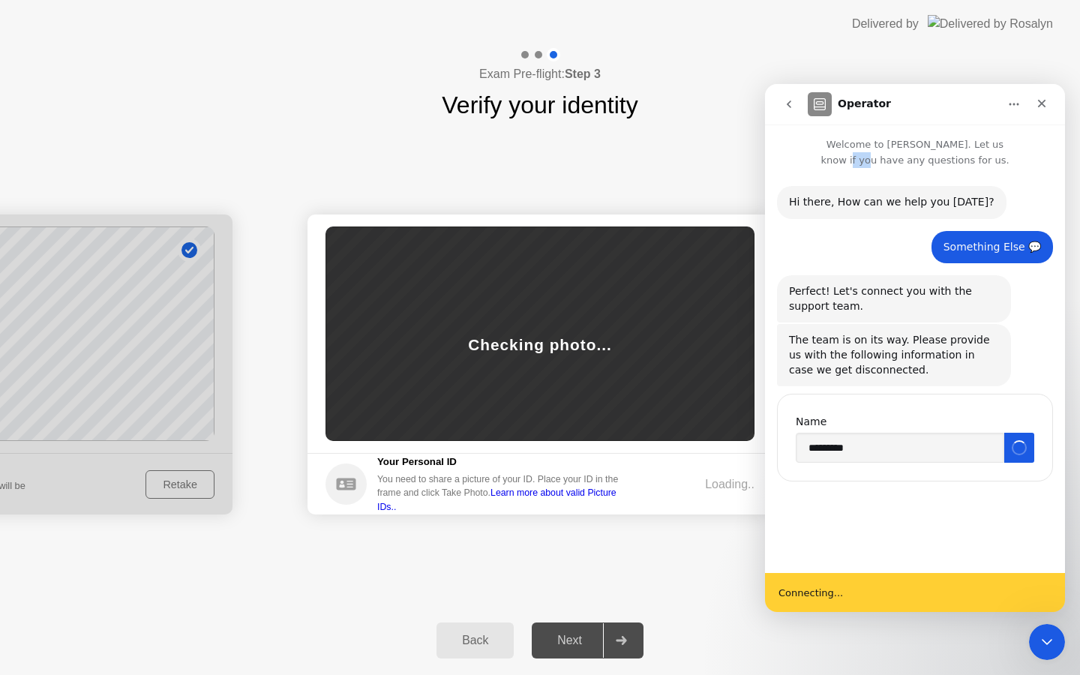
click at [871, 161] on p "Welcome to [PERSON_NAME]. Let us know if you have any questions for us." at bounding box center [915, 147] width 300 height 44
click at [879, 204] on div "Hi ​there, How can we help you [DATE]?" at bounding box center [892, 202] width 206 height 15
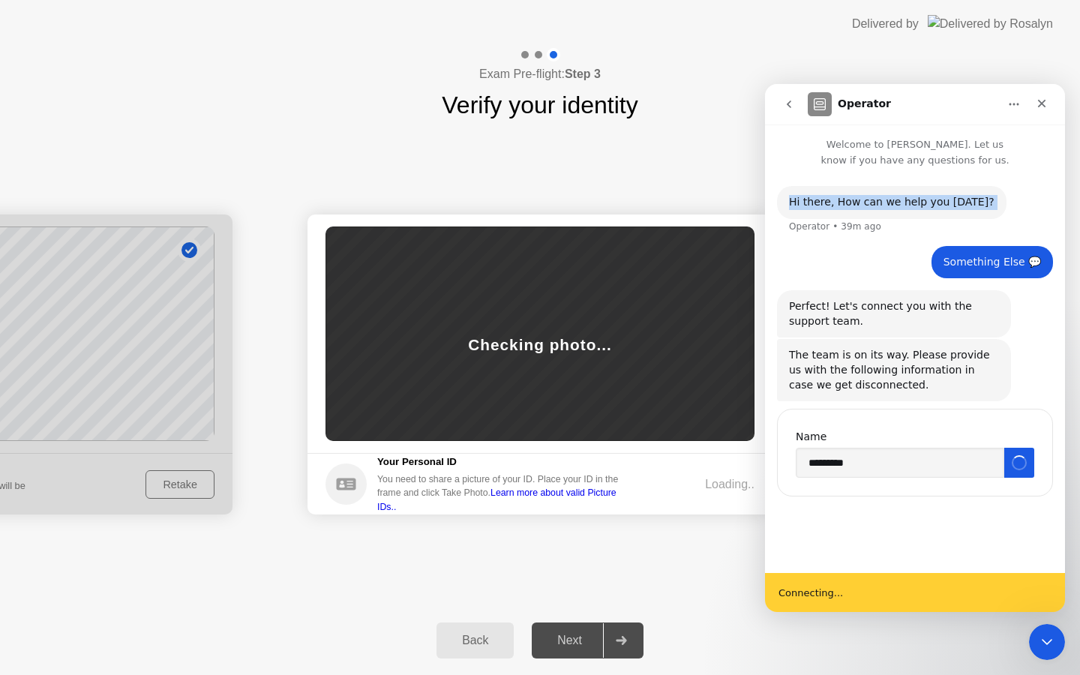
click at [902, 234] on div "Hi ​there, How can we help you [DATE]? Operator • 39m ago" at bounding box center [915, 216] width 276 height 60
click at [888, 308] on div "Perfect! Let's connect you with the support team." at bounding box center [894, 313] width 210 height 29
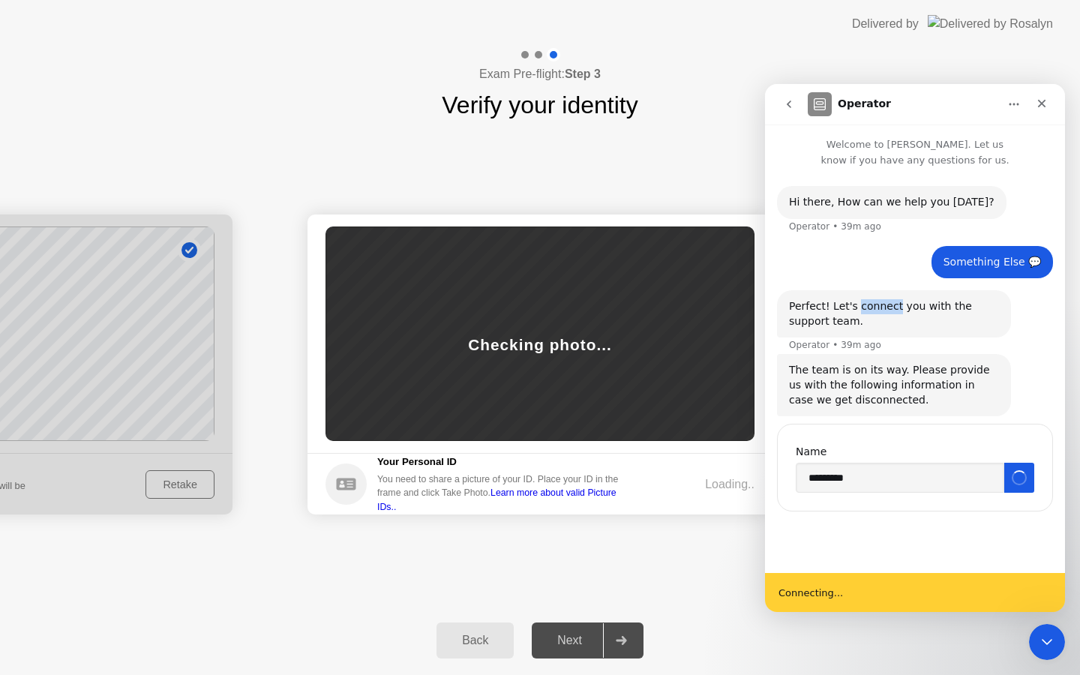
click at [888, 308] on div "Perfect! Let's connect you with the support team." at bounding box center [894, 313] width 210 height 29
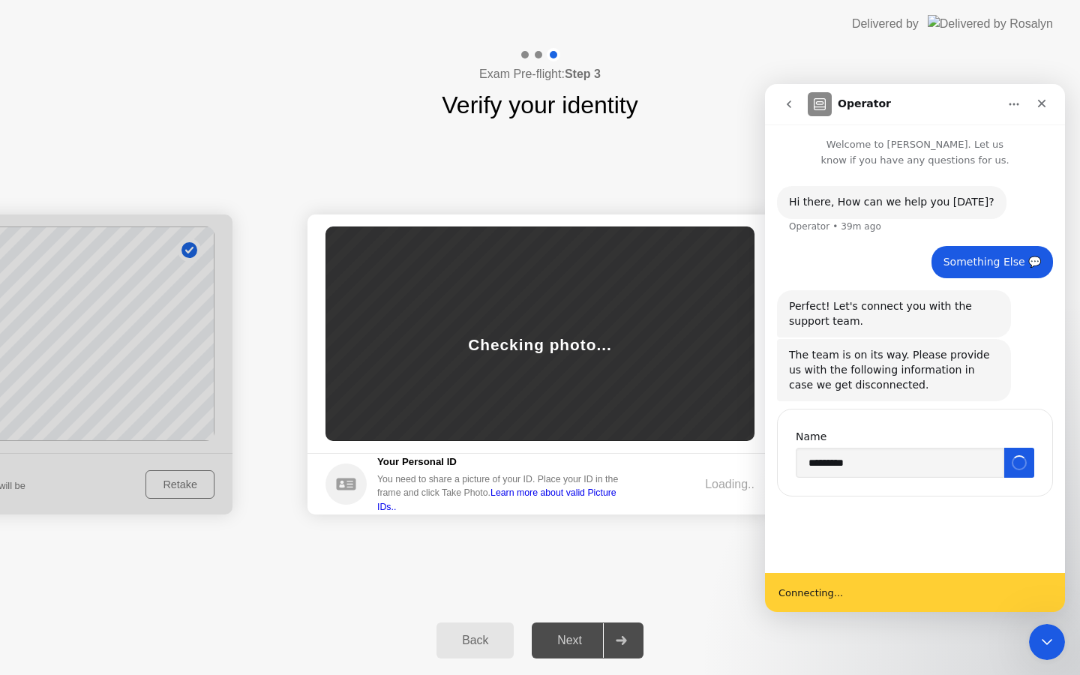
click at [879, 368] on div "The team is on its way. Please provide us with the following information in cas…" at bounding box center [894, 370] width 210 height 44
click at [876, 310] on div "Perfect! Let's connect you with the support team." at bounding box center [894, 313] width 210 height 29
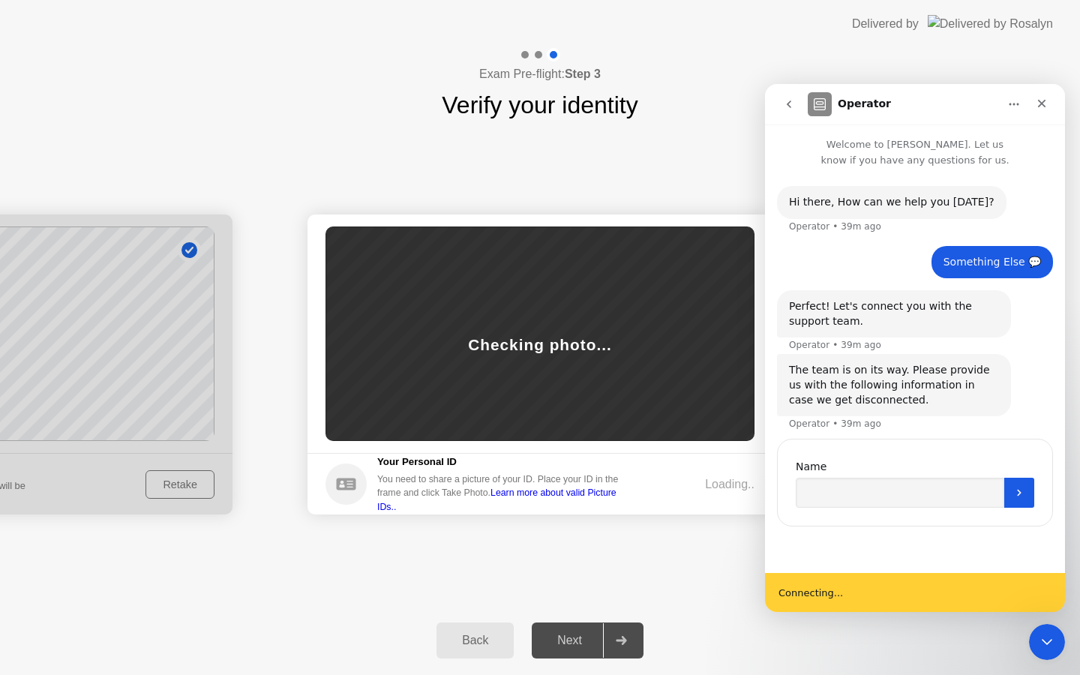
click at [870, 363] on div "The team is on its way. Please provide us with the following information in cas…" at bounding box center [894, 385] width 210 height 44
click at [870, 374] on div "The team is on its way. Please provide us with the following information in cas…" at bounding box center [894, 385] width 210 height 44
click at [868, 329] on div "Perfect! Let's connect you with the support team." at bounding box center [894, 313] width 210 height 29
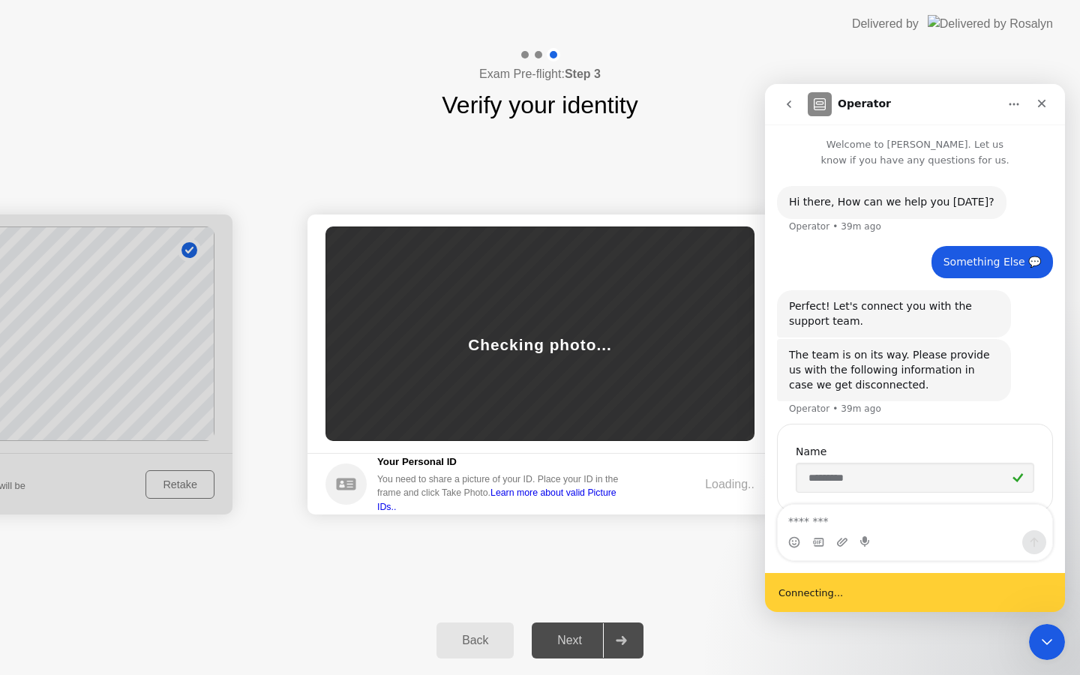
scroll to position [32, 0]
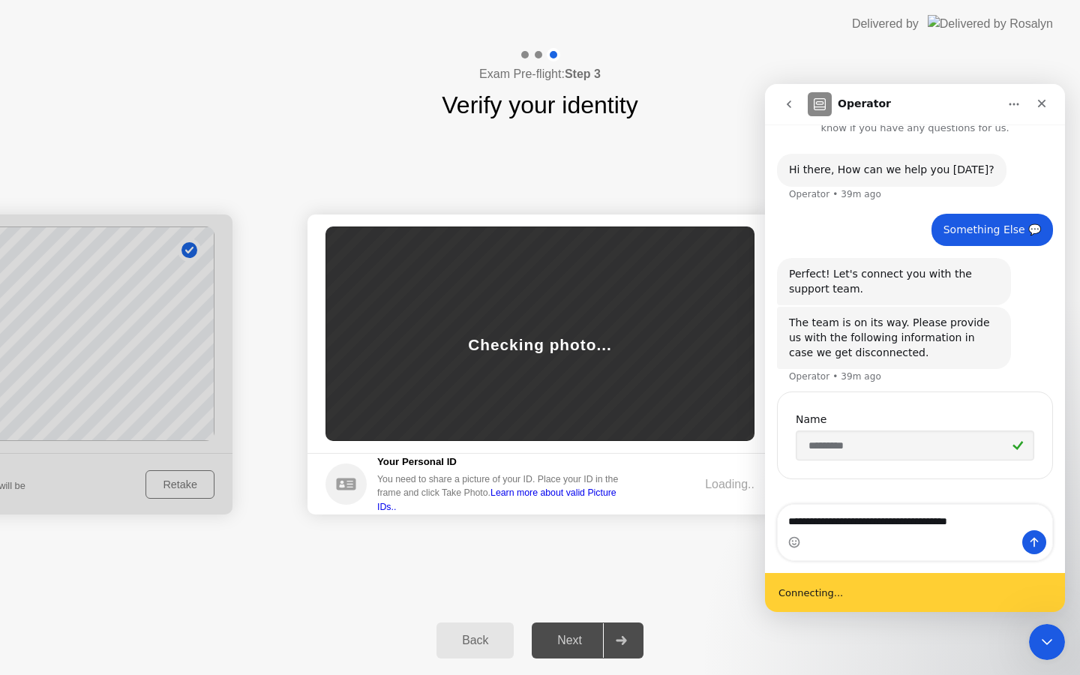
type textarea "**********"
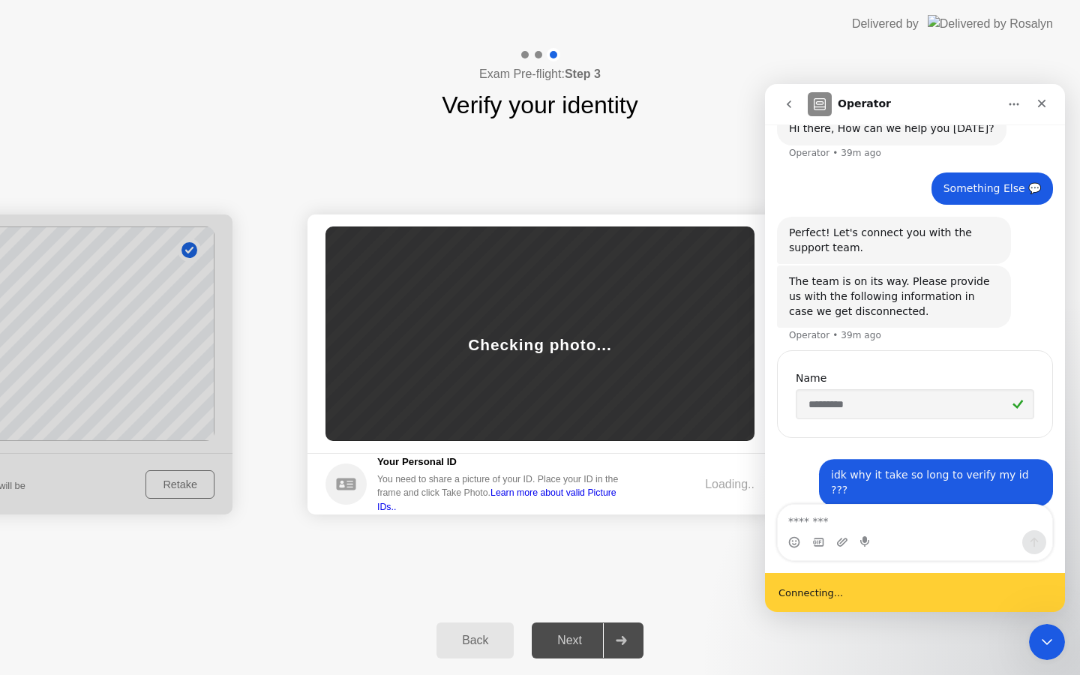
scroll to position [77, 0]
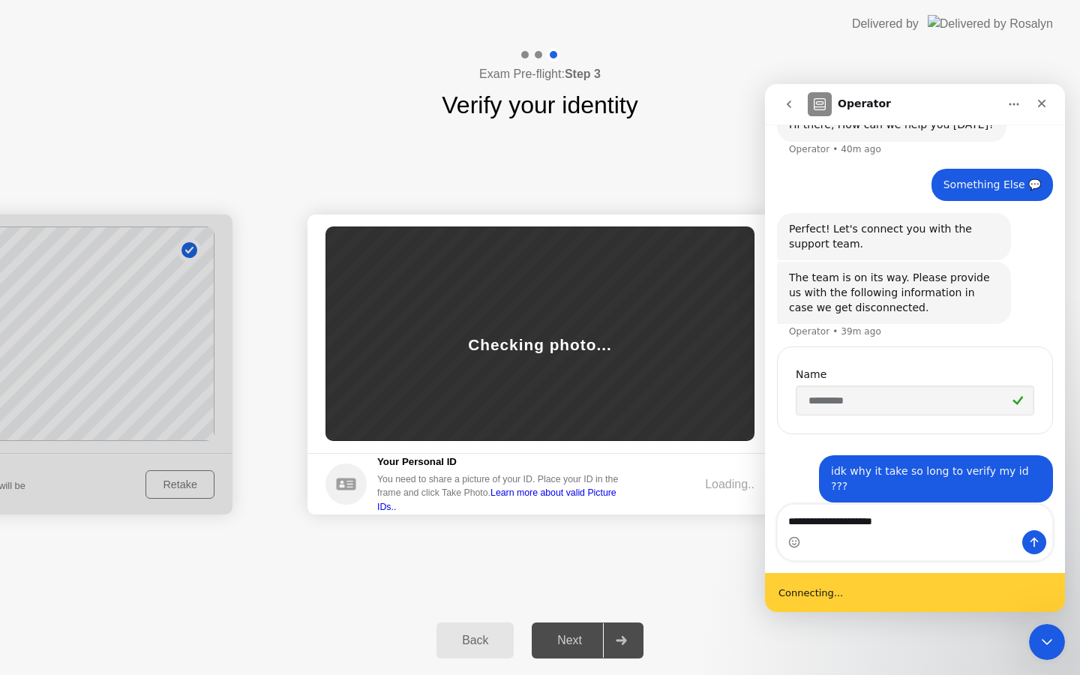
type textarea "**********"
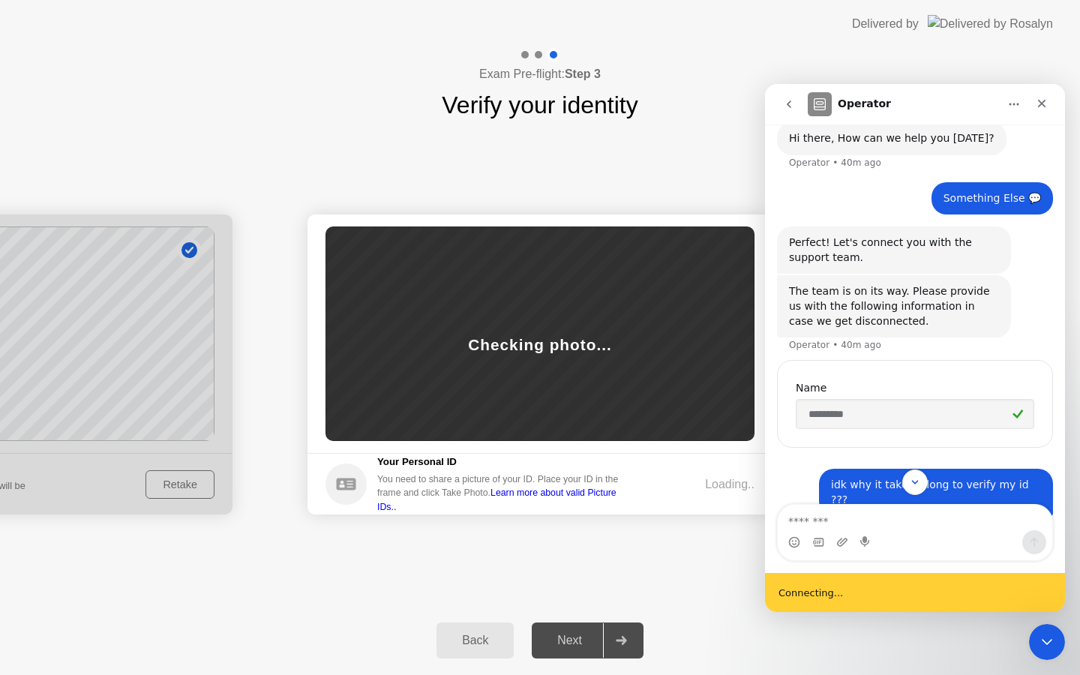
scroll to position [111, 0]
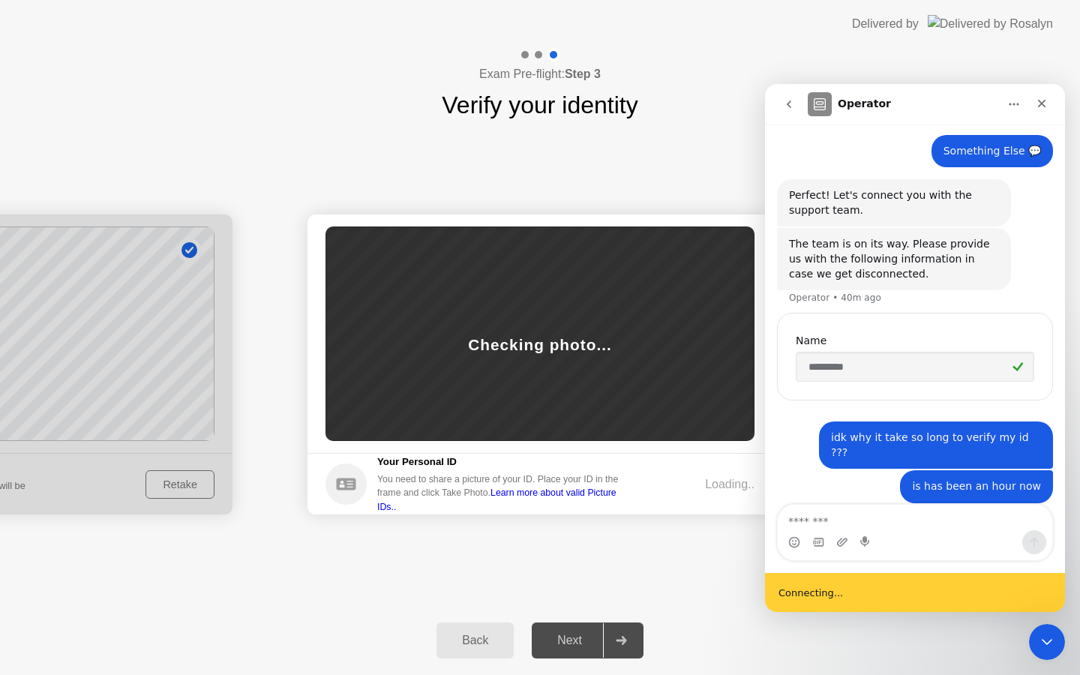
click at [837, 524] on textarea "Message…" at bounding box center [915, 518] width 275 height 26
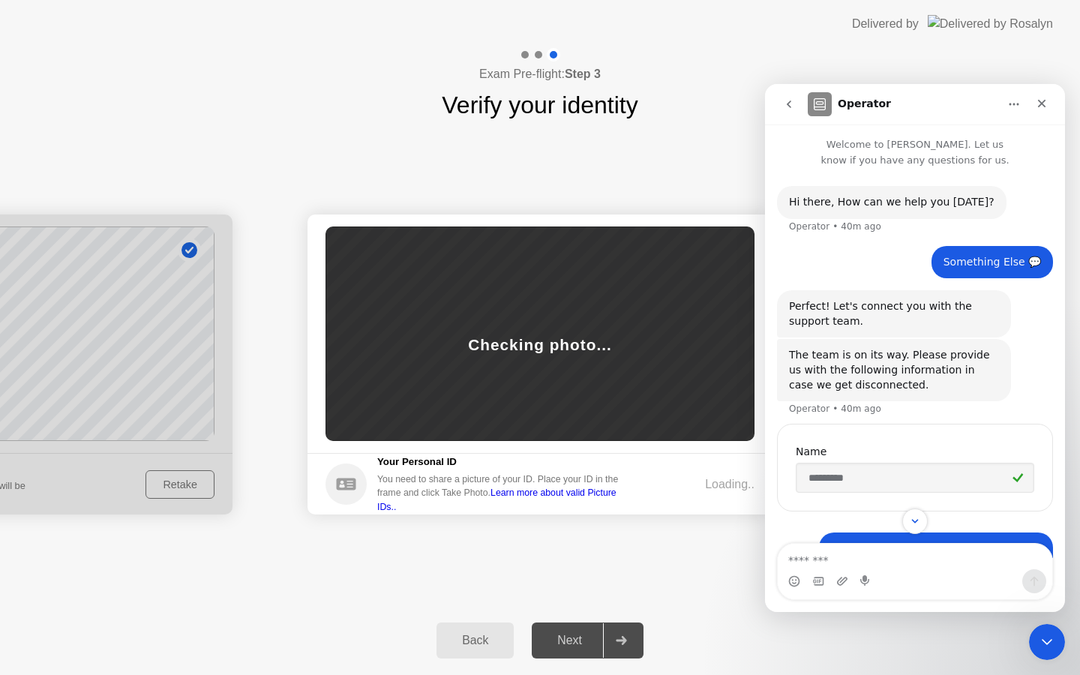
scroll to position [72, 0]
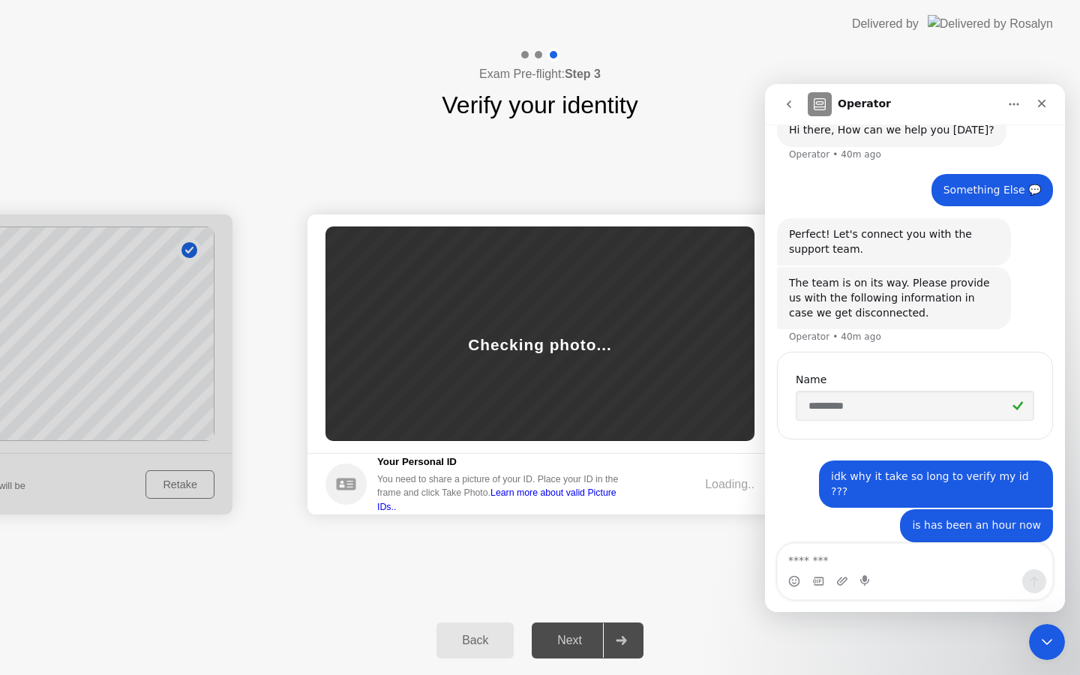
click at [843, 560] on textarea "Message…" at bounding box center [915, 557] width 275 height 26
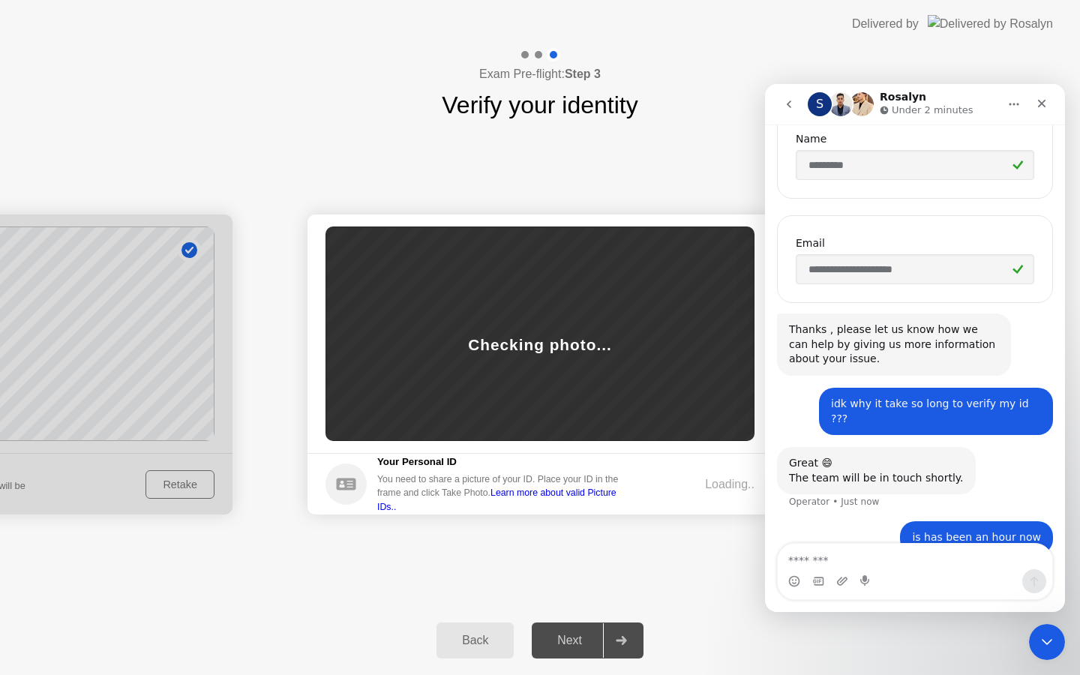
scroll to position [325, 0]
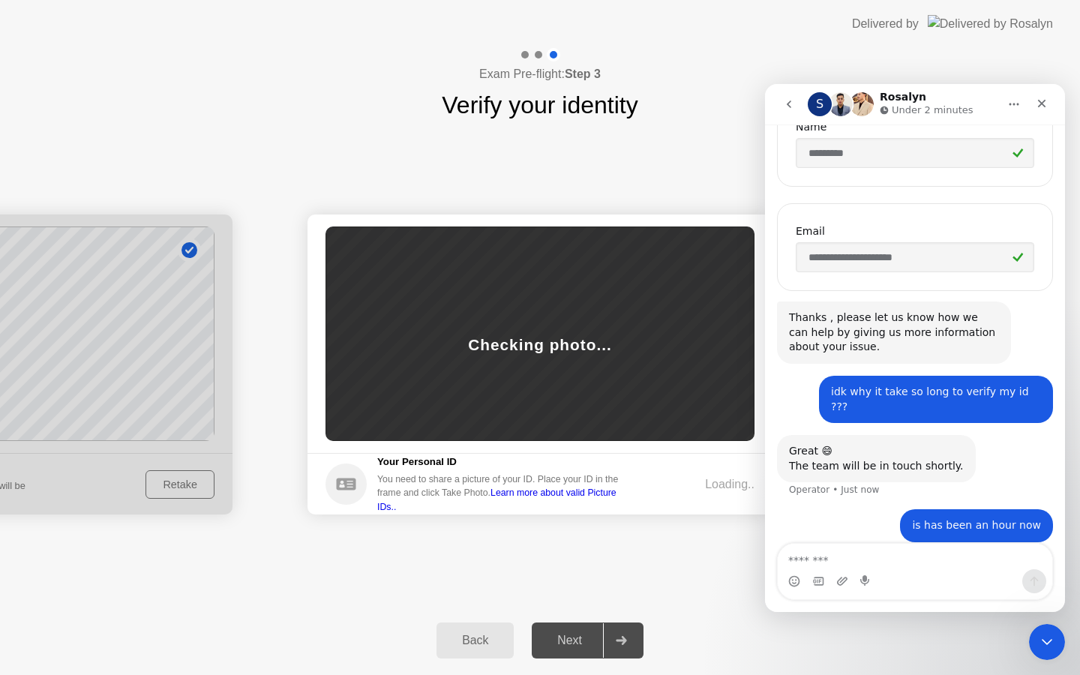
click at [847, 560] on textarea "Message…" at bounding box center [915, 557] width 275 height 26
click at [805, 555] on textarea "Message…" at bounding box center [915, 557] width 275 height 26
click at [840, 581] on icon "Upload attachment" at bounding box center [843, 581] width 12 height 12
click at [814, 557] on textarea "Message…" at bounding box center [915, 557] width 275 height 26
click at [1014, 101] on icon "Home" at bounding box center [1014, 104] width 12 height 12
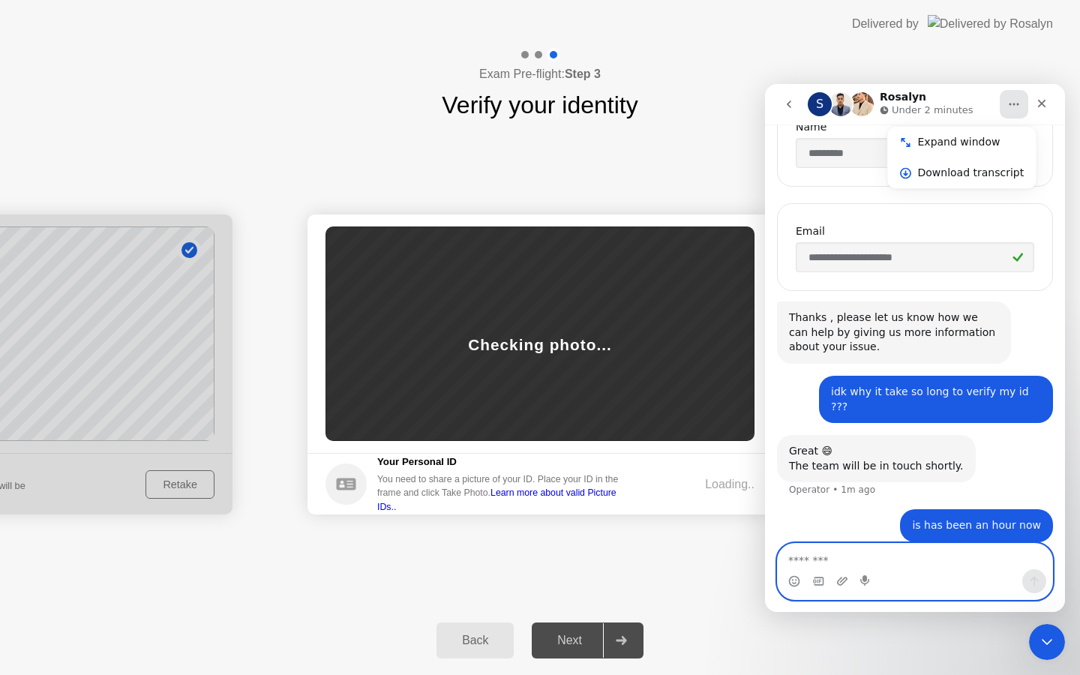
click at [906, 556] on textarea "Message…" at bounding box center [915, 557] width 275 height 26
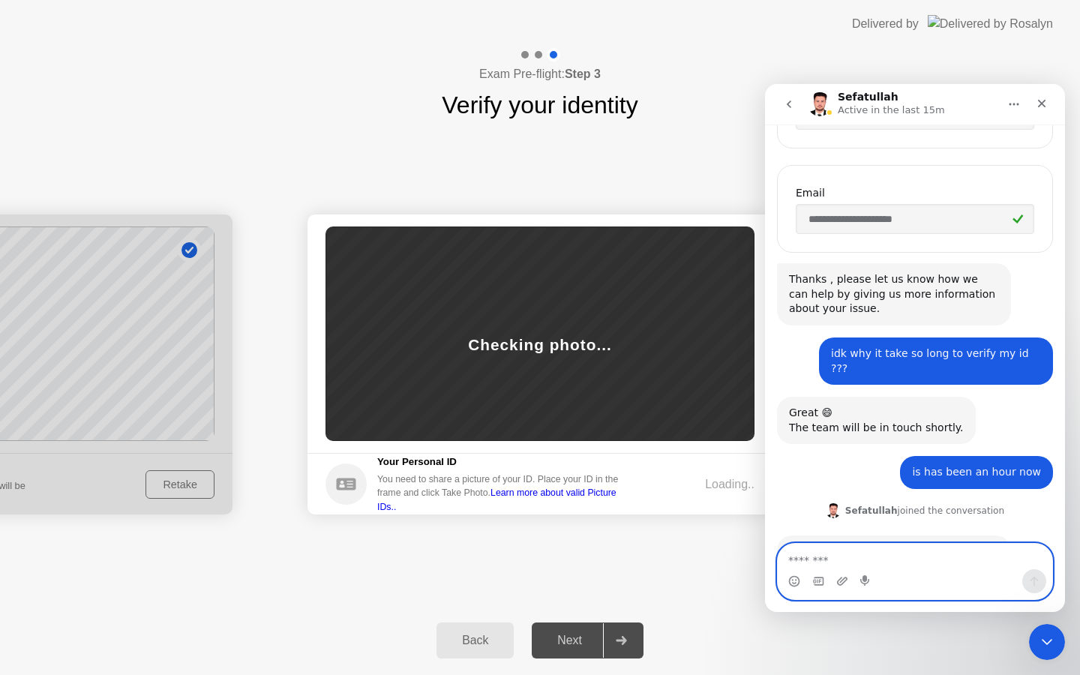
scroll to position [434, 0]
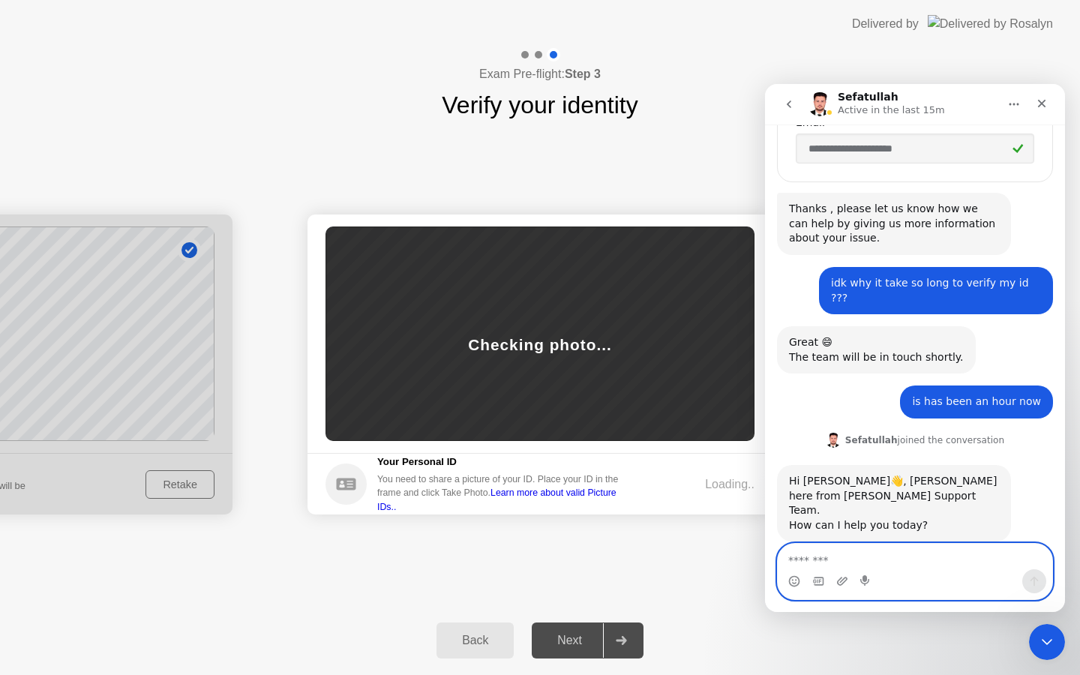
click at [872, 557] on textarea "Message…" at bounding box center [915, 557] width 275 height 26
type textarea "*"
type textarea "**********"
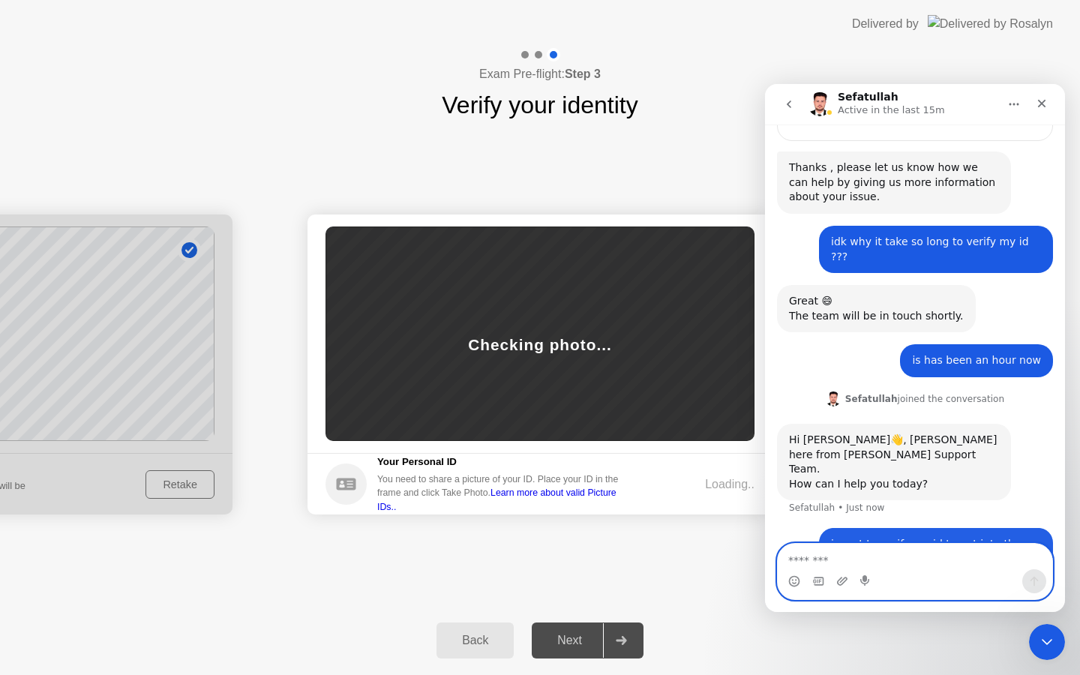
scroll to position [478, 0]
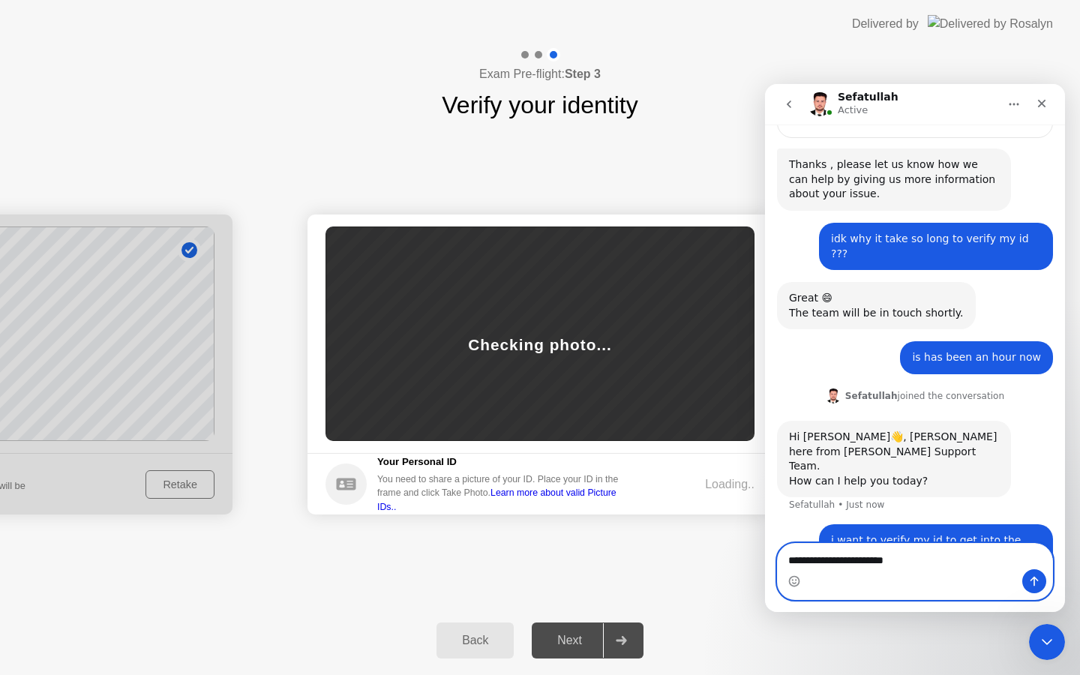
type textarea "**********"
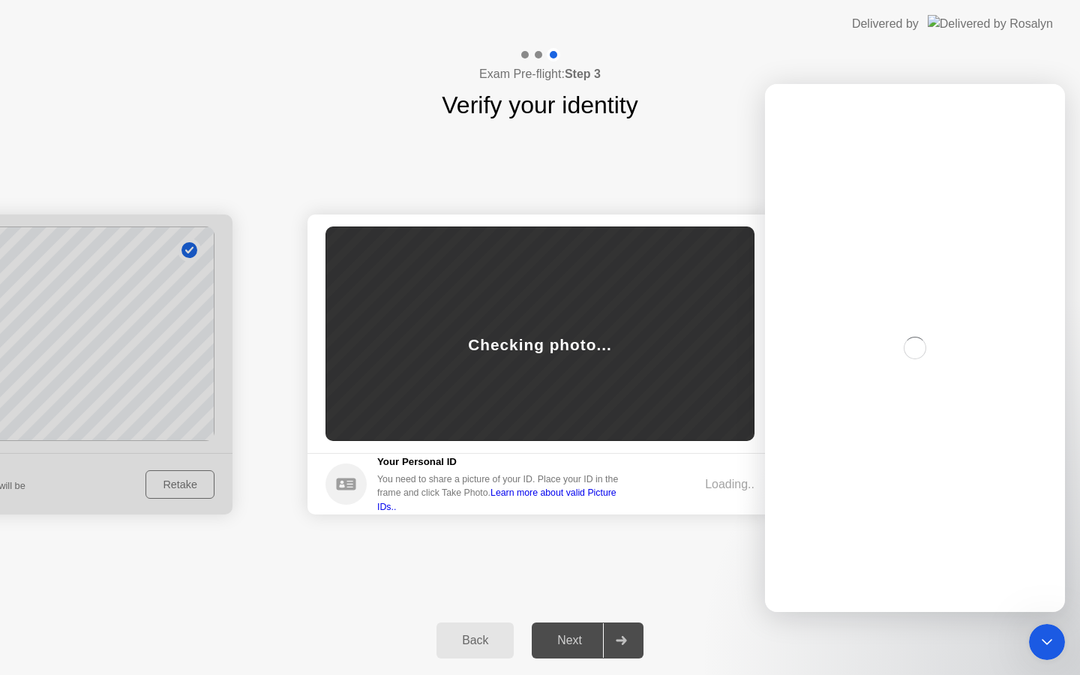
scroll to position [0, 0]
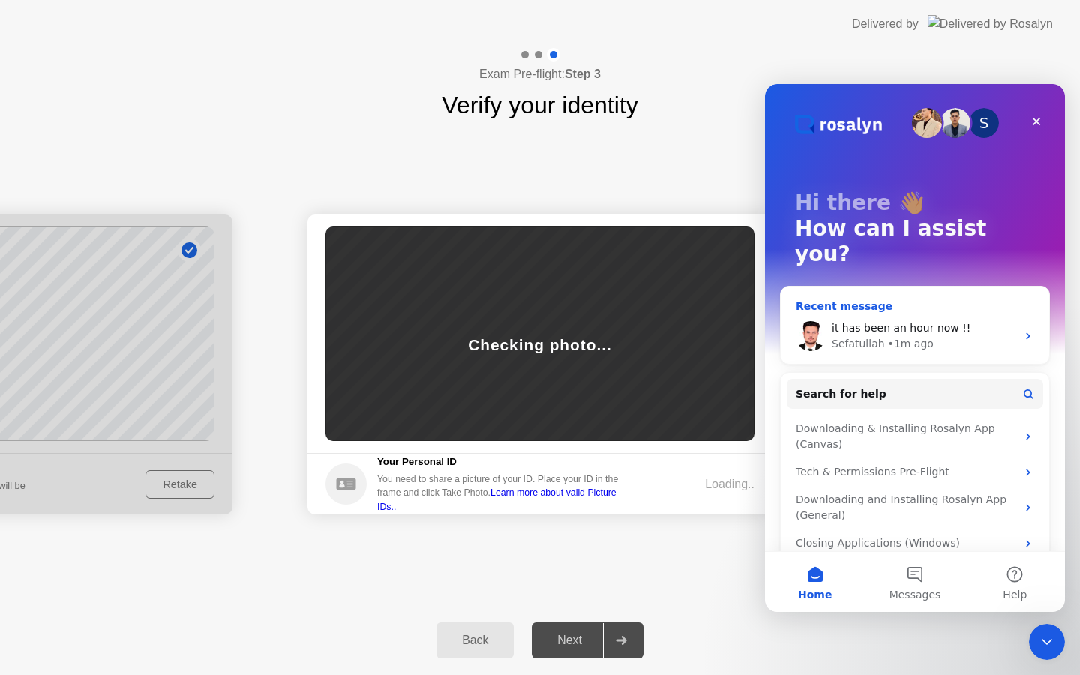
click at [926, 322] on span "it has been an hour now !!" at bounding box center [901, 328] width 139 height 12
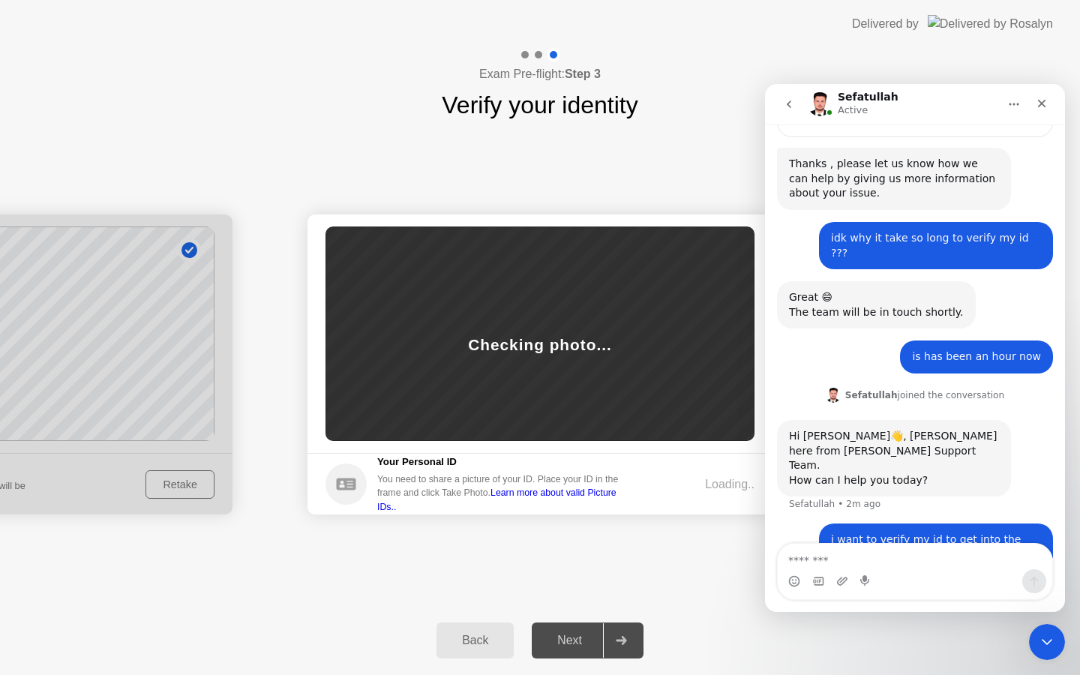
scroll to position [482, 0]
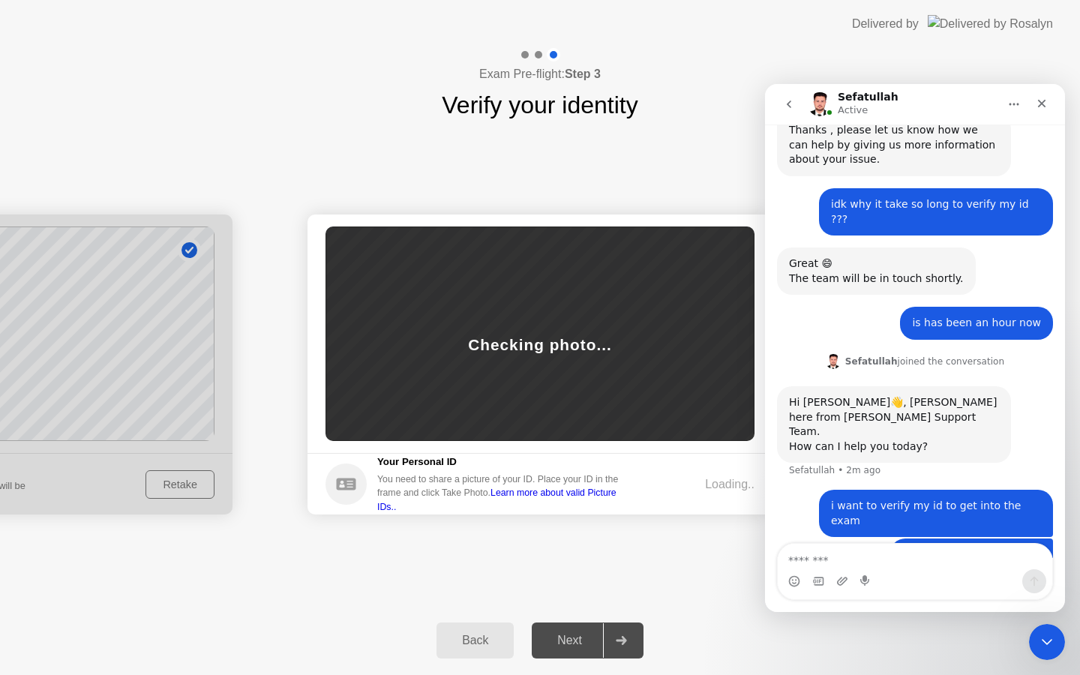
click at [846, 562] on textarea "Message…" at bounding box center [915, 557] width 275 height 26
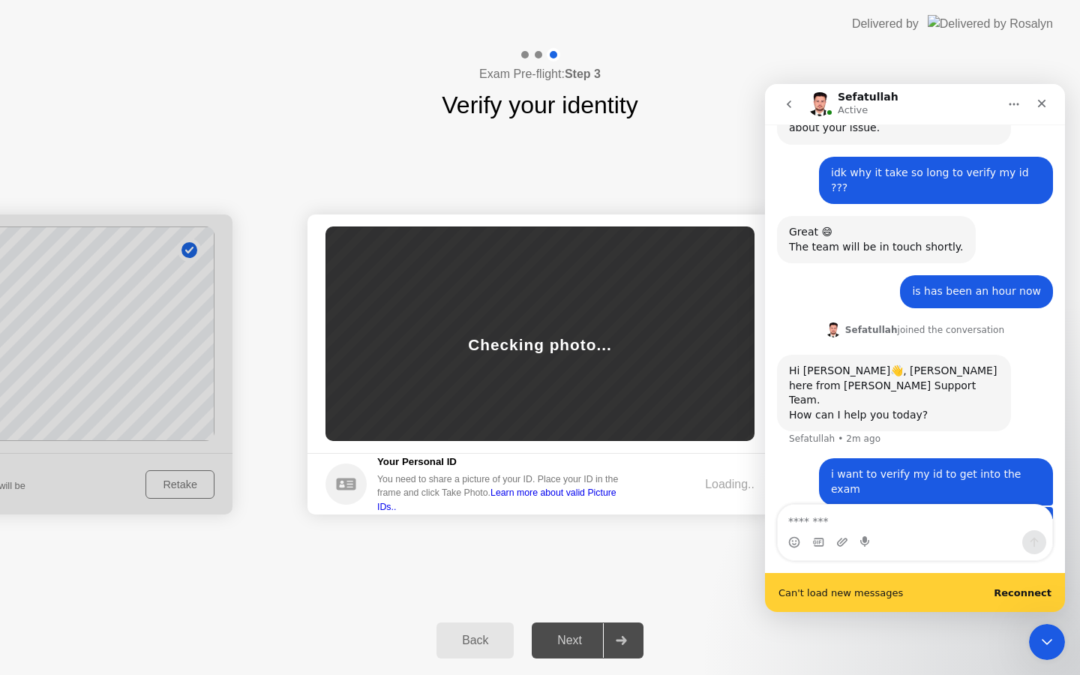
scroll to position [521, 0]
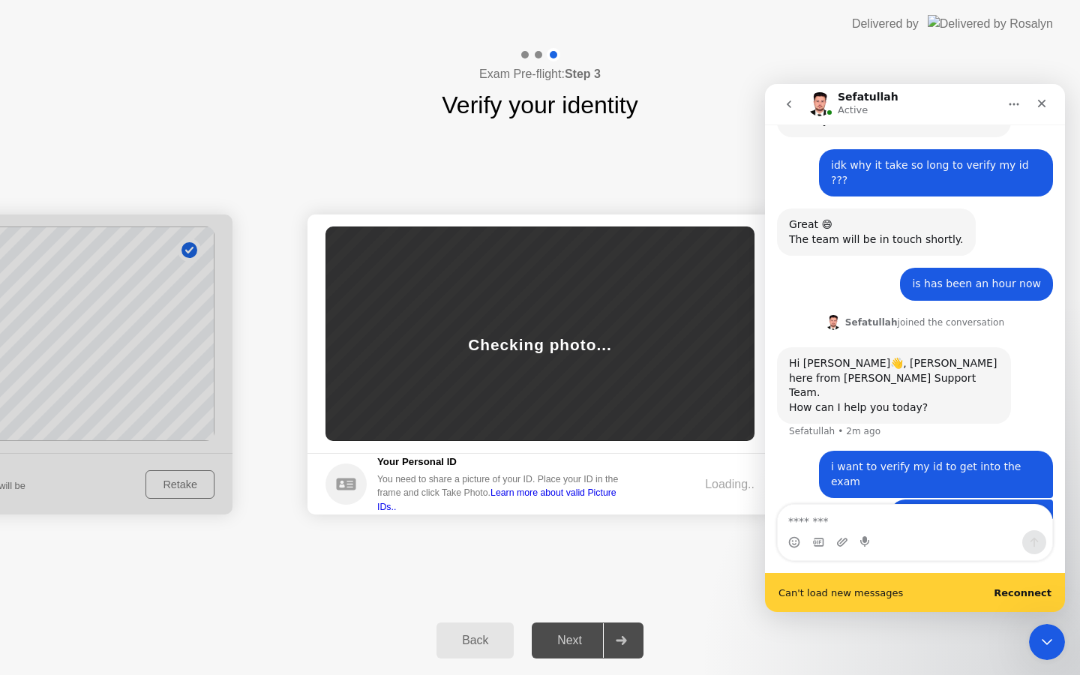
click at [1029, 603] on div "Can't load new messages Reconnect" at bounding box center [915, 592] width 300 height 39
click at [1021, 598] on b "Reconnect" at bounding box center [1023, 593] width 58 height 11
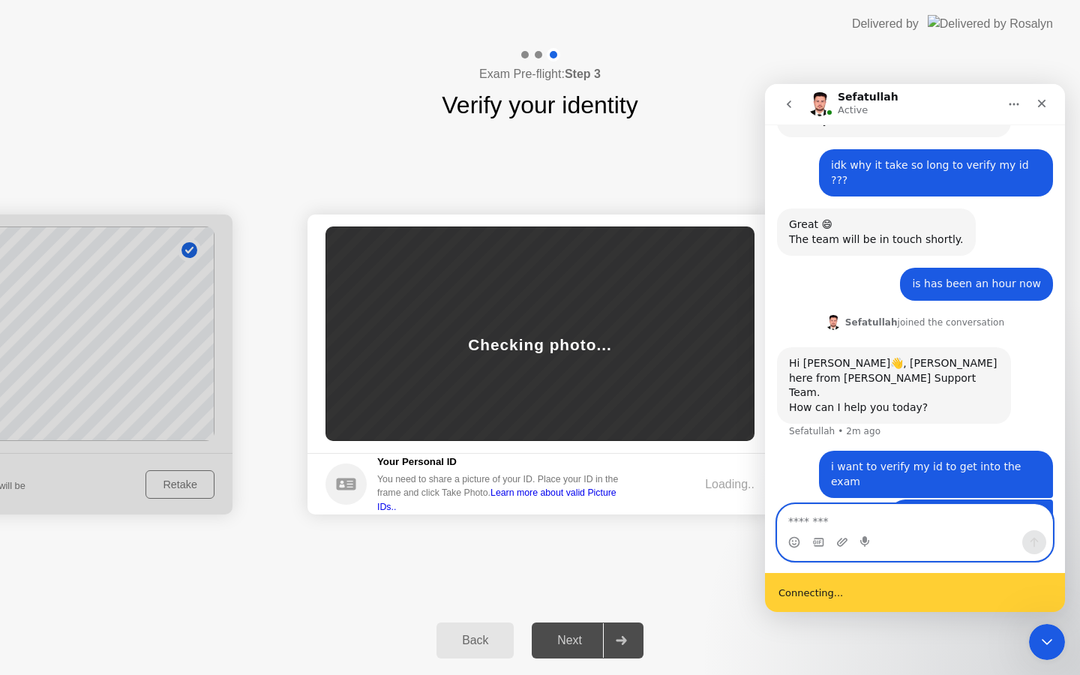
click at [856, 521] on textarea "Message…" at bounding box center [915, 518] width 275 height 26
click at [899, 527] on textarea "Message…" at bounding box center [915, 518] width 275 height 26
click at [812, 521] on textarea "Message…" at bounding box center [915, 518] width 275 height 26
type textarea "*******"
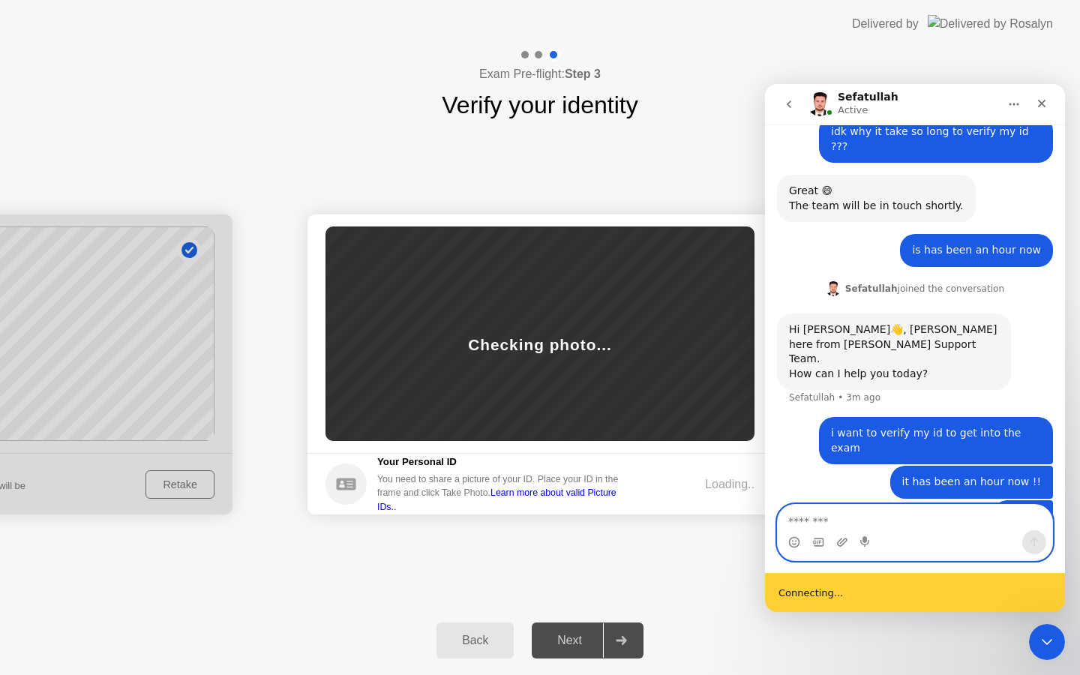
scroll to position [556, 0]
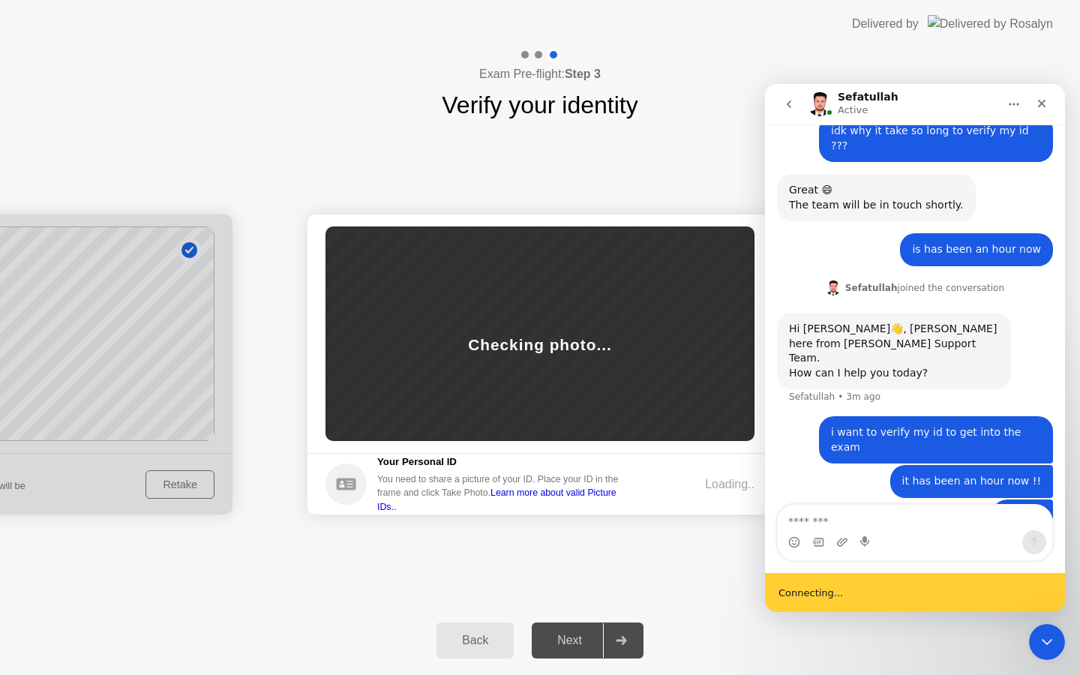
click at [347, 155] on div "Success Photo is correctly taken Identify yourself Take a picture of yourself. …" at bounding box center [540, 364] width 1080 height 483
click at [476, 647] on div "Back" at bounding box center [475, 641] width 68 height 14
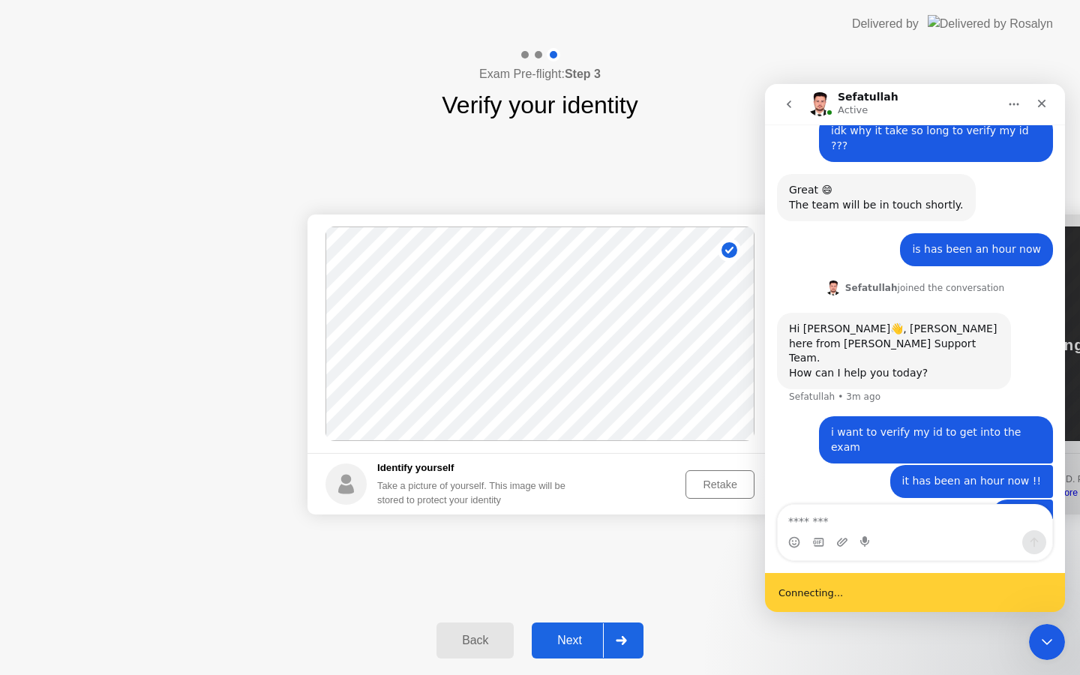
click at [548, 636] on div "Next" at bounding box center [569, 641] width 67 height 14
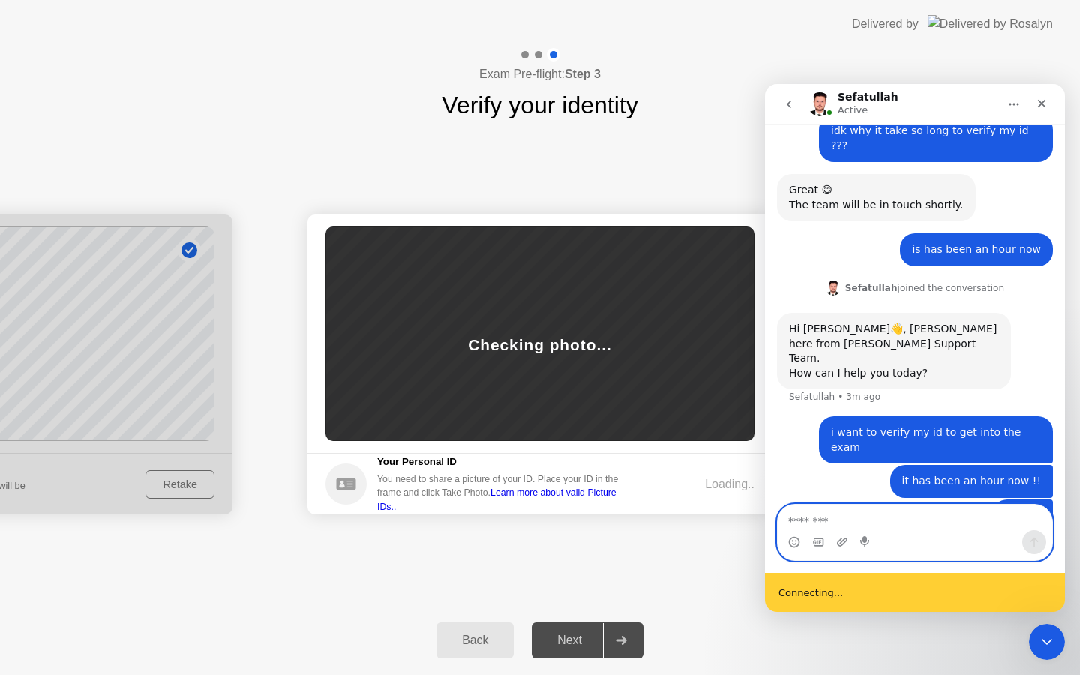
click at [888, 519] on textarea "Message…" at bounding box center [915, 518] width 275 height 26
click at [197, 564] on div "Success Photo is correctly taken Identify yourself Take a picture of yourself. …" at bounding box center [540, 364] width 1080 height 483
click at [861, 515] on textarea "Message…" at bounding box center [915, 518] width 275 height 26
click at [611, 503] on link "Learn more about valid Picture IDs.." at bounding box center [496, 500] width 239 height 24
click at [896, 535] on div "Intercom messenger" at bounding box center [915, 542] width 275 height 24
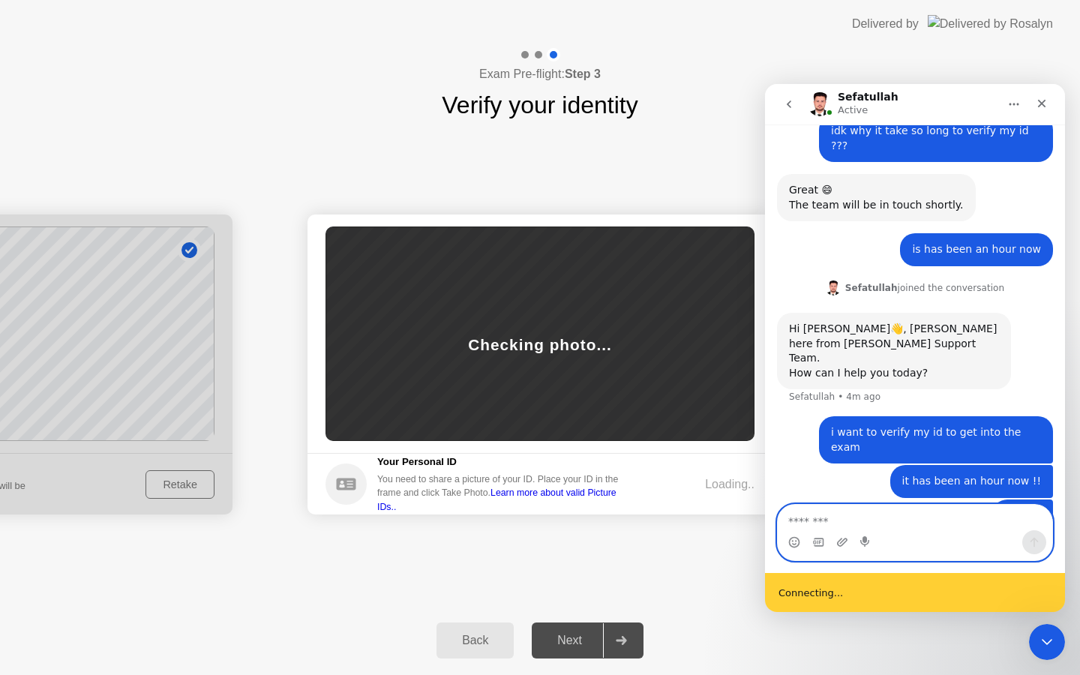
click at [896, 524] on textarea "Message…" at bounding box center [915, 518] width 275 height 26
click at [699, 557] on div "Success Photo is correctly taken Identify yourself Take a picture of yourself. …" at bounding box center [540, 364] width 1080 height 483
click at [1023, 111] on button "Home" at bounding box center [1014, 104] width 29 height 29
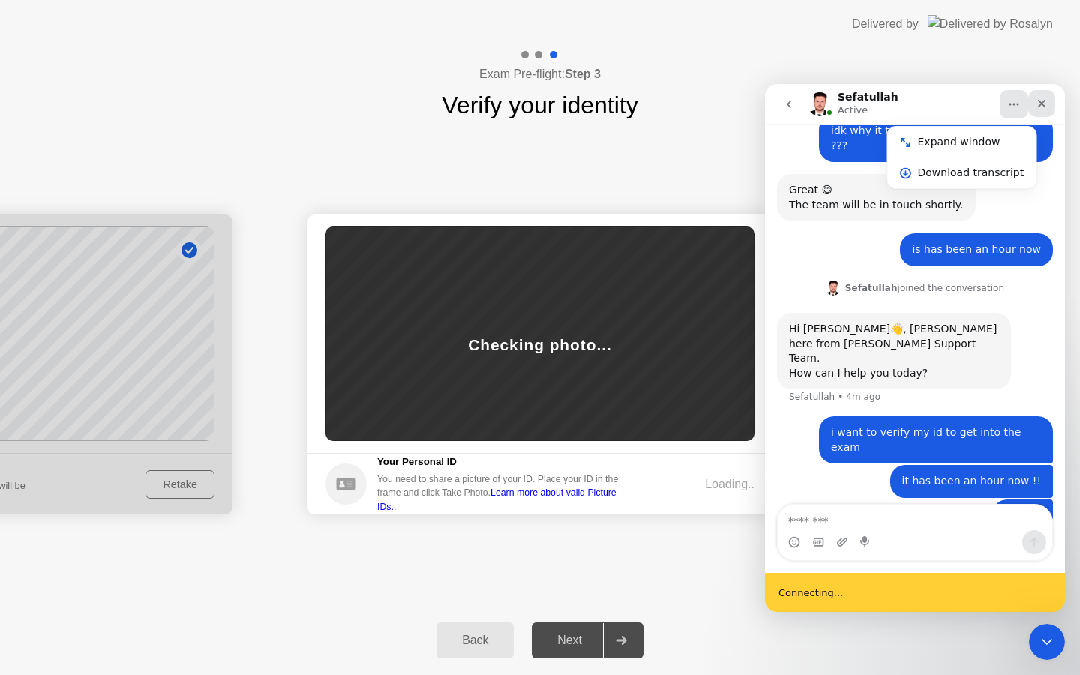
click at [1039, 109] on icon "Close" at bounding box center [1042, 104] width 12 height 12
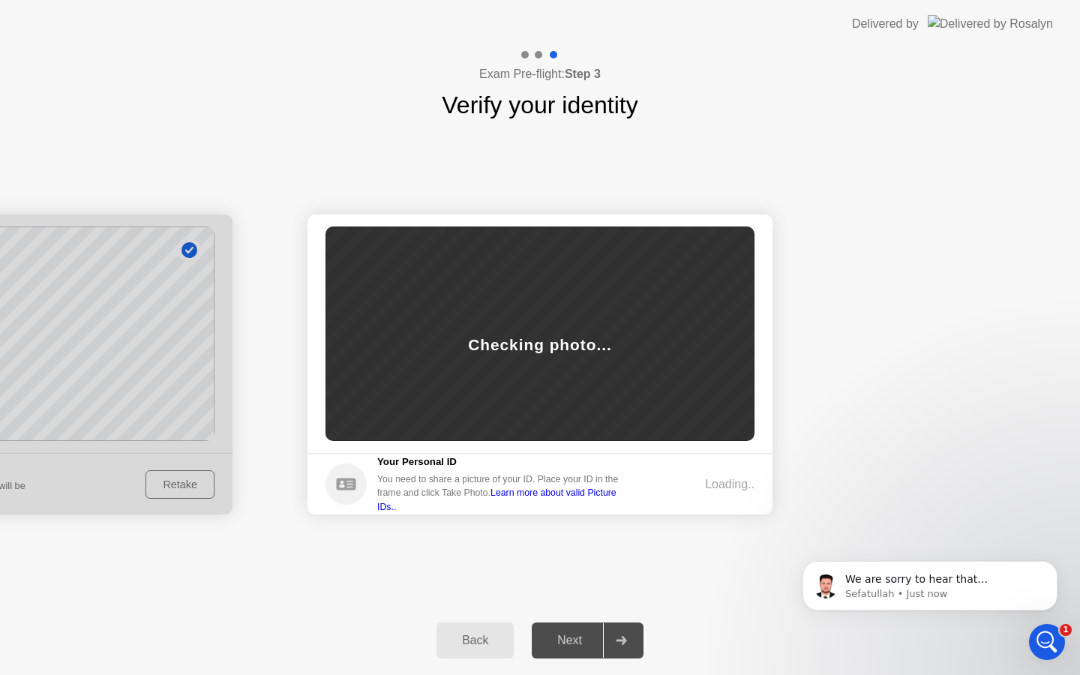
scroll to position [660, 0]
click at [915, 590] on p "Sefatullah • Just now" at bounding box center [943, 595] width 194 height 14
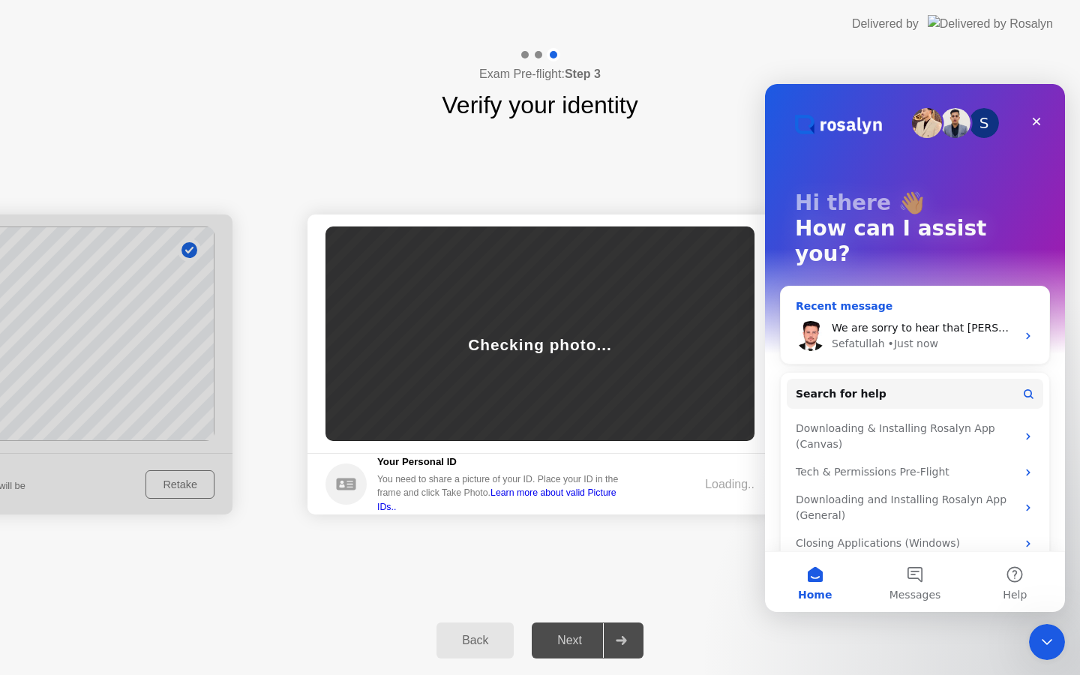
click at [940, 336] on div "Sefatullah • Just now" at bounding box center [924, 344] width 185 height 16
click at [940, 336] on div "Sefatullah • 1m ago" at bounding box center [924, 344] width 185 height 16
click at [897, 308] on div "We are sorry to hear that [PERSON_NAME], Some examinees might face issues durin…" at bounding box center [915, 336] width 269 height 56
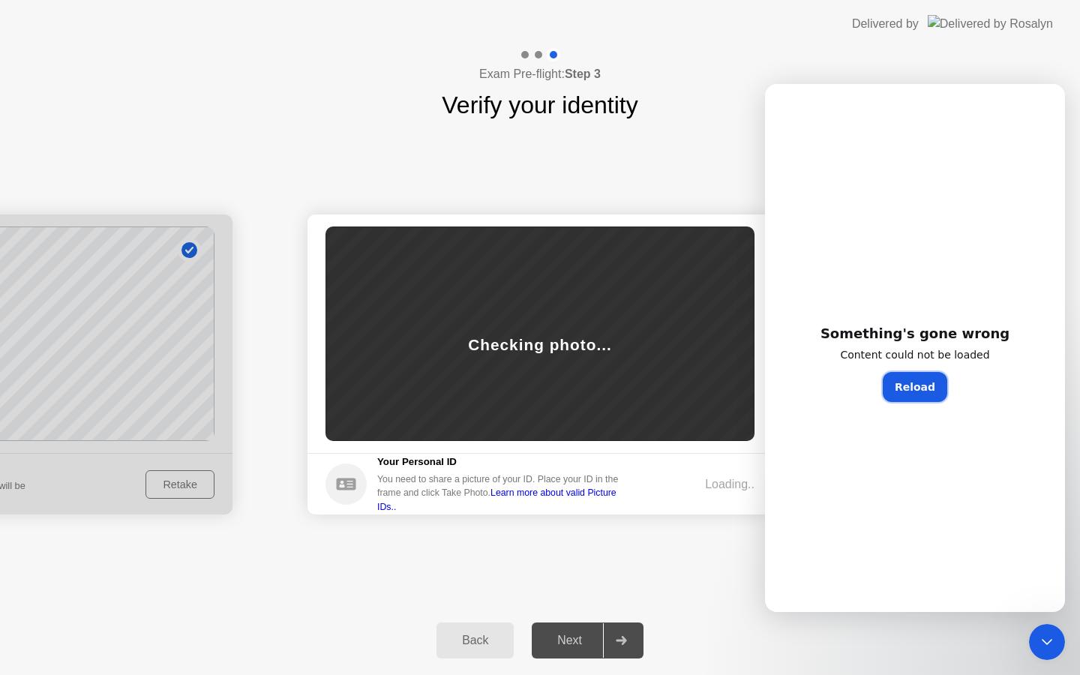
click at [906, 386] on button "Reload" at bounding box center [915, 387] width 65 height 30
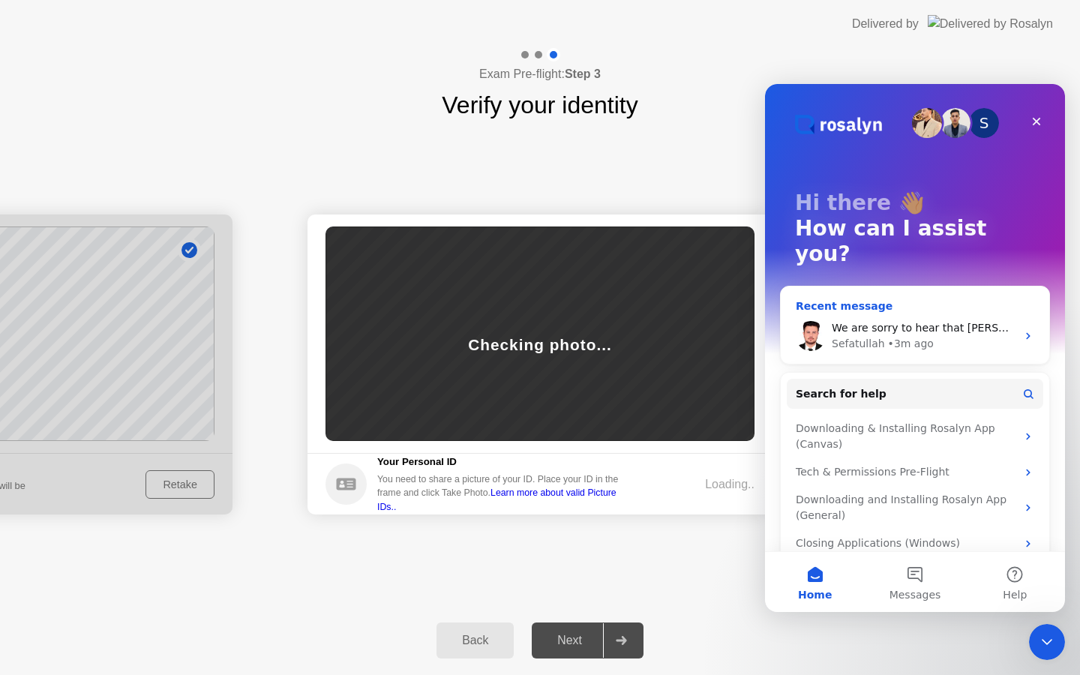
click at [952, 336] on div "Sefatullah • 3m ago" at bounding box center [924, 344] width 185 height 16
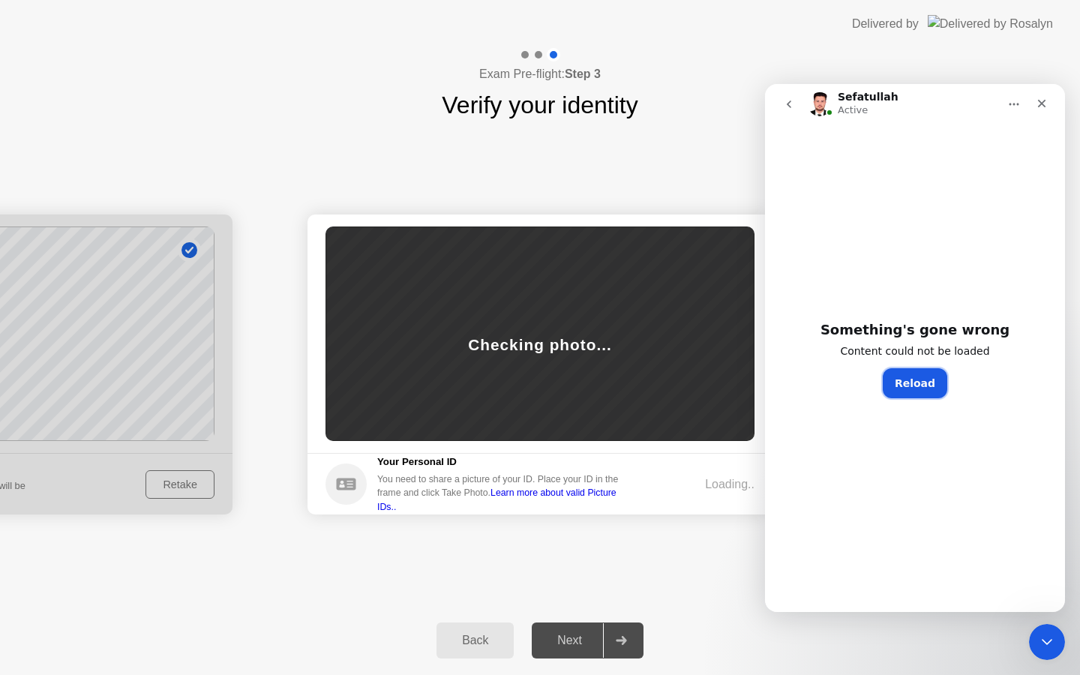
click at [928, 374] on button "Reload" at bounding box center [915, 383] width 65 height 30
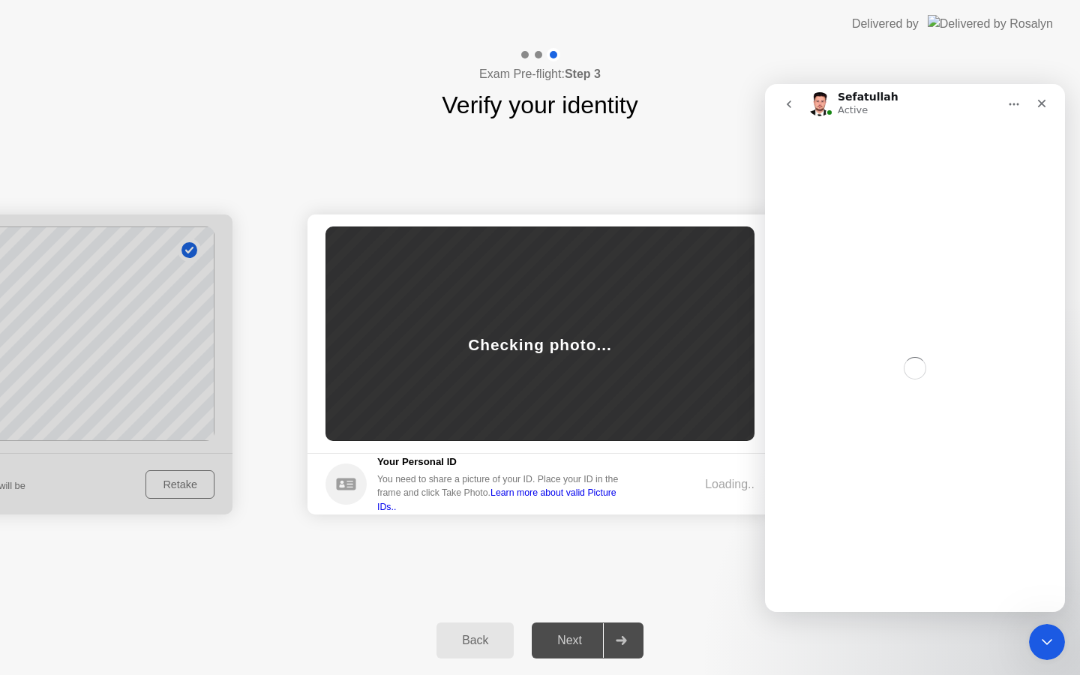
click at [782, 102] on button "go back" at bounding box center [789, 104] width 29 height 29
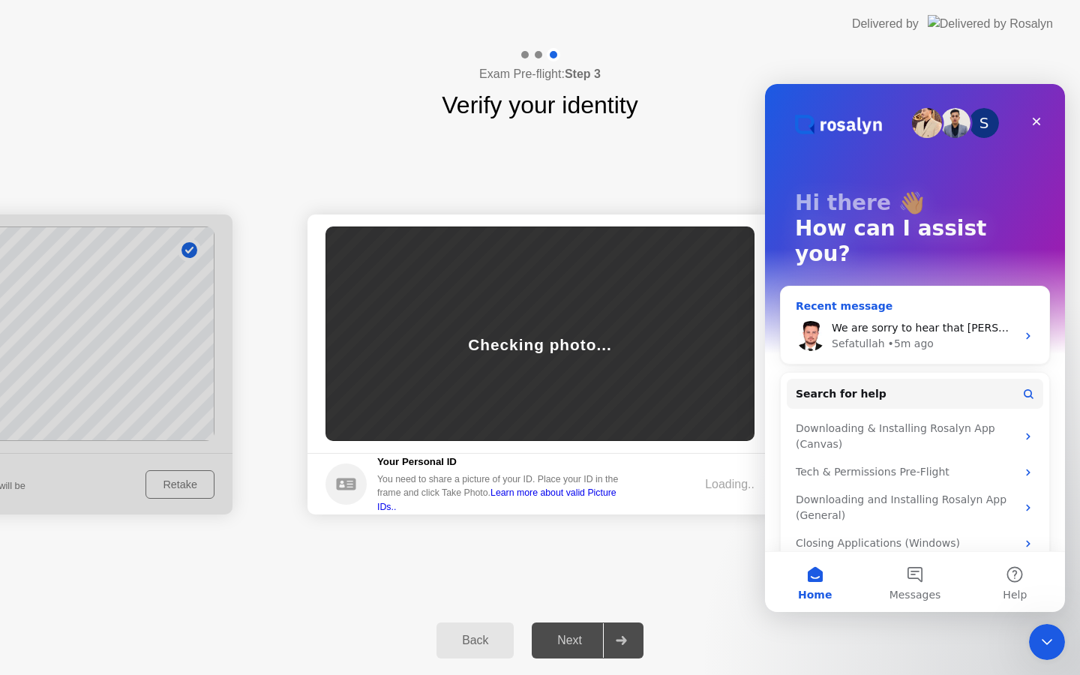
click at [846, 308] on div "We are sorry to hear that [PERSON_NAME], Some examinees might face issues durin…" at bounding box center [915, 336] width 269 height 56
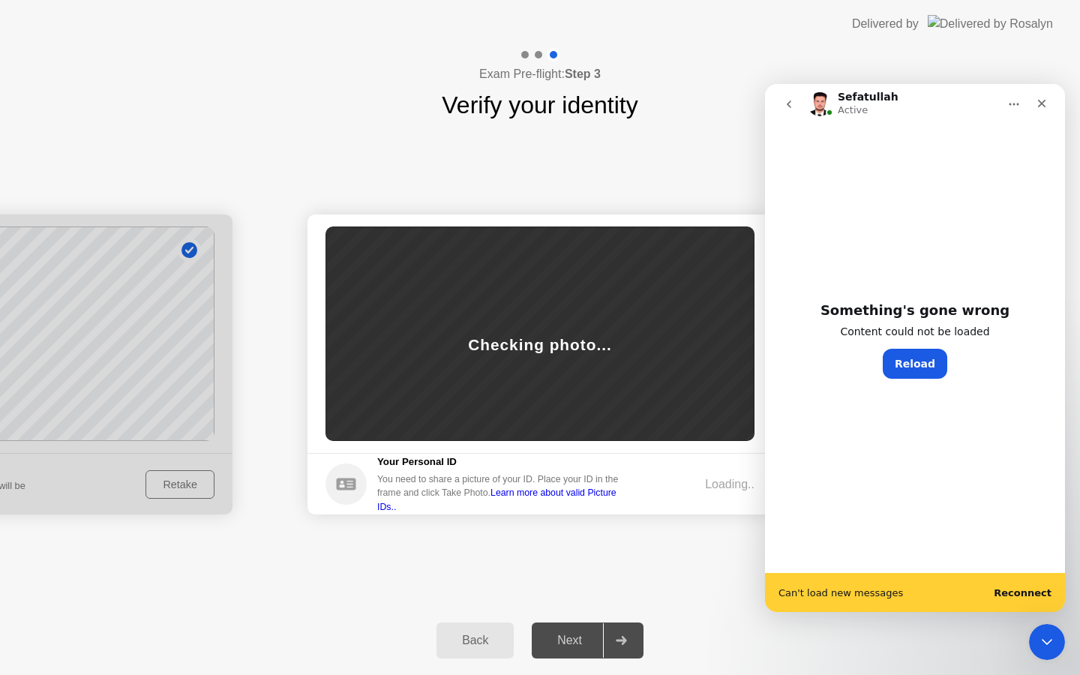
click at [1017, 597] on b "Reconnect" at bounding box center [1023, 593] width 58 height 11
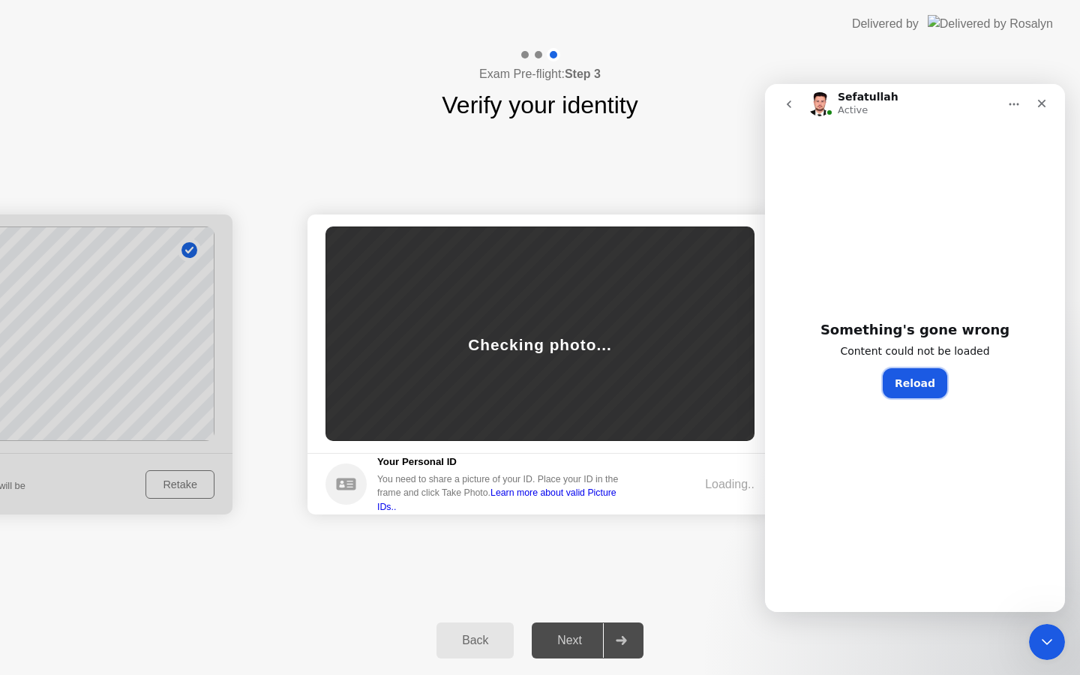
click at [912, 389] on button "Reload" at bounding box center [915, 383] width 65 height 30
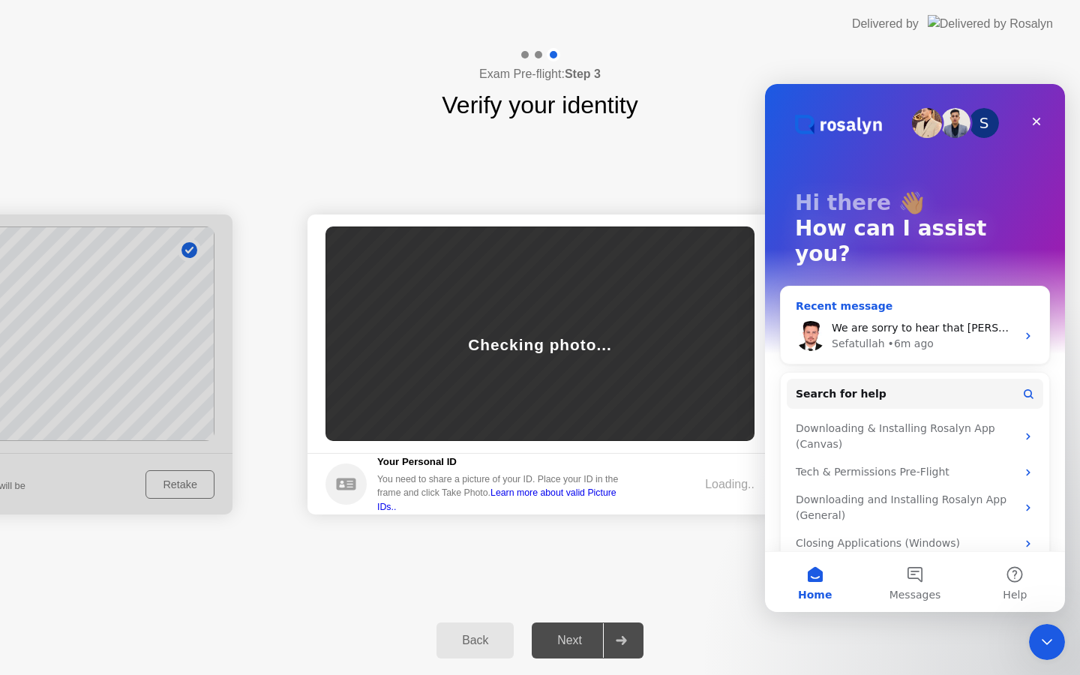
click at [901, 308] on div "We are sorry to hear that [PERSON_NAME], Some examinees might face issues durin…" at bounding box center [915, 336] width 269 height 56
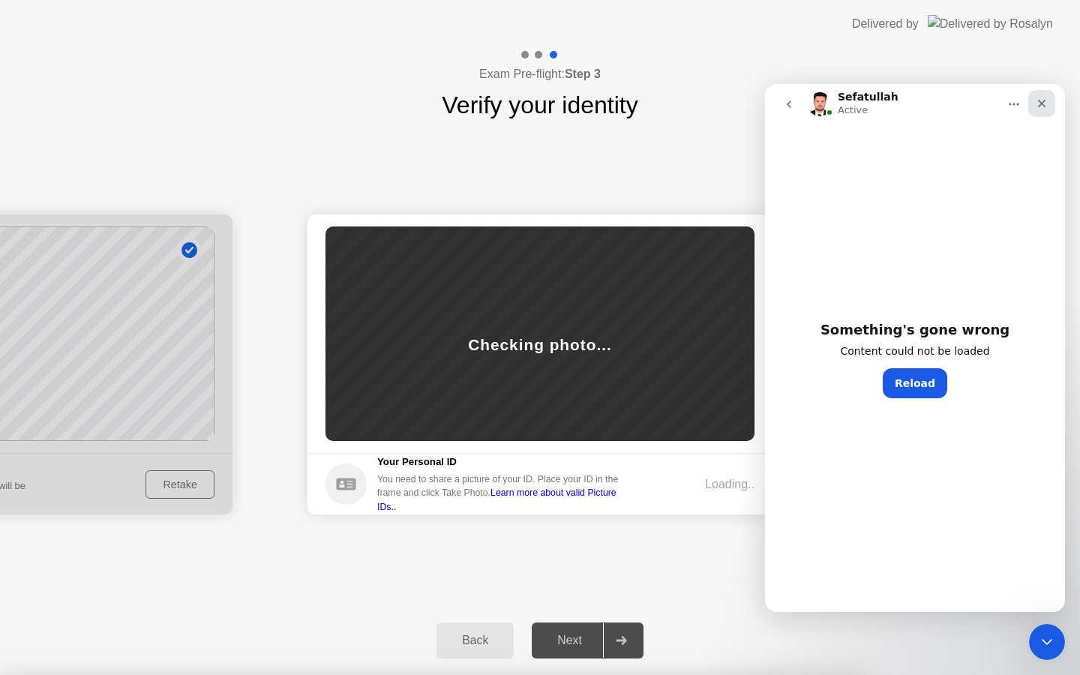
click at [1049, 101] on div "Close" at bounding box center [1042, 103] width 27 height 27
